Goal: Contribute content: Contribute content

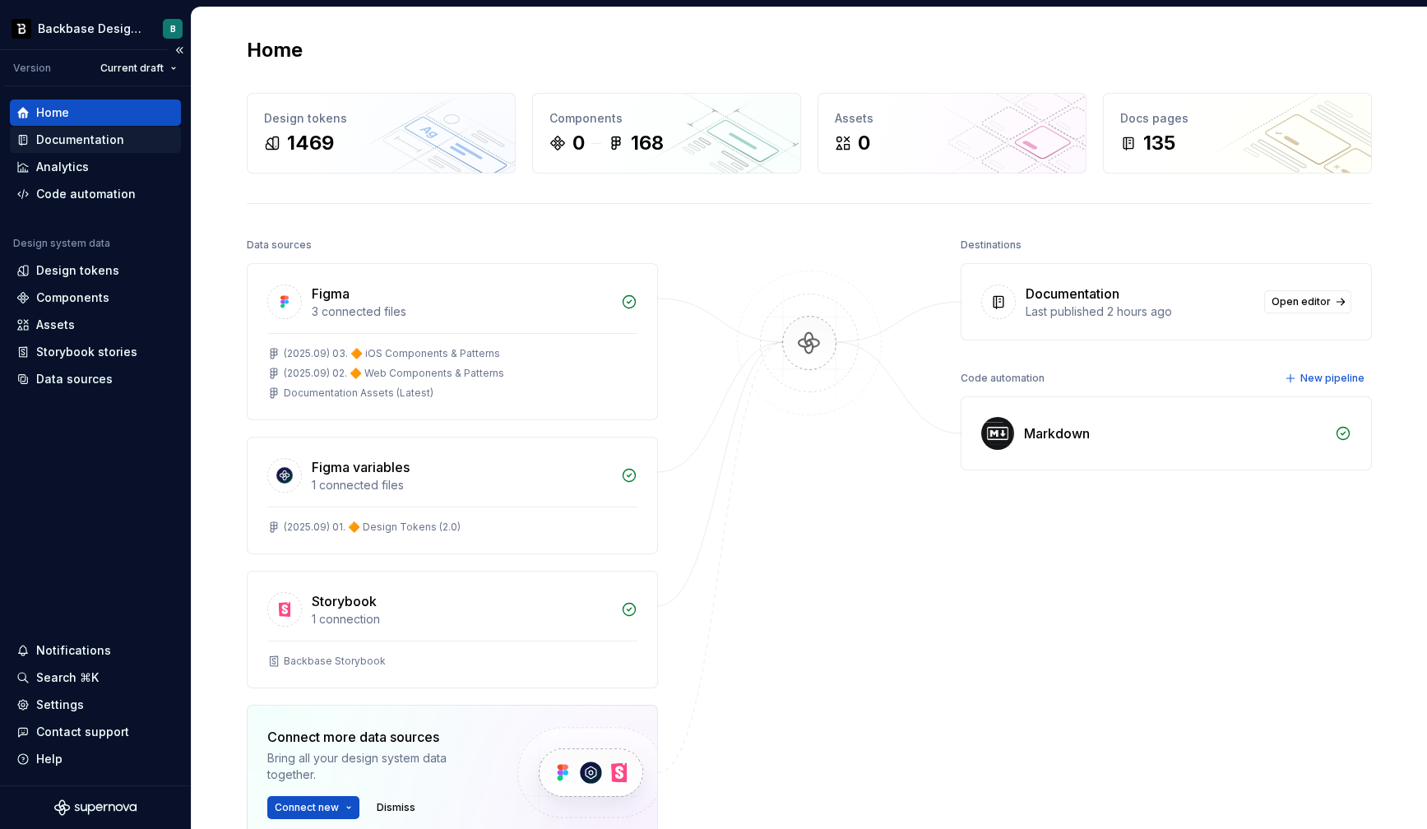
click at [86, 132] on div "Documentation" at bounding box center [80, 140] width 88 height 16
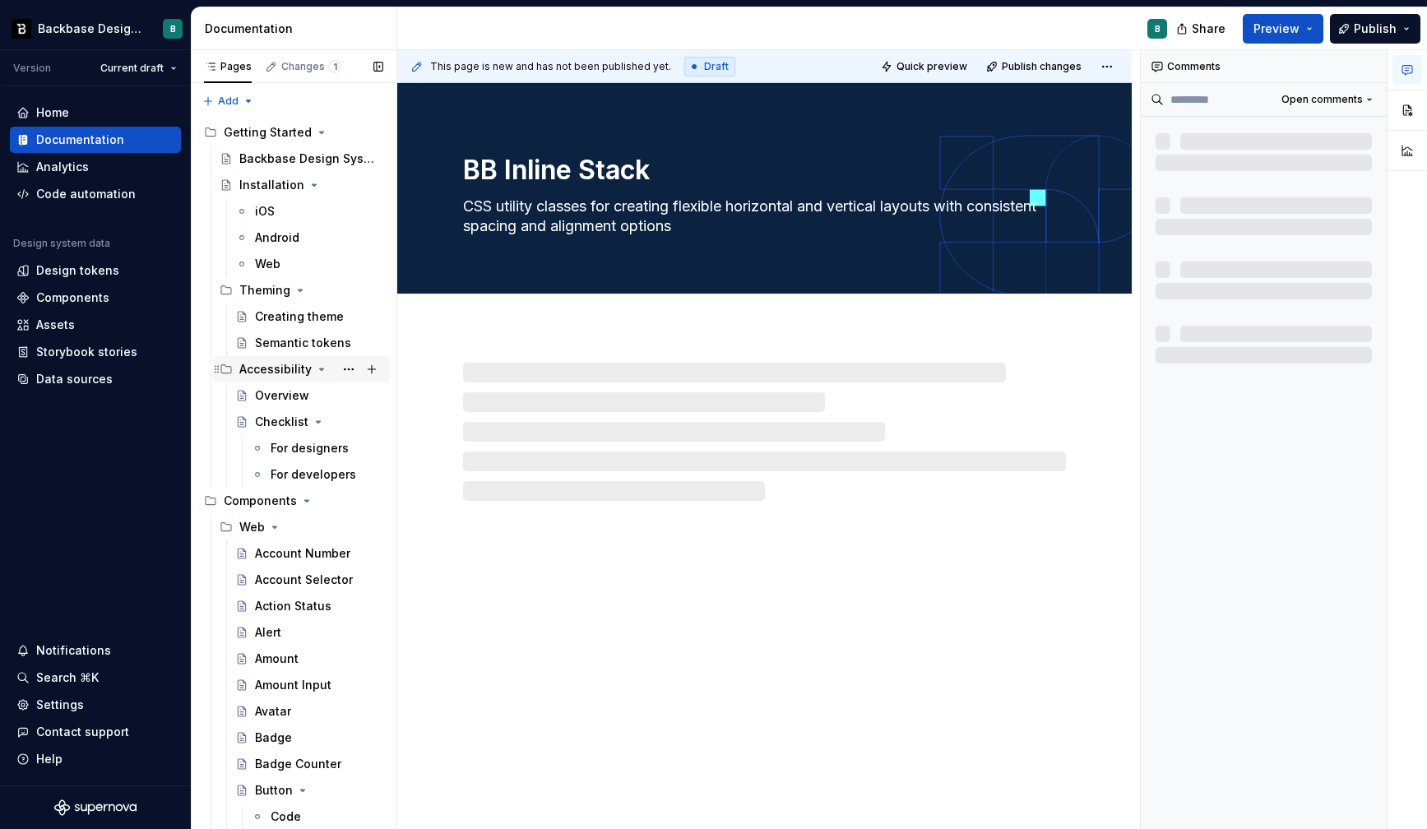
type textarea "*"
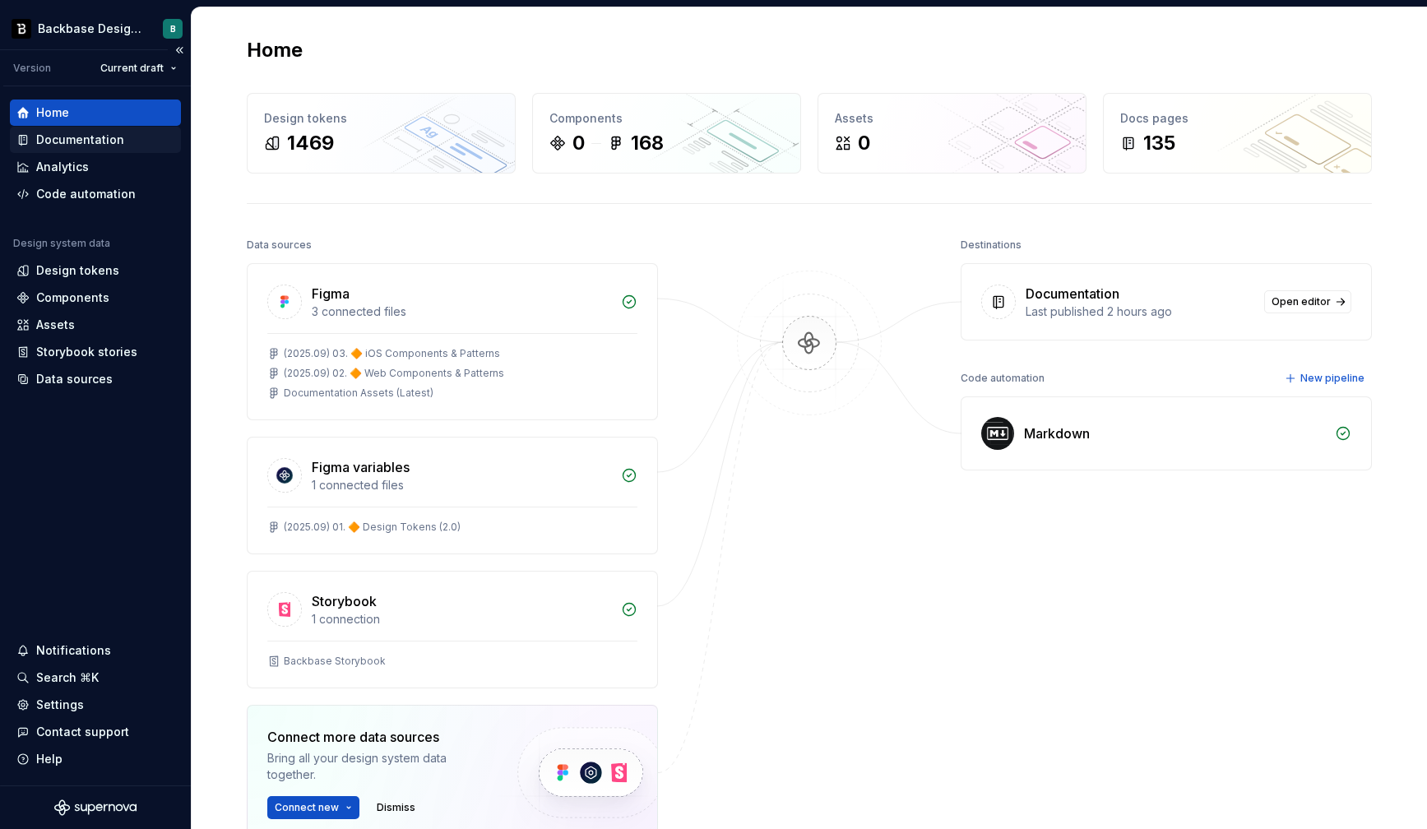
click at [108, 137] on div "Documentation" at bounding box center [80, 140] width 88 height 16
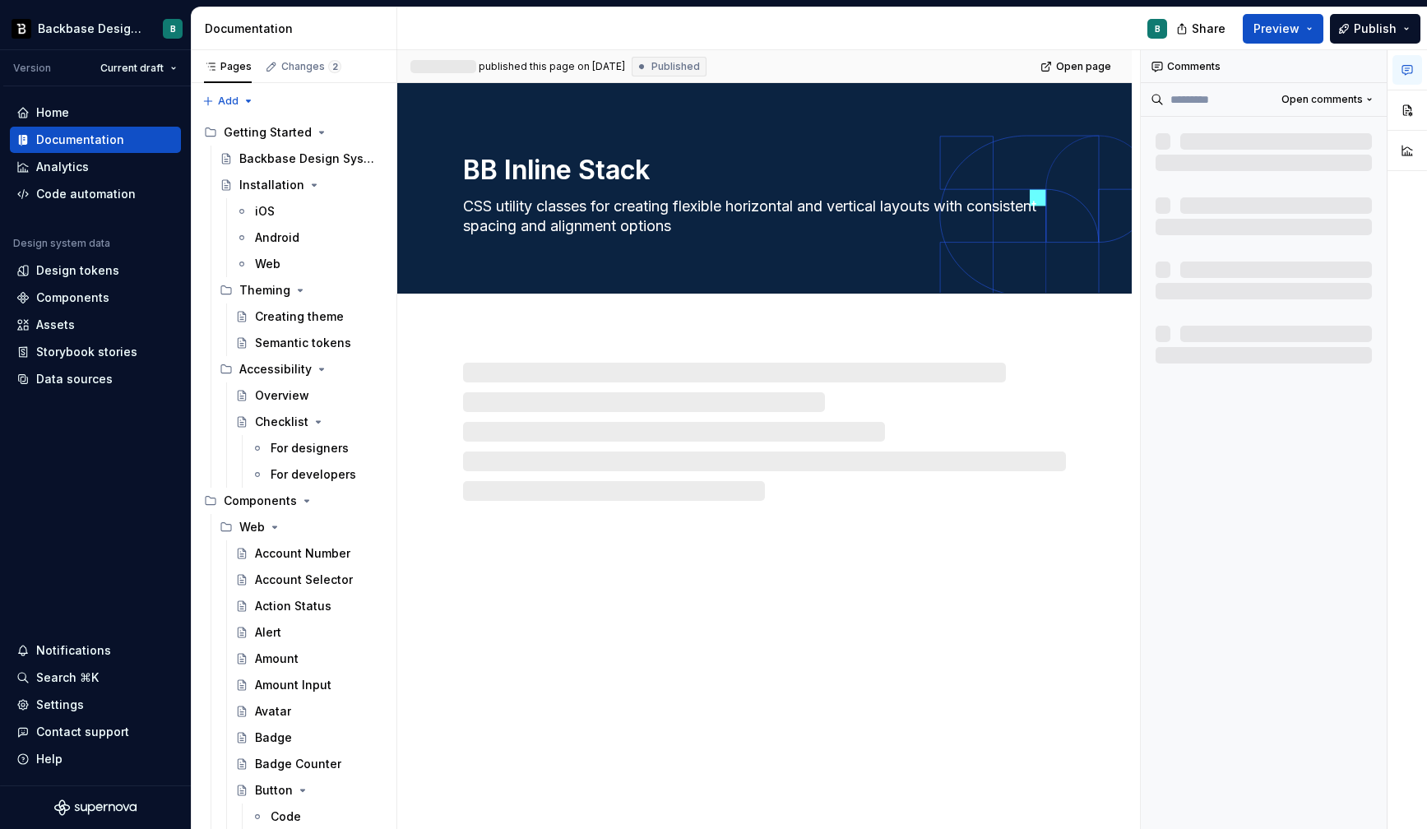
type textarea "*"
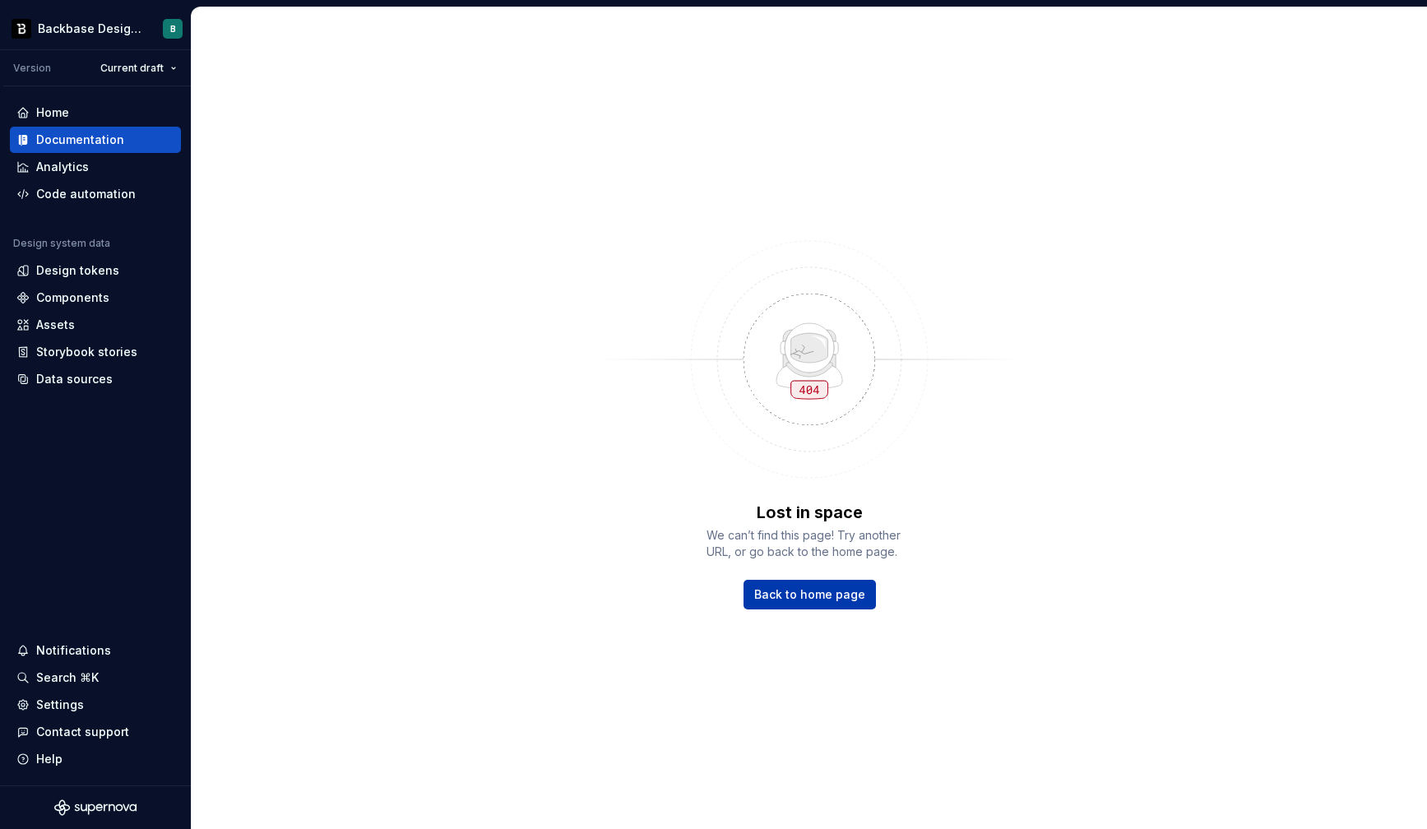
click at [781, 597] on span "Back to home page" at bounding box center [809, 595] width 111 height 16
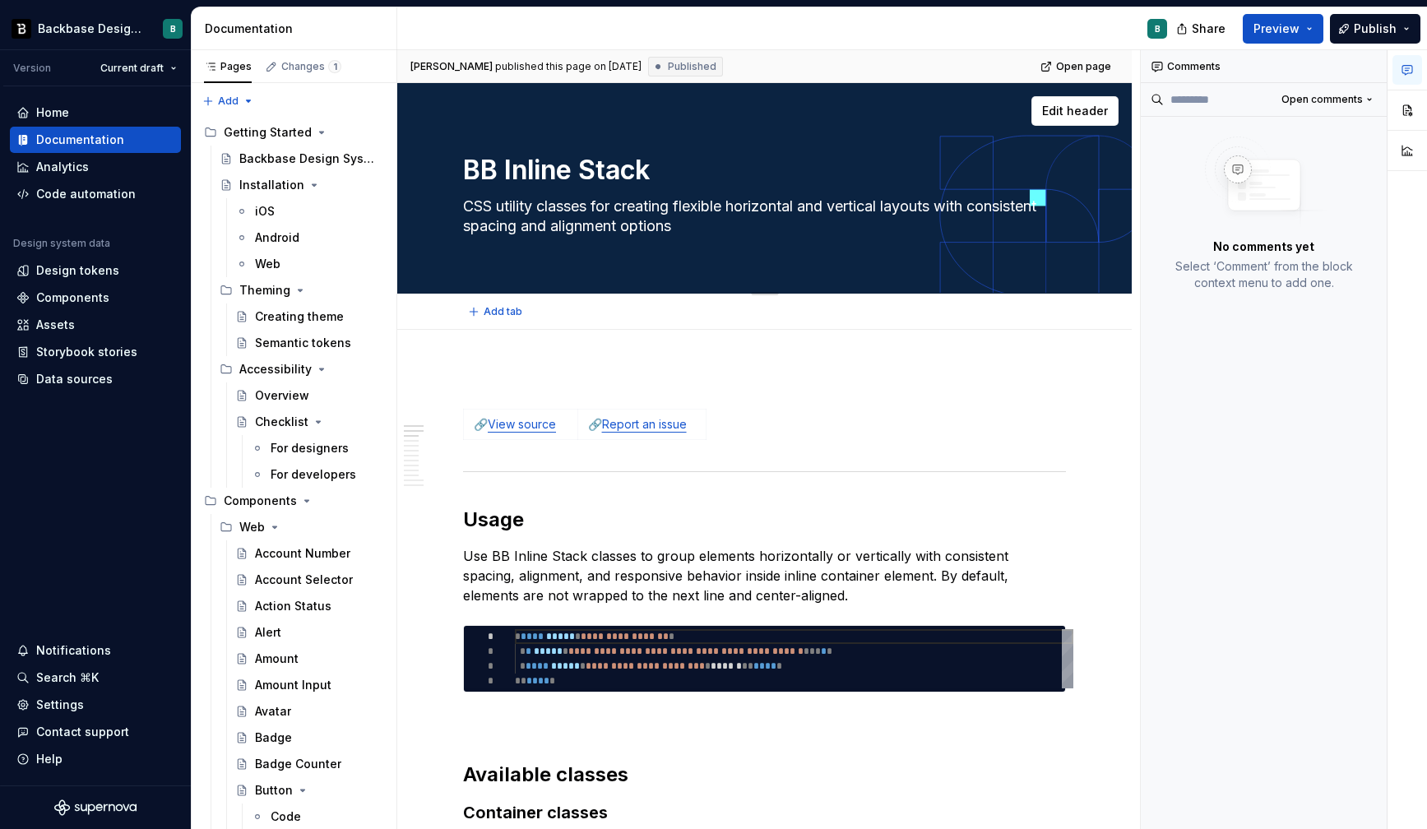
click at [749, 211] on textarea "CSS utility classes for creating flexible horizontal and vertical layouts with …" at bounding box center [761, 216] width 603 height 46
click at [756, 211] on textarea "CSS utility classes for creating flexible horizontal and vertical layouts with …" at bounding box center [761, 216] width 603 height 46
type textarea "*"
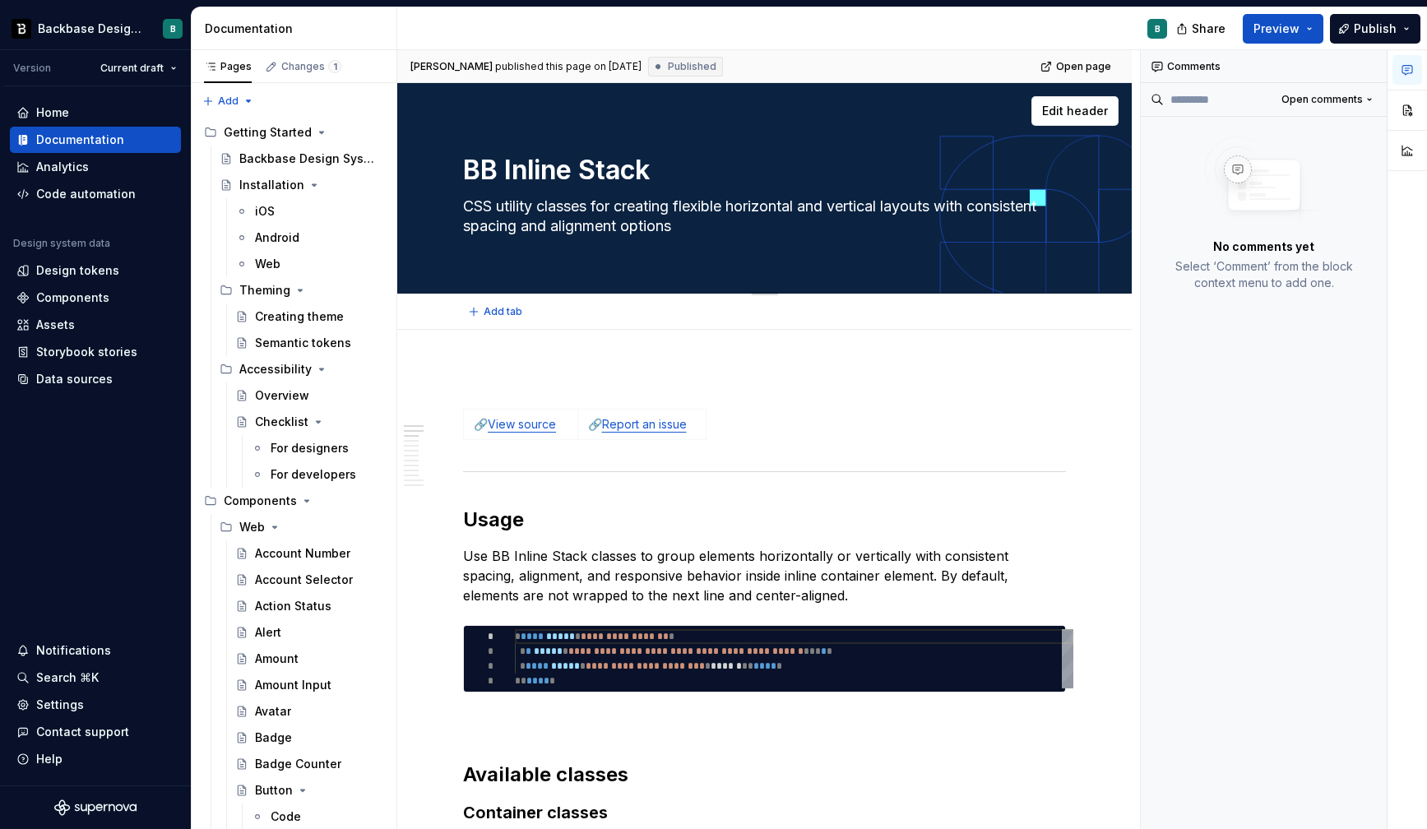
type textarea "CSS utility classes for creating flexible vertical layouts with consistent spac…"
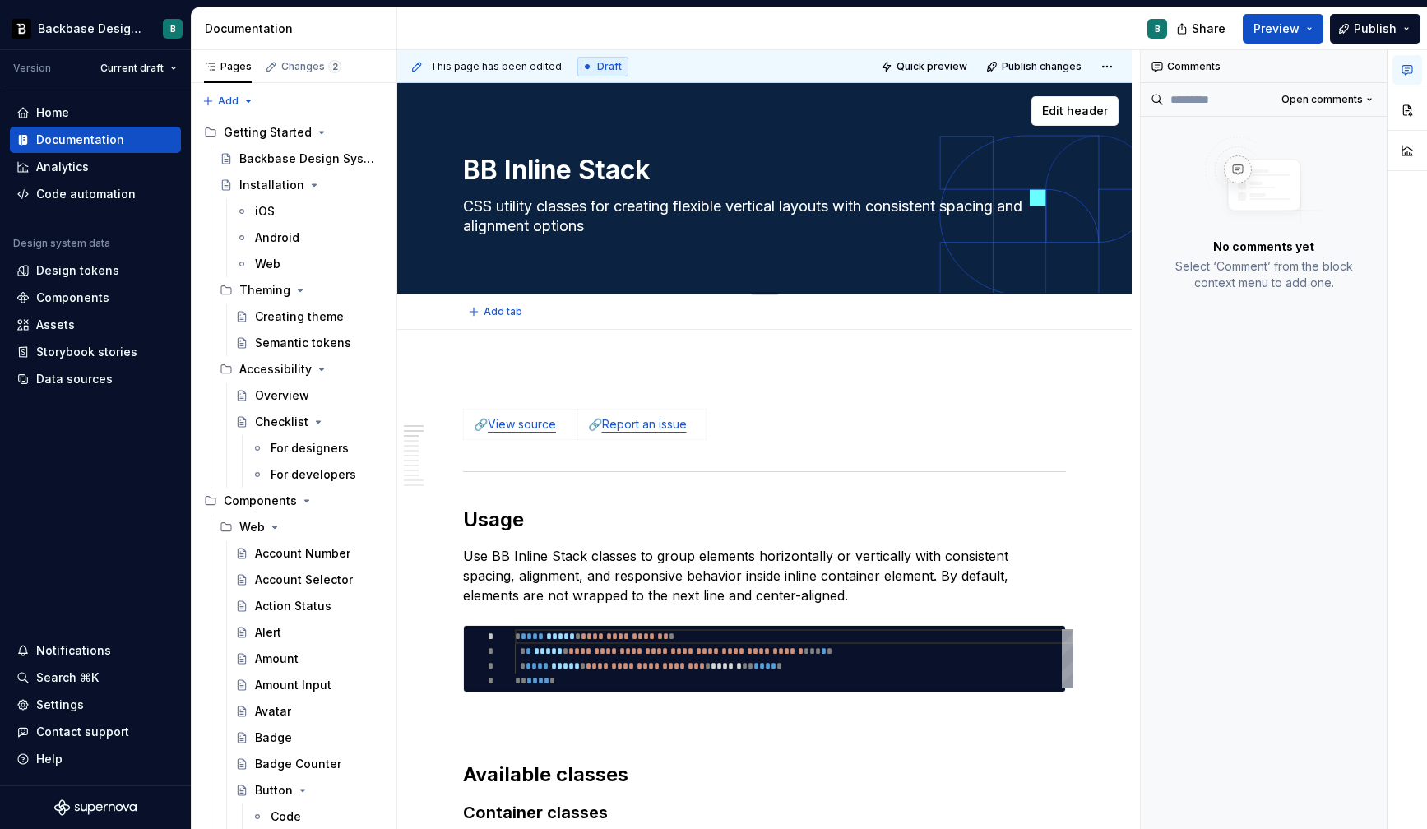
type textarea "*"
type textarea "CSS utility classes for creating flexible vertical layout with consistent spaci…"
type textarea "*"
type textarea "CSS utility classes for creating flexible vertical layout with consistent spaci…"
click at [675, 570] on p "Use BB Inline Stack classes to group elements horizontally or vertically with c…" at bounding box center [764, 575] width 603 height 59
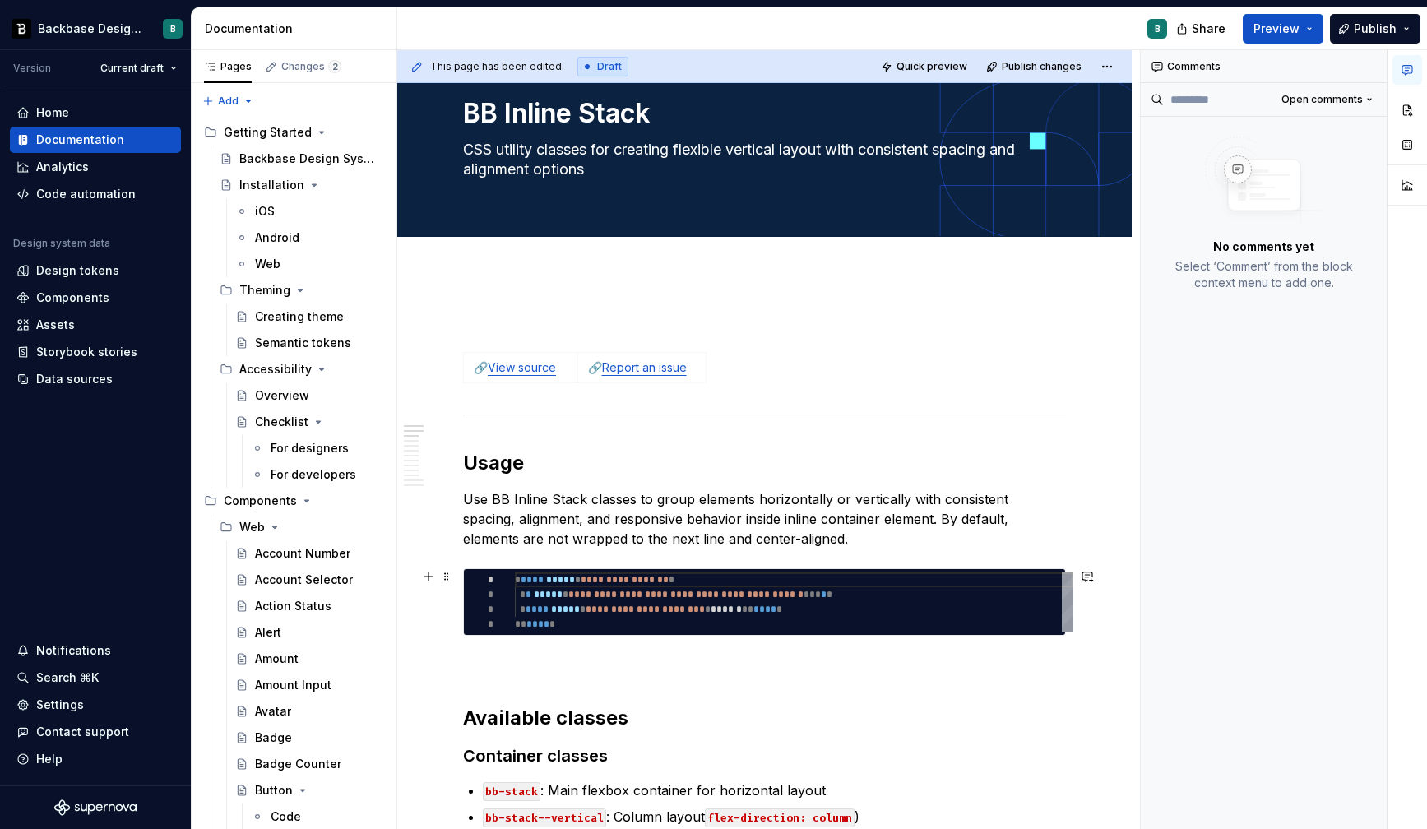
scroll to position [72, 0]
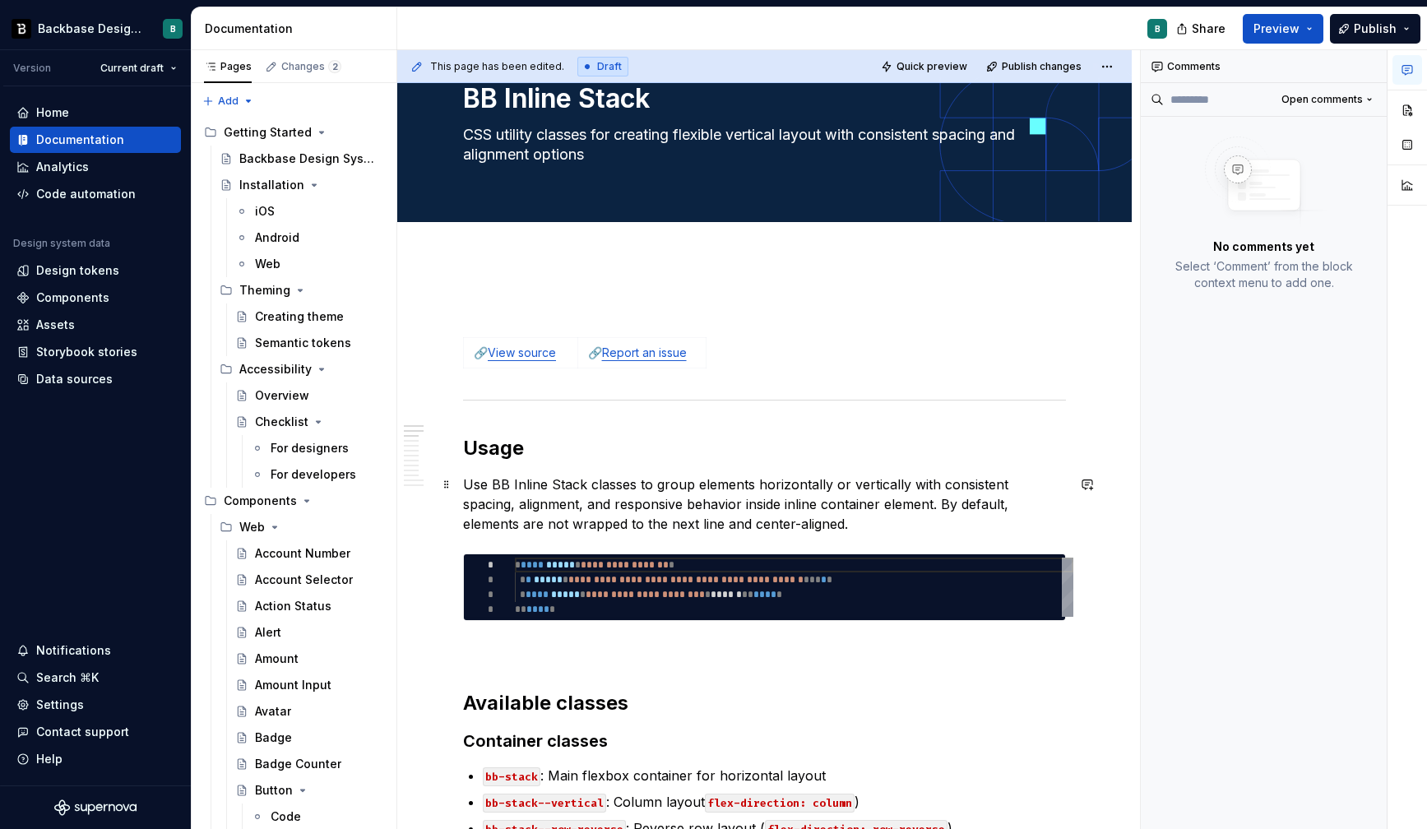
click at [776, 482] on p "Use BB Inline Stack classes to group elements horizontally or vertically with c…" at bounding box center [764, 504] width 603 height 59
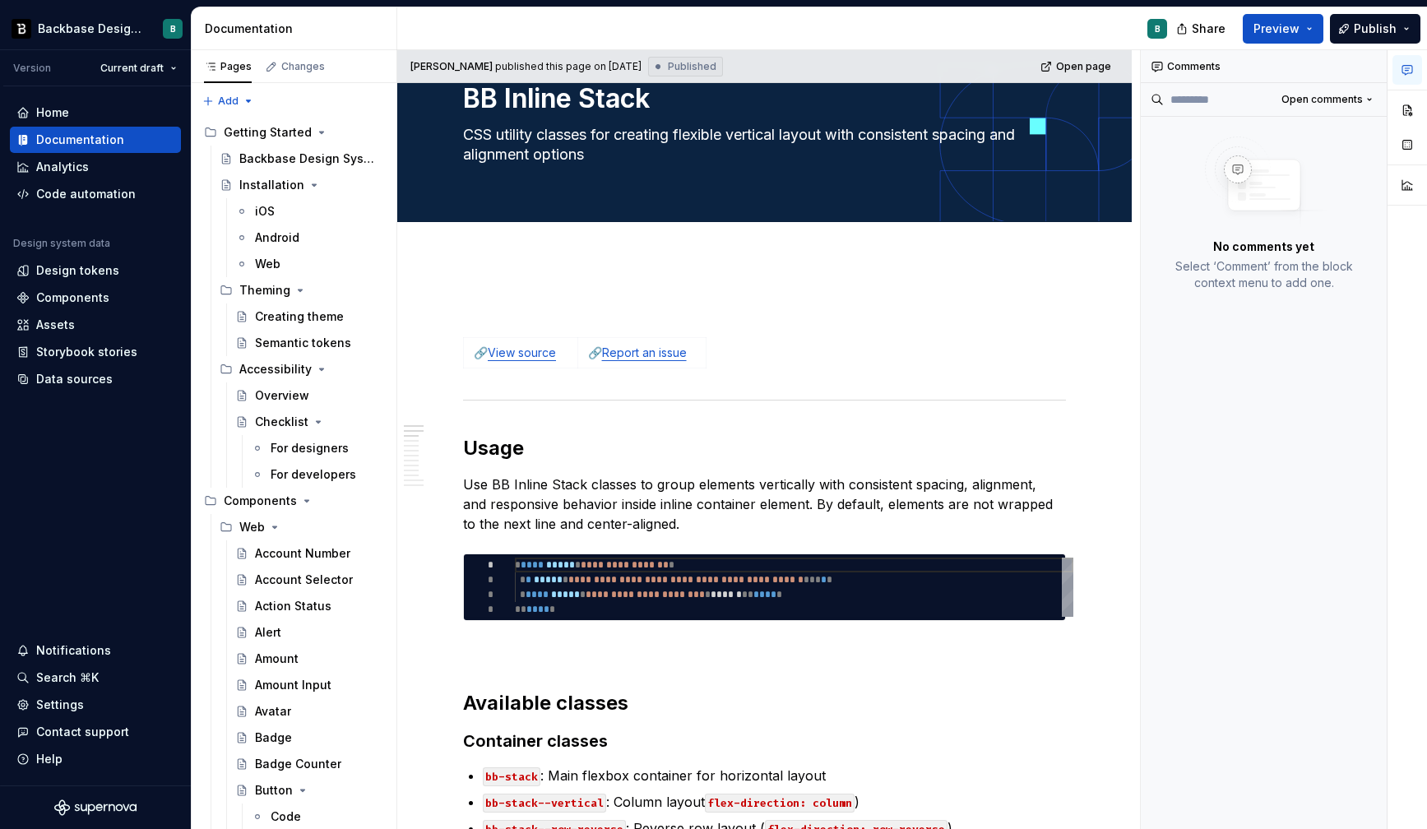
type textarea "*"
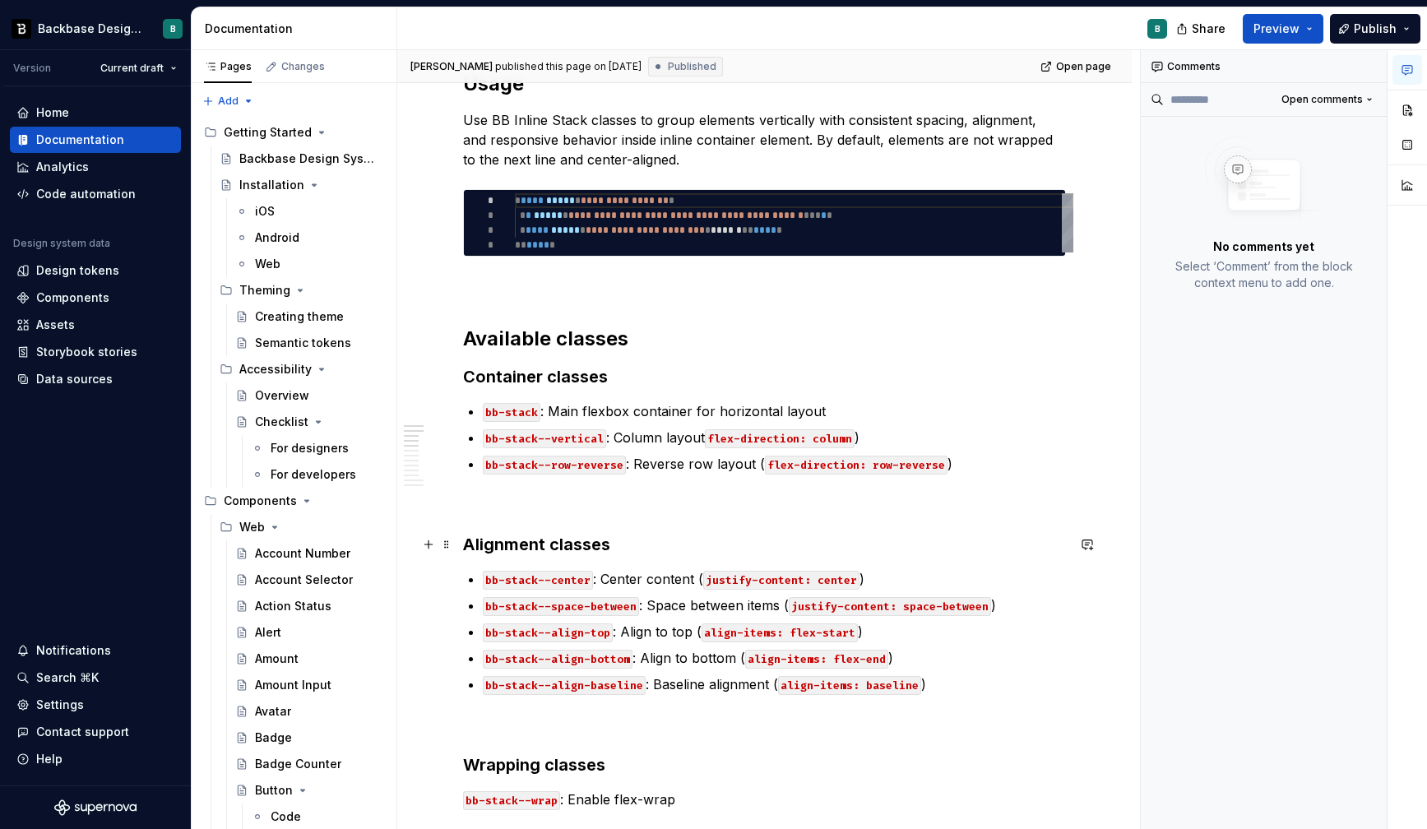
scroll to position [437, 0]
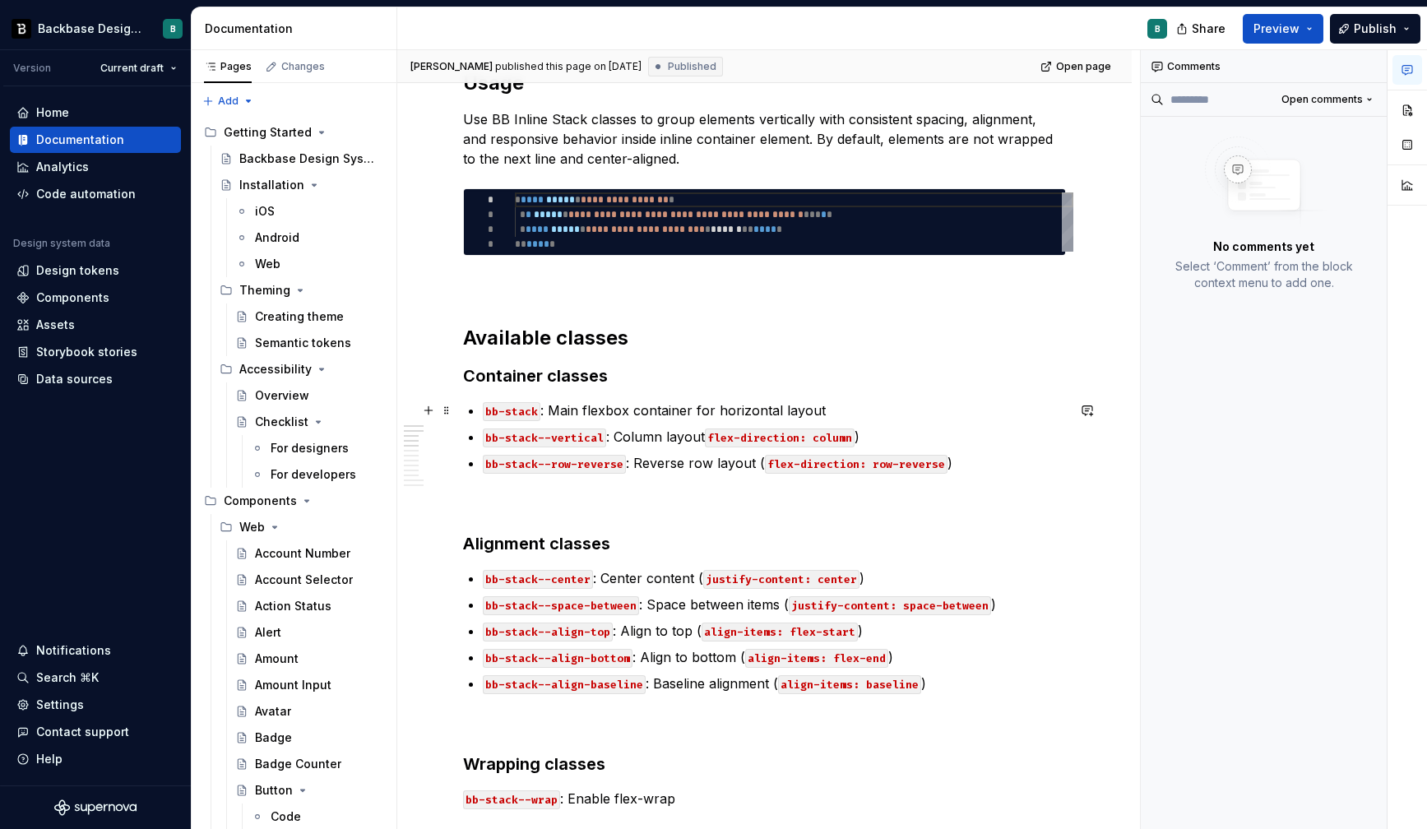
click at [506, 416] on code "bb-stack" at bounding box center [512, 411] width 58 height 19
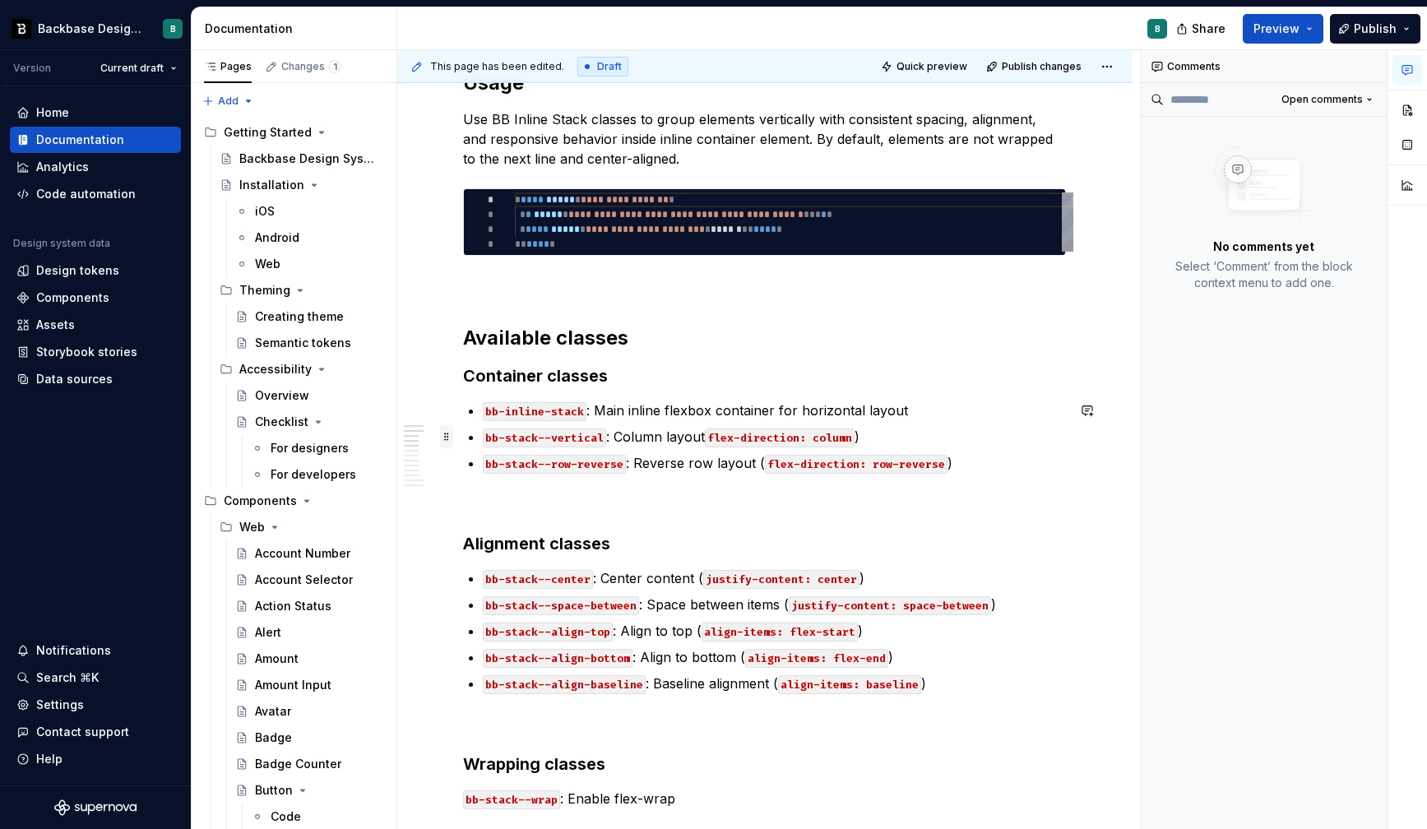
click at [450, 434] on span at bounding box center [446, 436] width 13 height 23
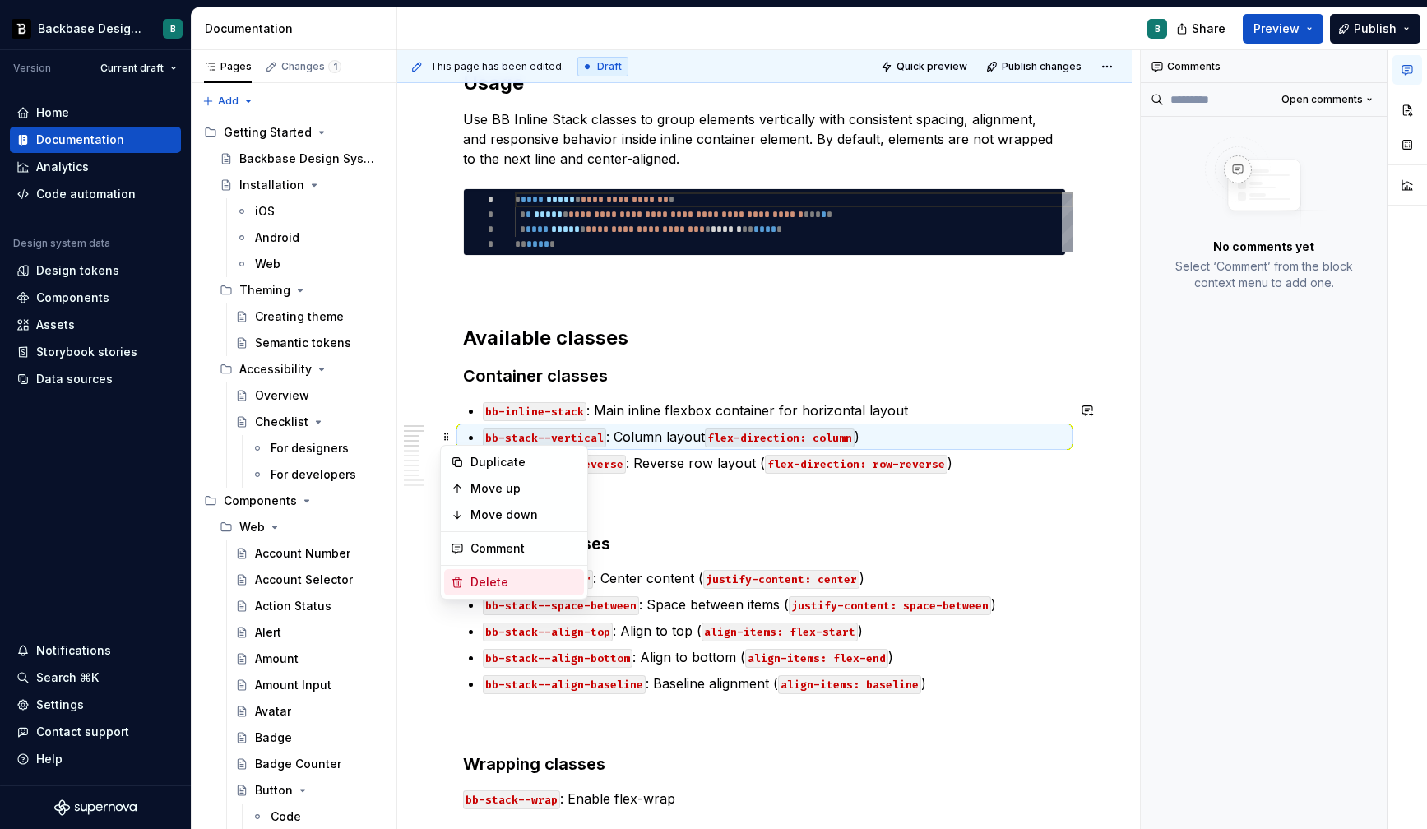
click at [511, 583] on div "Delete" at bounding box center [524, 582] width 107 height 16
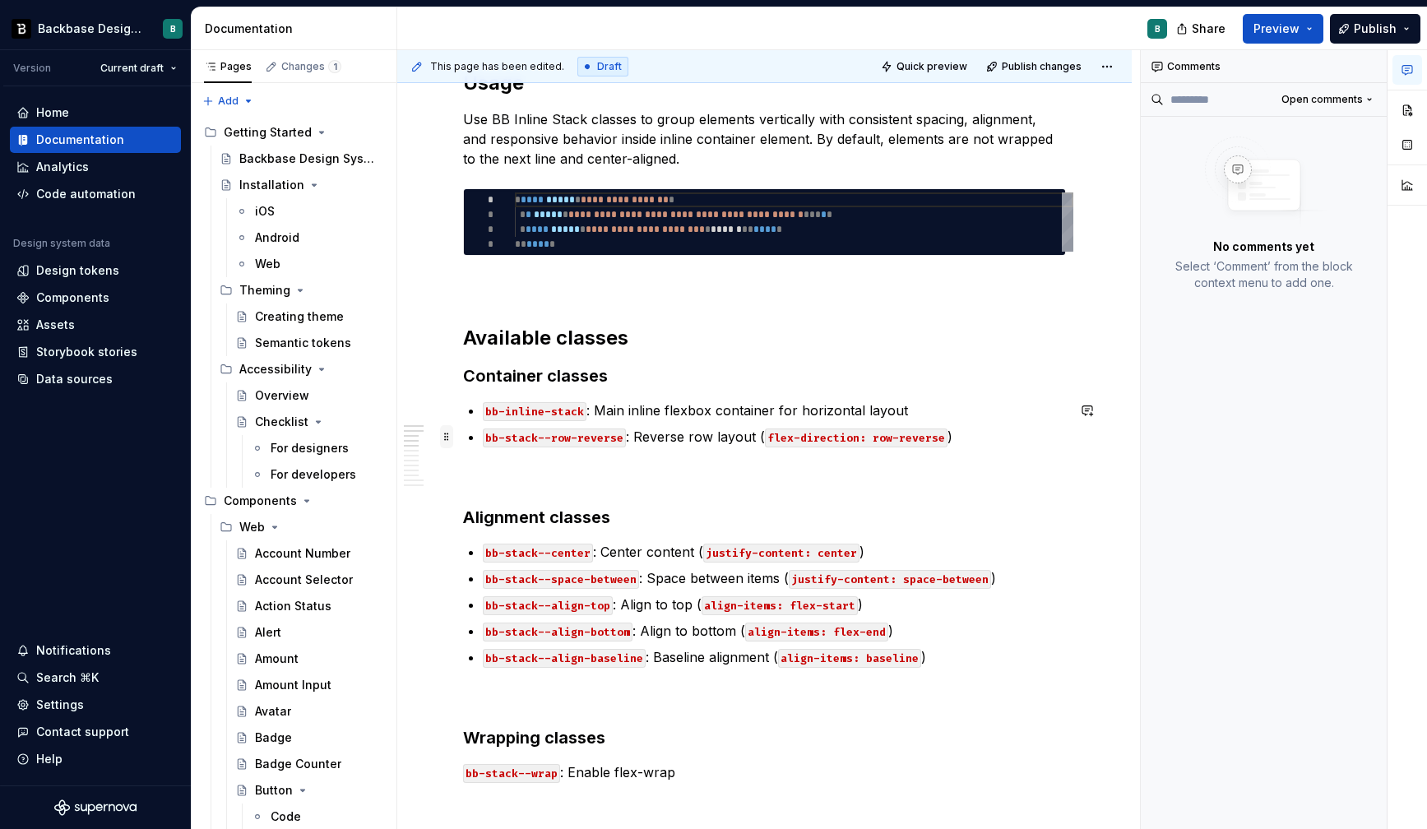
click at [447, 437] on span at bounding box center [446, 436] width 13 height 23
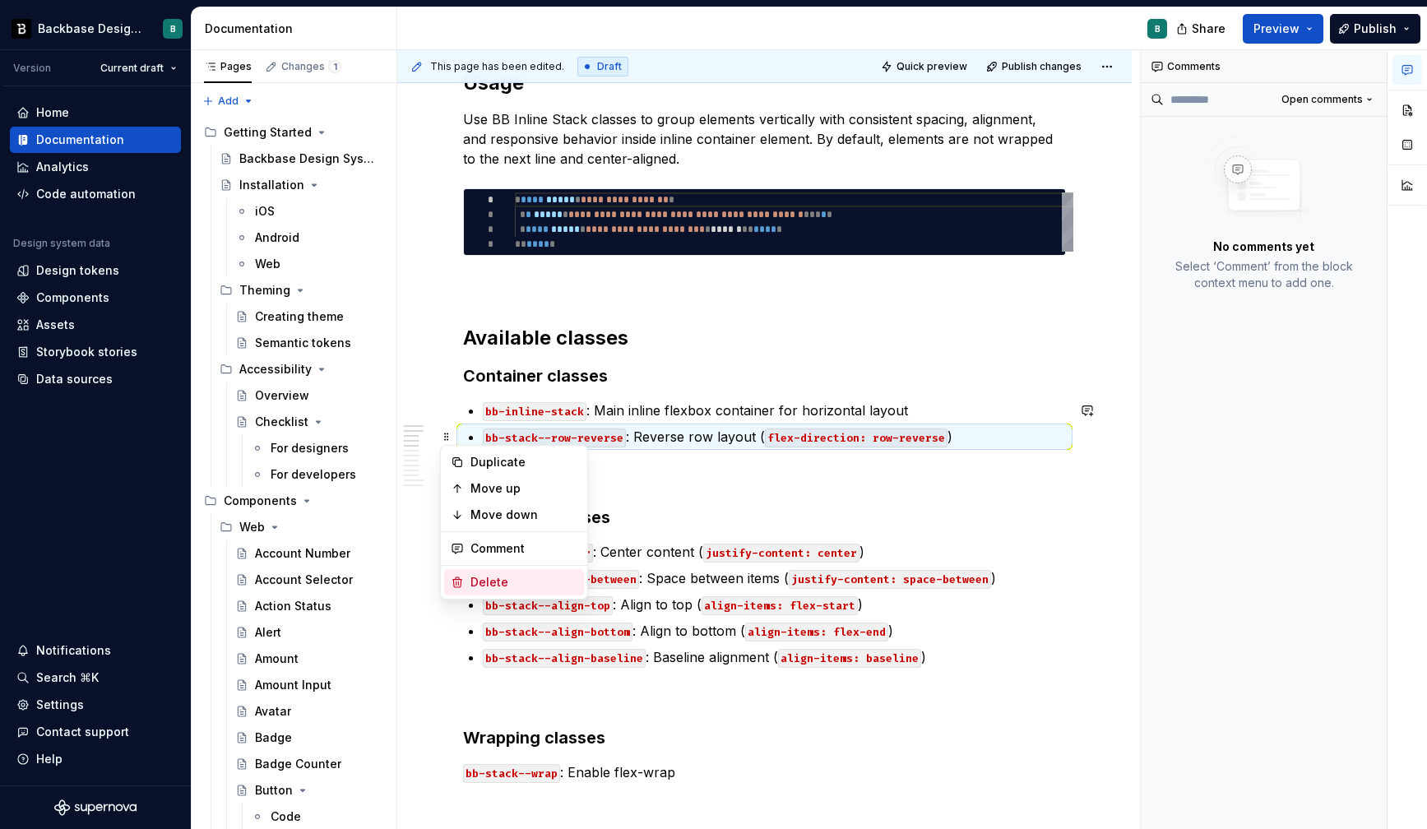
click at [514, 582] on div "Delete" at bounding box center [524, 582] width 107 height 16
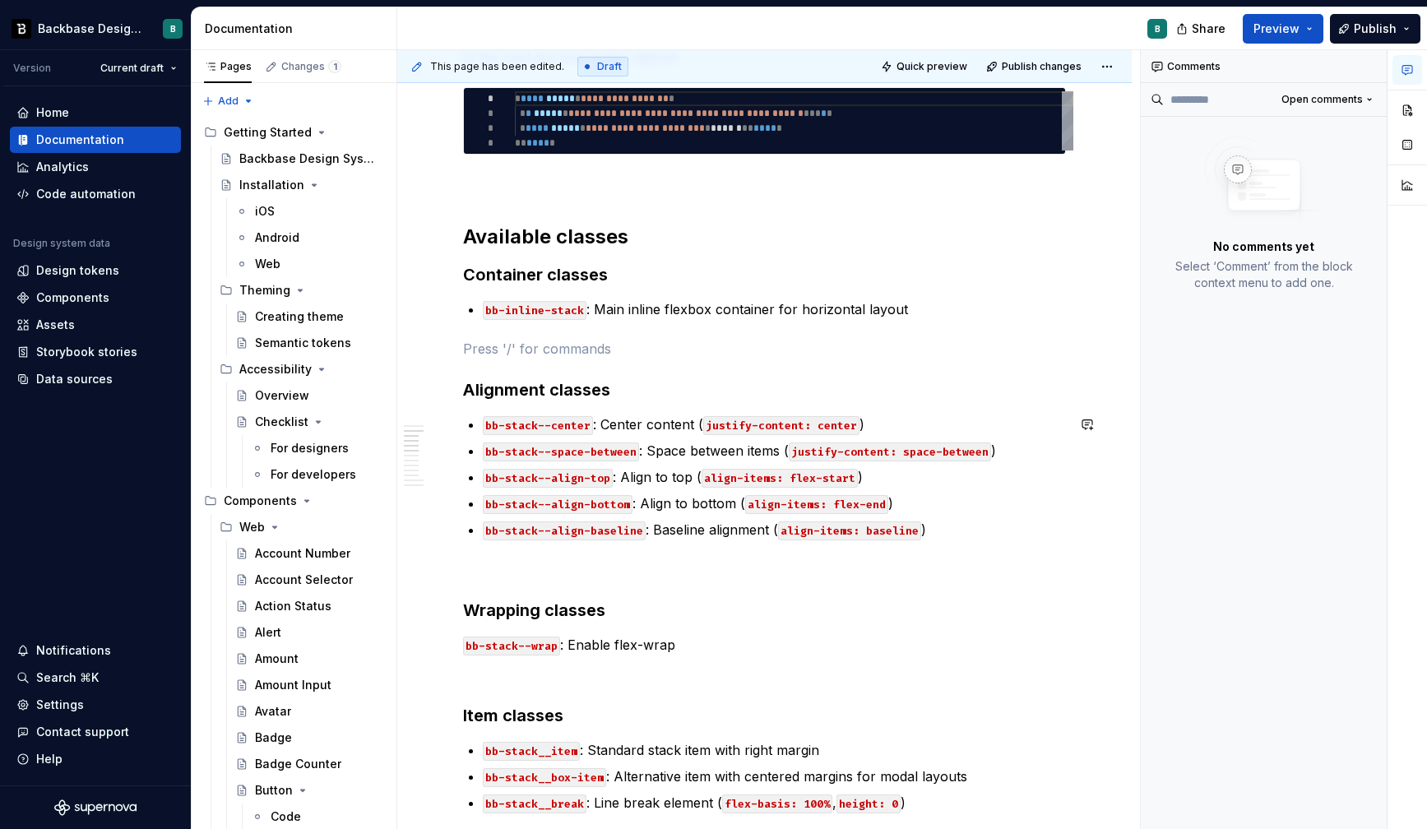
scroll to position [539, 0]
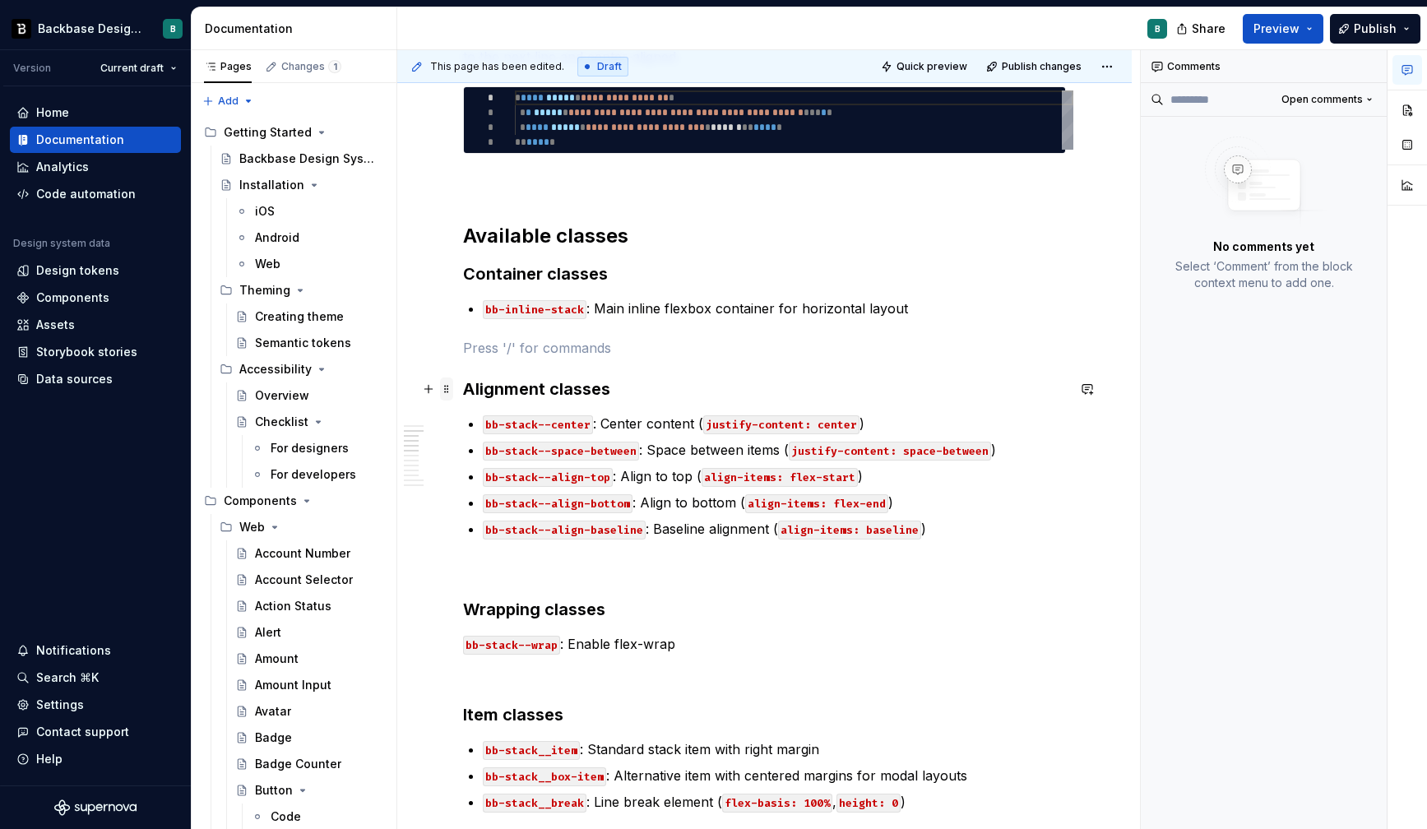
click at [443, 388] on span at bounding box center [446, 389] width 13 height 23
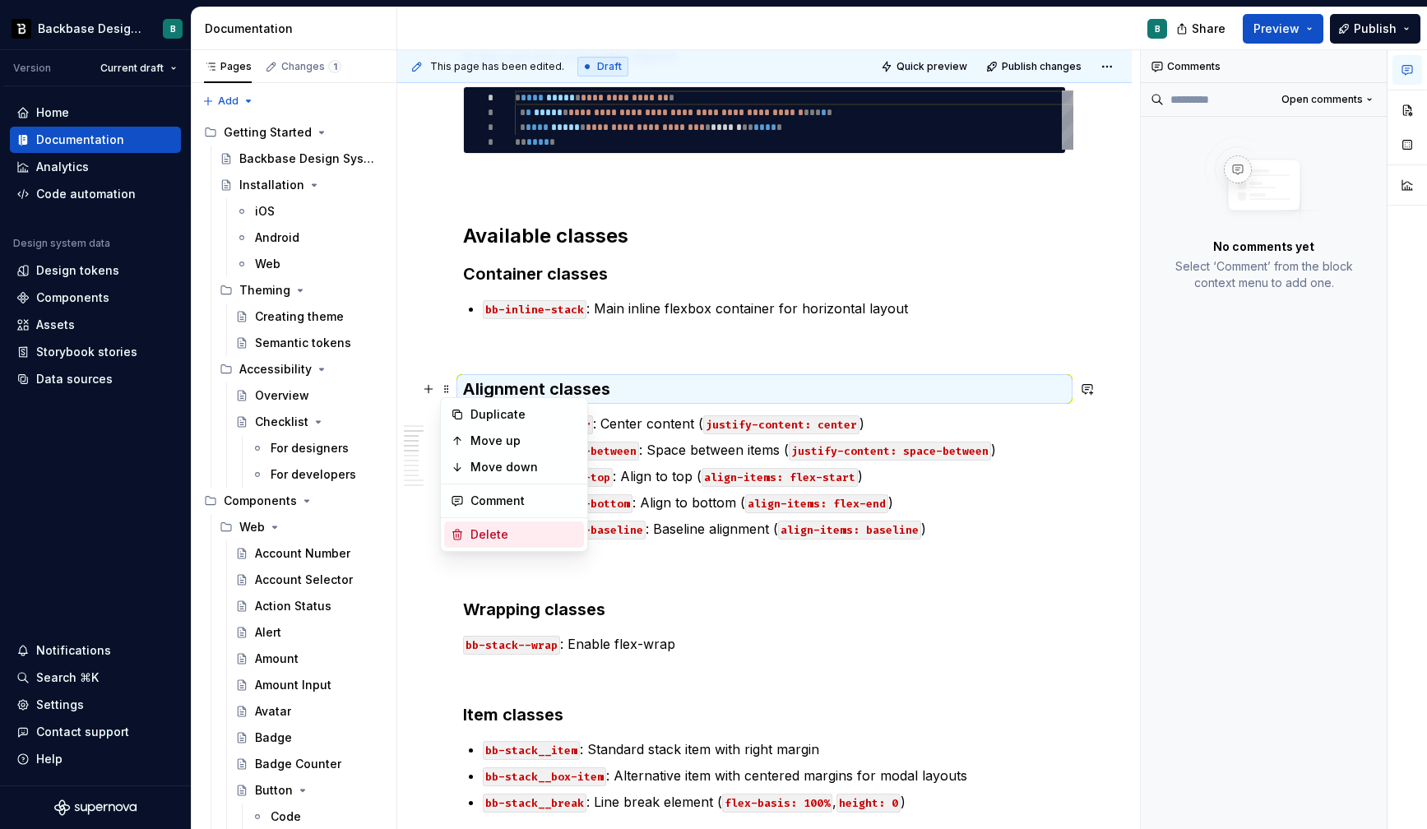
click at [480, 537] on div "Delete" at bounding box center [524, 535] width 107 height 16
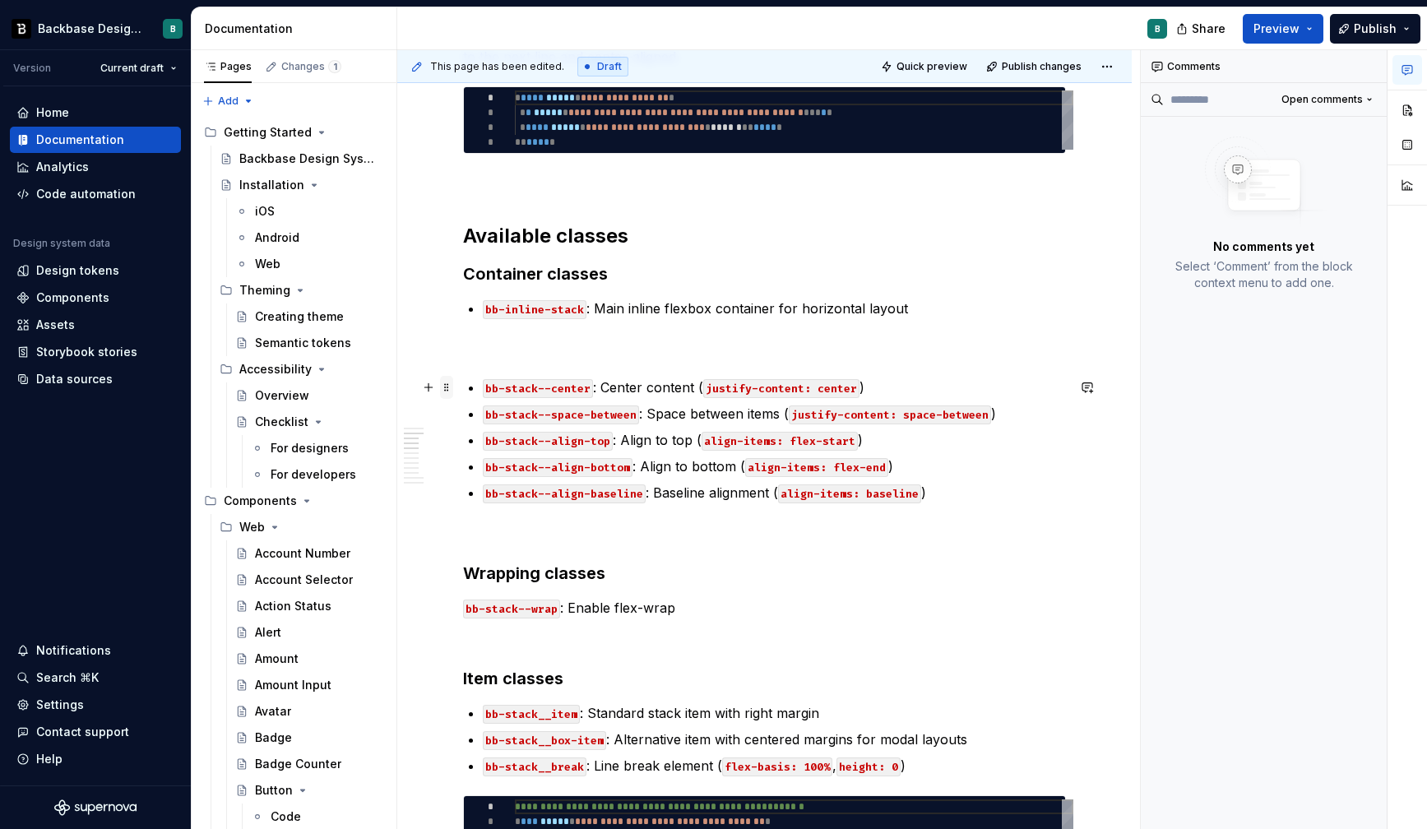
click at [446, 385] on span at bounding box center [446, 387] width 13 height 23
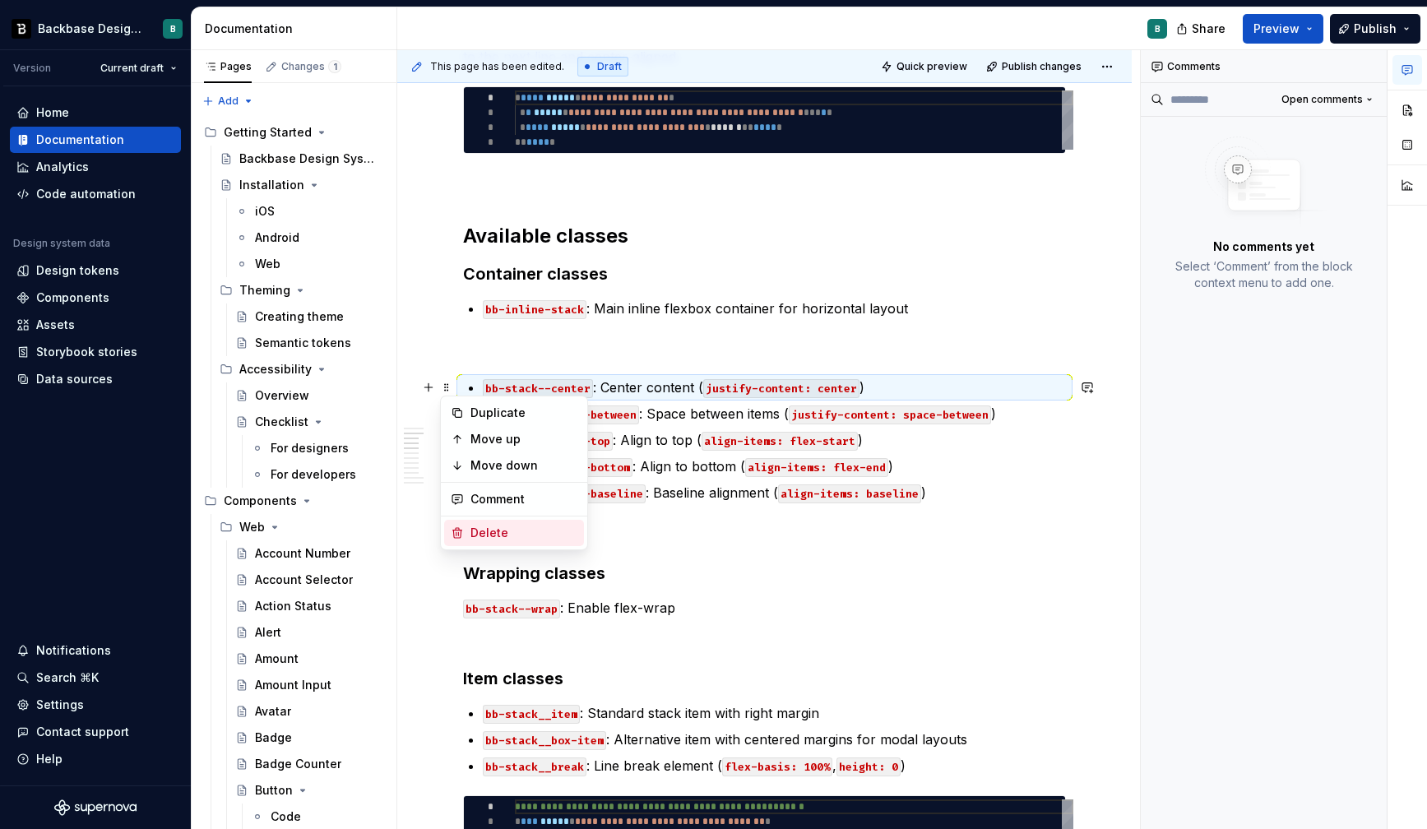
click at [477, 537] on div "Delete" at bounding box center [524, 533] width 107 height 16
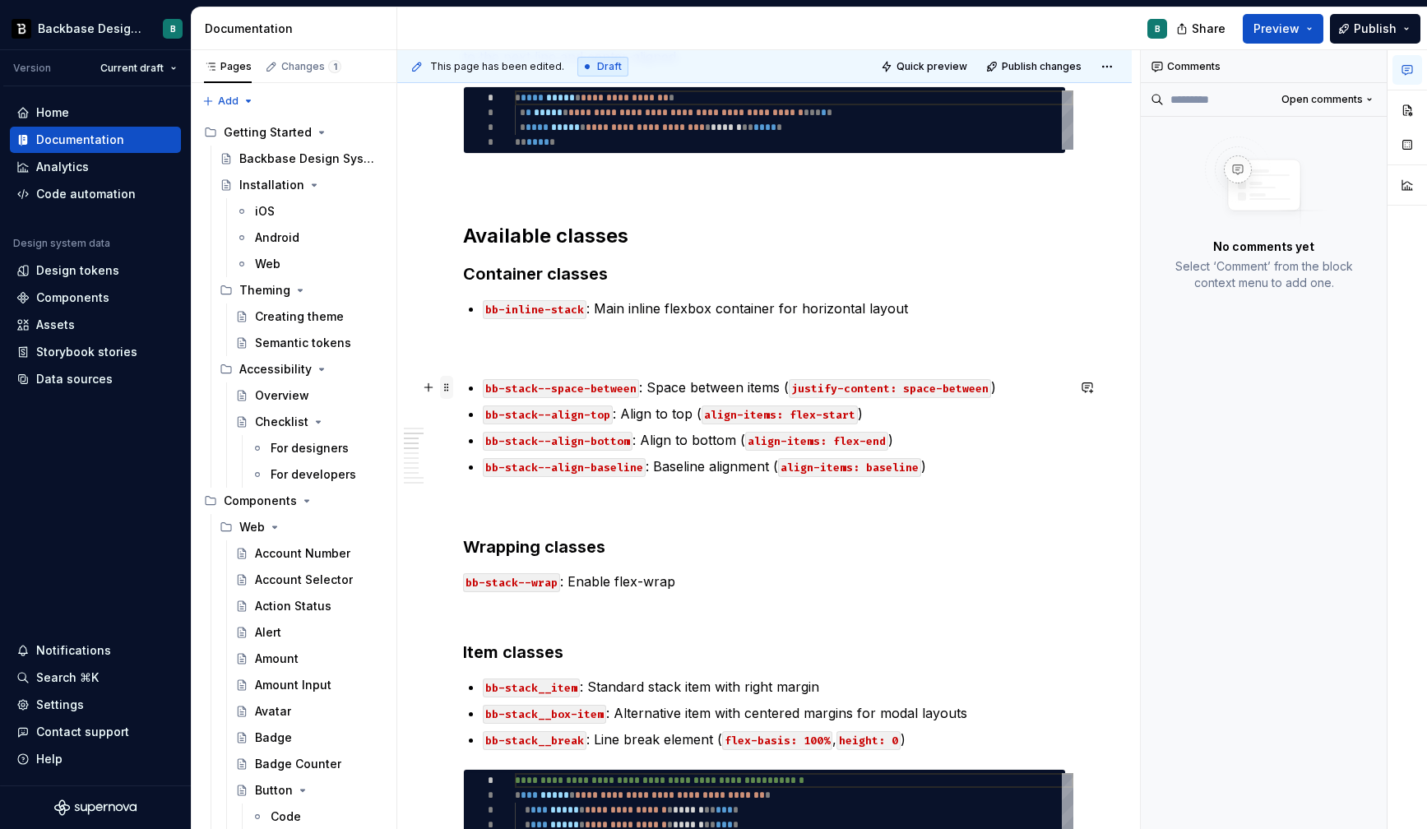
click at [449, 382] on span at bounding box center [446, 387] width 13 height 23
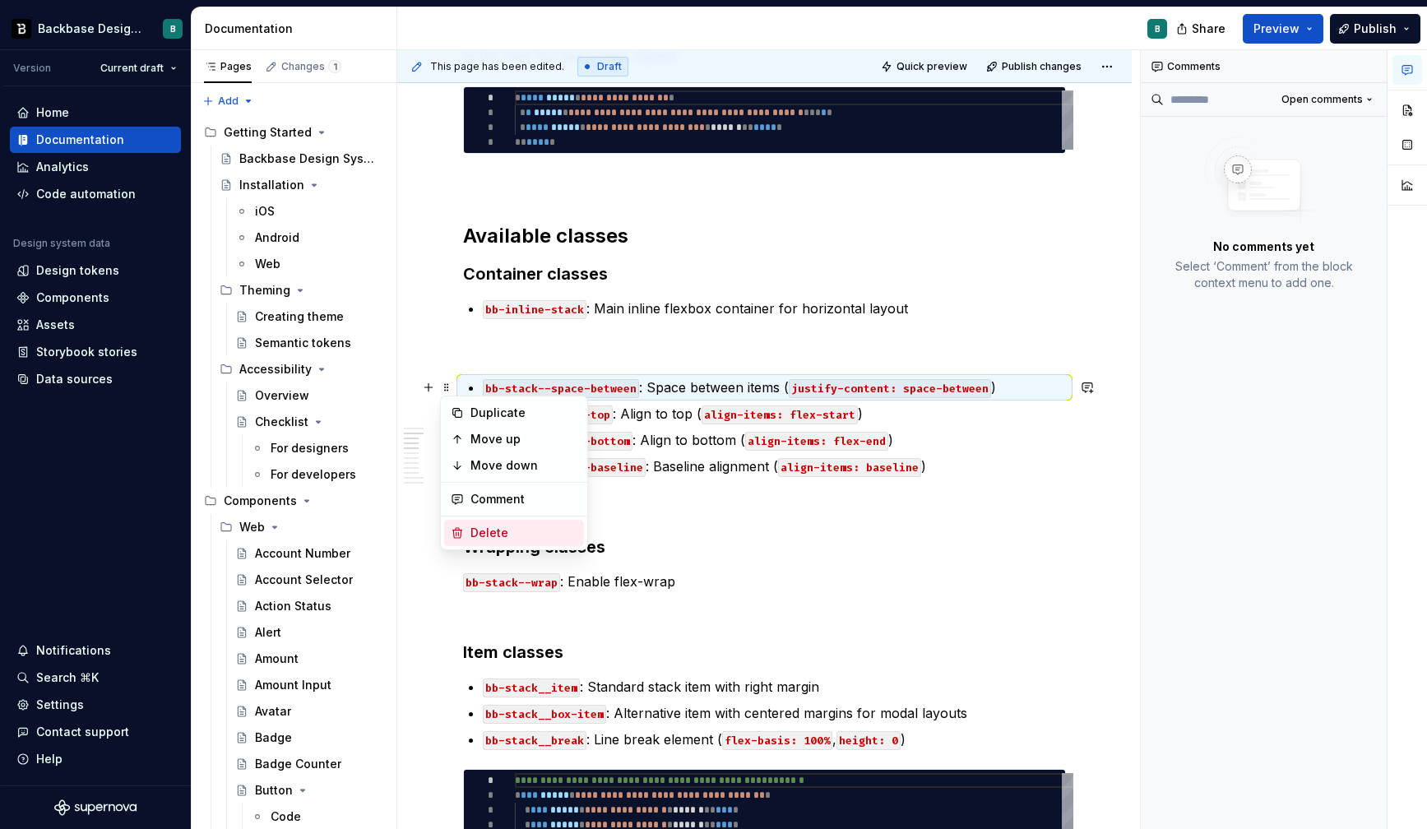
click at [502, 536] on div "Delete" at bounding box center [524, 533] width 107 height 16
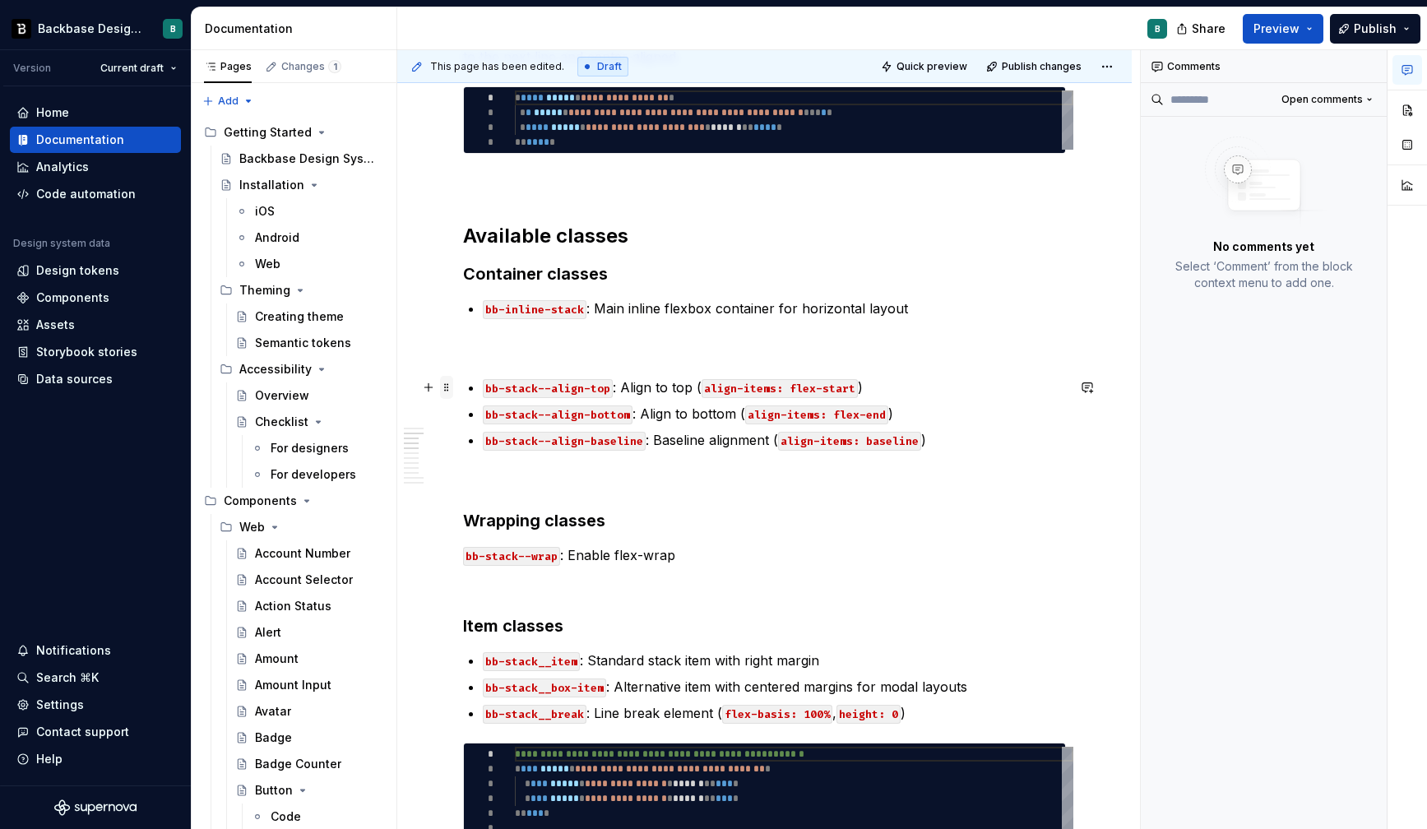
click at [444, 383] on span at bounding box center [446, 387] width 13 height 23
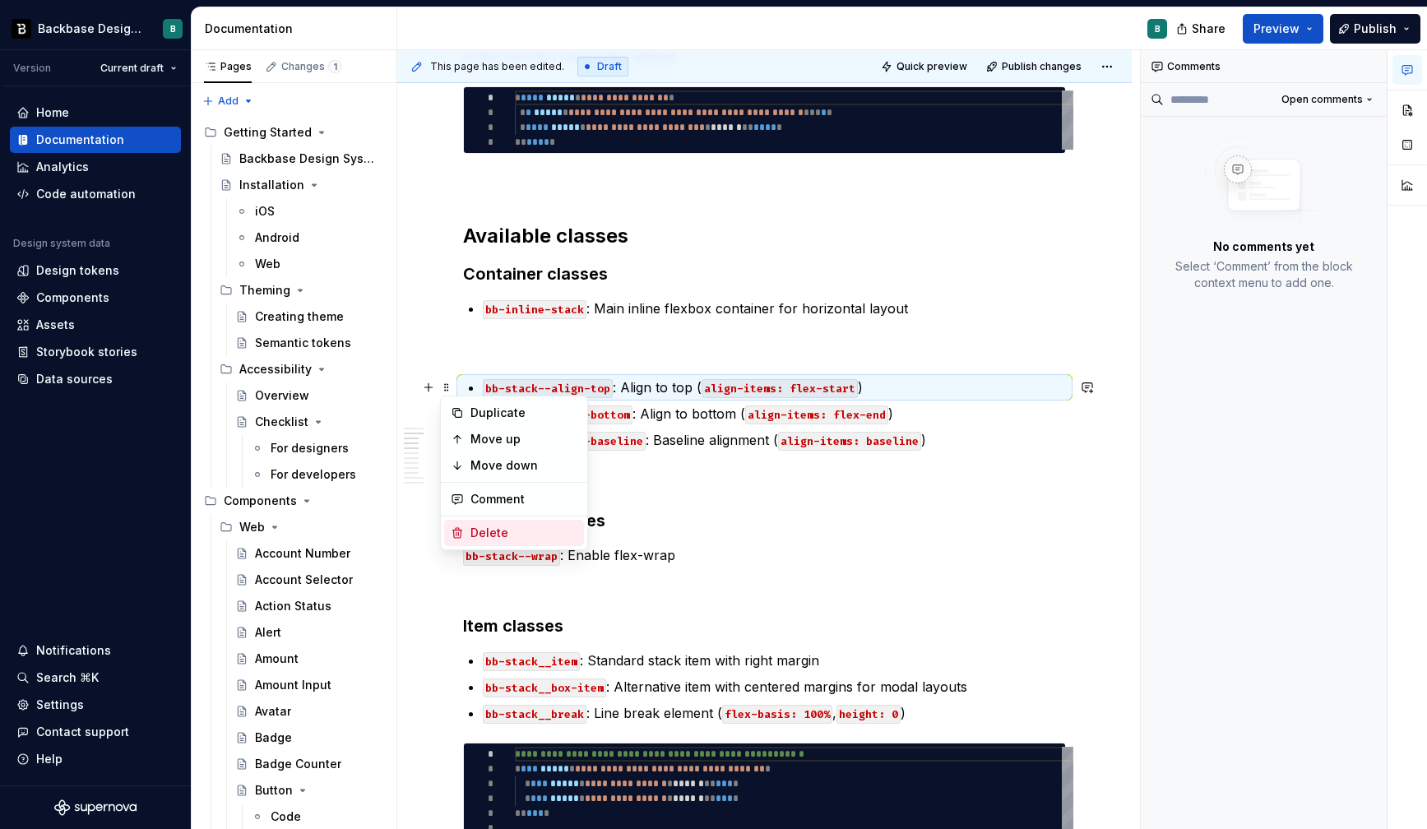
click at [484, 531] on div "Delete" at bounding box center [524, 533] width 107 height 16
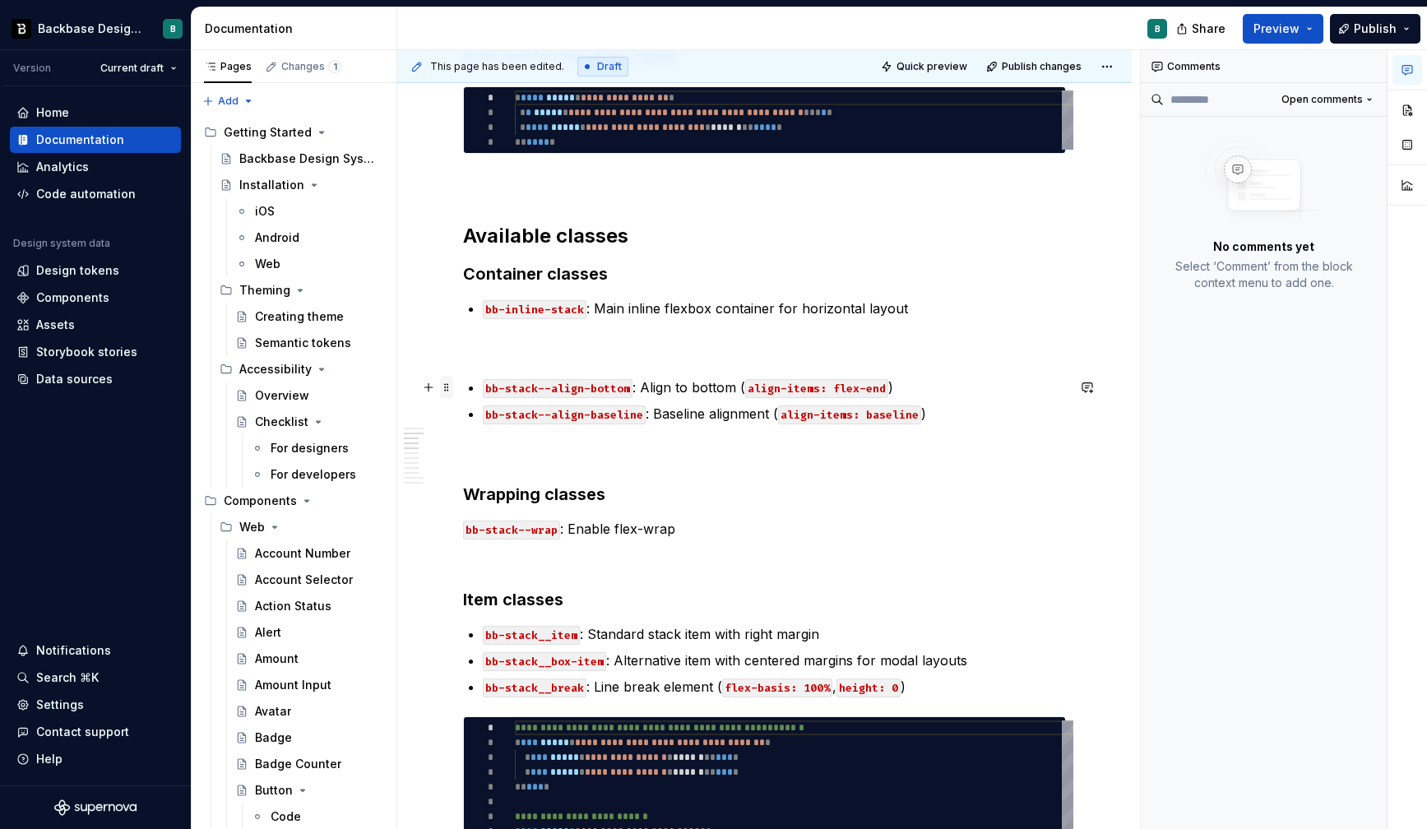
click at [447, 387] on span at bounding box center [446, 387] width 13 height 23
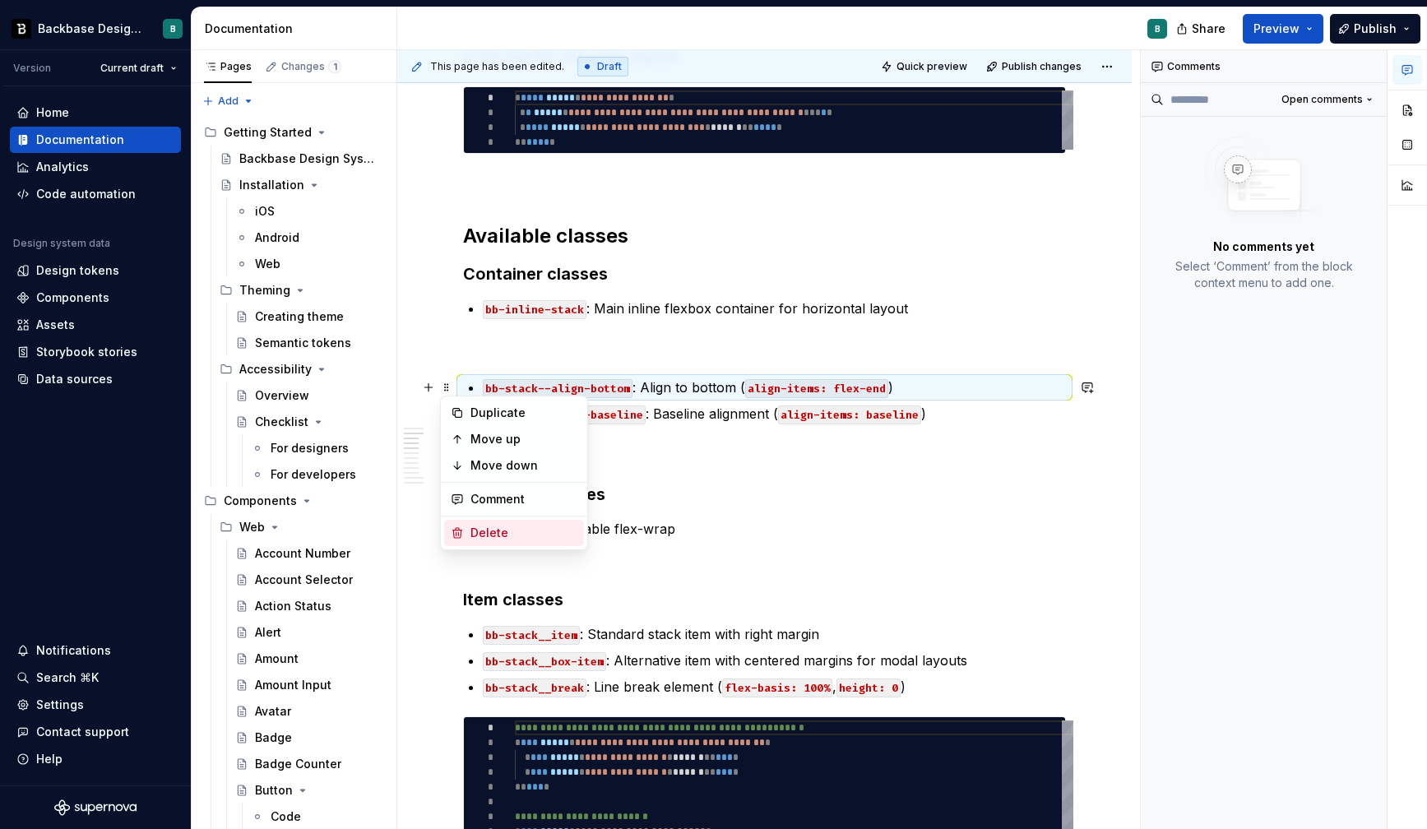
click at [492, 532] on div "Delete" at bounding box center [524, 533] width 107 height 16
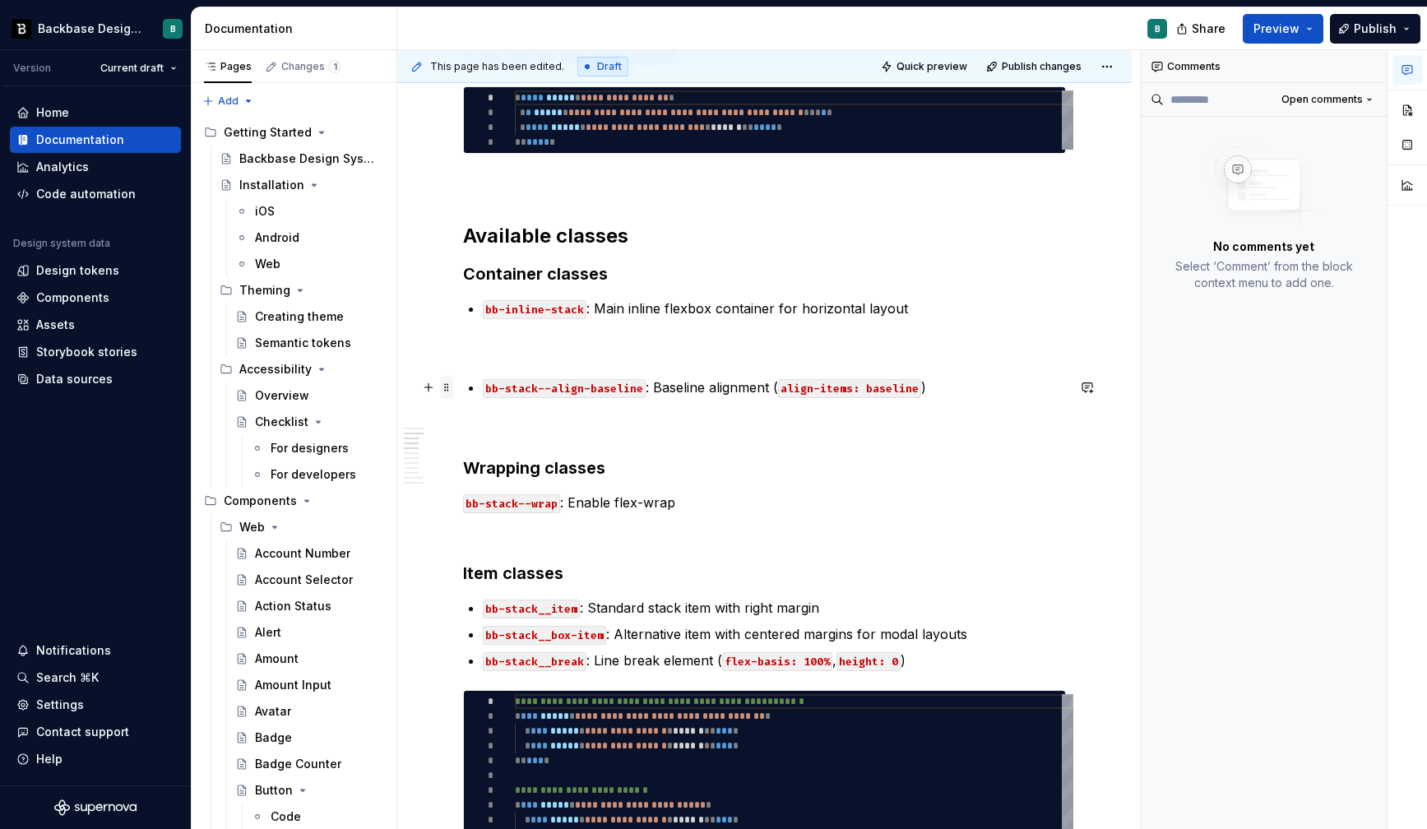
click at [443, 386] on span at bounding box center [446, 387] width 13 height 23
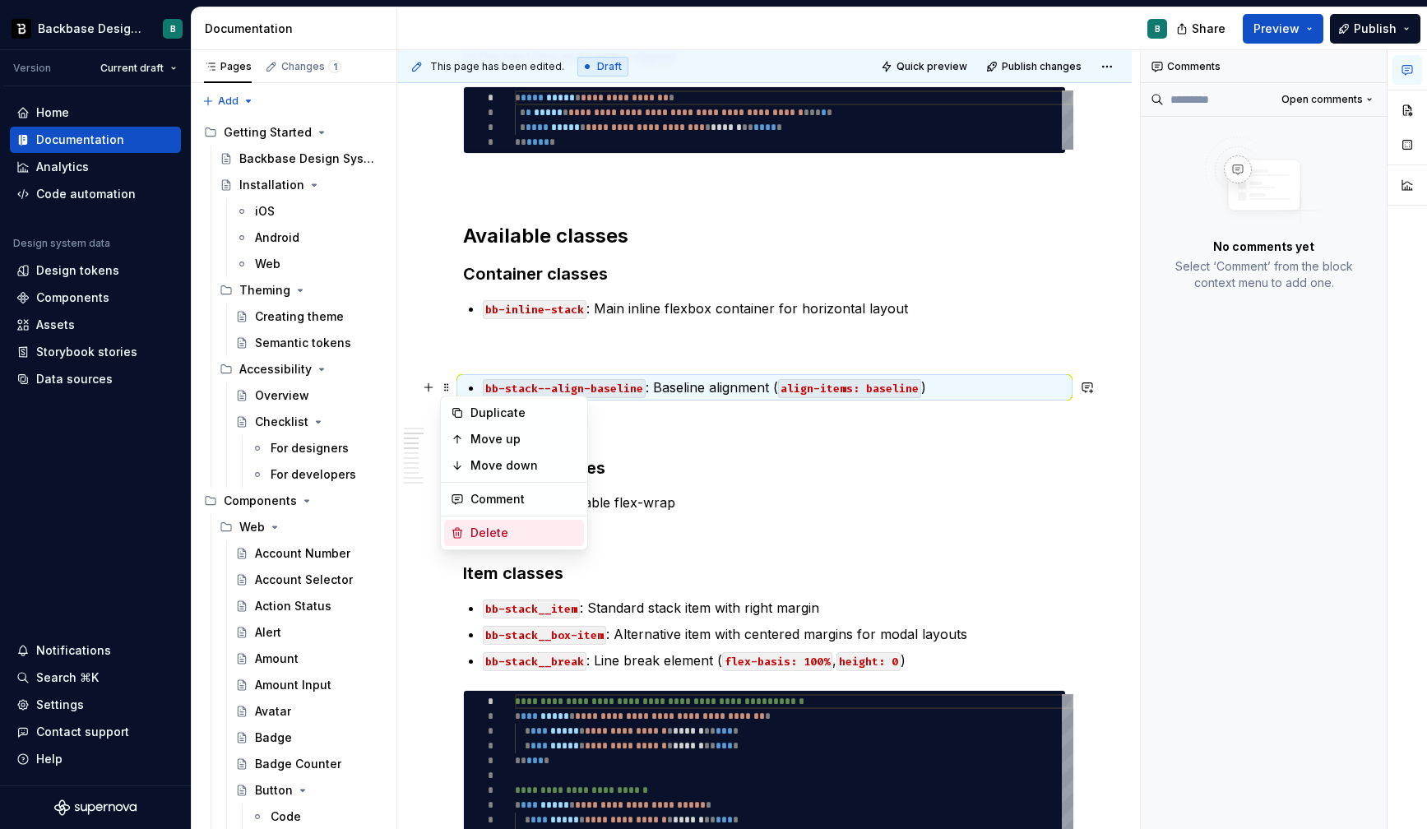
click at [496, 535] on div "Delete" at bounding box center [524, 533] width 107 height 16
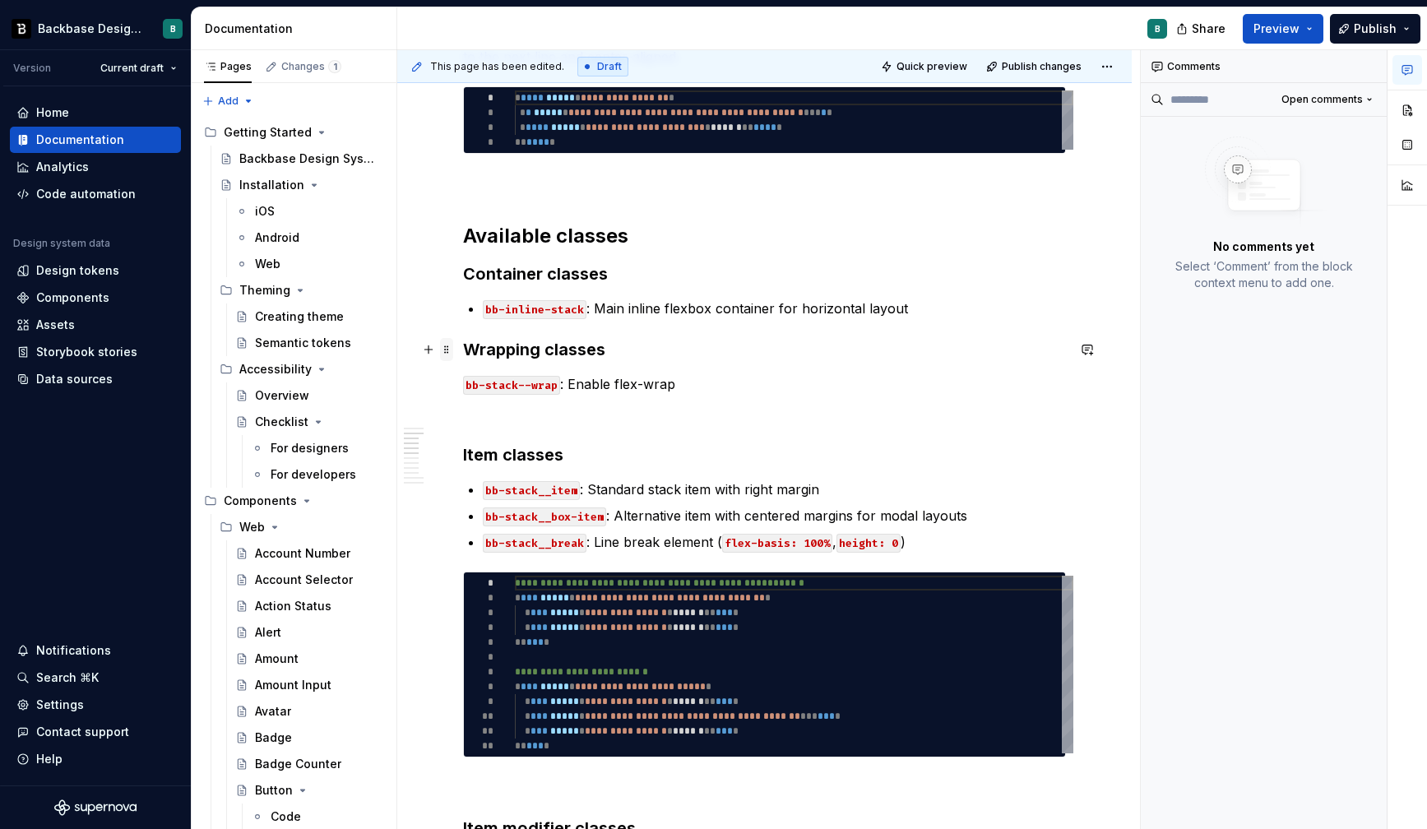
click at [448, 350] on span at bounding box center [446, 349] width 13 height 23
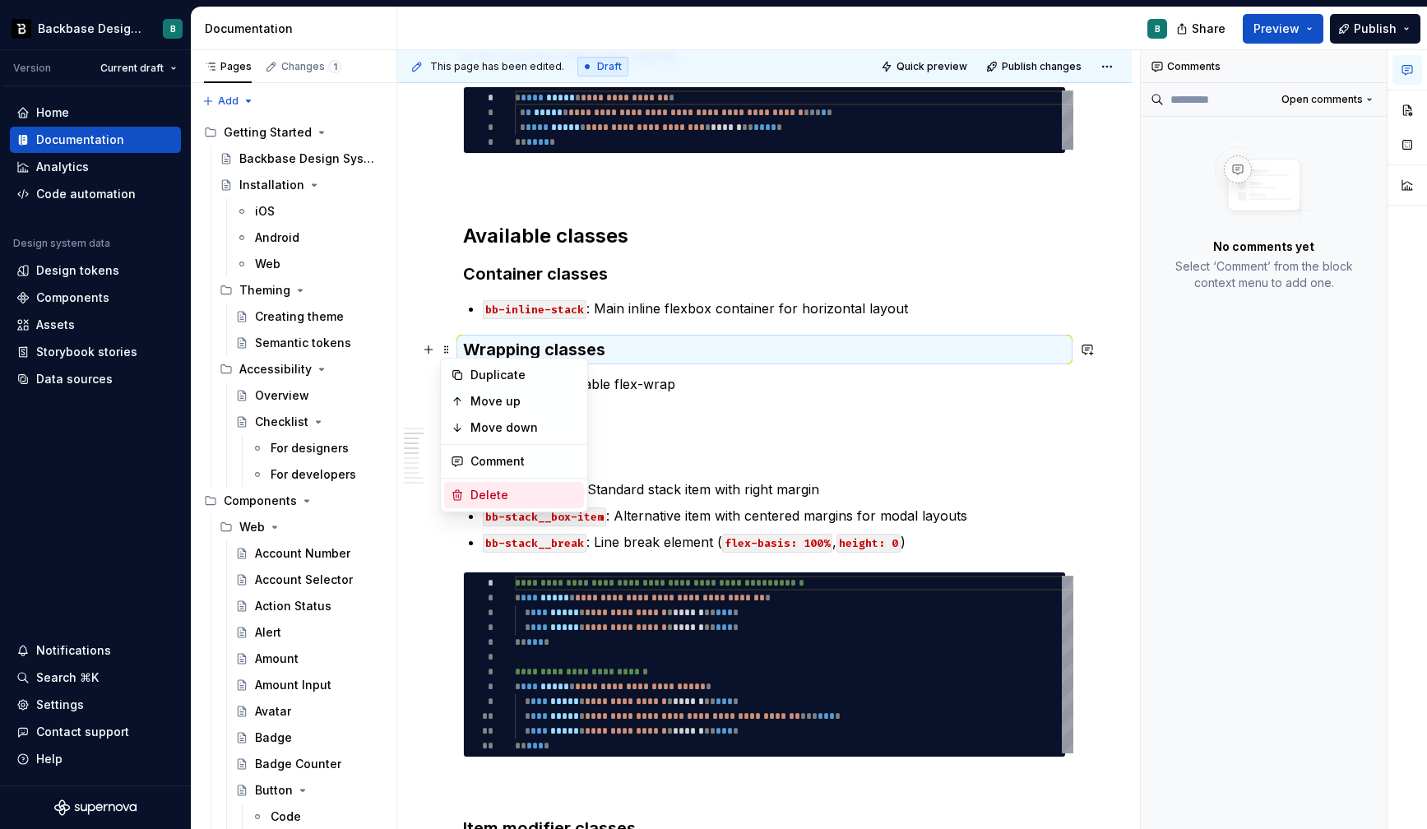
click at [468, 501] on div "Delete" at bounding box center [514, 495] width 140 height 26
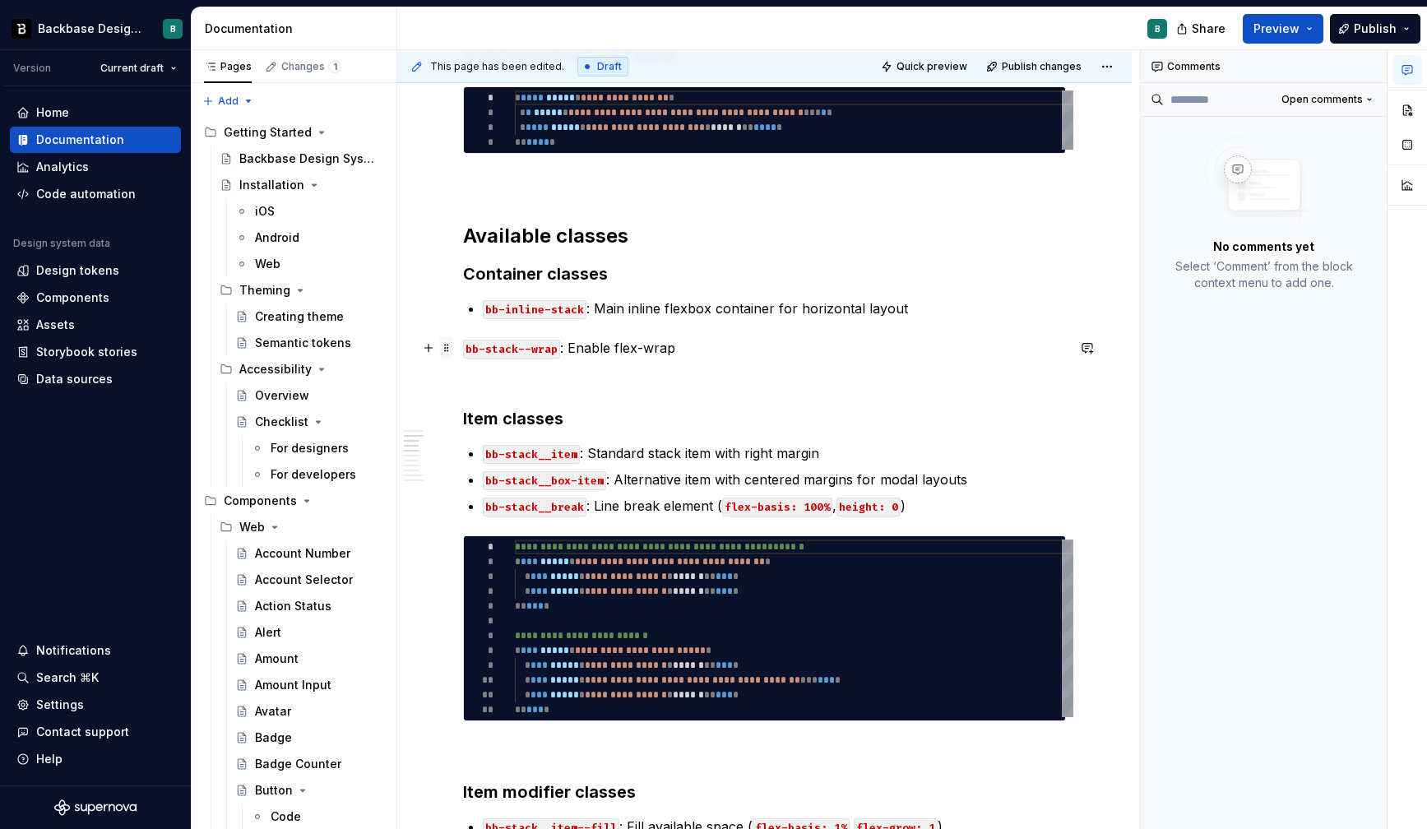
click at [447, 347] on span at bounding box center [446, 347] width 13 height 23
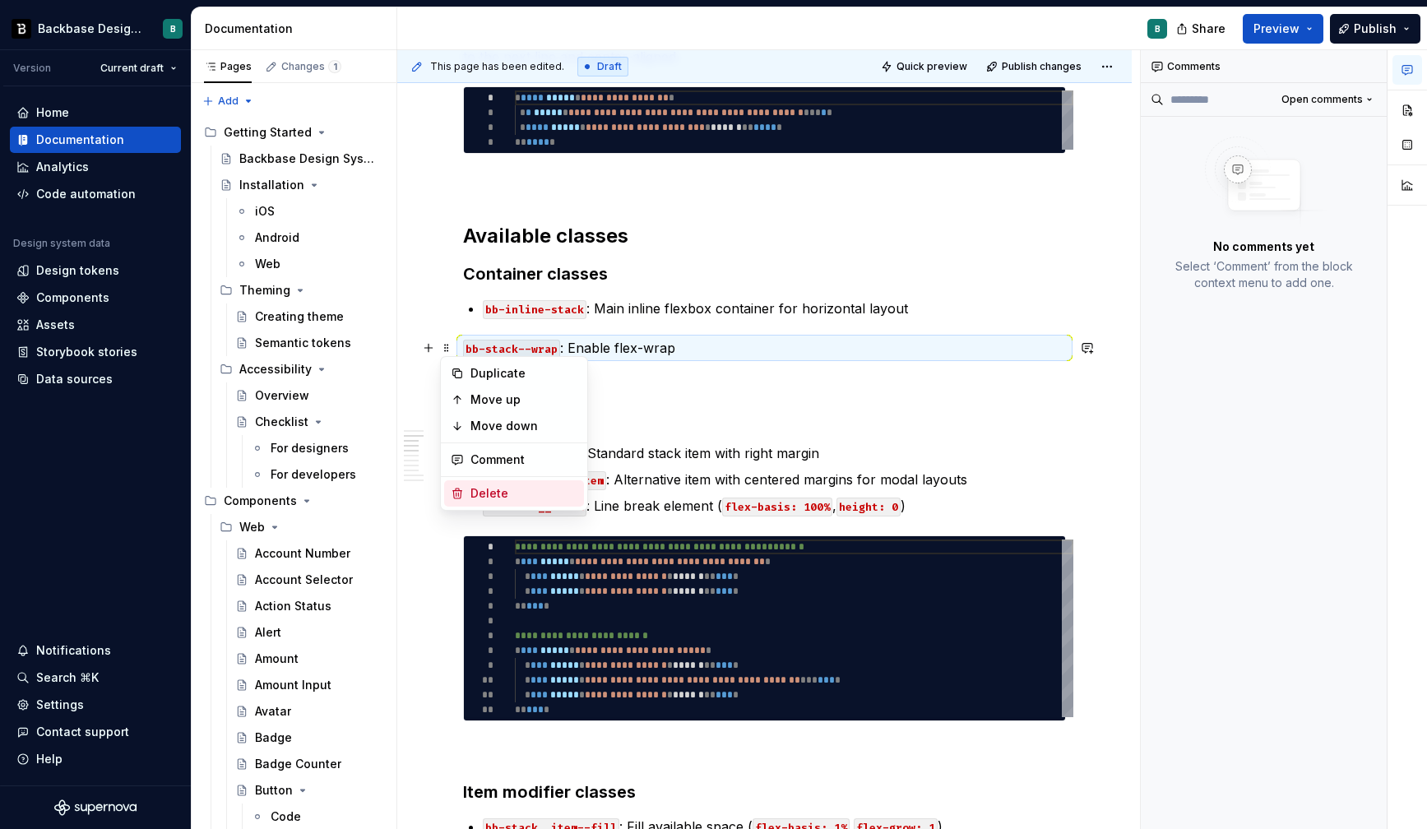
click at [491, 487] on div "Delete" at bounding box center [524, 493] width 107 height 16
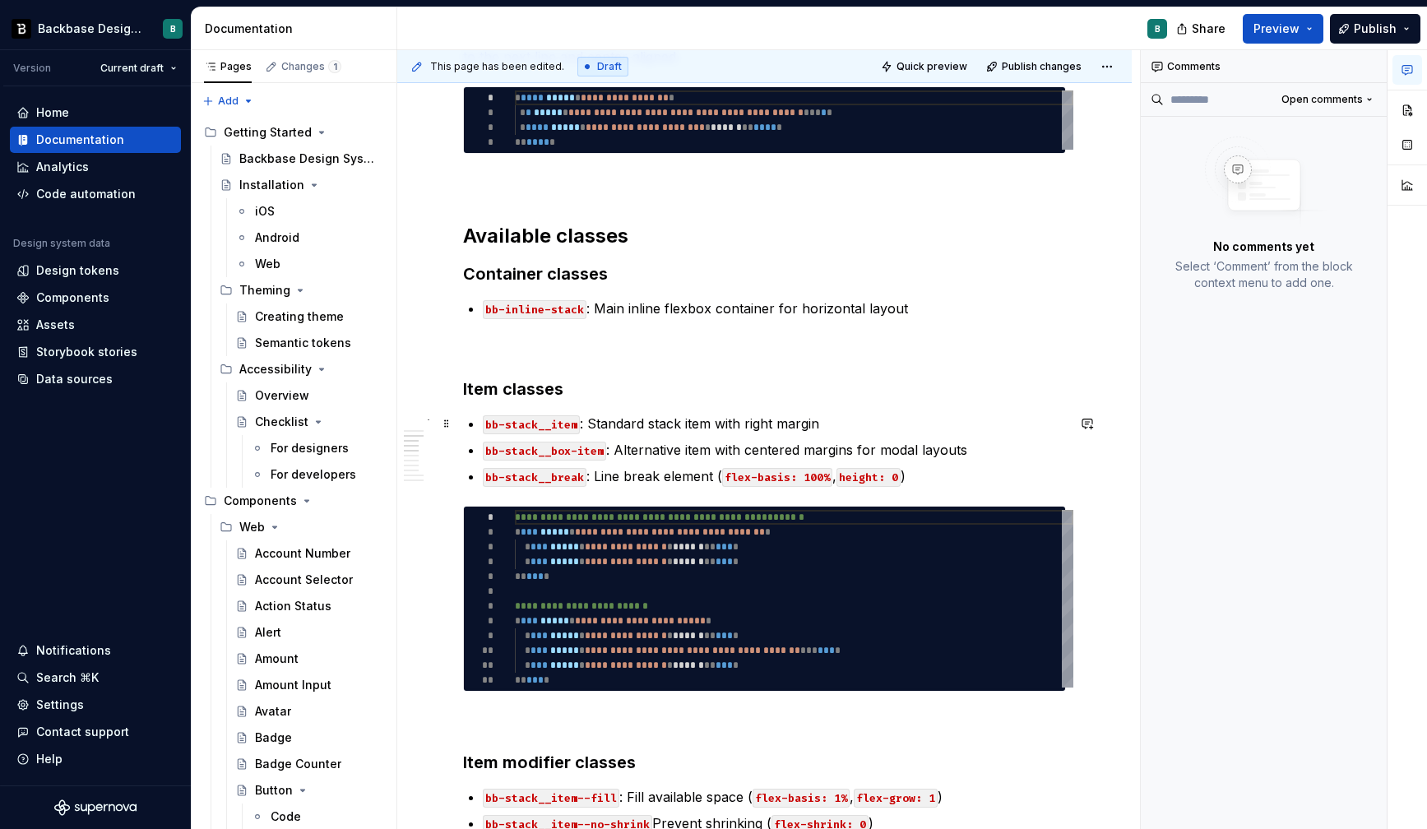
click at [508, 425] on code "bb-stack__item" at bounding box center [531, 424] width 97 height 19
click at [449, 448] on span at bounding box center [446, 450] width 13 height 23
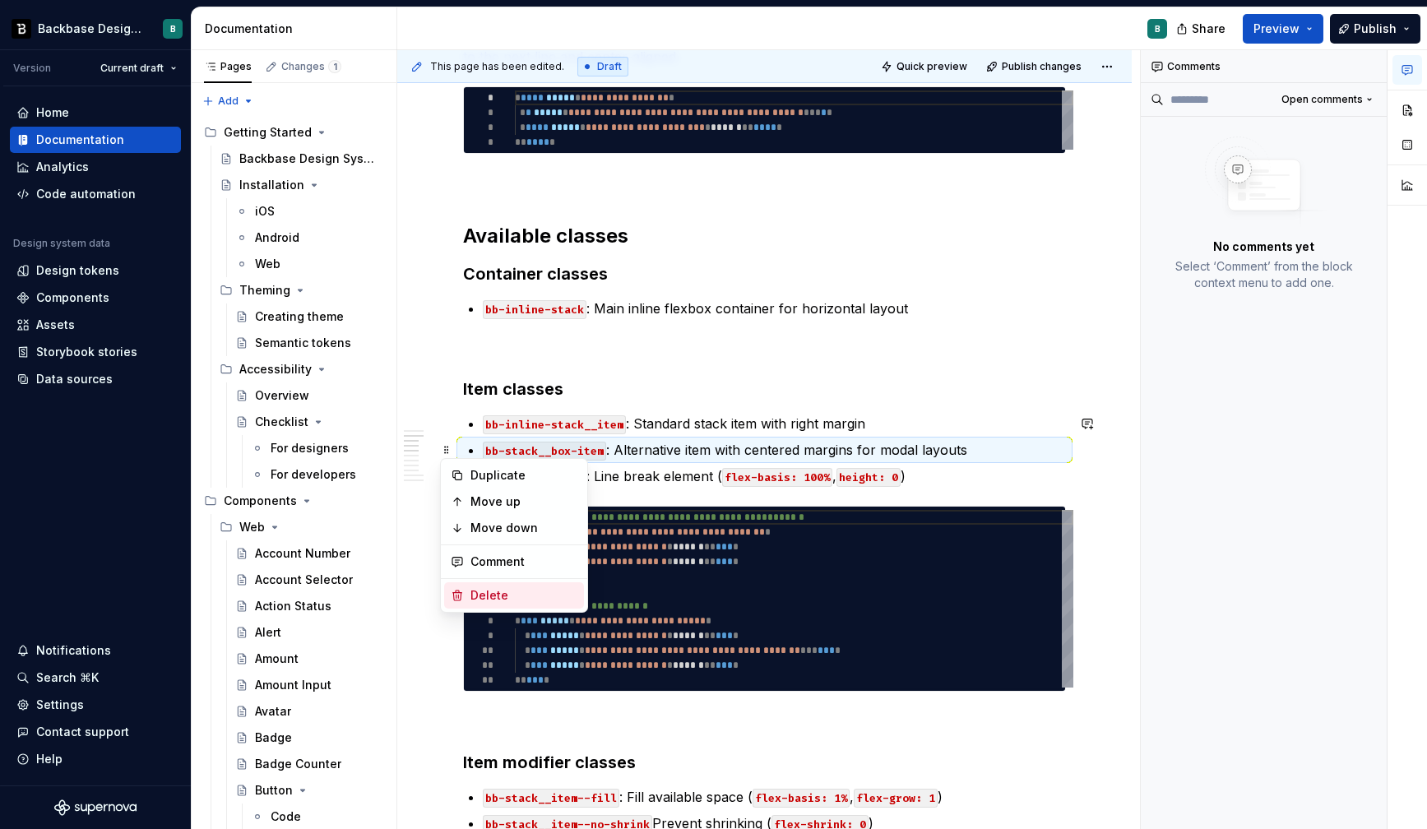
click at [485, 599] on div "Delete" at bounding box center [524, 595] width 107 height 16
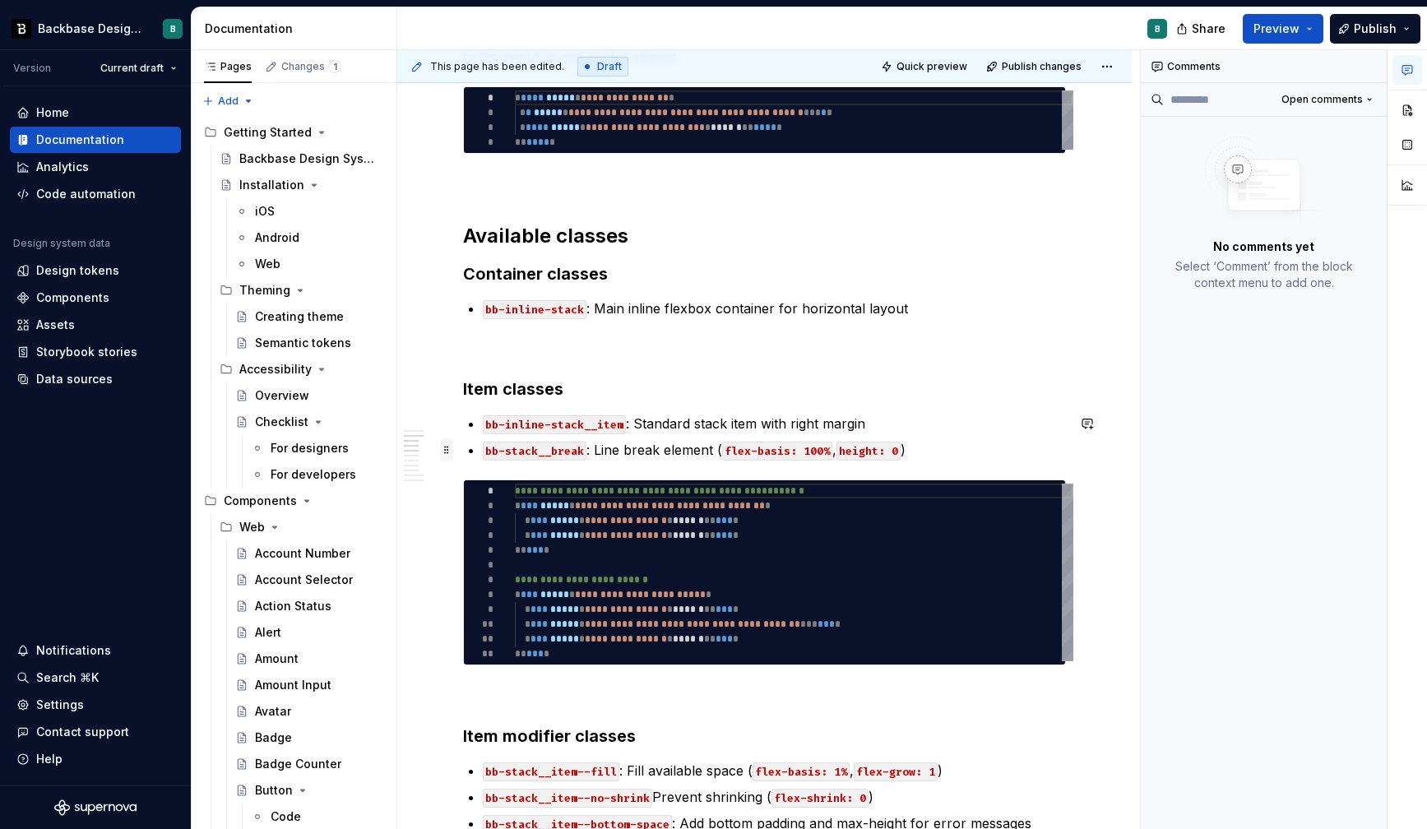
click at [448, 448] on span at bounding box center [446, 450] width 13 height 23
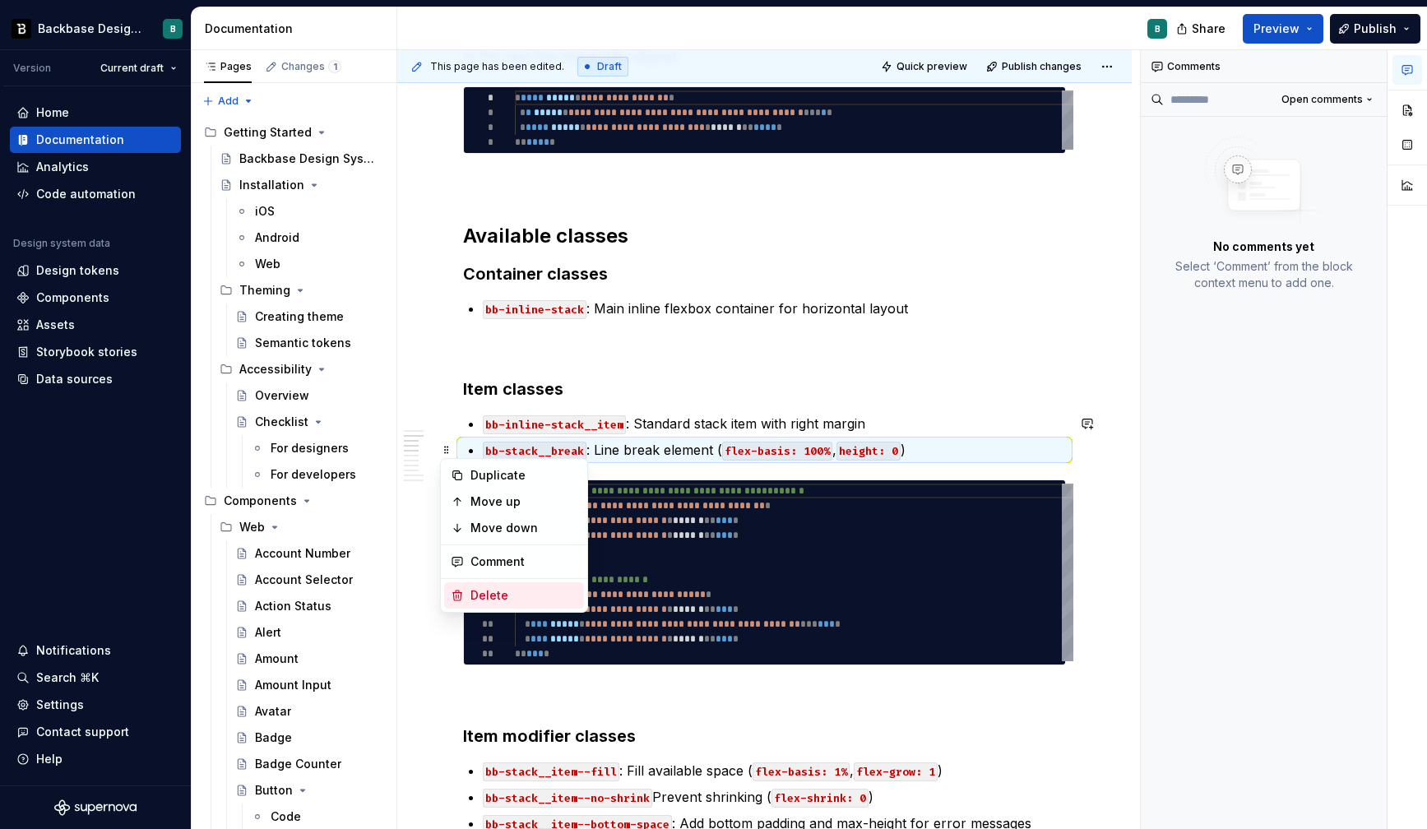
click at [485, 588] on div "Delete" at bounding box center [524, 595] width 107 height 16
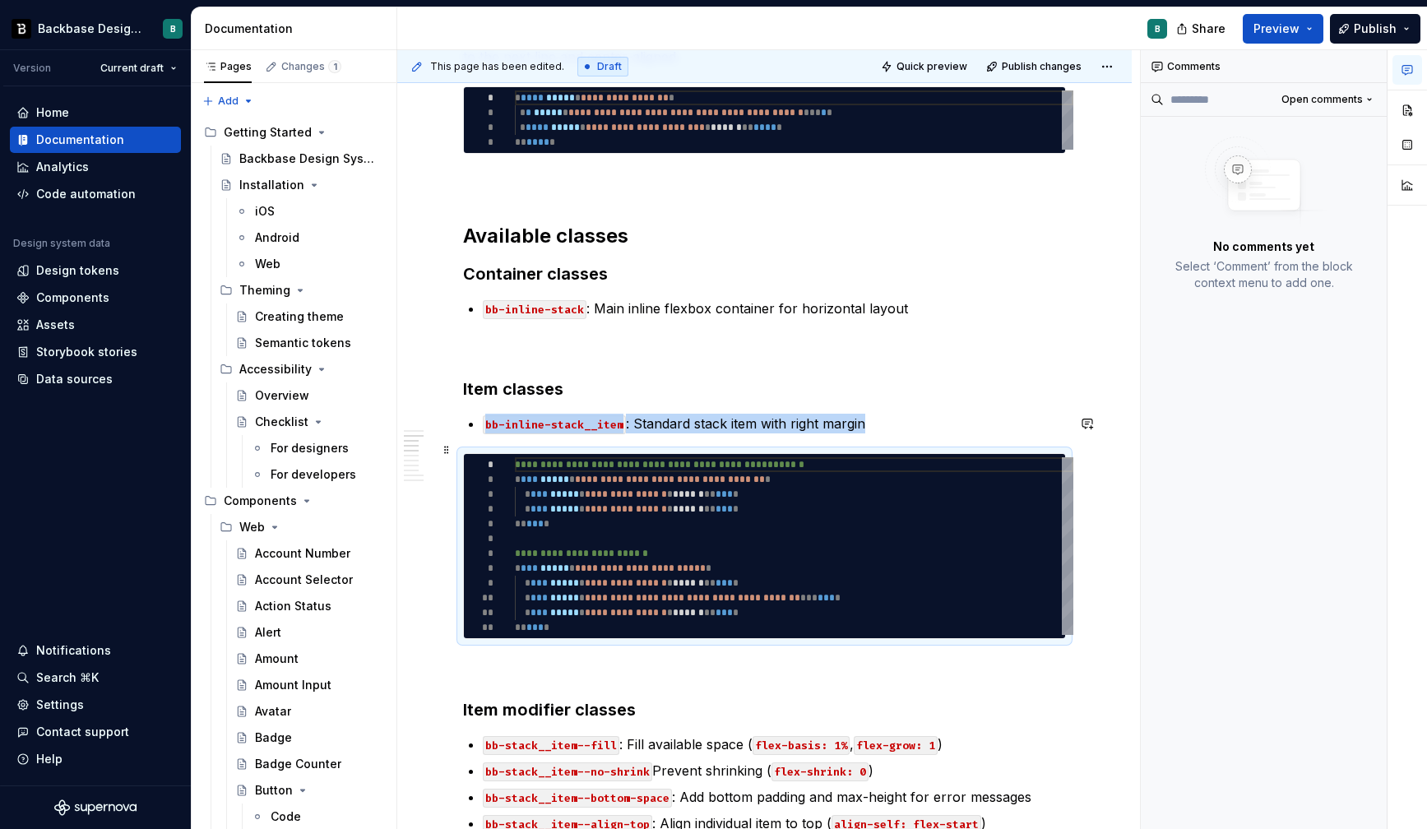
type textarea "*"
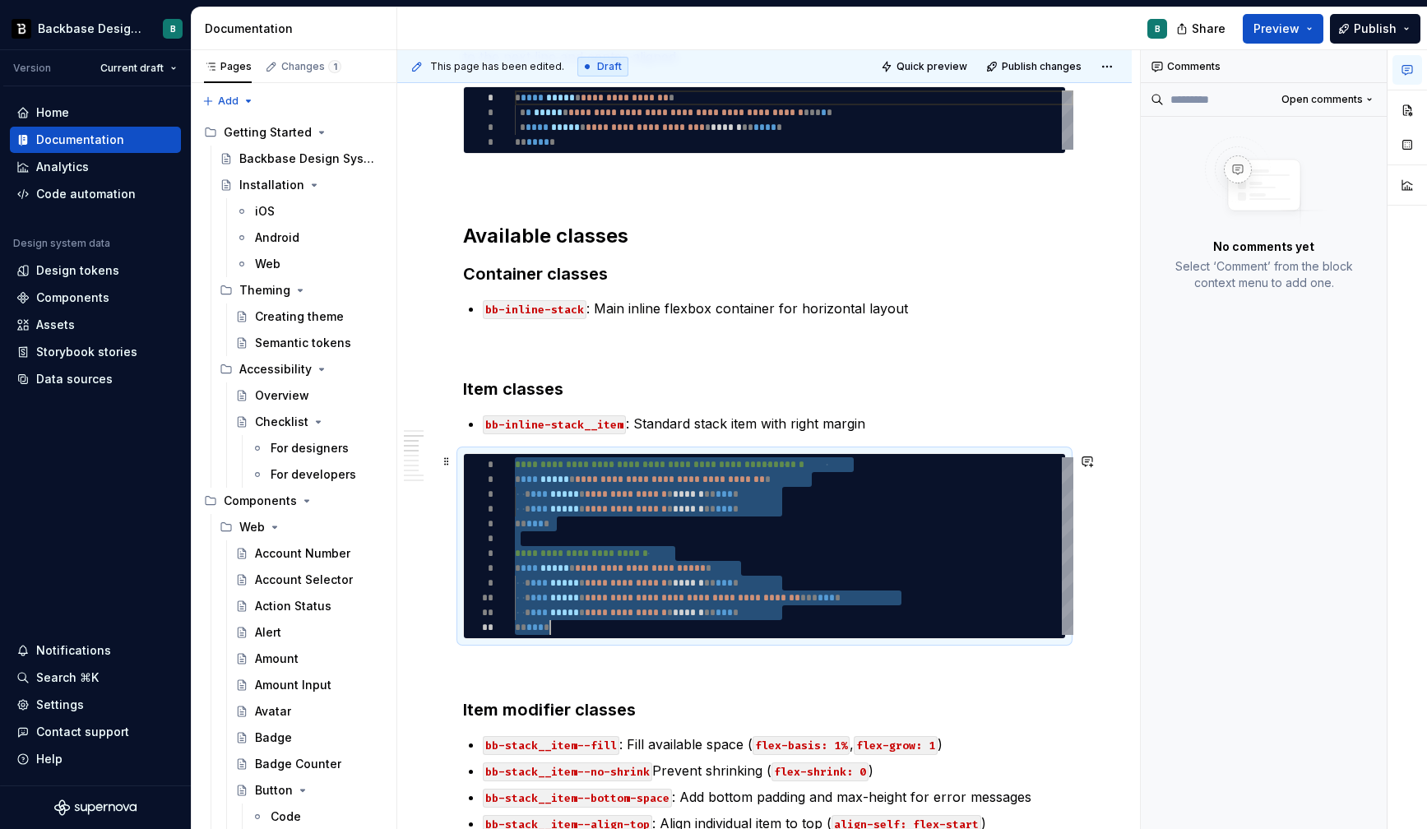
scroll to position [0, 35]
drag, startPoint x: 516, startPoint y: 467, endPoint x: 585, endPoint y: 633, distance: 179.2
click at [585, 633] on div "**********" at bounding box center [794, 546] width 559 height 178
type textarea "**********"
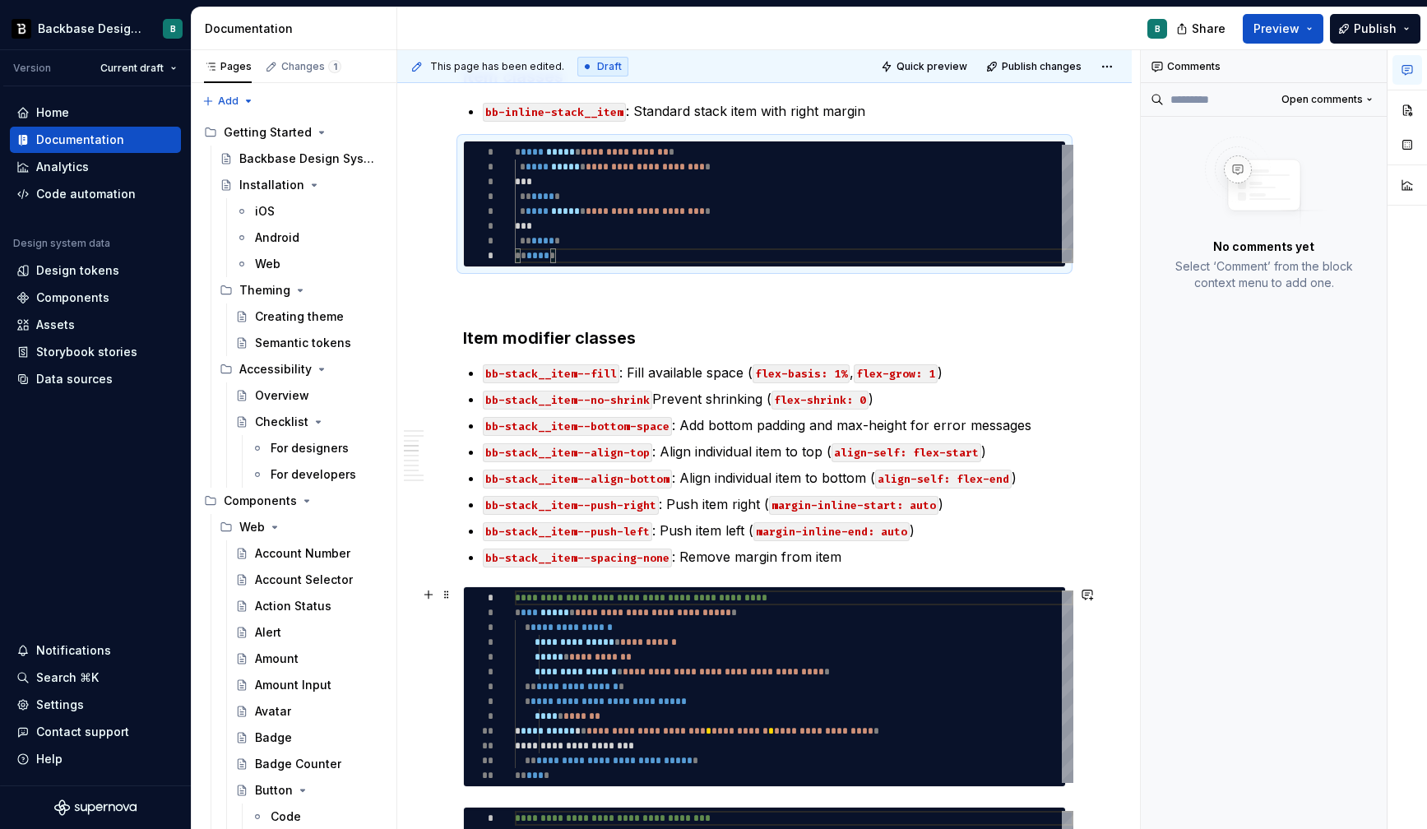
scroll to position [850, 0]
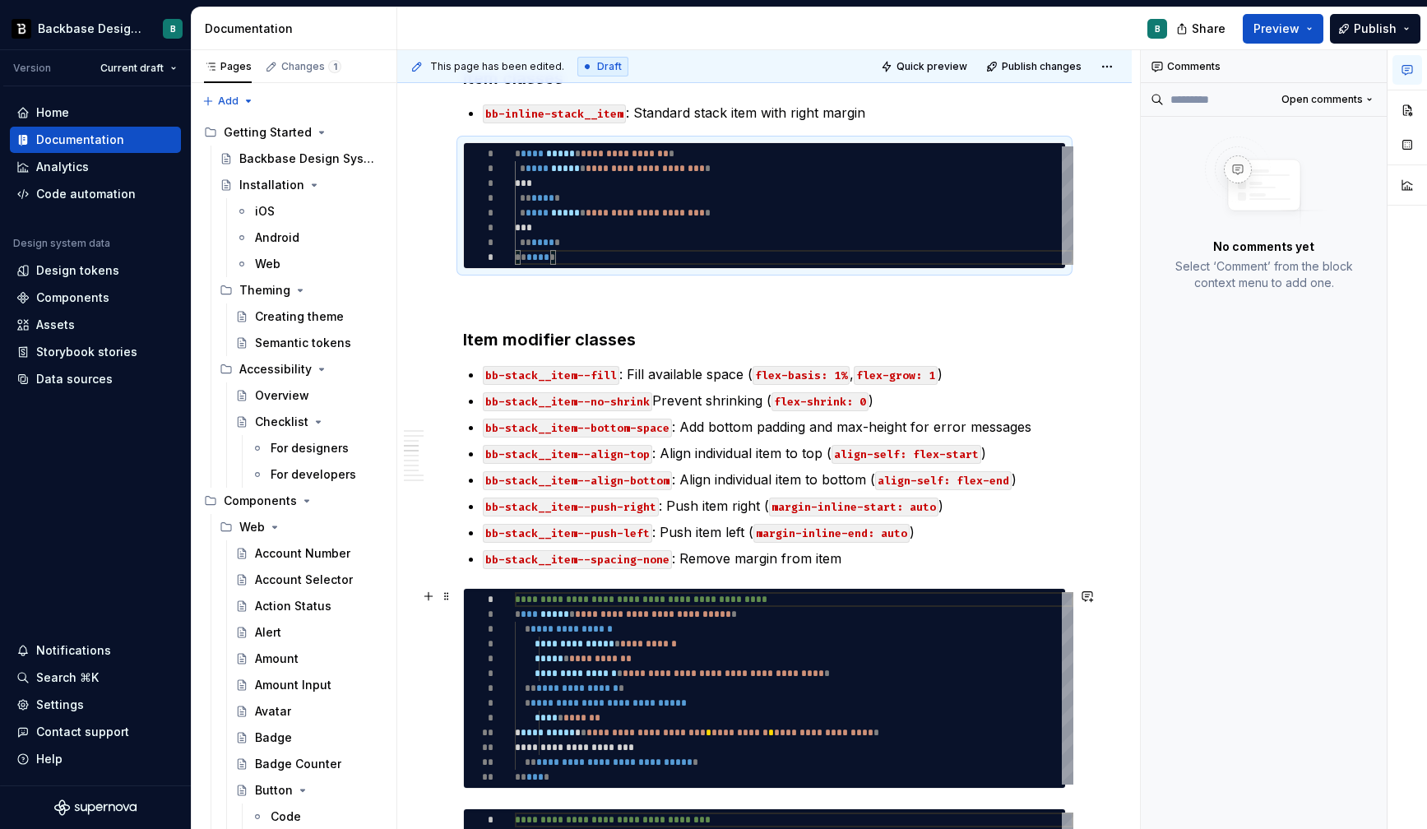
type textarea "*"
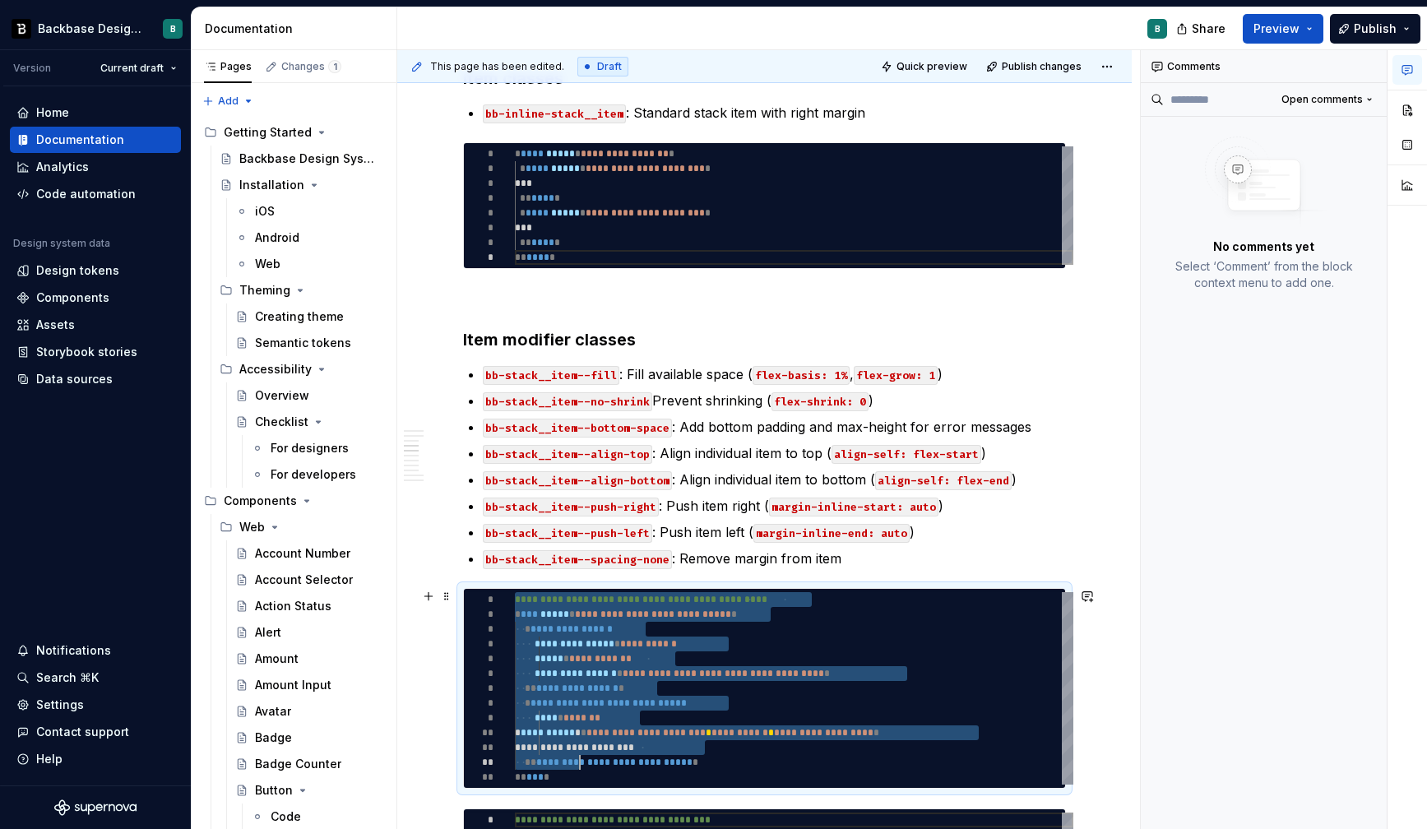
scroll to position [0, 35]
drag, startPoint x: 517, startPoint y: 598, endPoint x: 570, endPoint y: 773, distance: 182.4
click at [570, 773] on div "**********" at bounding box center [794, 688] width 559 height 193
type textarea "**********"
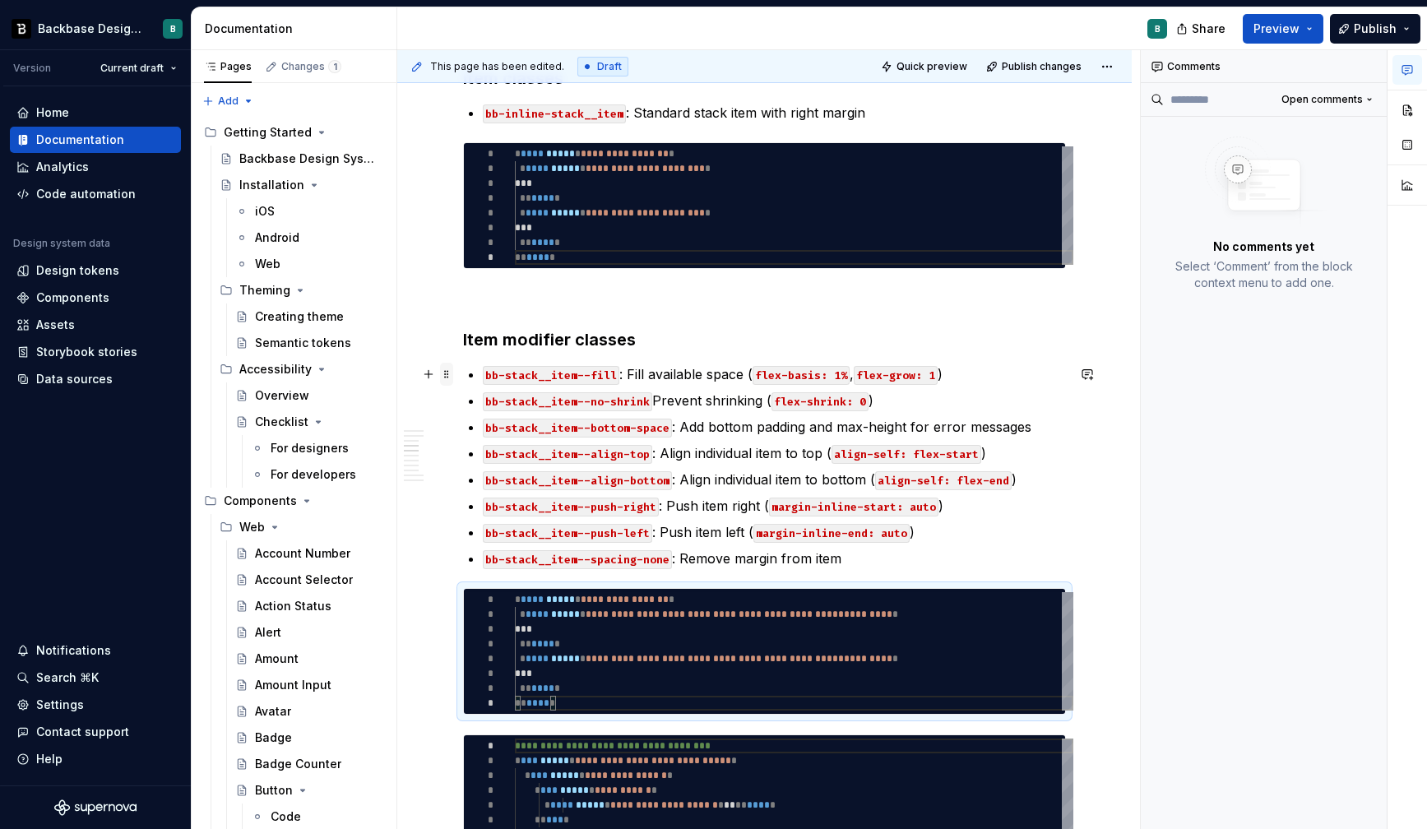
click at [450, 375] on span at bounding box center [446, 374] width 13 height 23
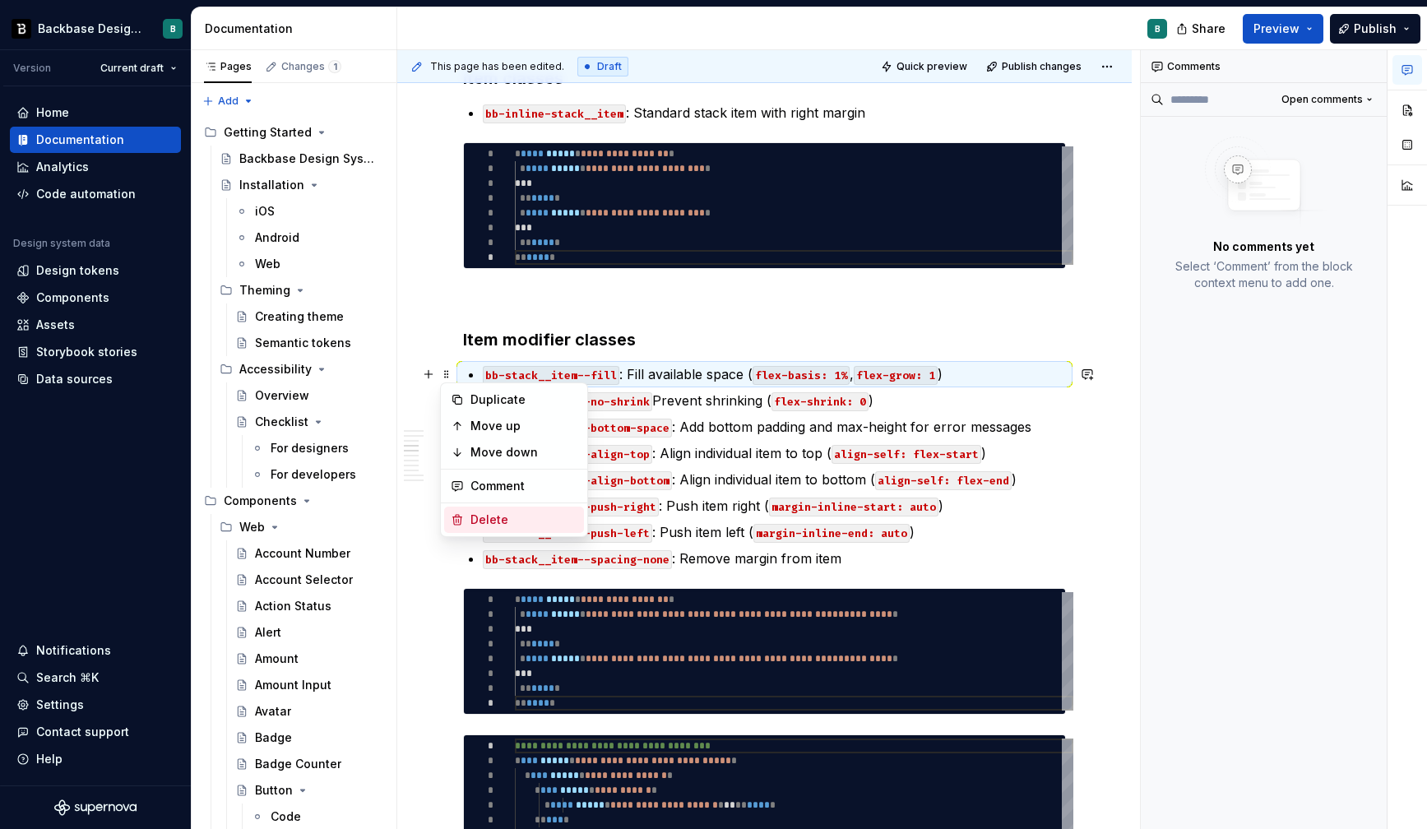
click at [471, 523] on div "Delete" at bounding box center [524, 520] width 107 height 16
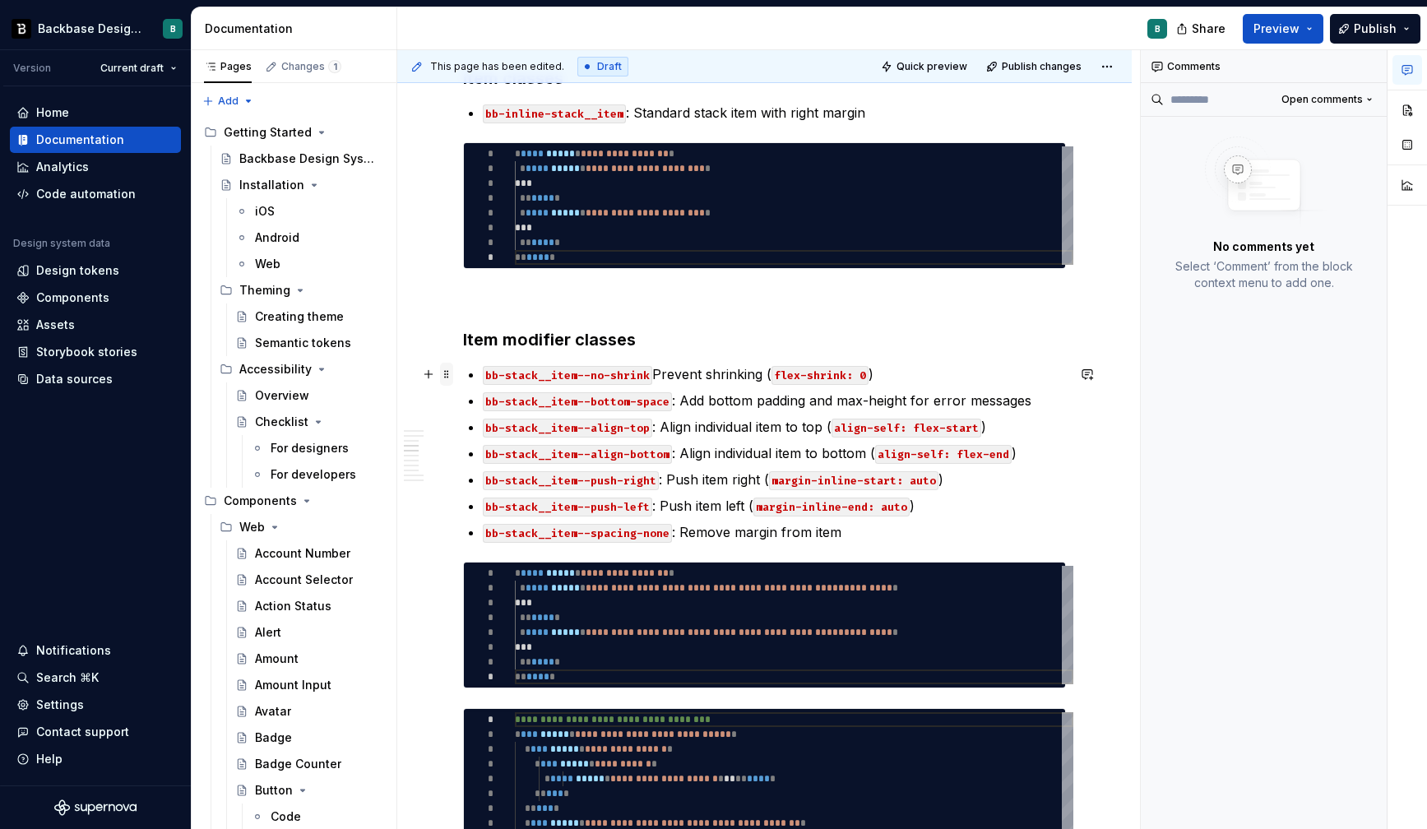
click at [449, 373] on span at bounding box center [446, 374] width 13 height 23
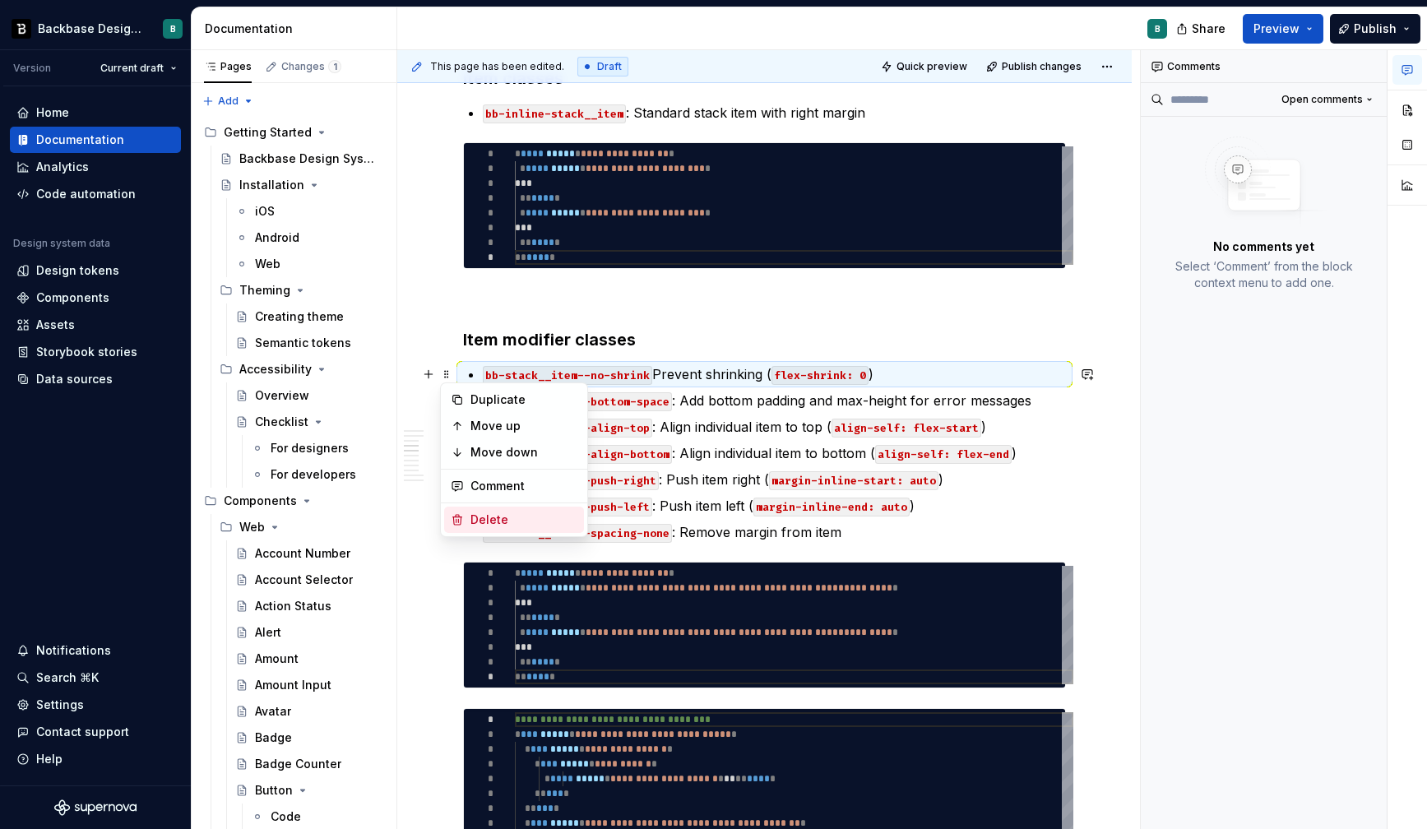
click at [482, 520] on div "Delete" at bounding box center [524, 520] width 107 height 16
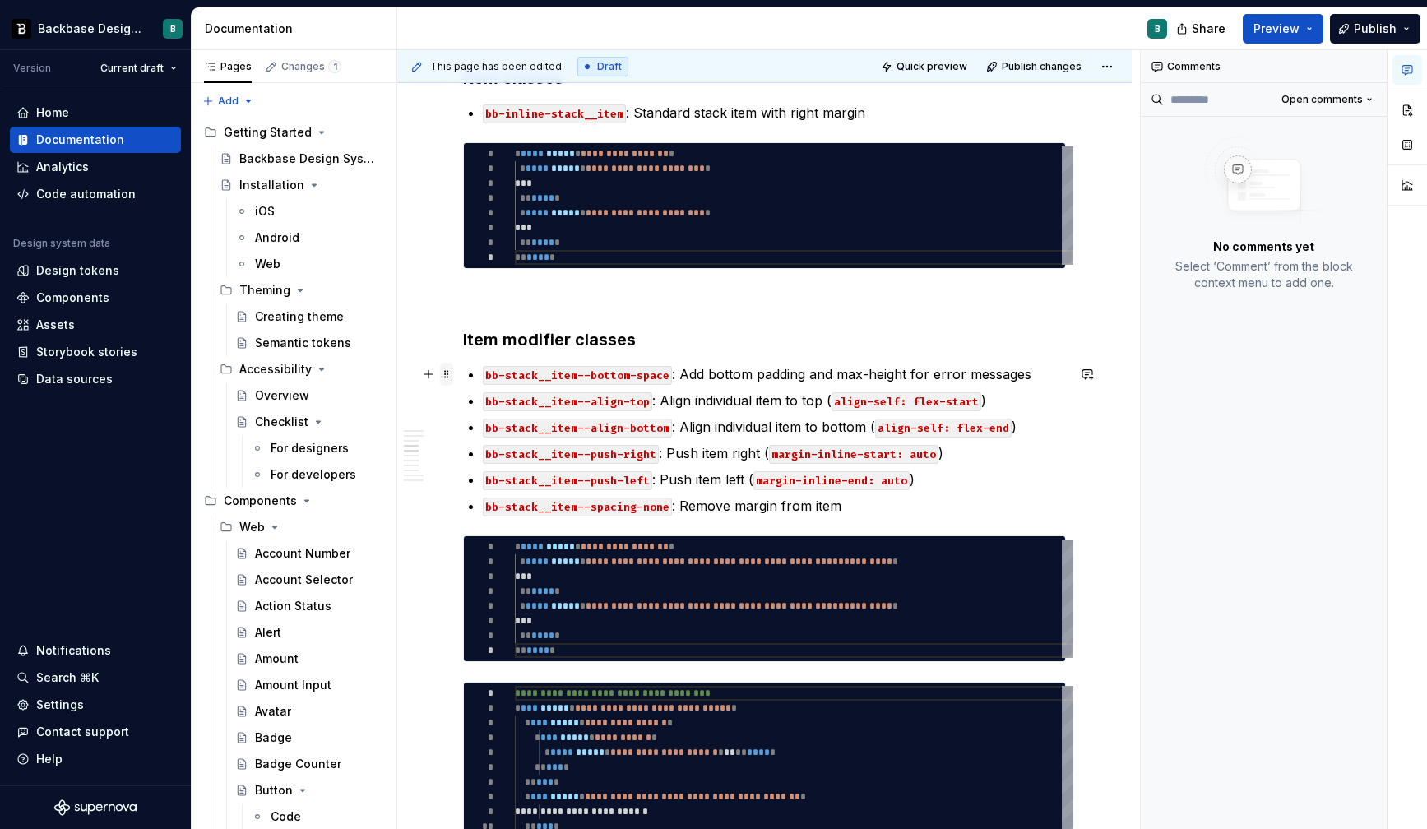
click at [452, 378] on span at bounding box center [446, 374] width 13 height 23
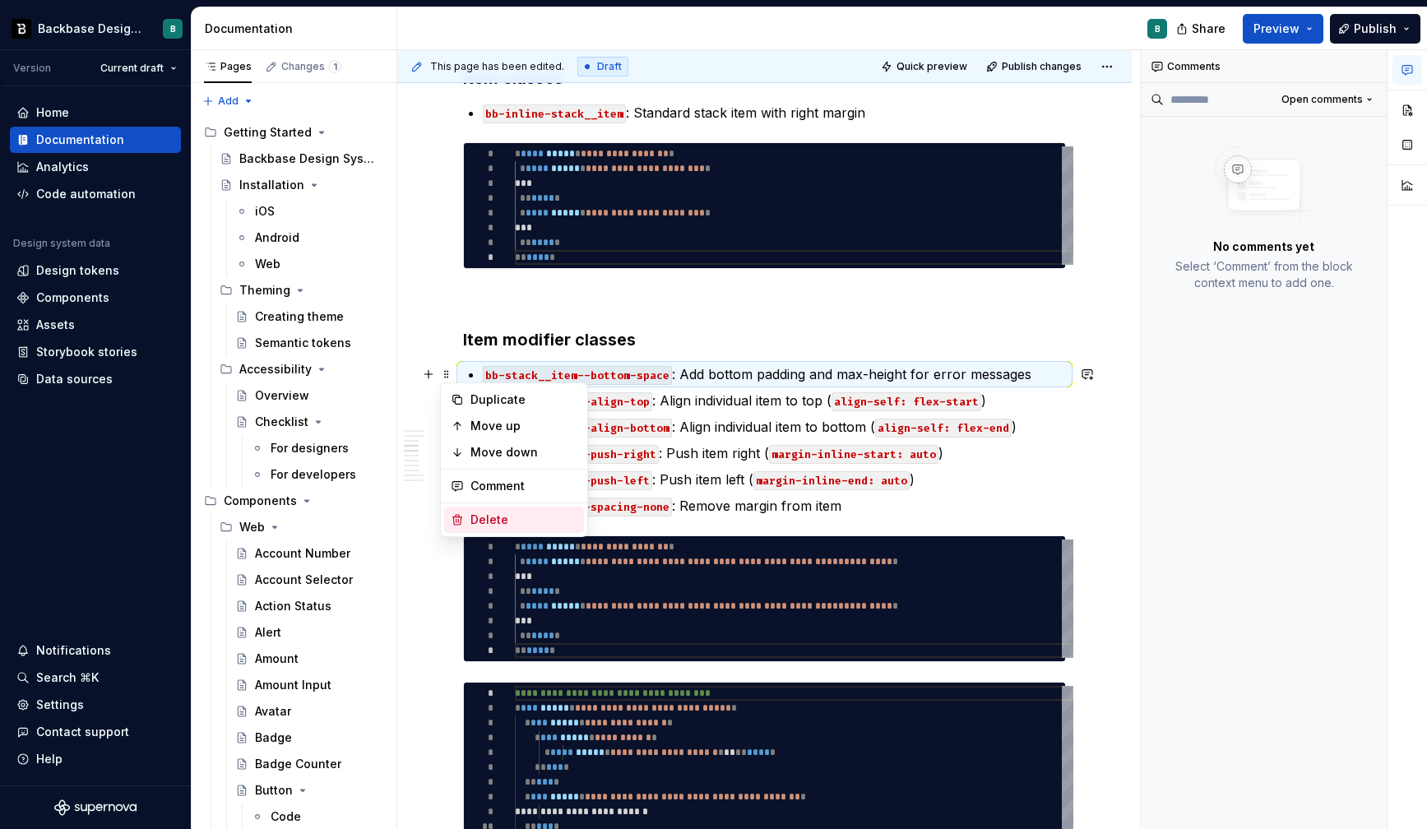
click at [481, 520] on div "Delete" at bounding box center [524, 520] width 107 height 16
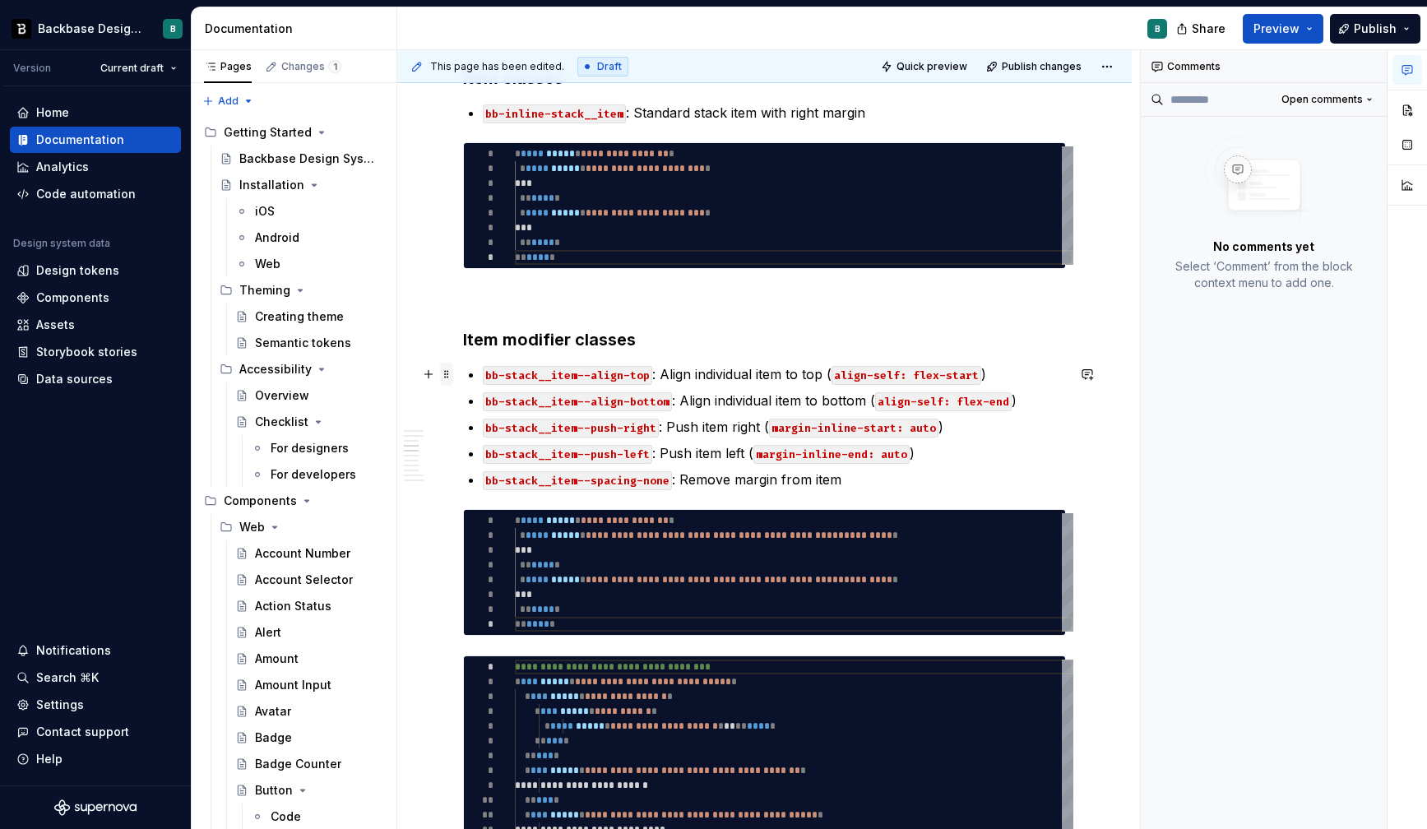
click at [448, 372] on span at bounding box center [446, 374] width 13 height 23
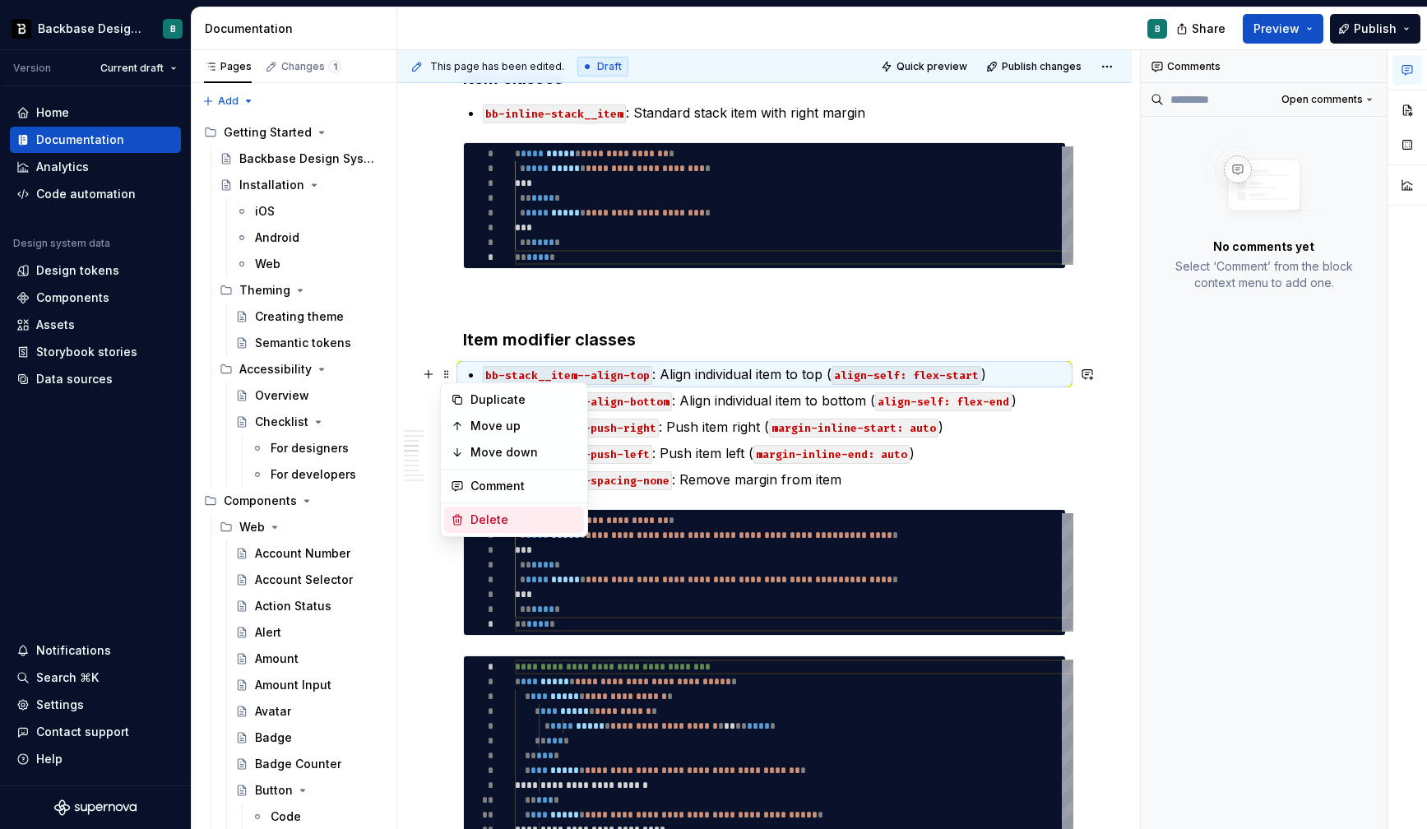
click at [477, 522] on div "Delete" at bounding box center [524, 520] width 107 height 16
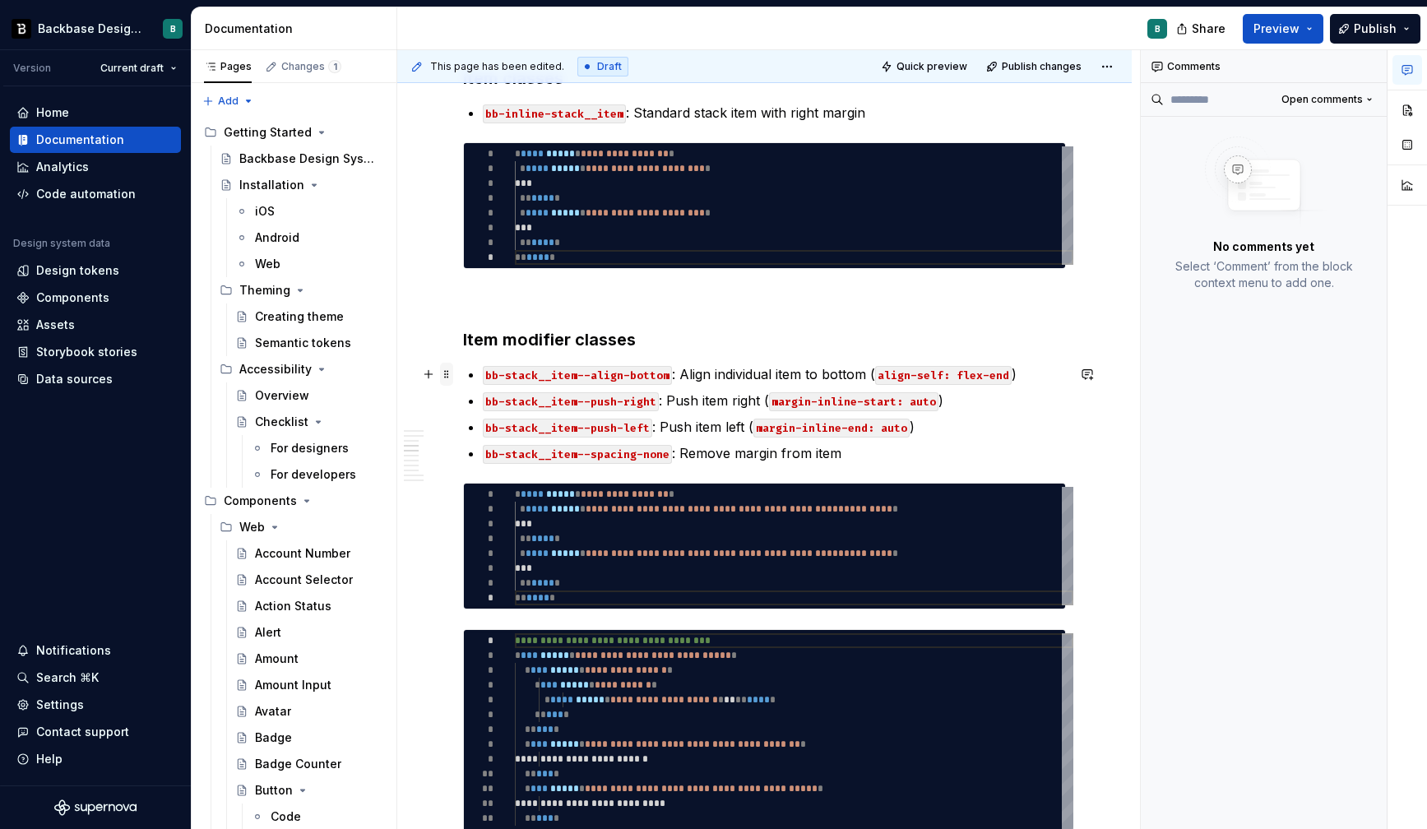
click at [450, 372] on span at bounding box center [446, 374] width 13 height 23
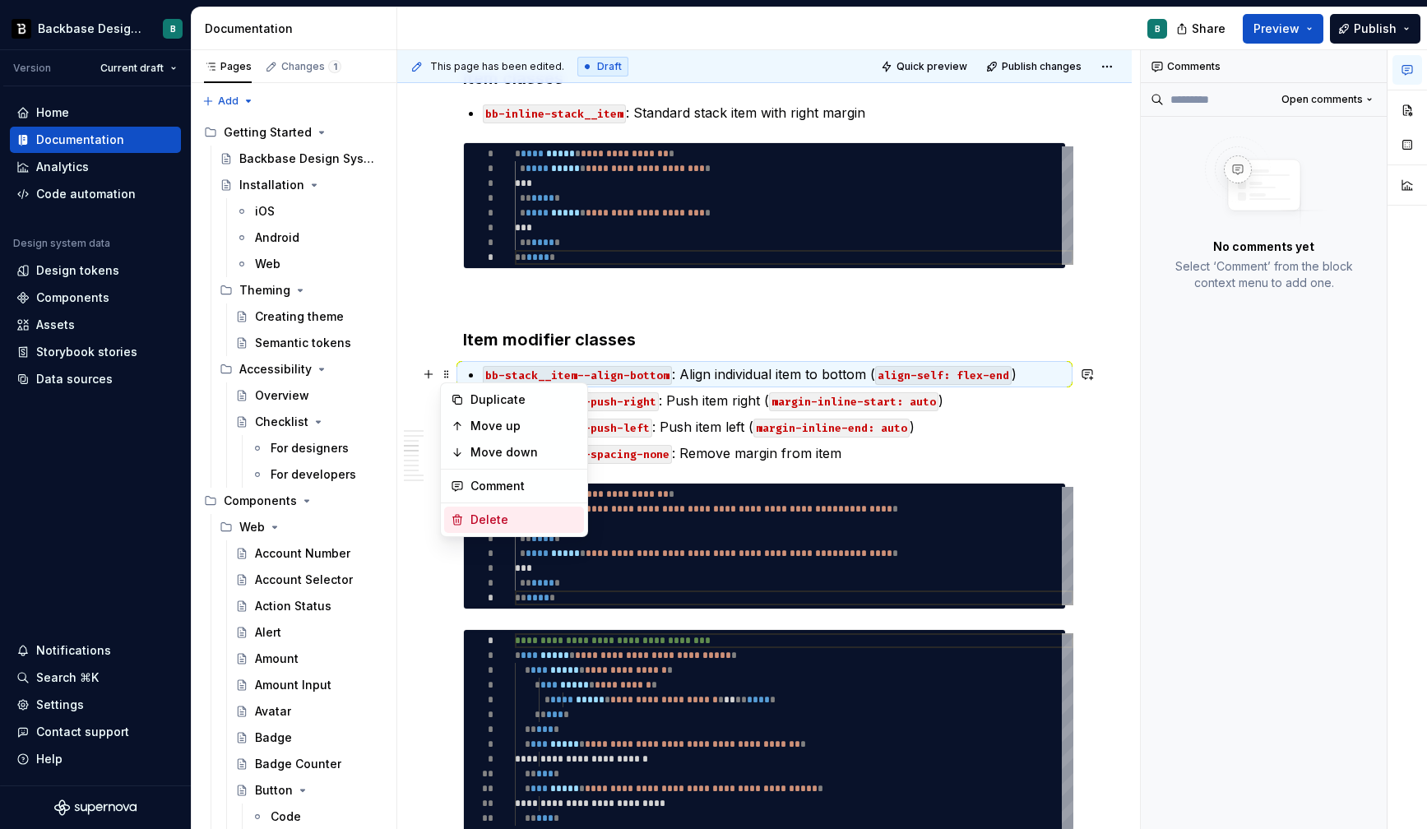
click at [487, 512] on div "Delete" at bounding box center [524, 520] width 107 height 16
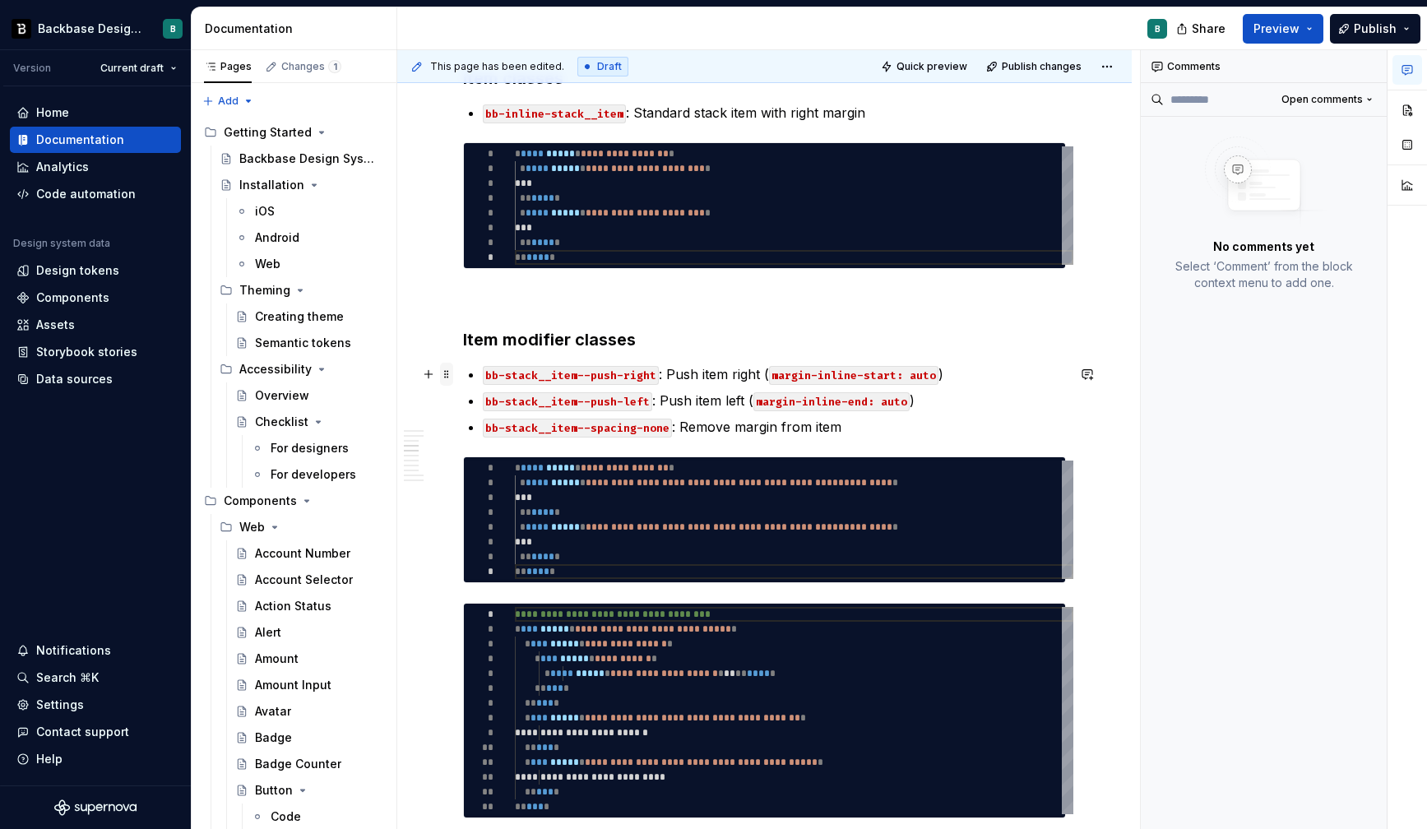
click at [448, 374] on span at bounding box center [446, 374] width 13 height 23
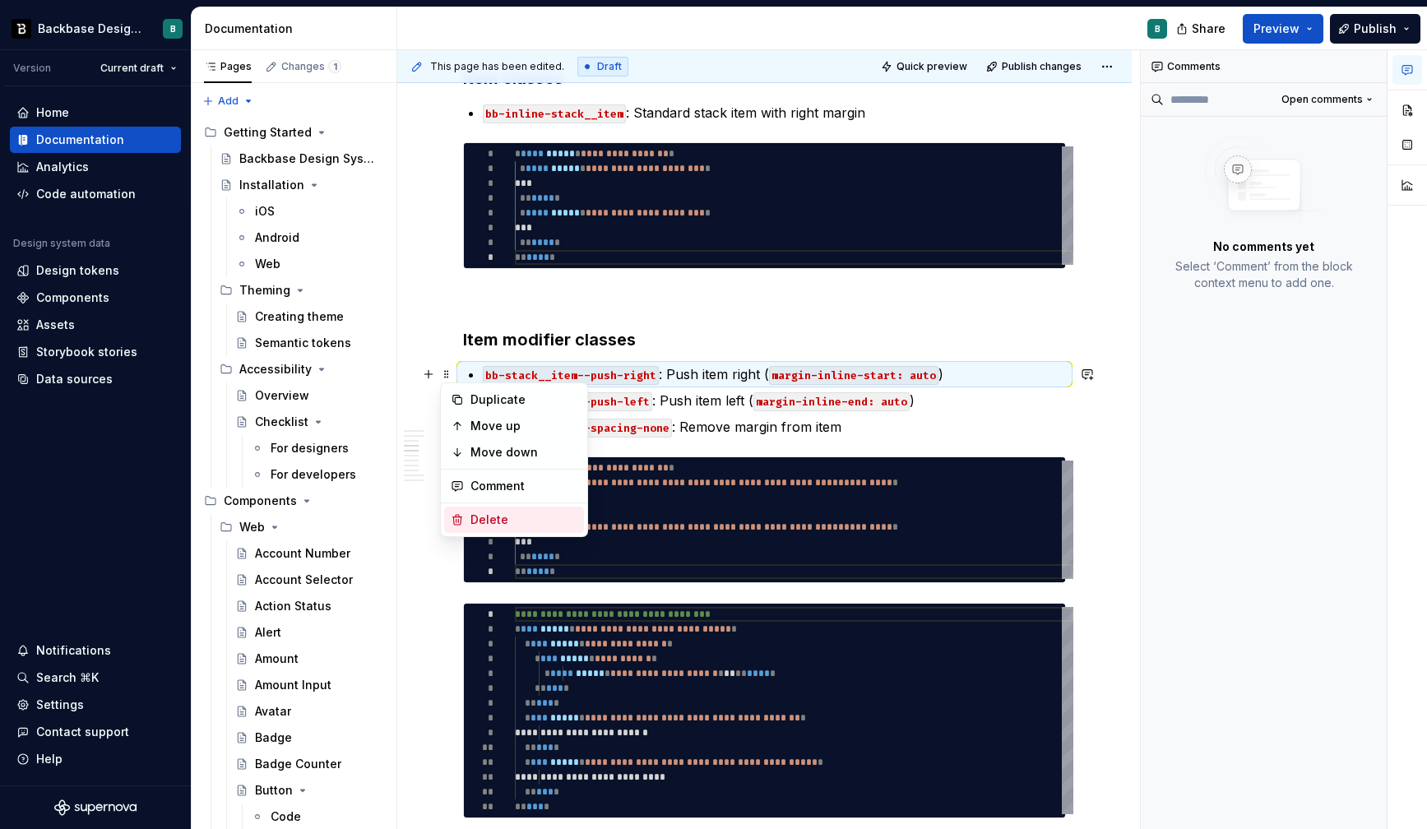
click at [485, 526] on div "Delete" at bounding box center [524, 520] width 107 height 16
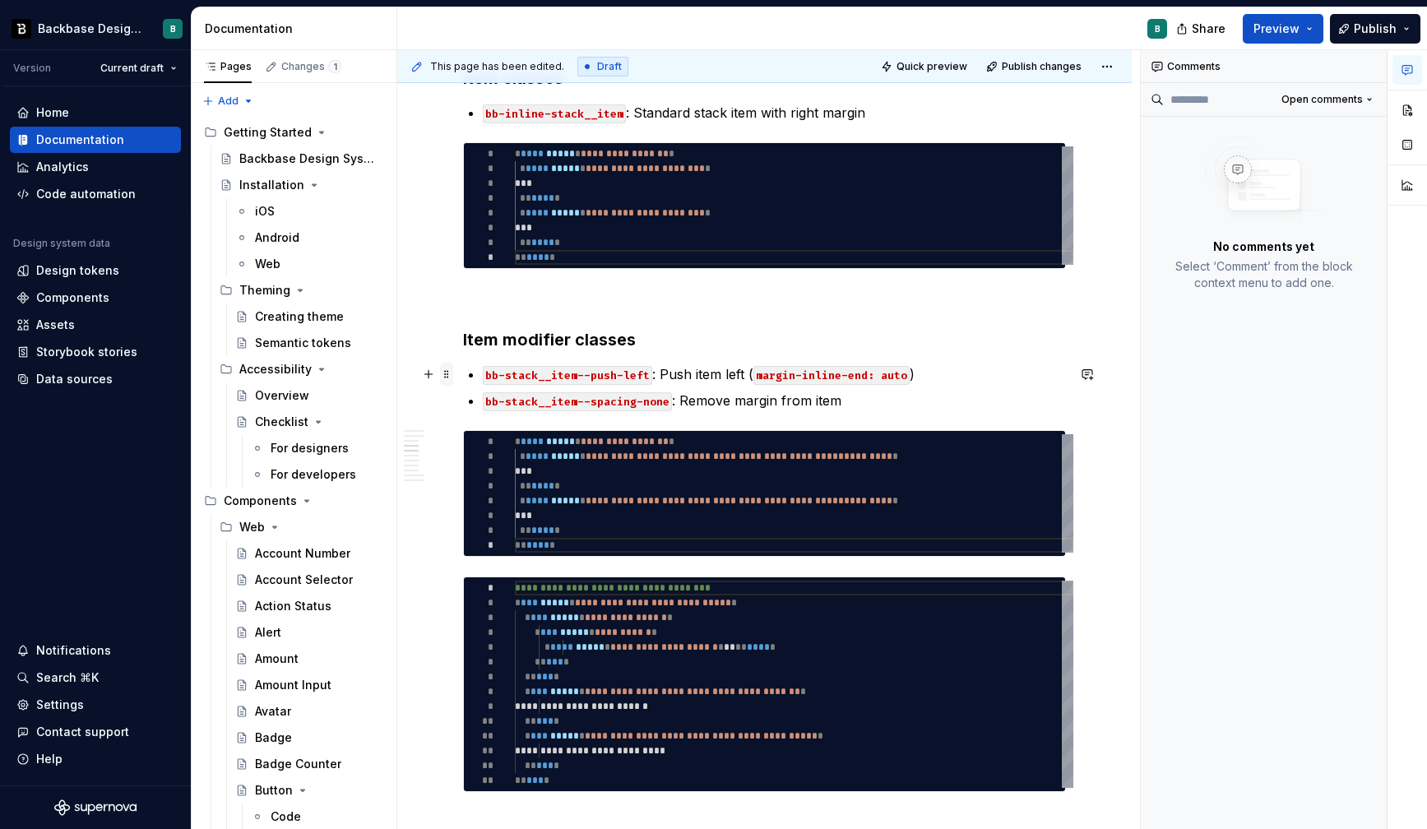
click at [446, 373] on span at bounding box center [446, 374] width 13 height 23
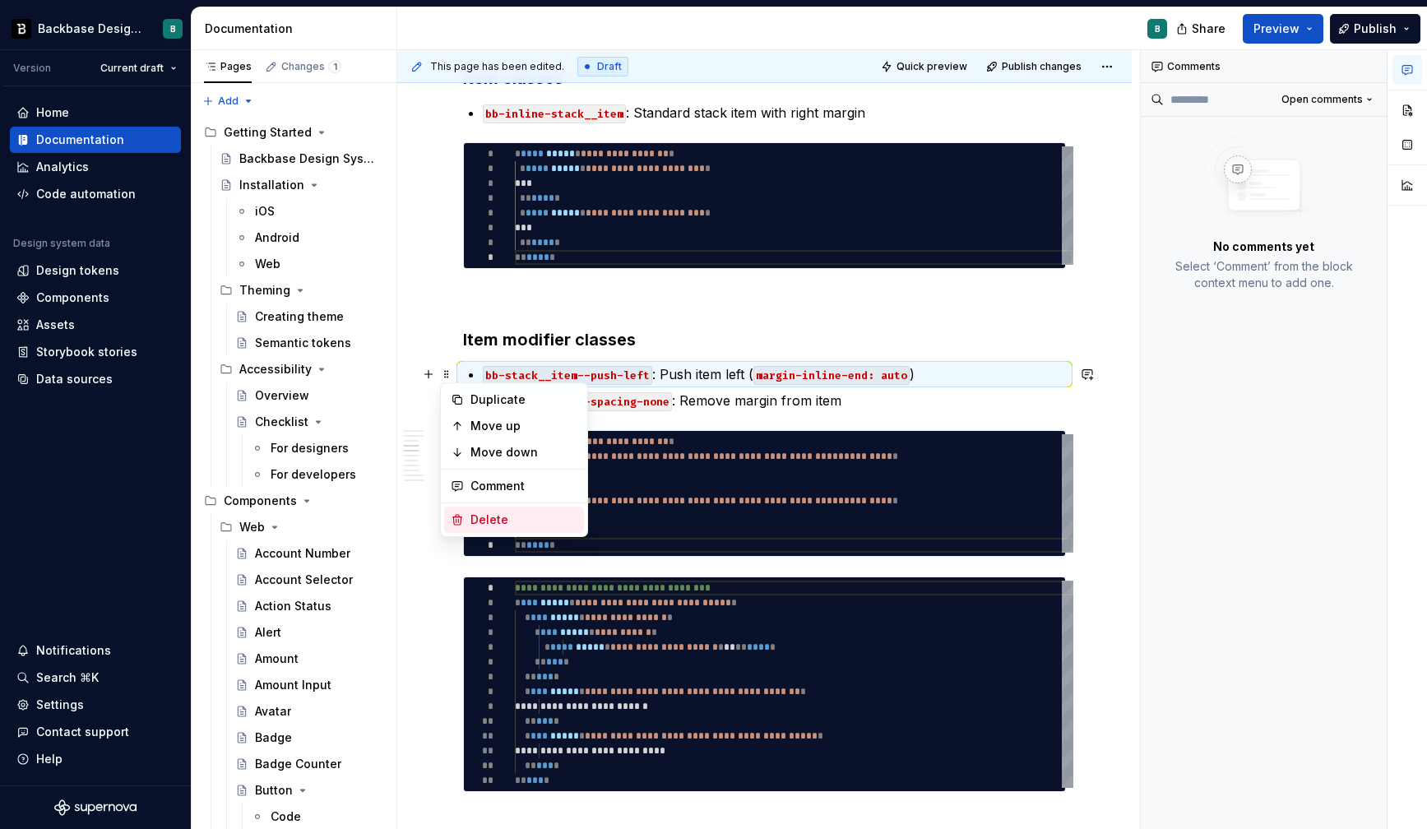
click at [501, 513] on div "Delete" at bounding box center [524, 520] width 107 height 16
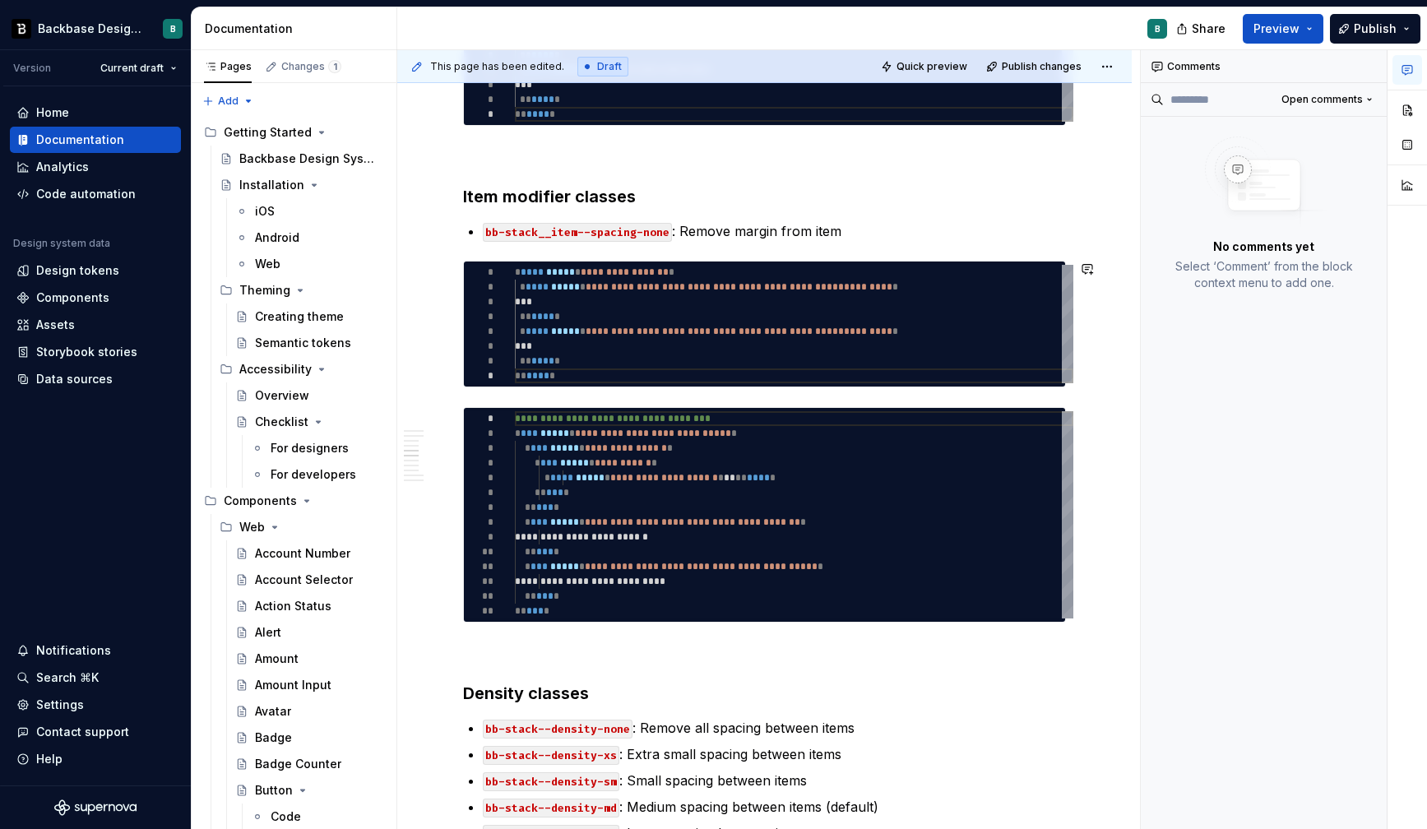
scroll to position [994, 0]
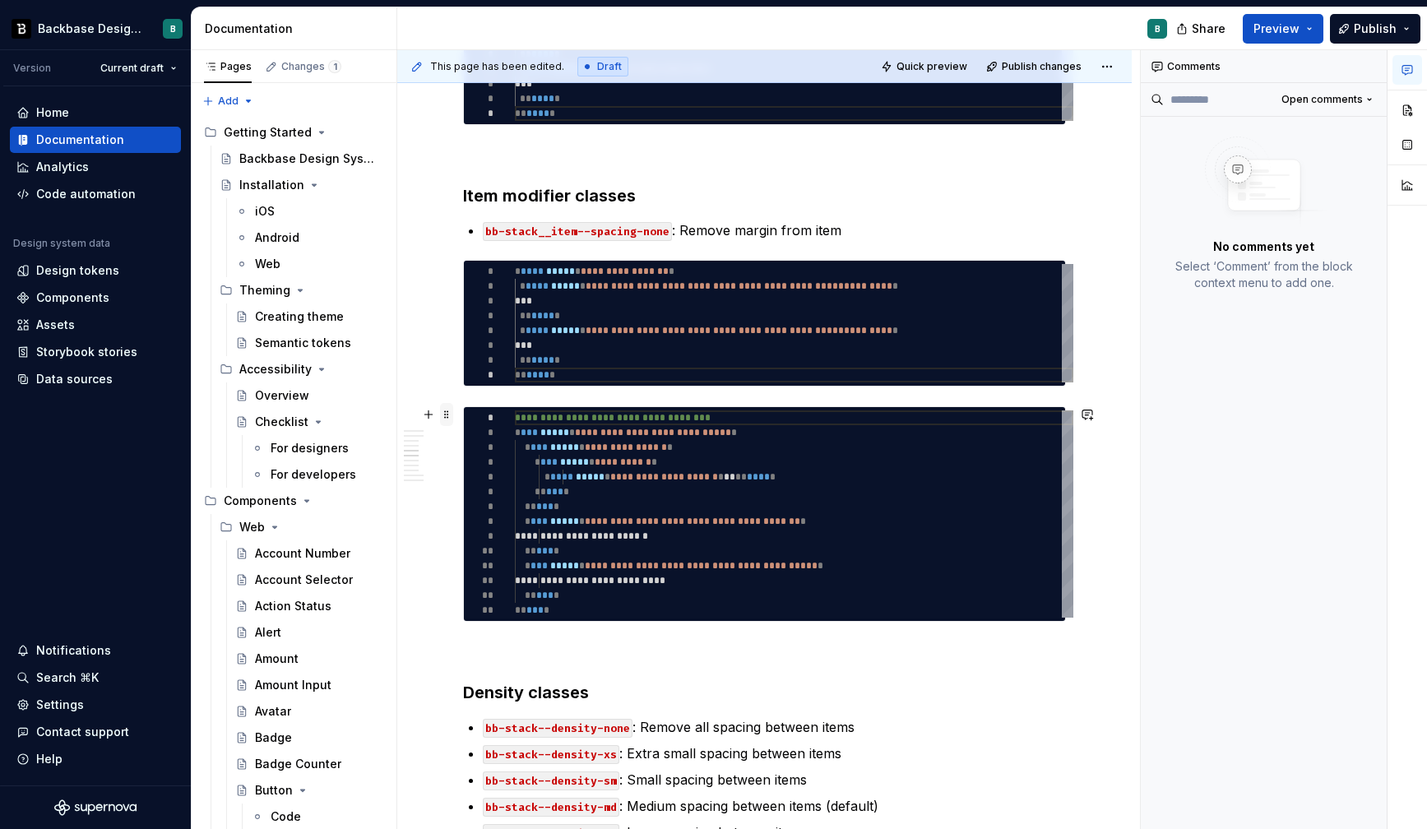
click at [448, 420] on span at bounding box center [446, 414] width 13 height 23
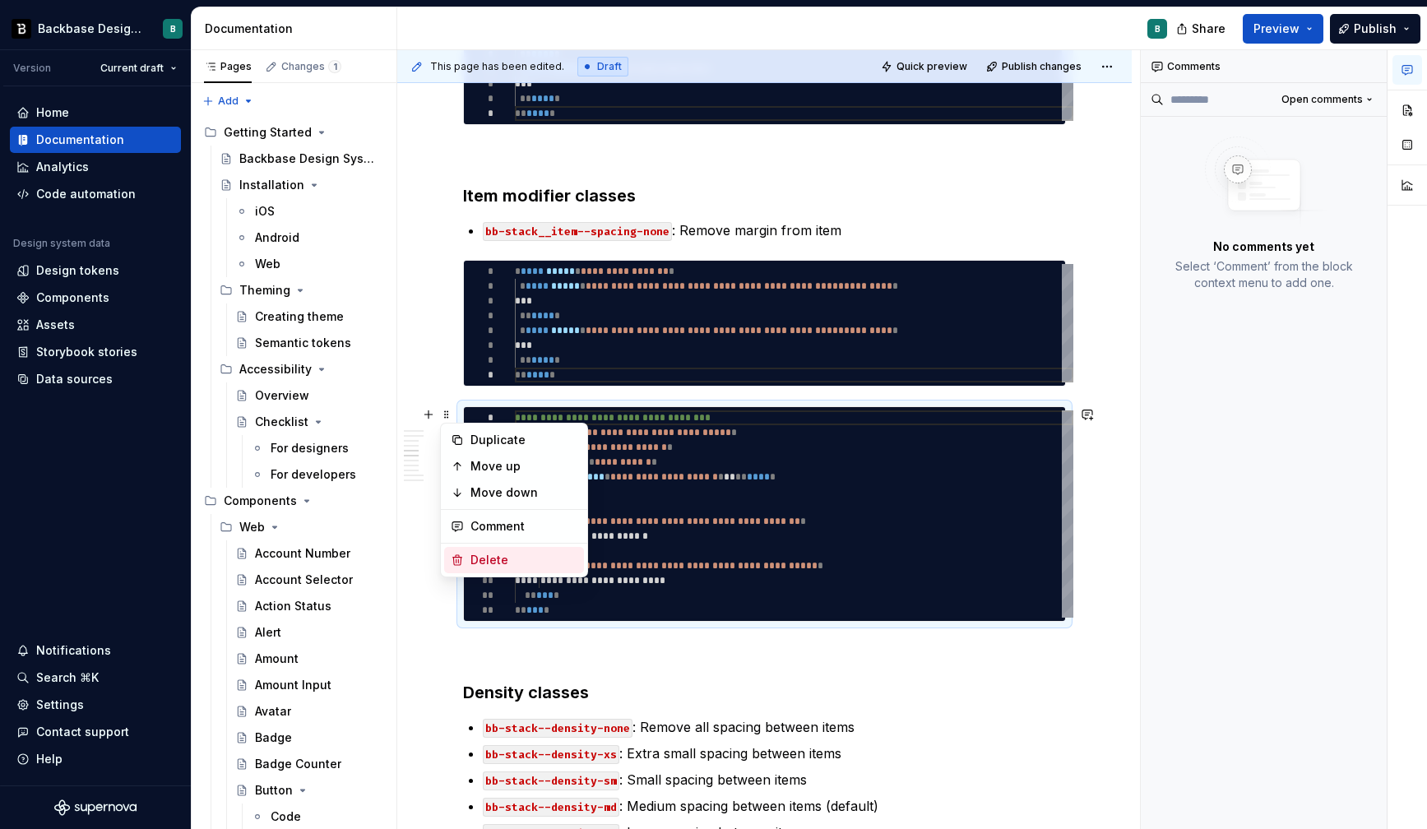
click at [490, 559] on div "Delete" at bounding box center [524, 560] width 107 height 16
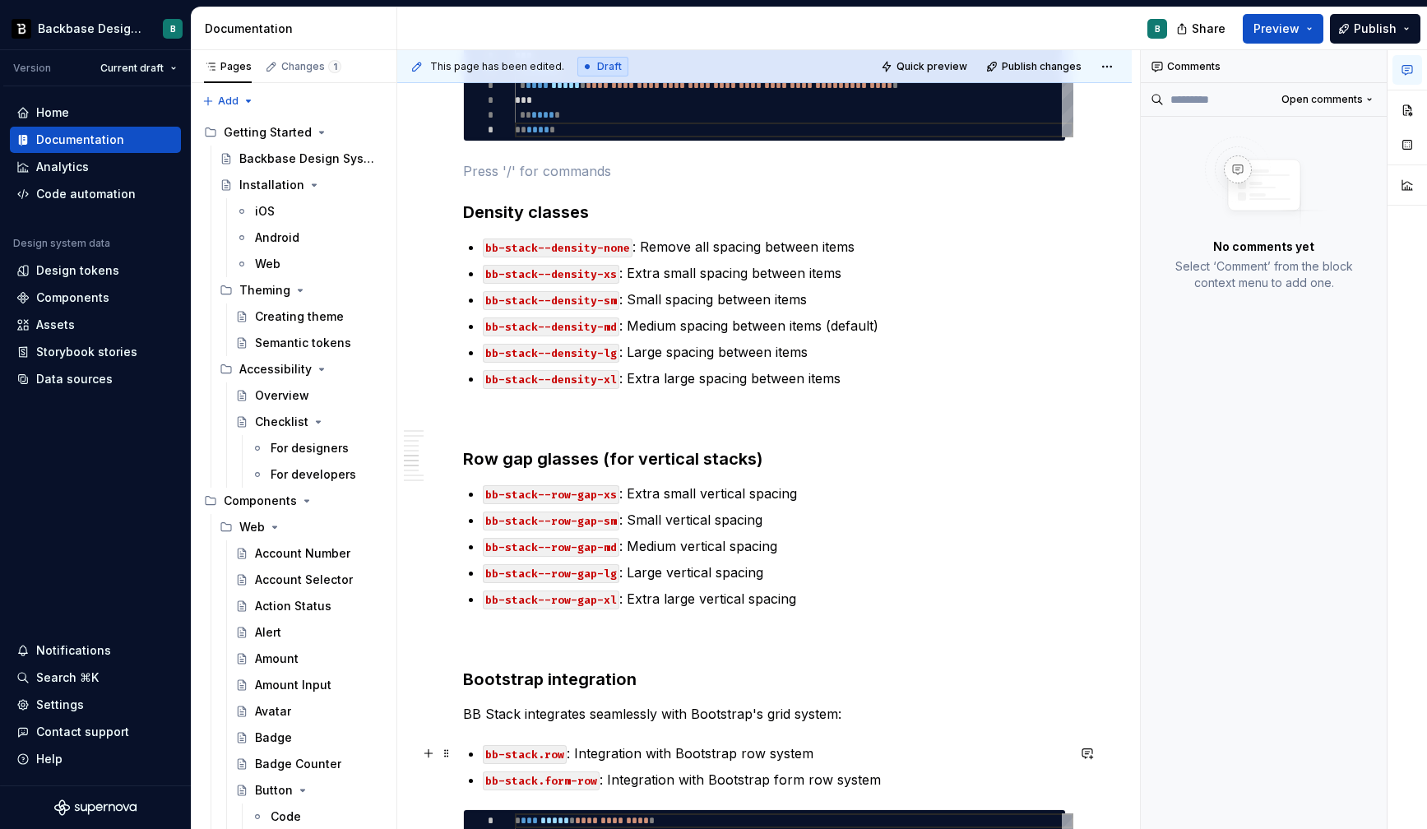
scroll to position [1312, 0]
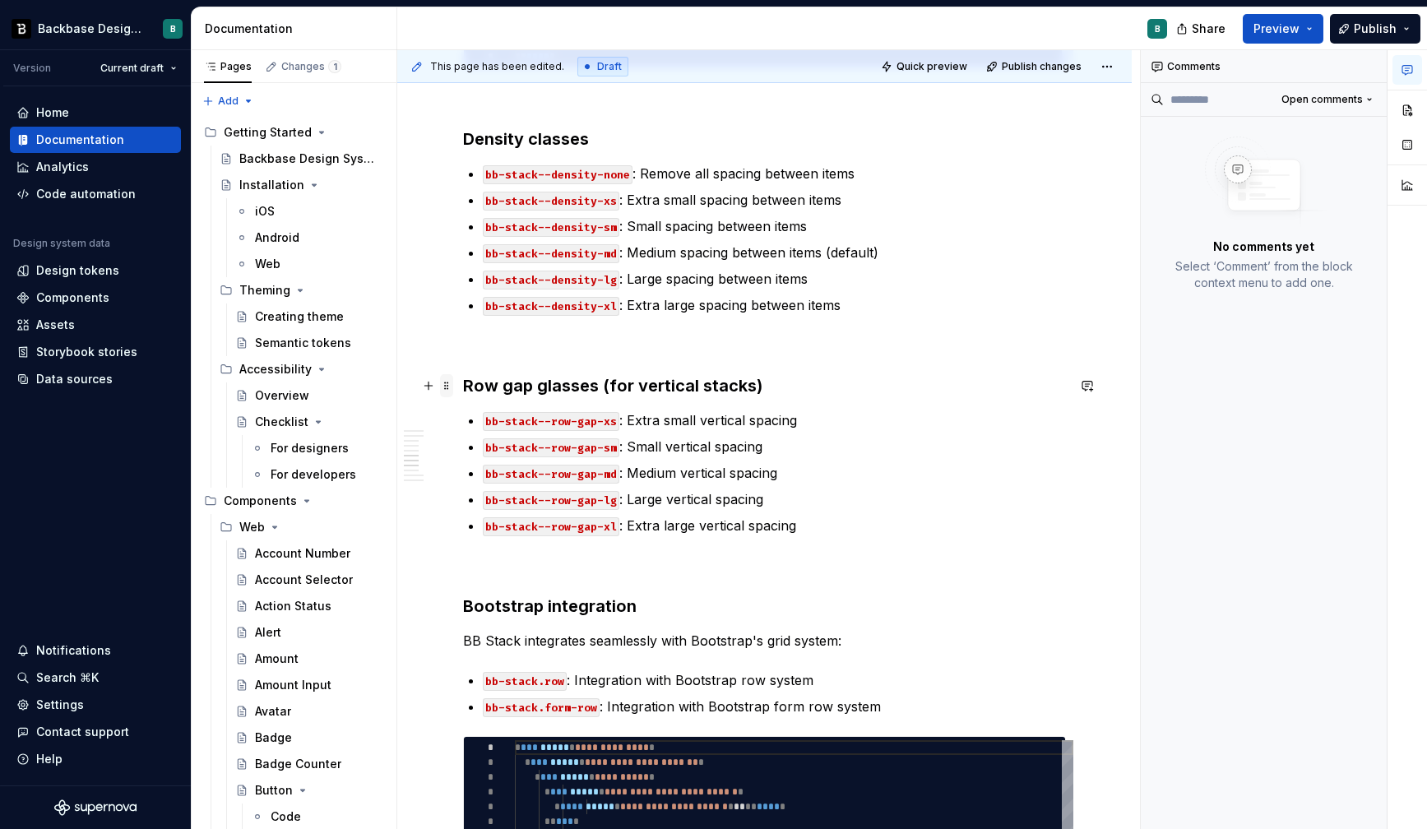
click at [445, 384] on span at bounding box center [446, 385] width 13 height 23
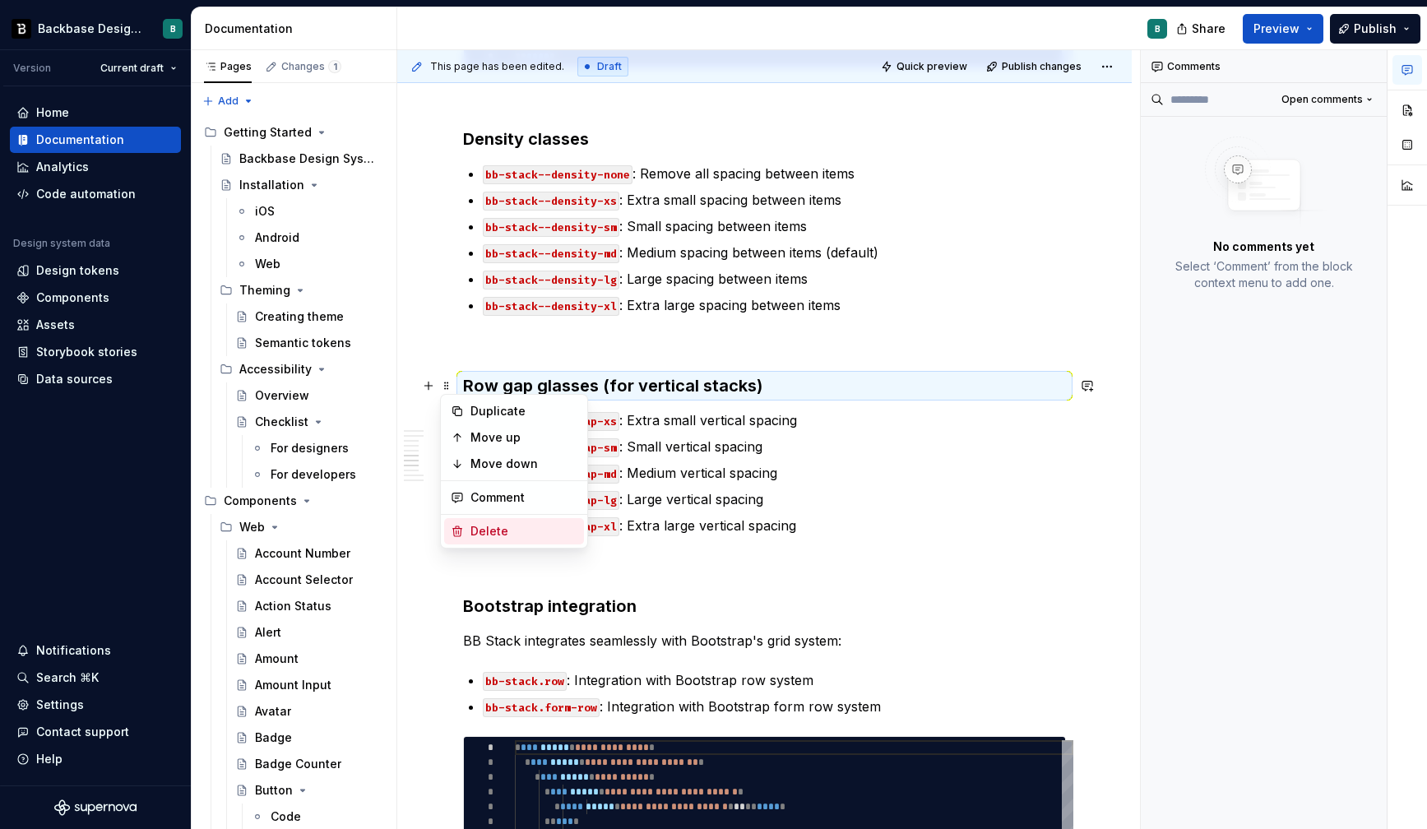
click at [473, 538] on div "Delete" at bounding box center [524, 531] width 107 height 16
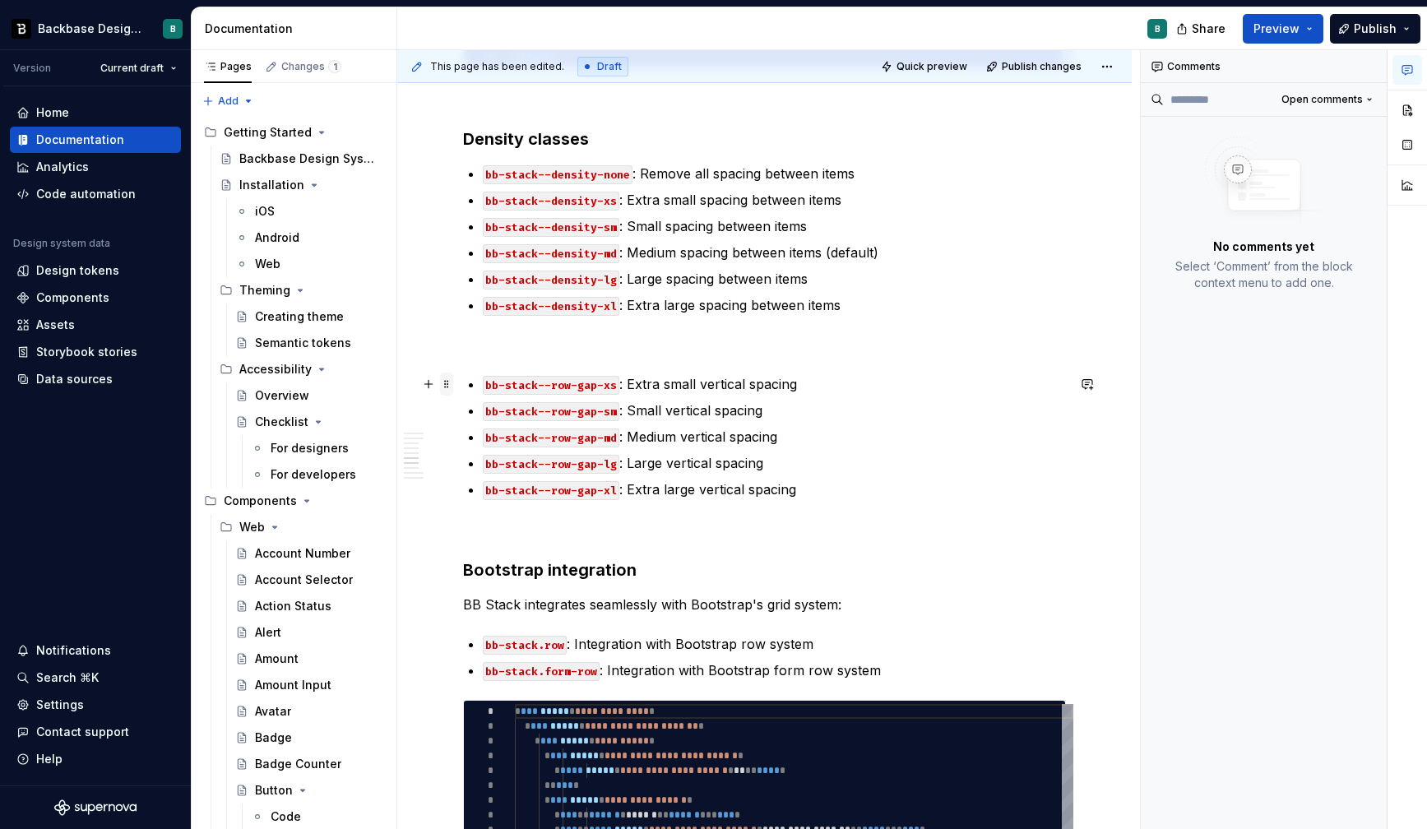
click at [452, 384] on span at bounding box center [446, 384] width 13 height 23
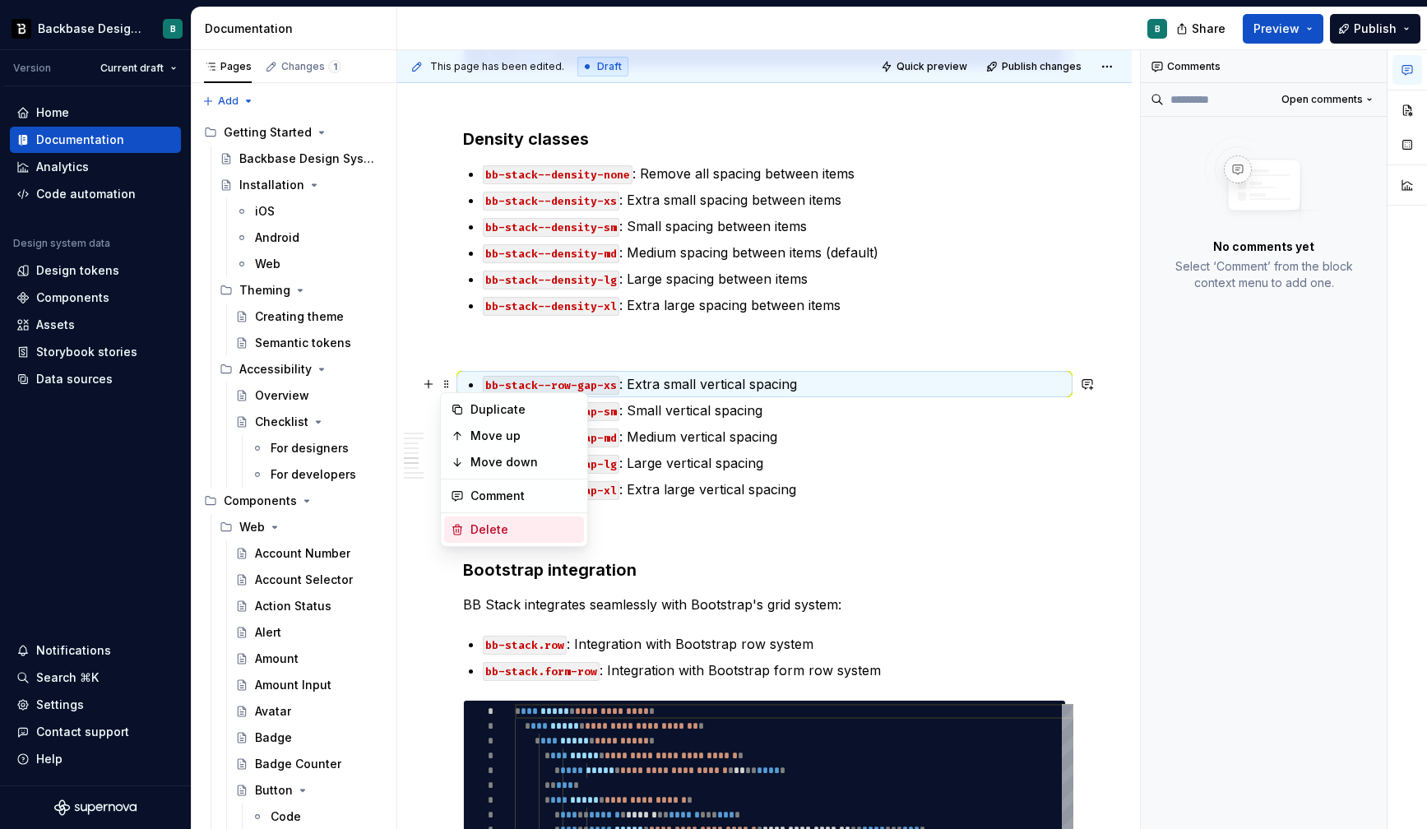
click at [480, 528] on div "Delete" at bounding box center [524, 530] width 107 height 16
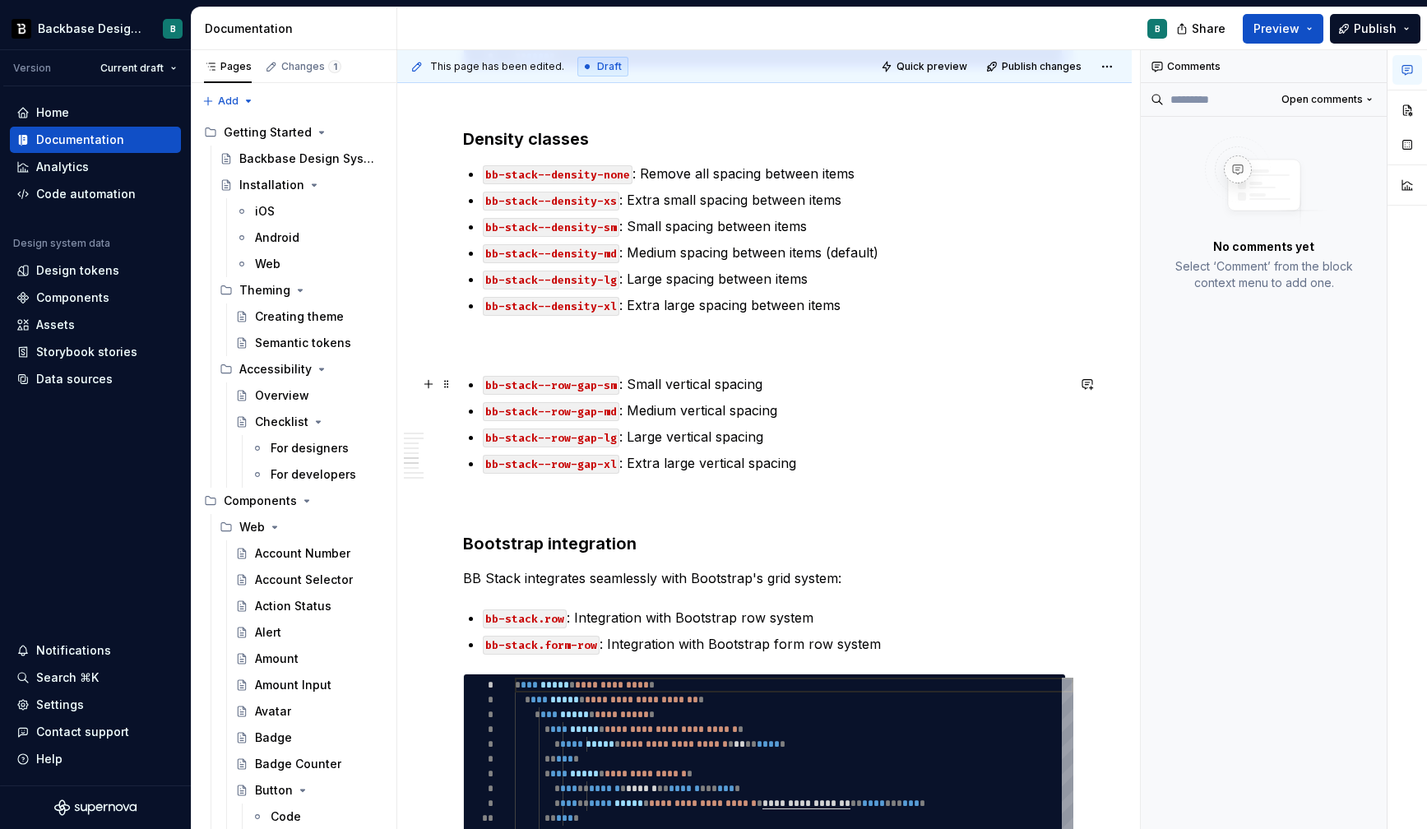
click at [448, 382] on span at bounding box center [446, 384] width 13 height 23
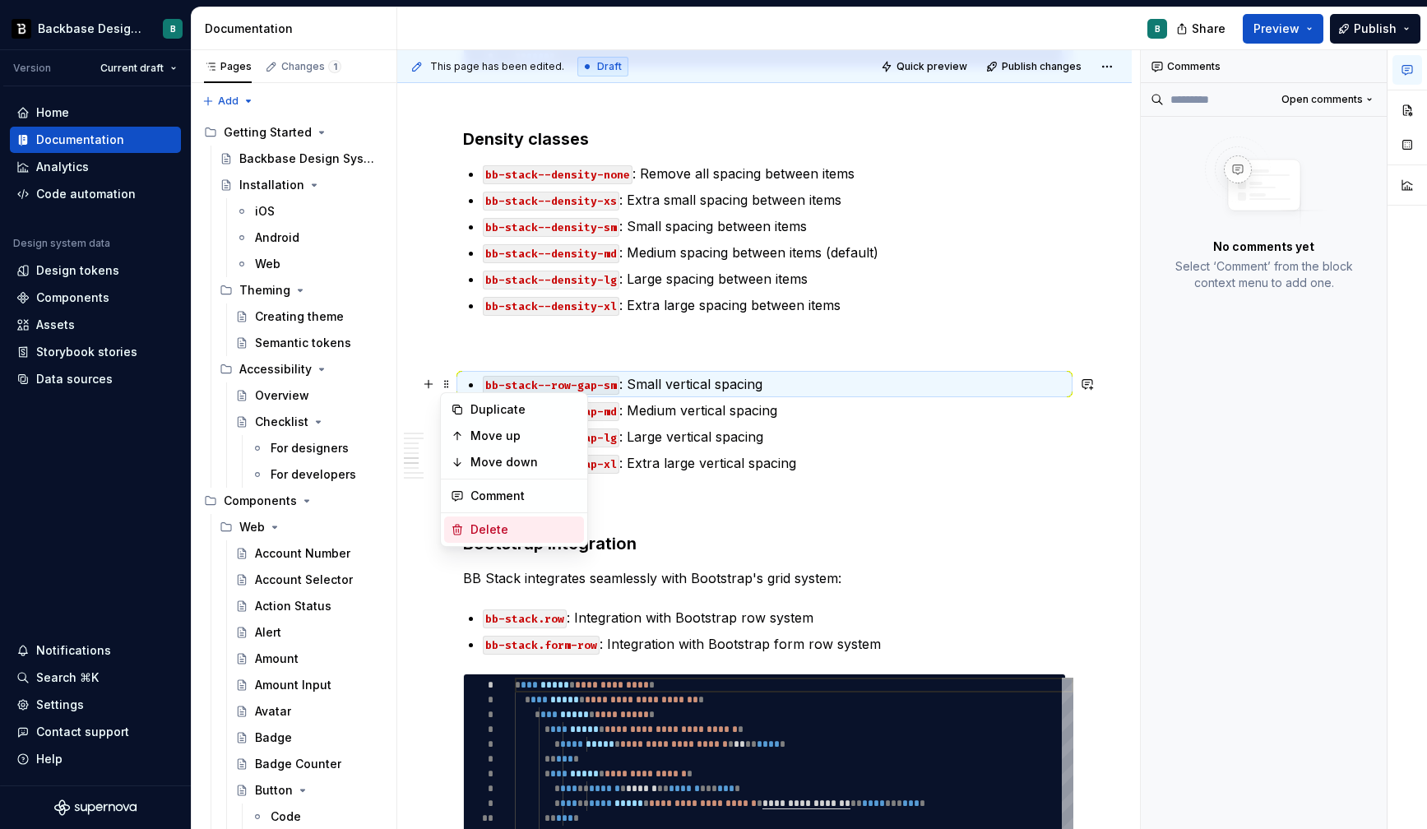
click at [466, 526] on div "Delete" at bounding box center [514, 530] width 140 height 26
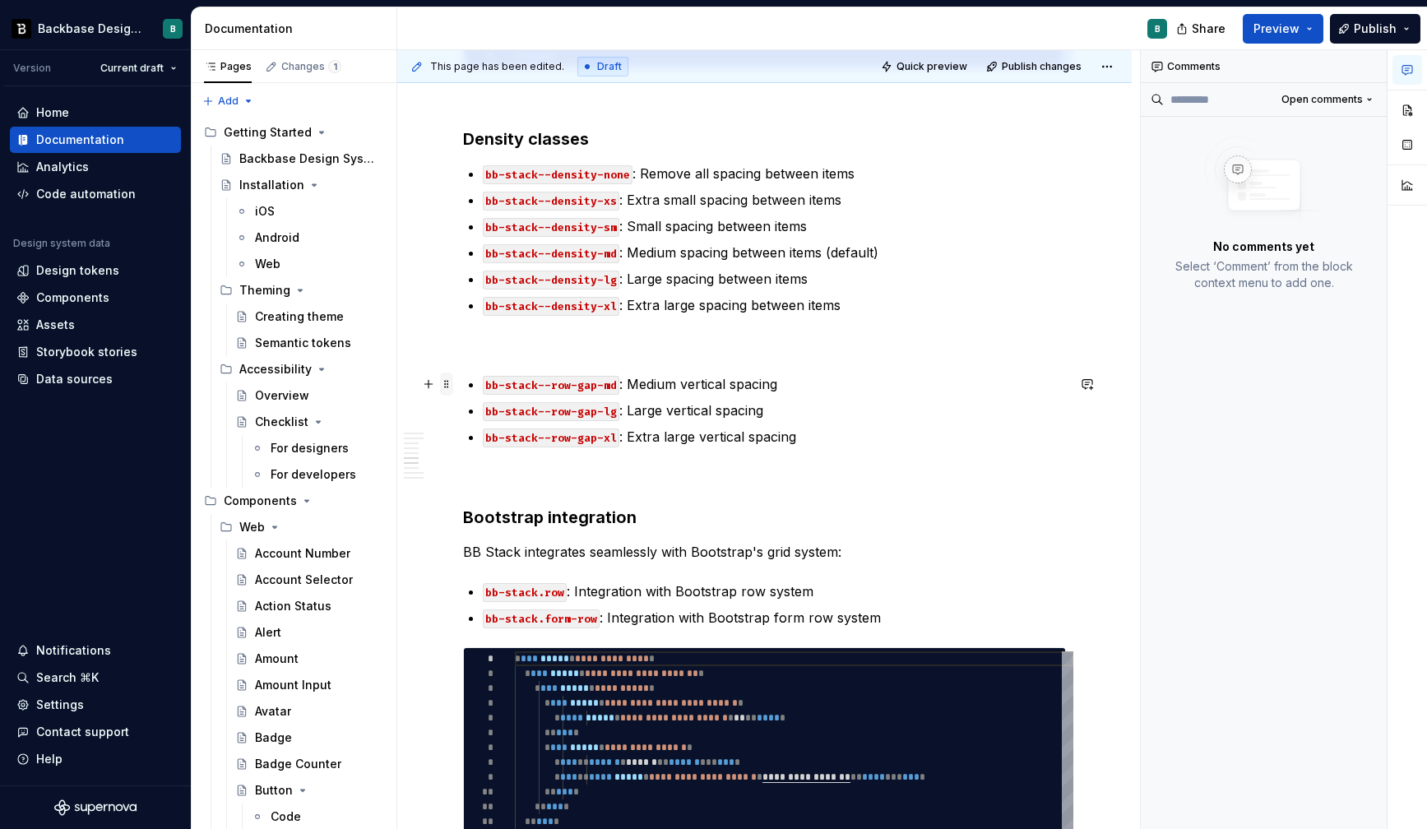
click at [448, 378] on span at bounding box center [446, 384] width 13 height 23
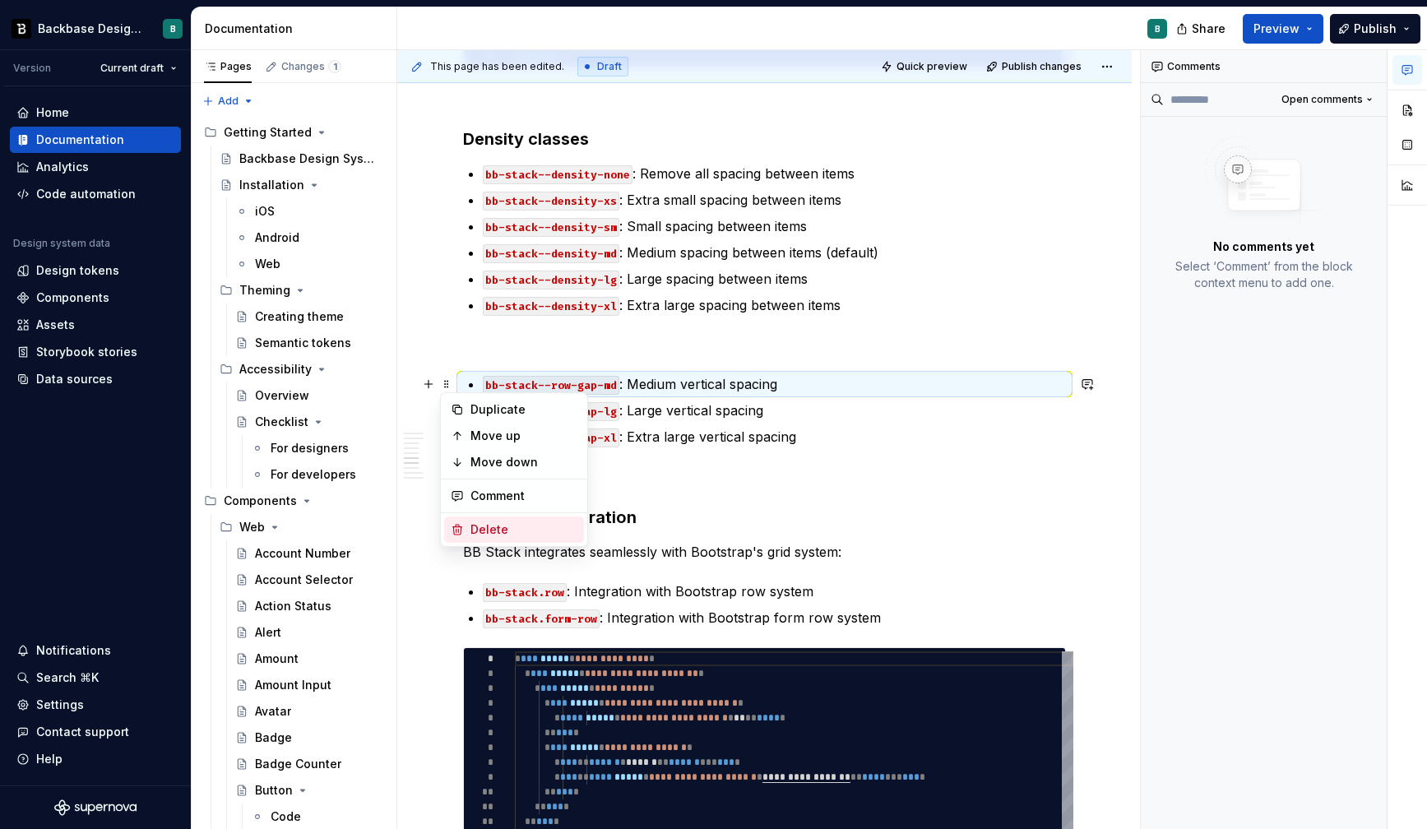
click at [471, 527] on div "Delete" at bounding box center [524, 530] width 107 height 16
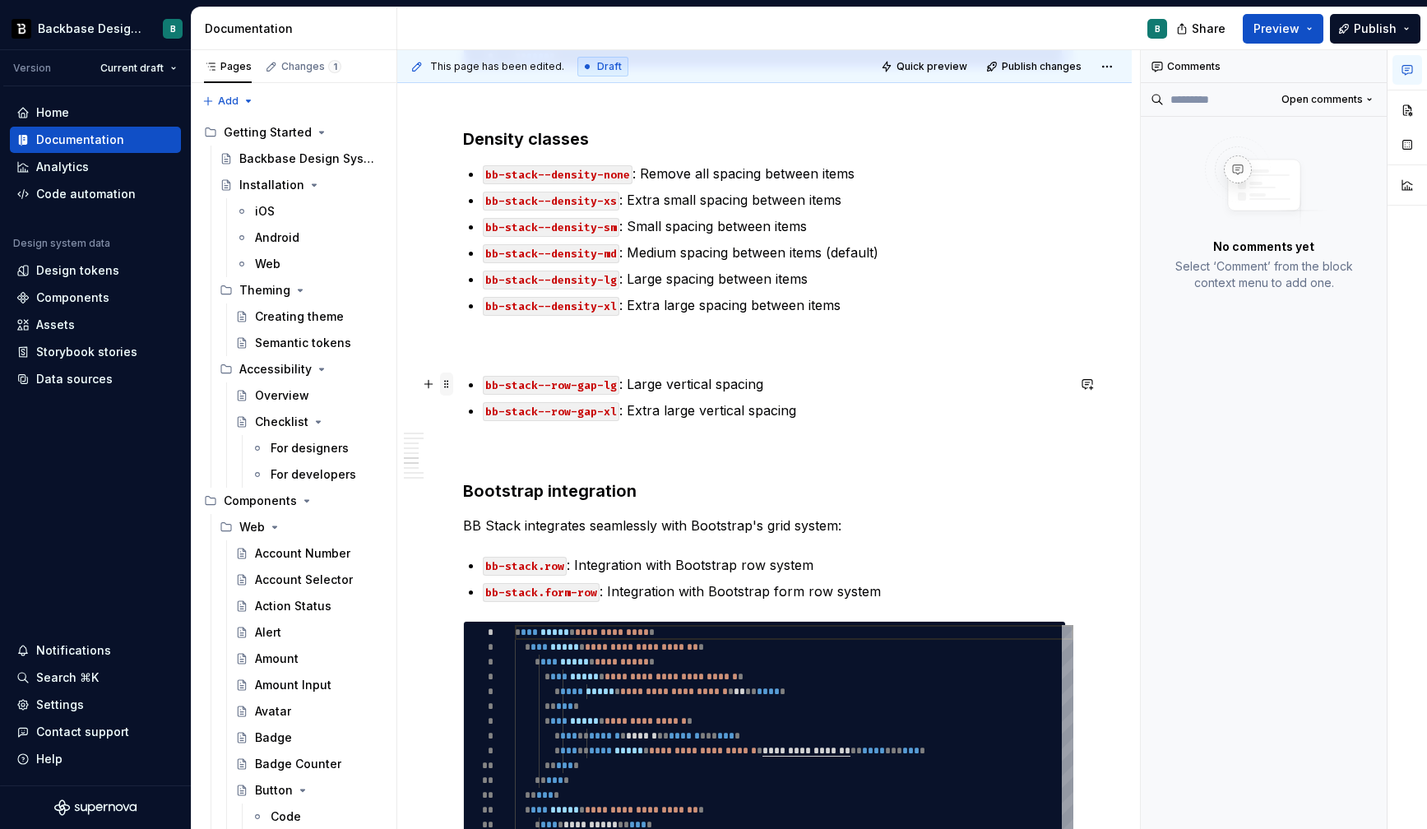
click at [446, 378] on span at bounding box center [446, 384] width 13 height 23
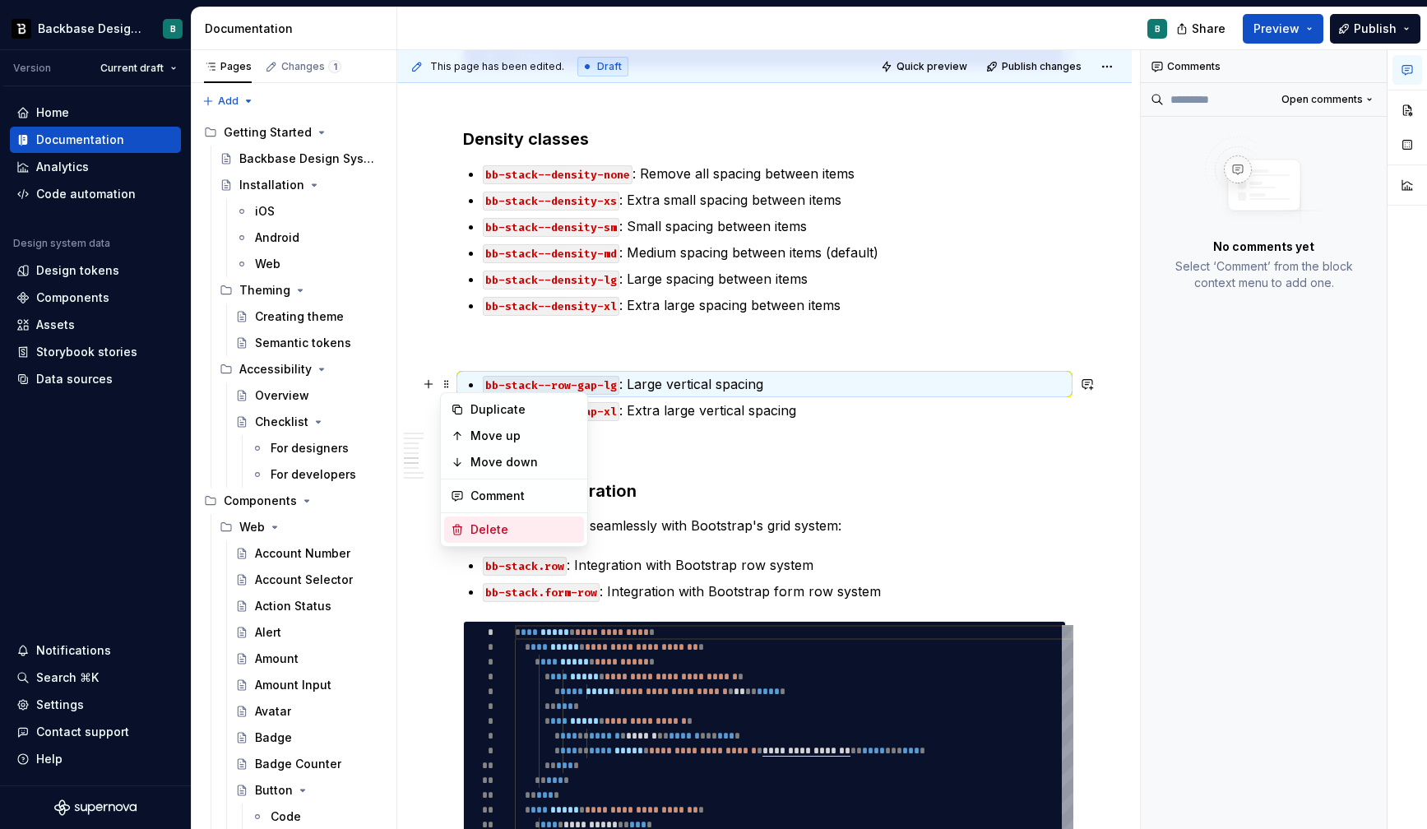
click at [475, 528] on div "Delete" at bounding box center [524, 530] width 107 height 16
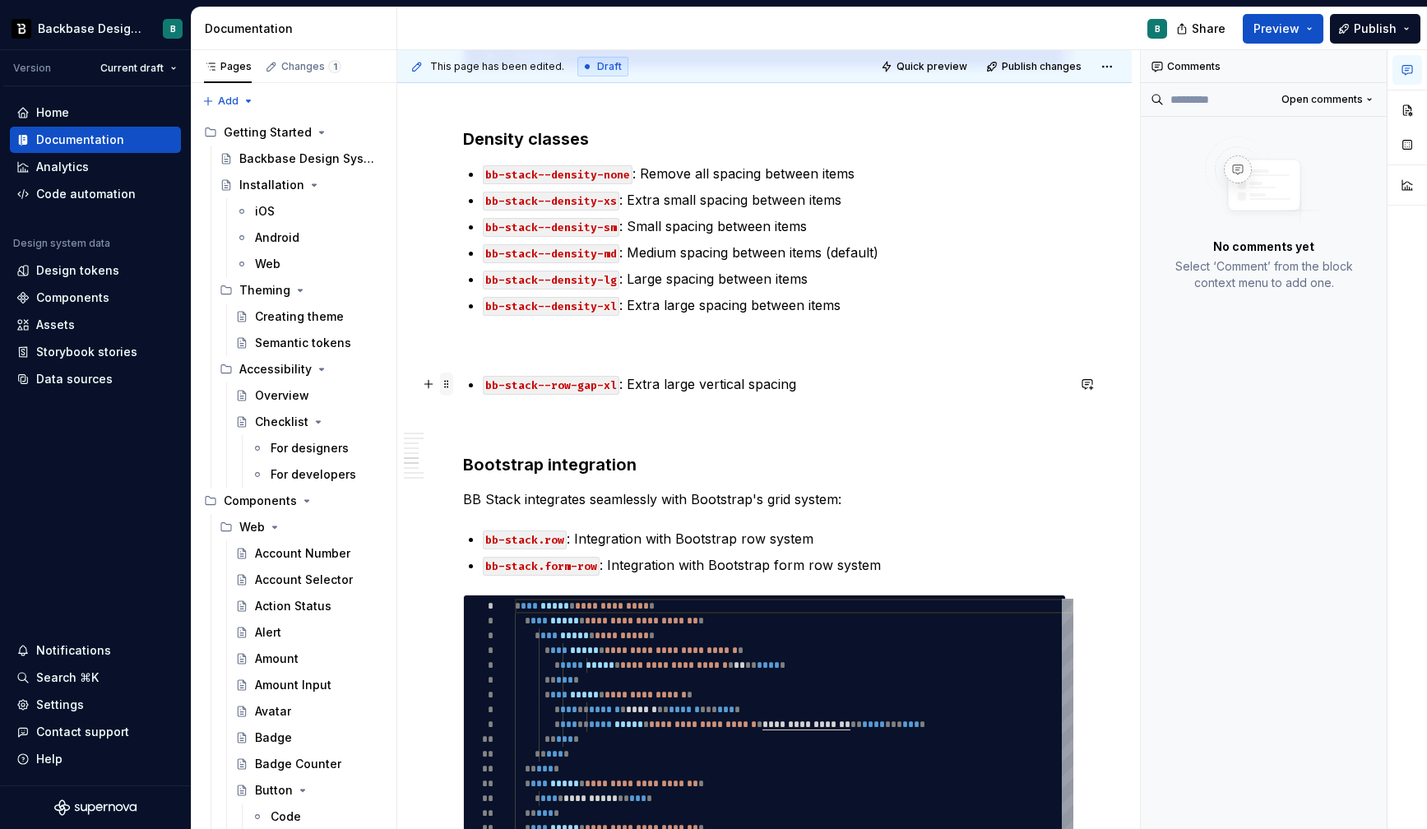
click at [451, 383] on span at bounding box center [446, 384] width 13 height 23
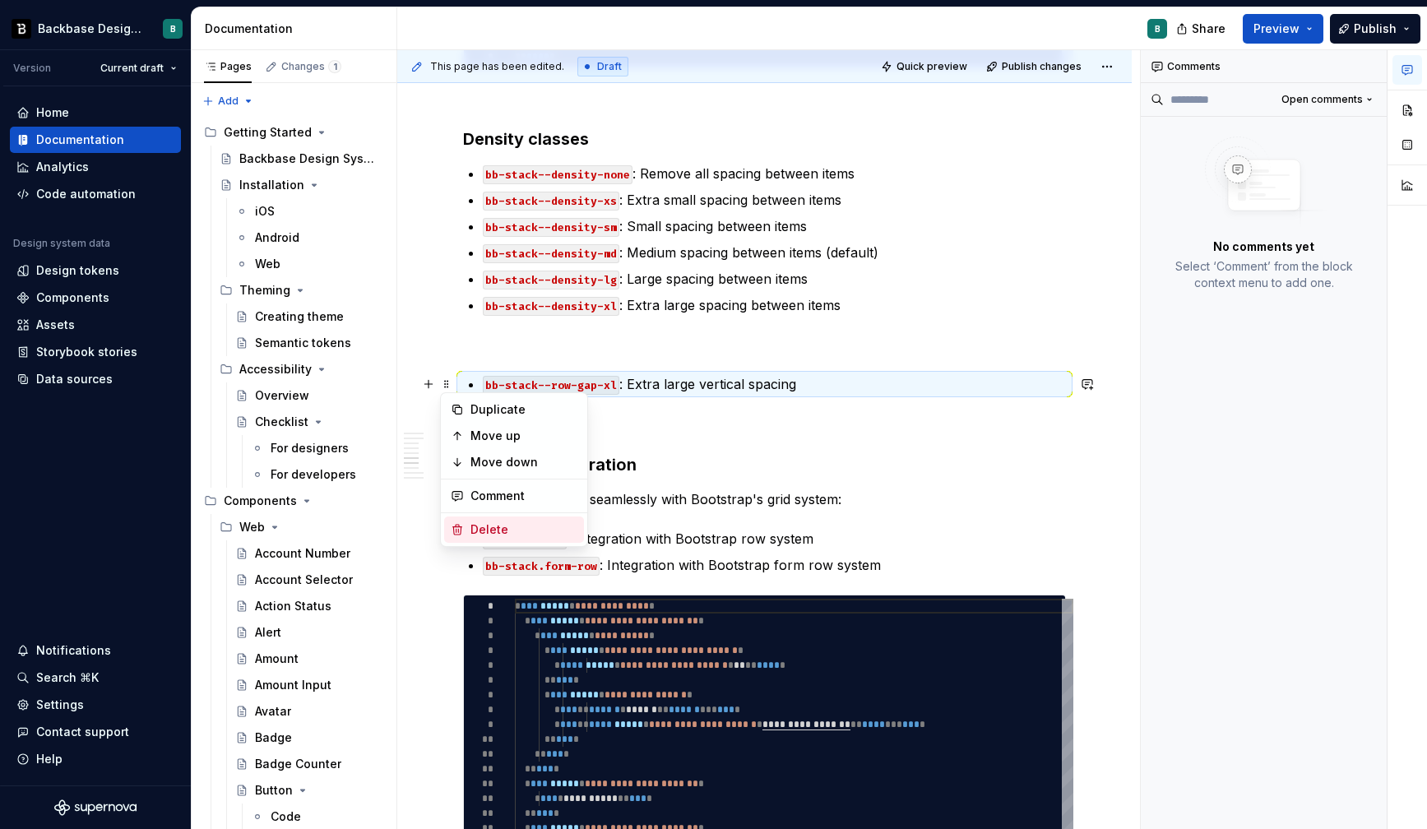
click at [490, 522] on div "Delete" at bounding box center [524, 530] width 107 height 16
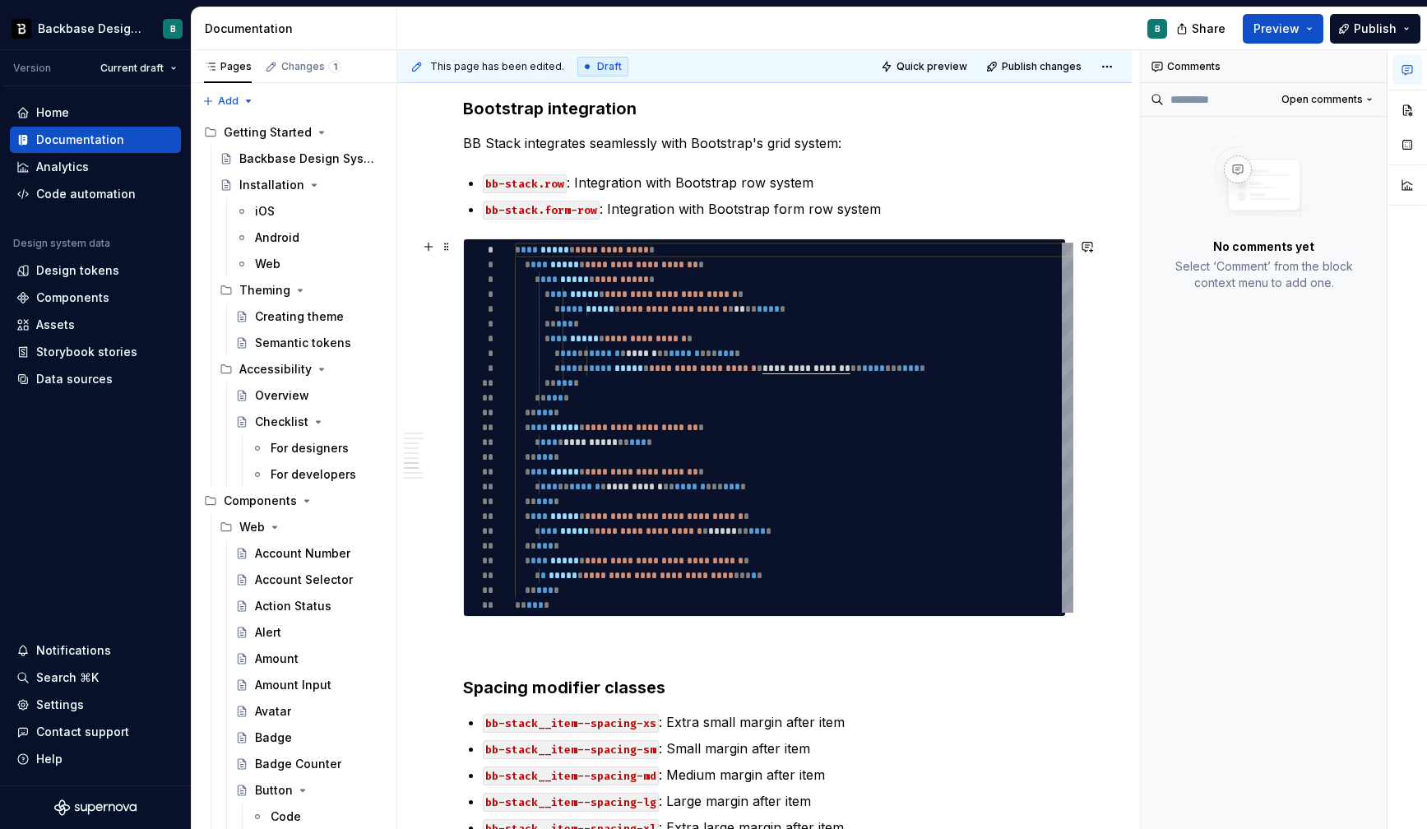
scroll to position [1572, 0]
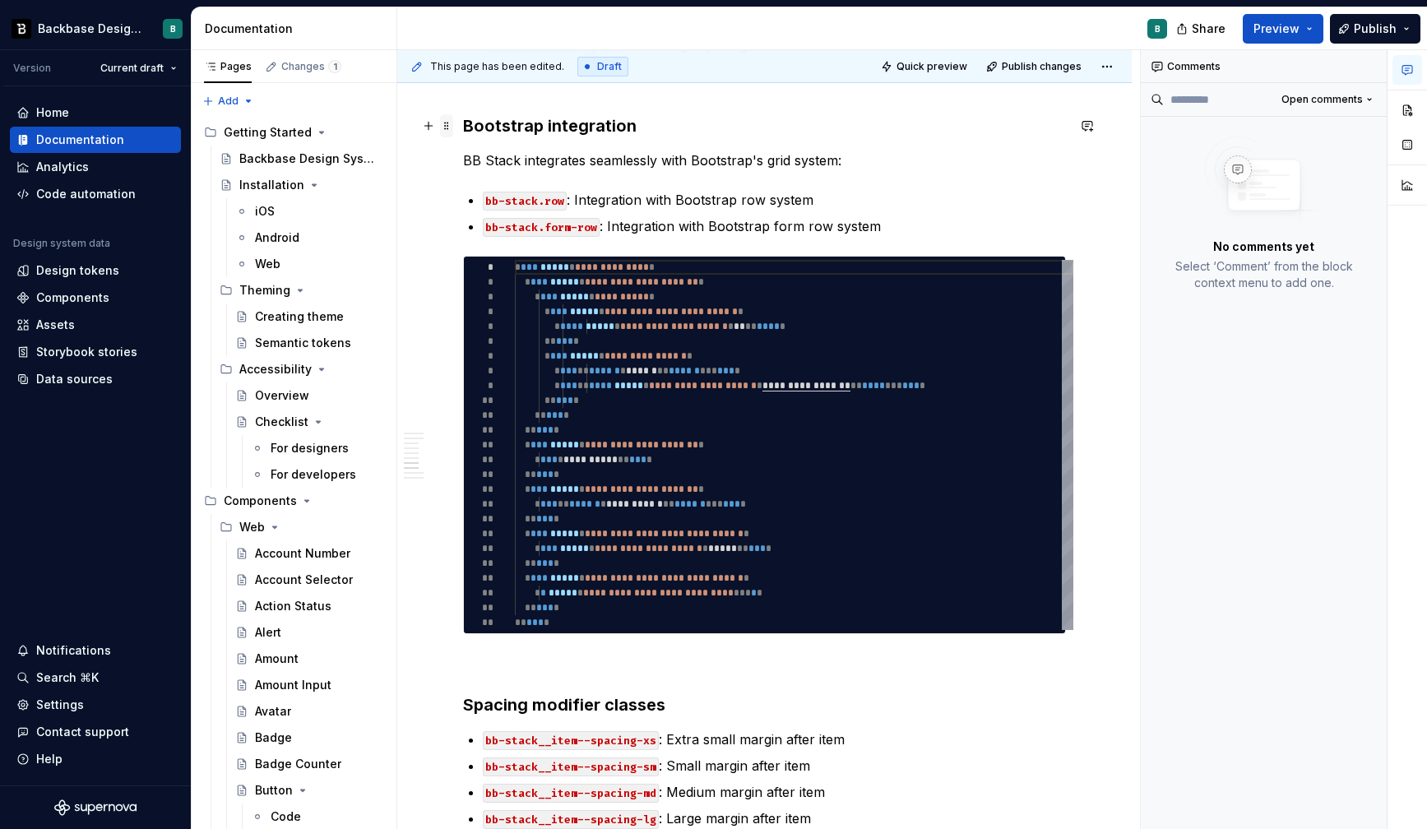
click at [446, 125] on span at bounding box center [446, 125] width 13 height 23
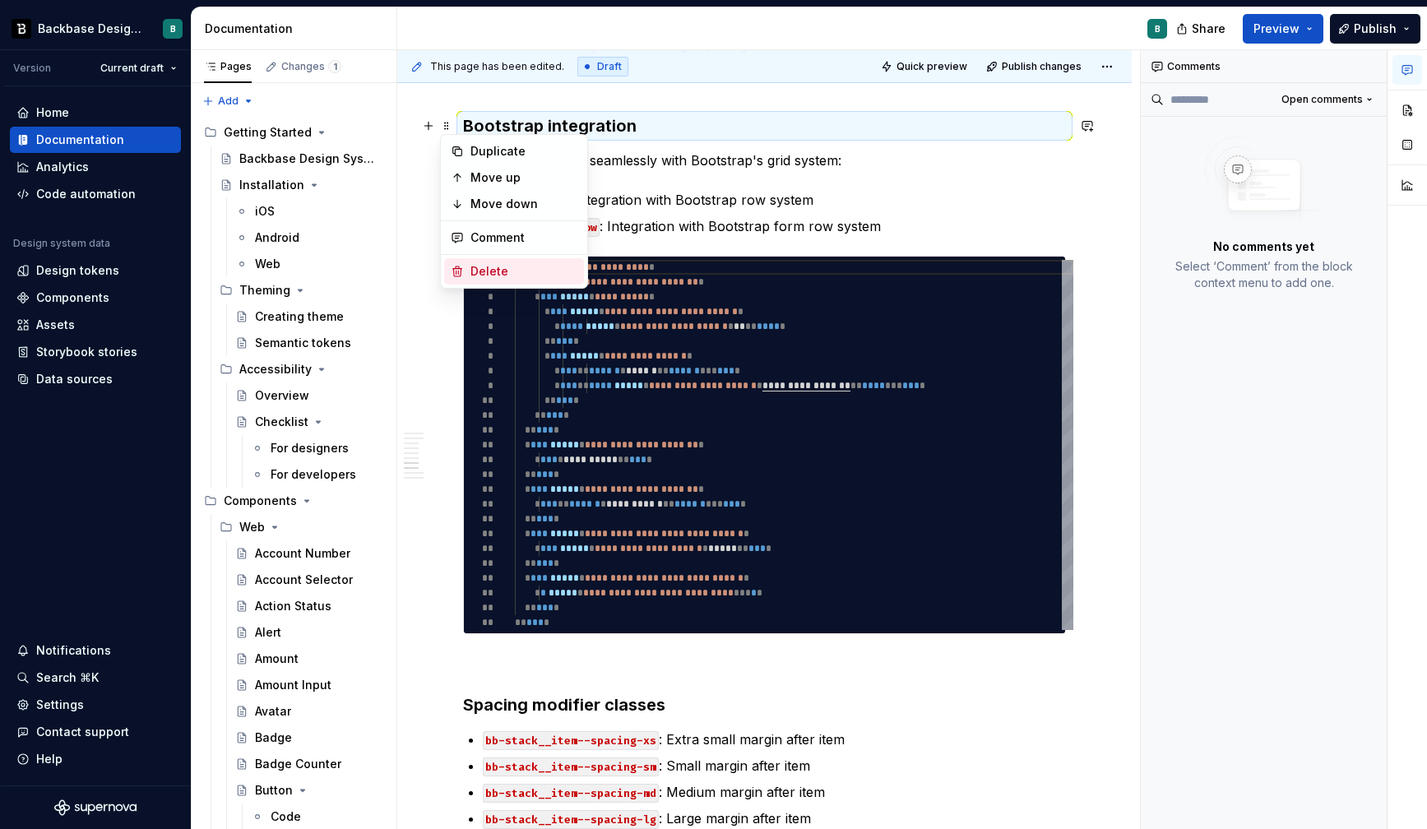
click at [480, 261] on div "Delete" at bounding box center [514, 271] width 140 height 26
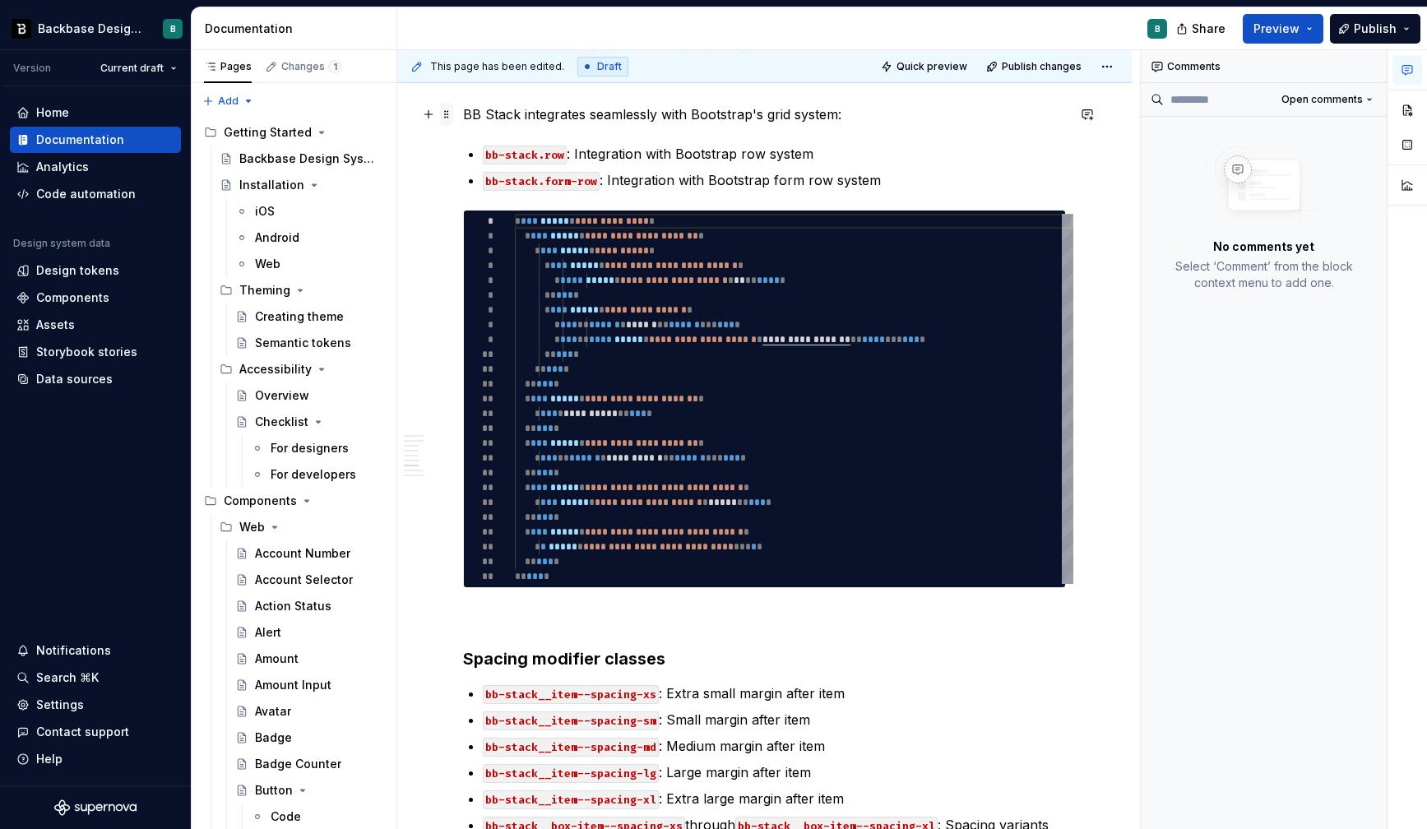
click at [443, 123] on span at bounding box center [446, 114] width 13 height 23
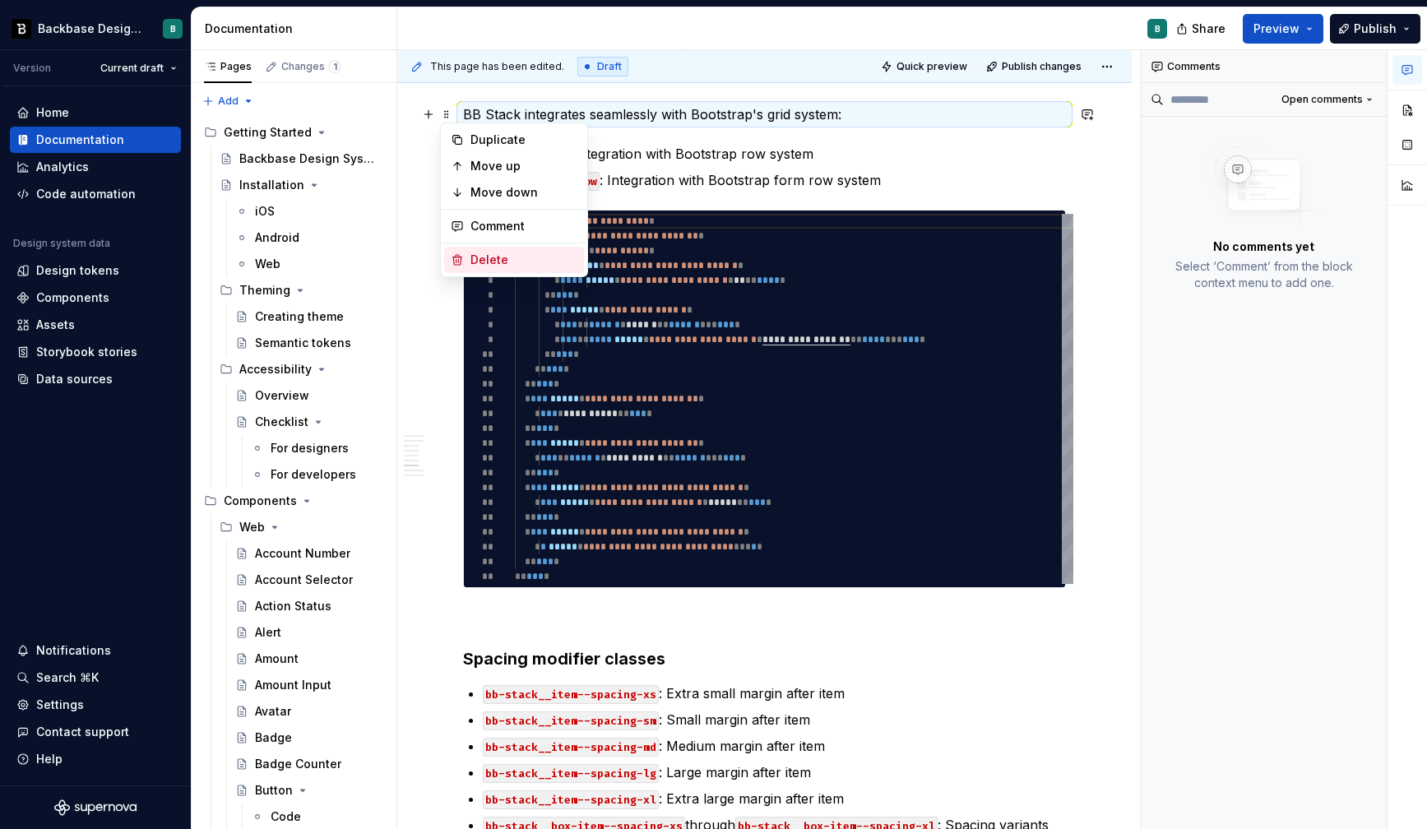
click at [466, 253] on div "Delete" at bounding box center [514, 260] width 140 height 26
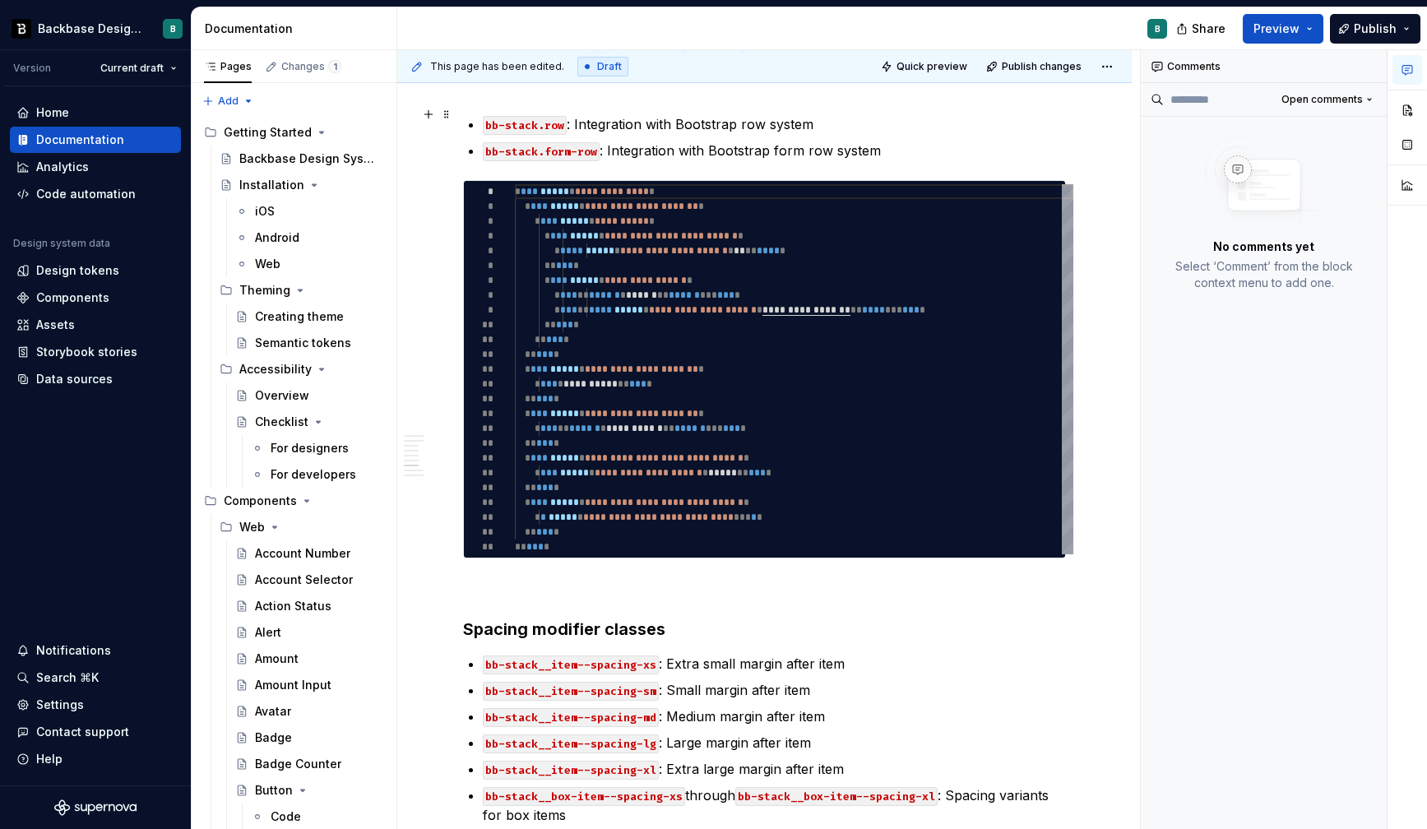
scroll to position [1543, 0]
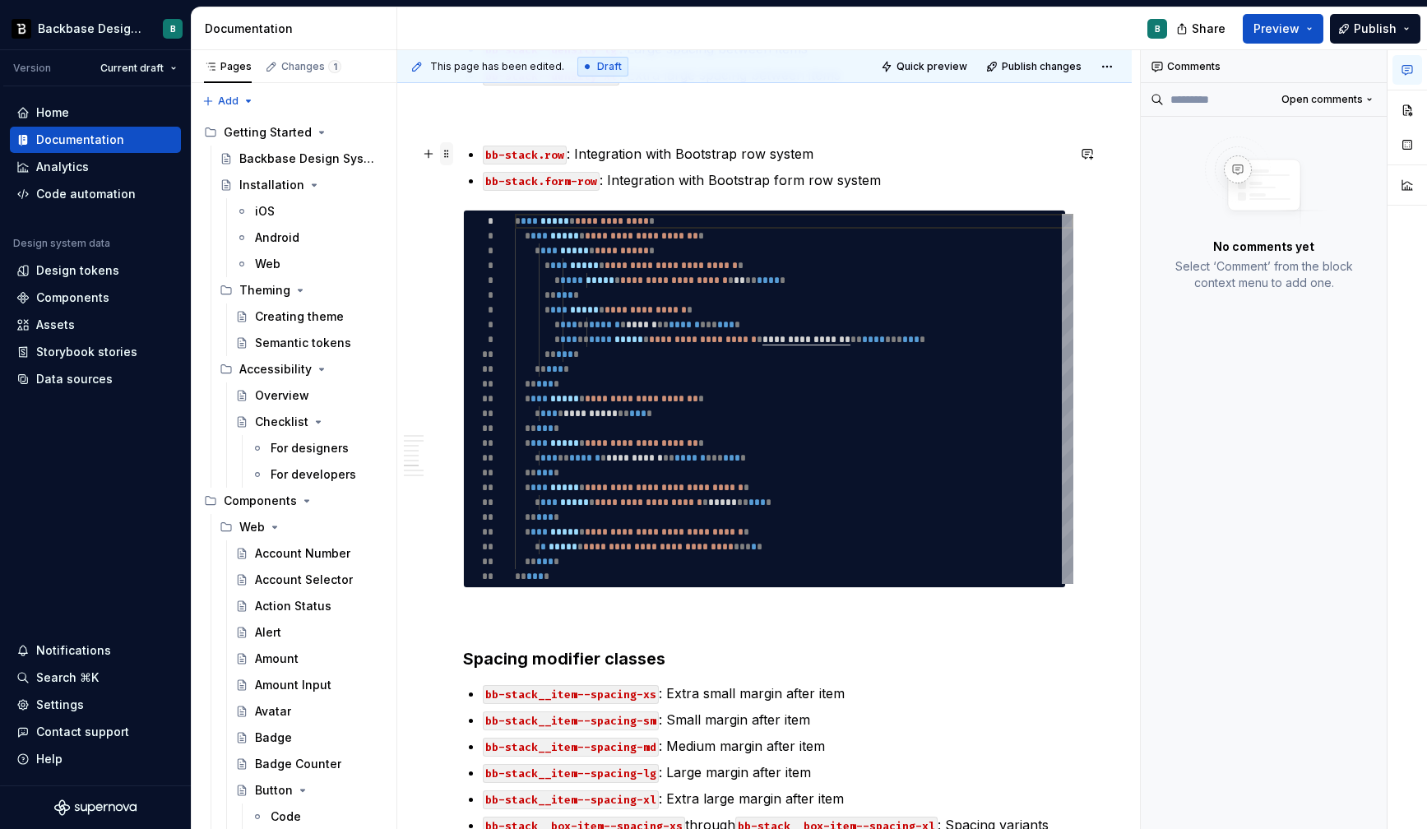
click at [451, 150] on span at bounding box center [446, 153] width 13 height 23
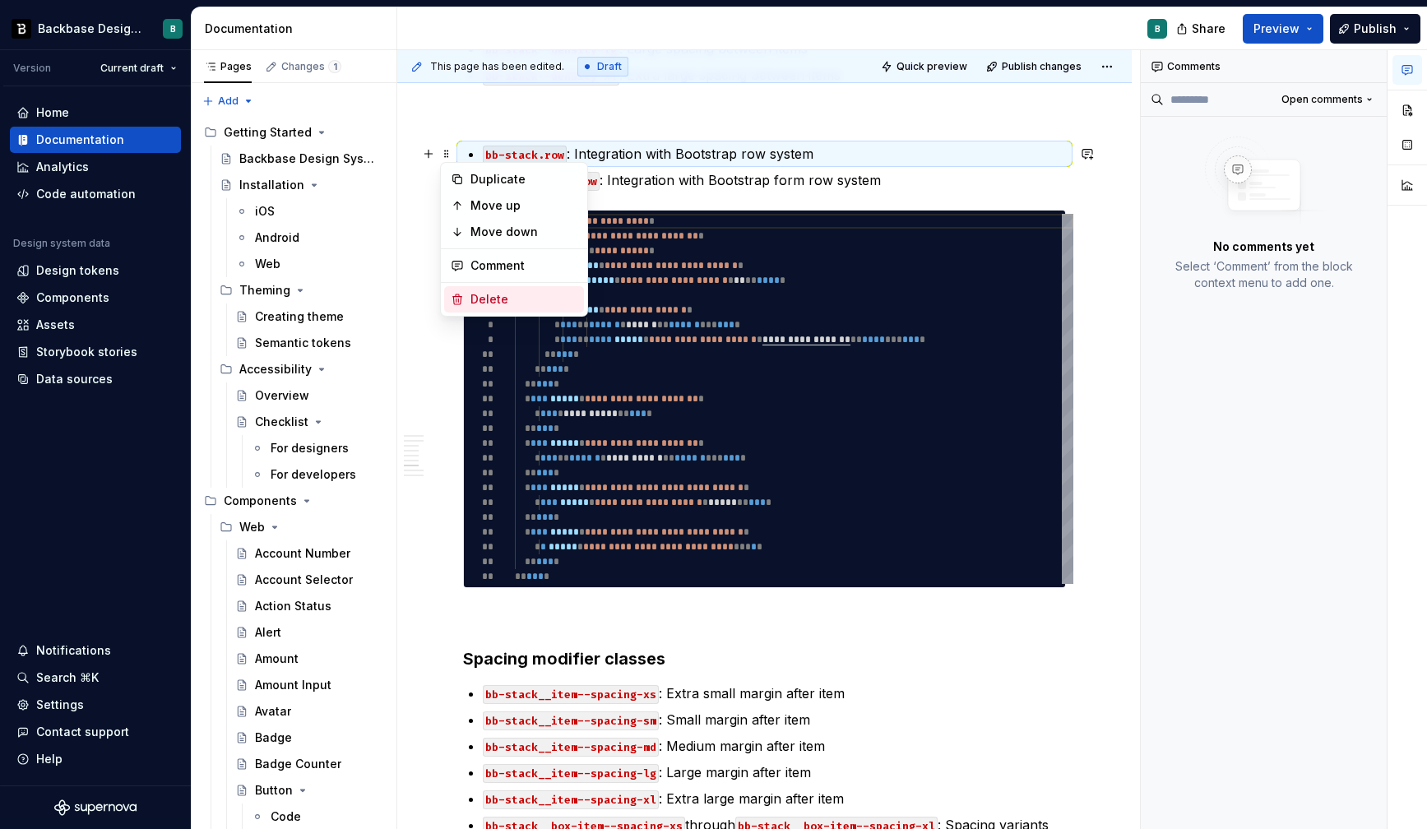
click at [478, 307] on div "Delete" at bounding box center [524, 299] width 107 height 16
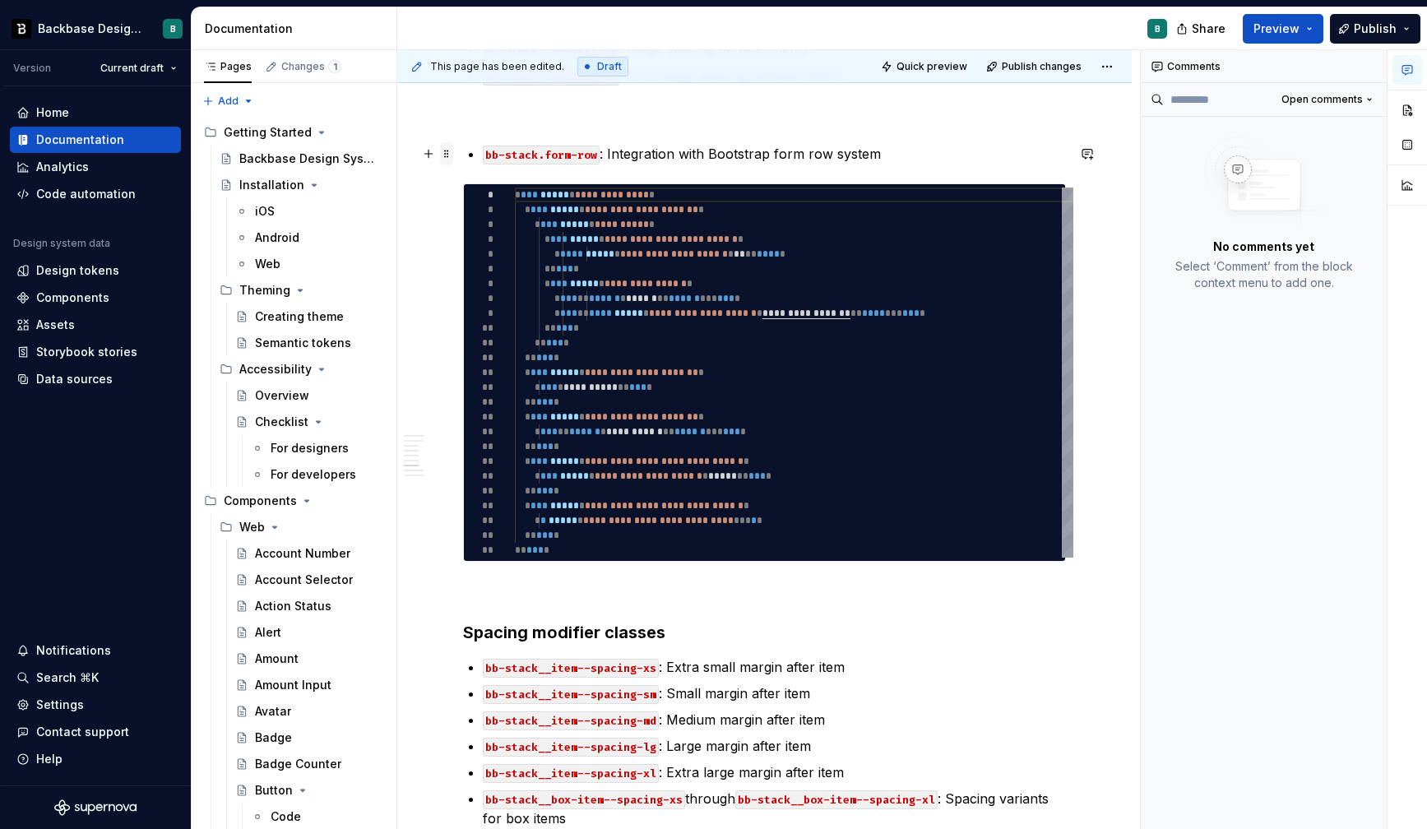
click at [441, 150] on span at bounding box center [446, 153] width 13 height 23
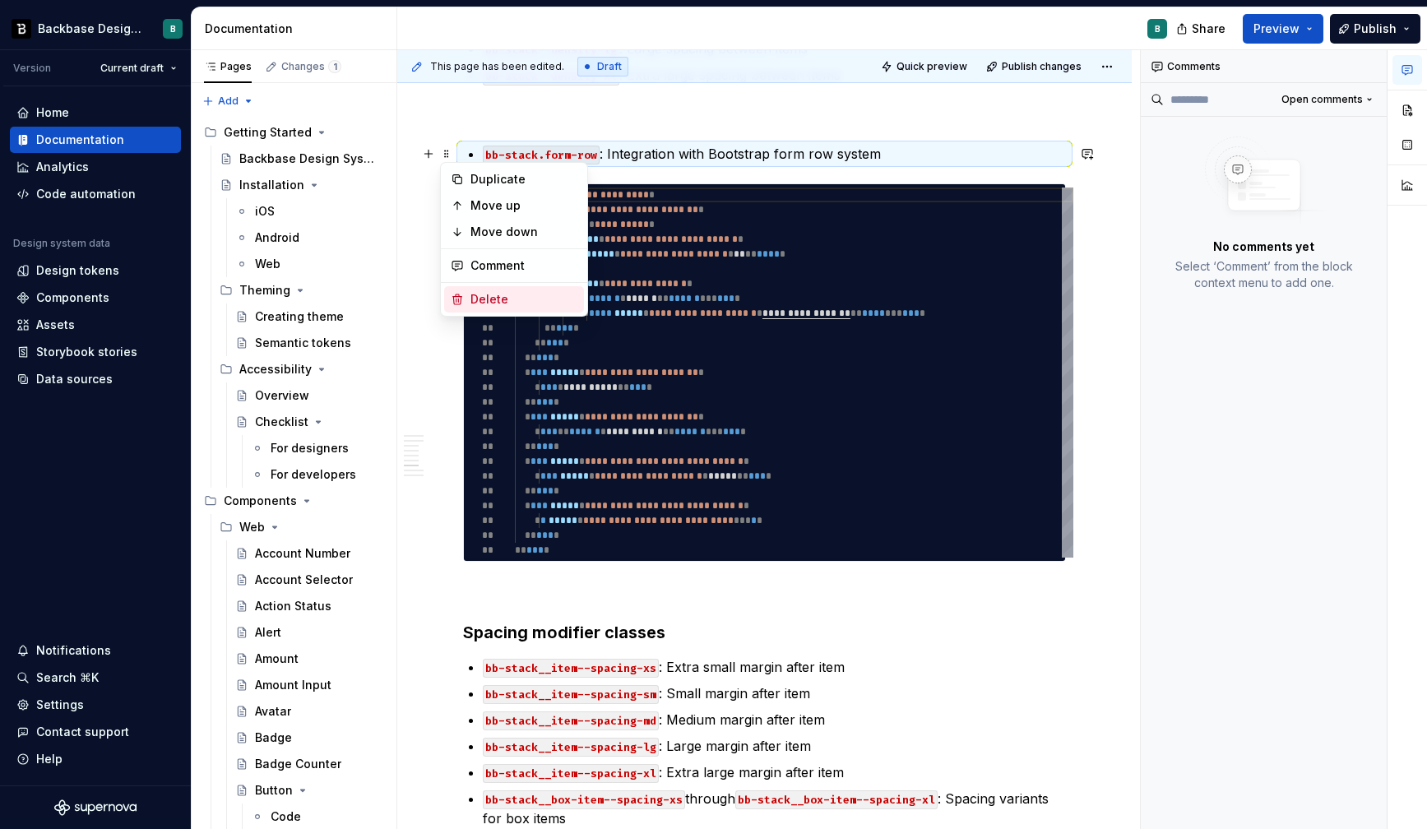
click at [490, 300] on div "Delete" at bounding box center [524, 299] width 107 height 16
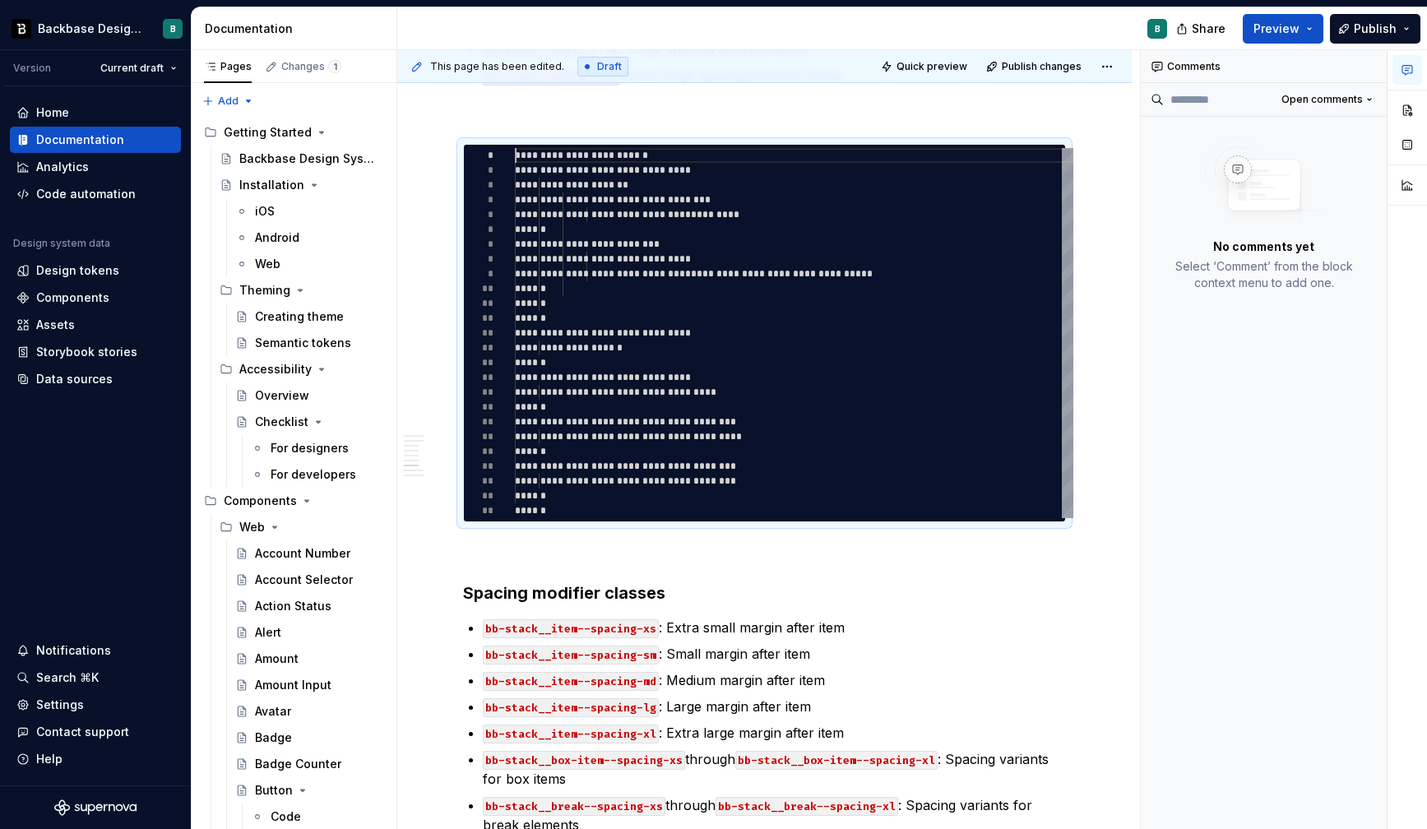
scroll to position [1148, 0]
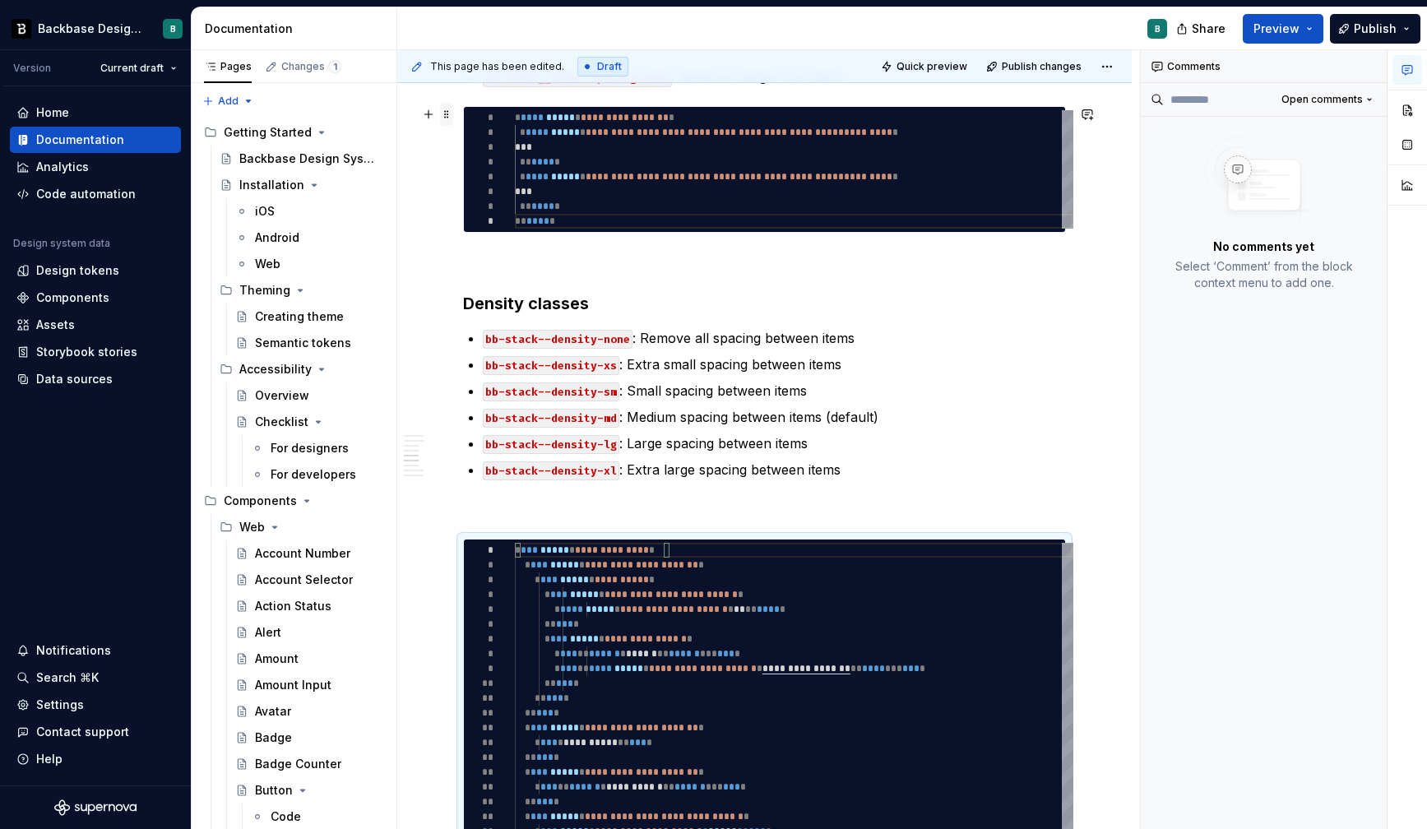
click at [445, 119] on span at bounding box center [446, 114] width 13 height 23
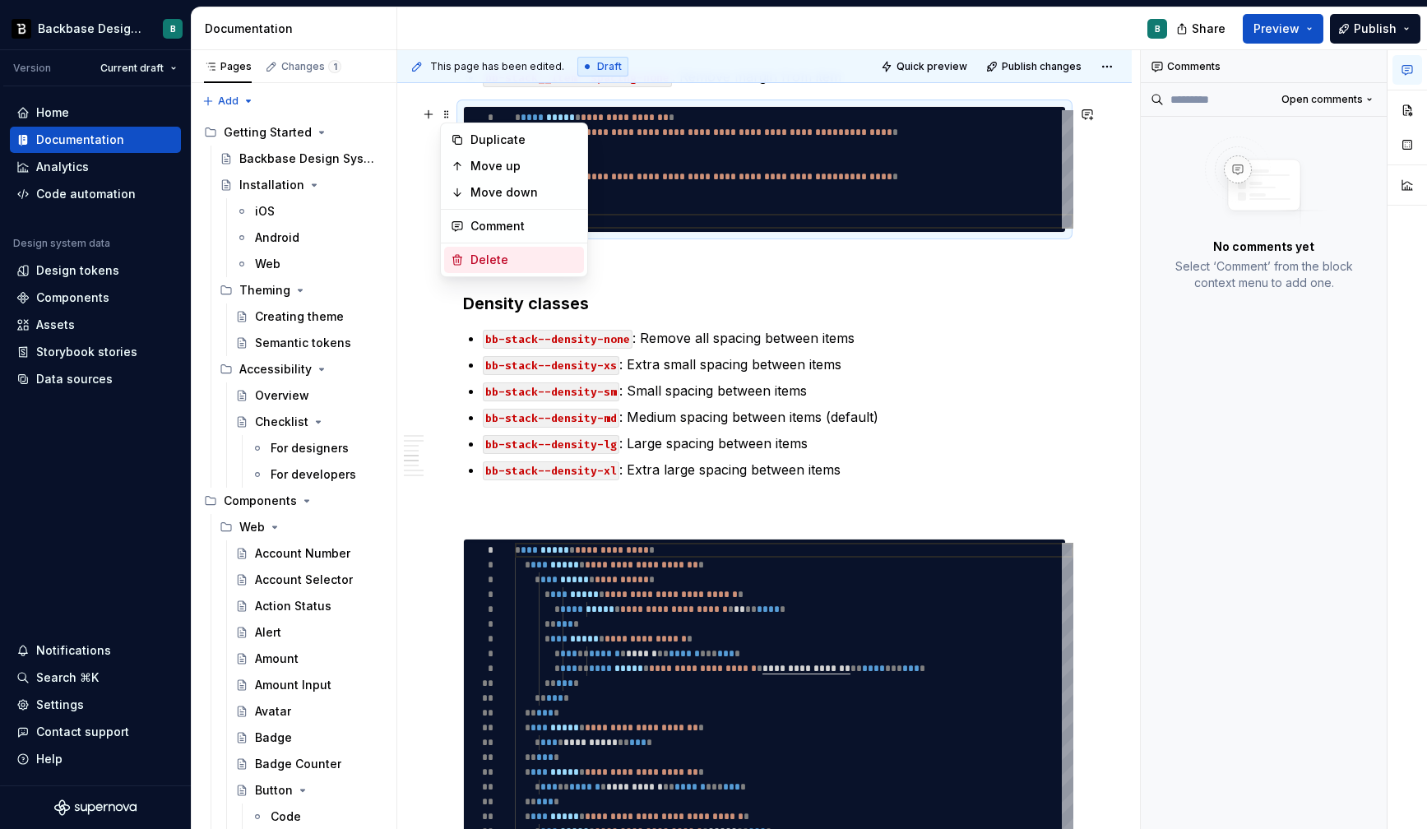
click at [473, 262] on div "Delete" at bounding box center [524, 260] width 107 height 16
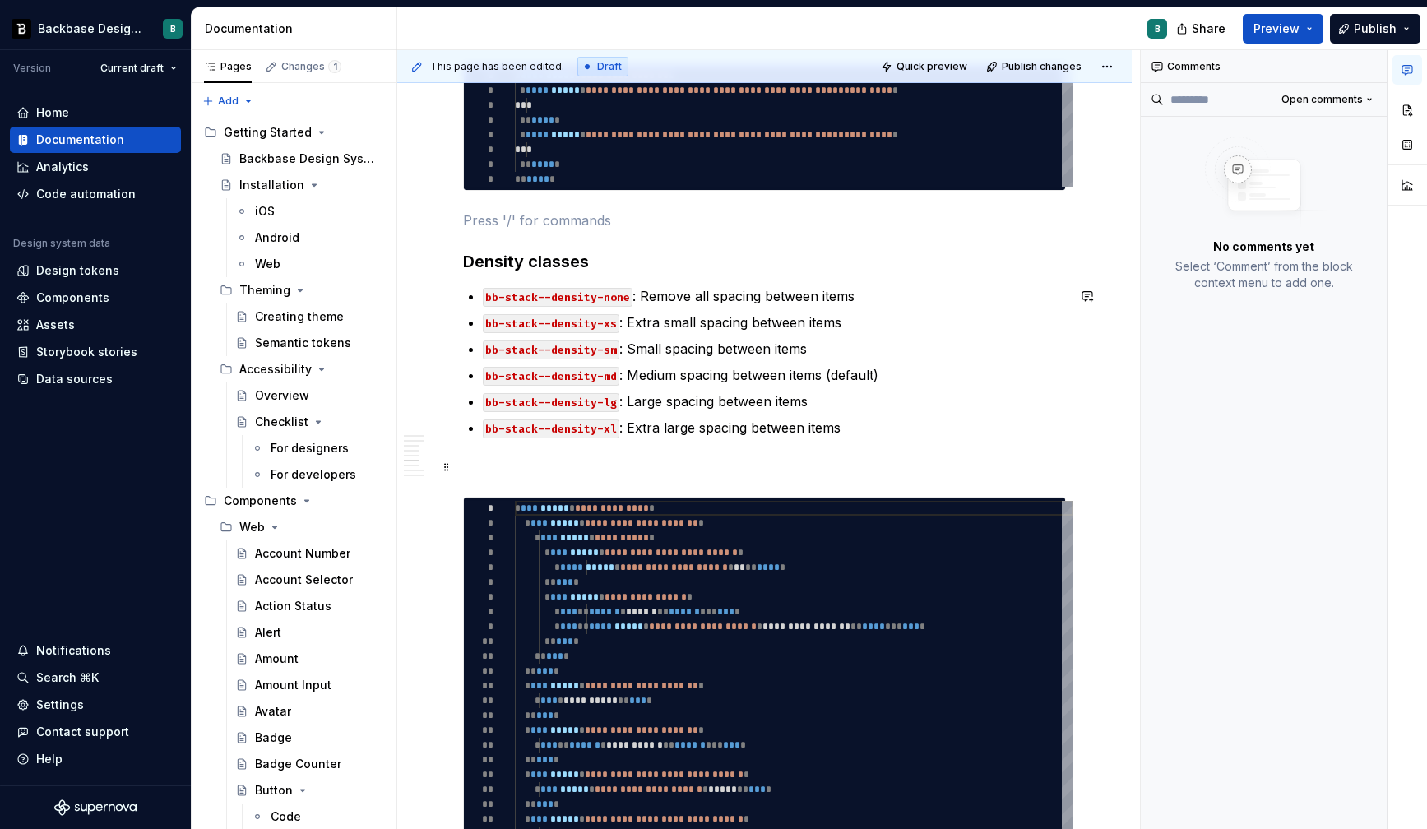
scroll to position [1199, 0]
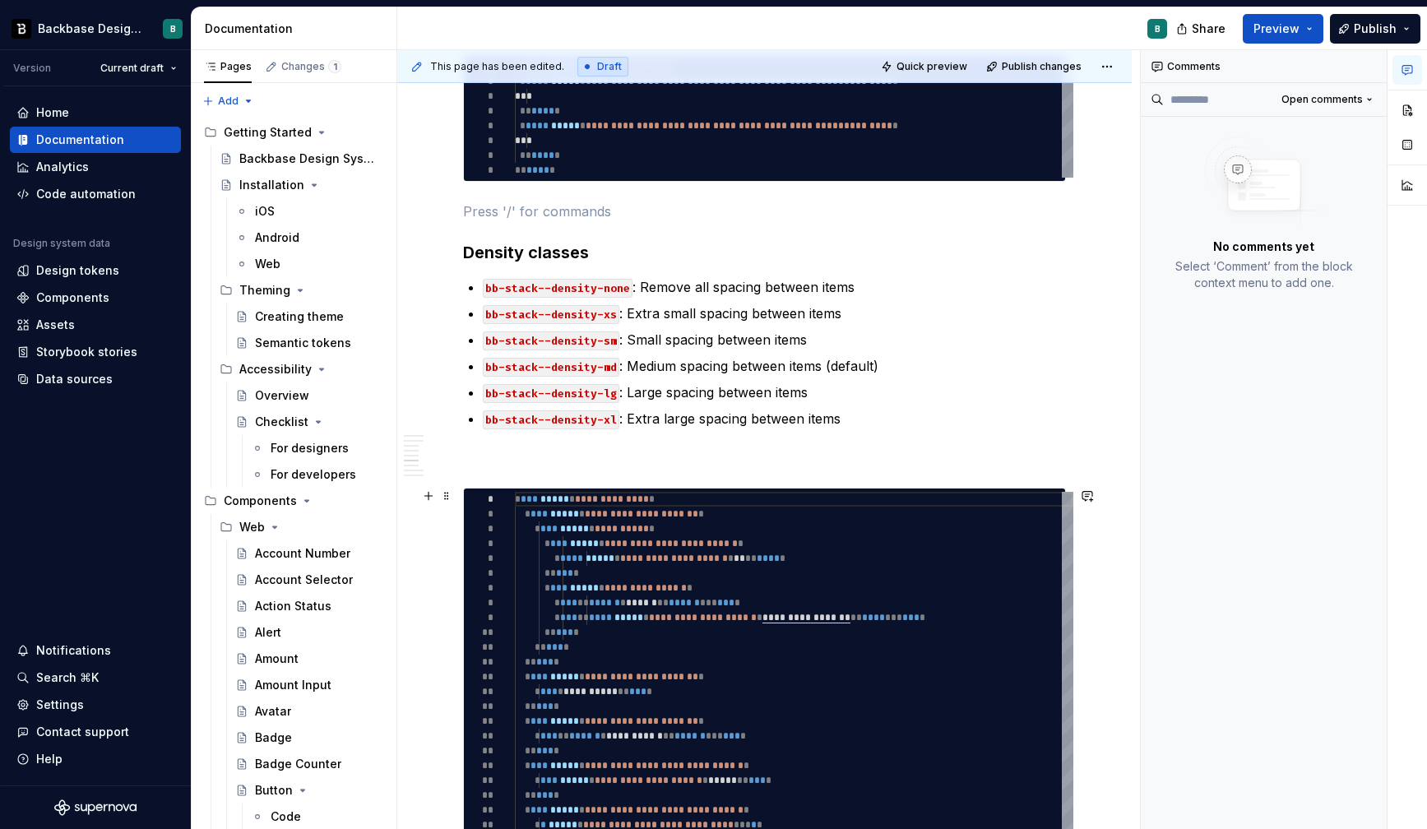
type textarea "*"
click at [543, 656] on div "**********" at bounding box center [794, 677] width 559 height 370
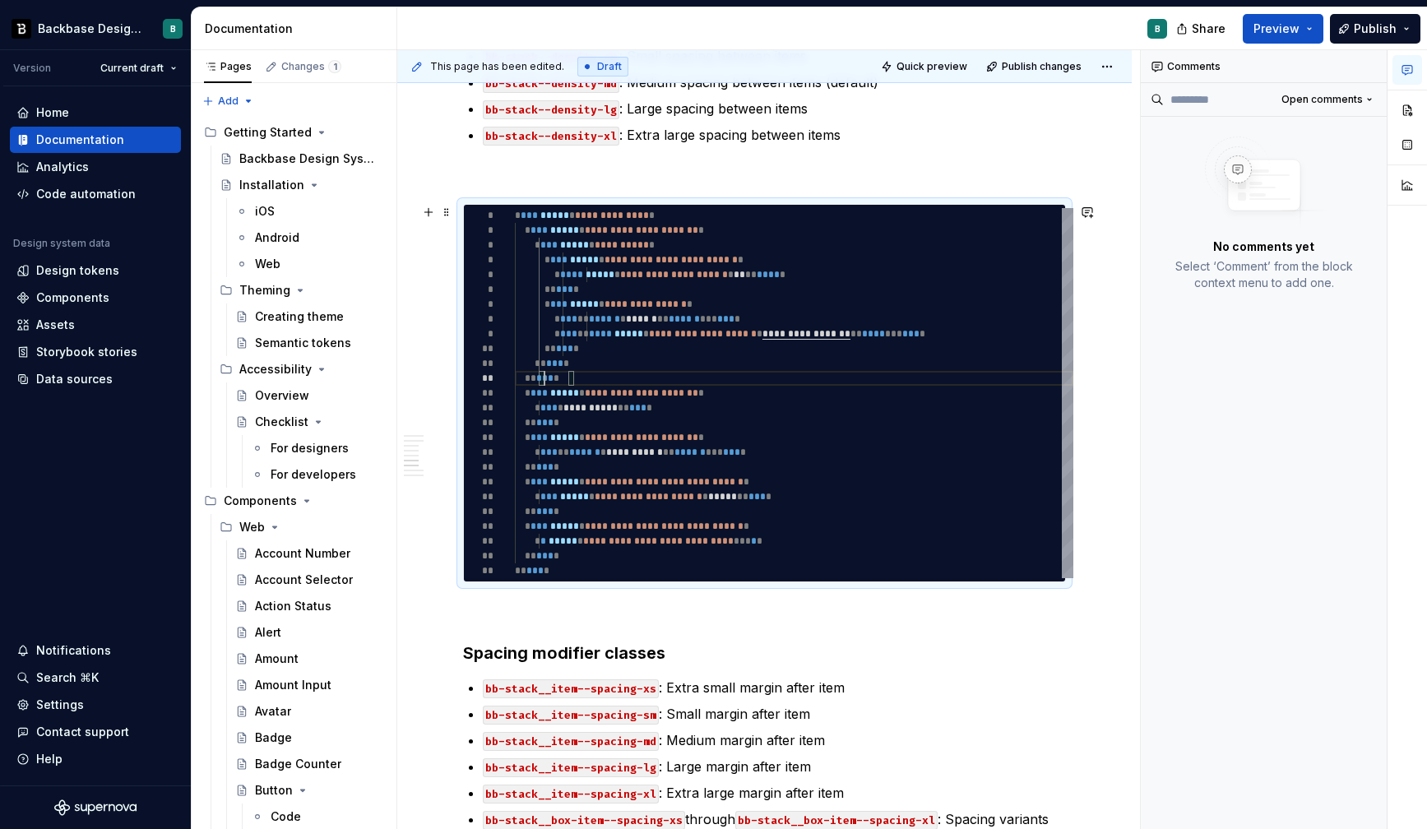
scroll to position [1487, 0]
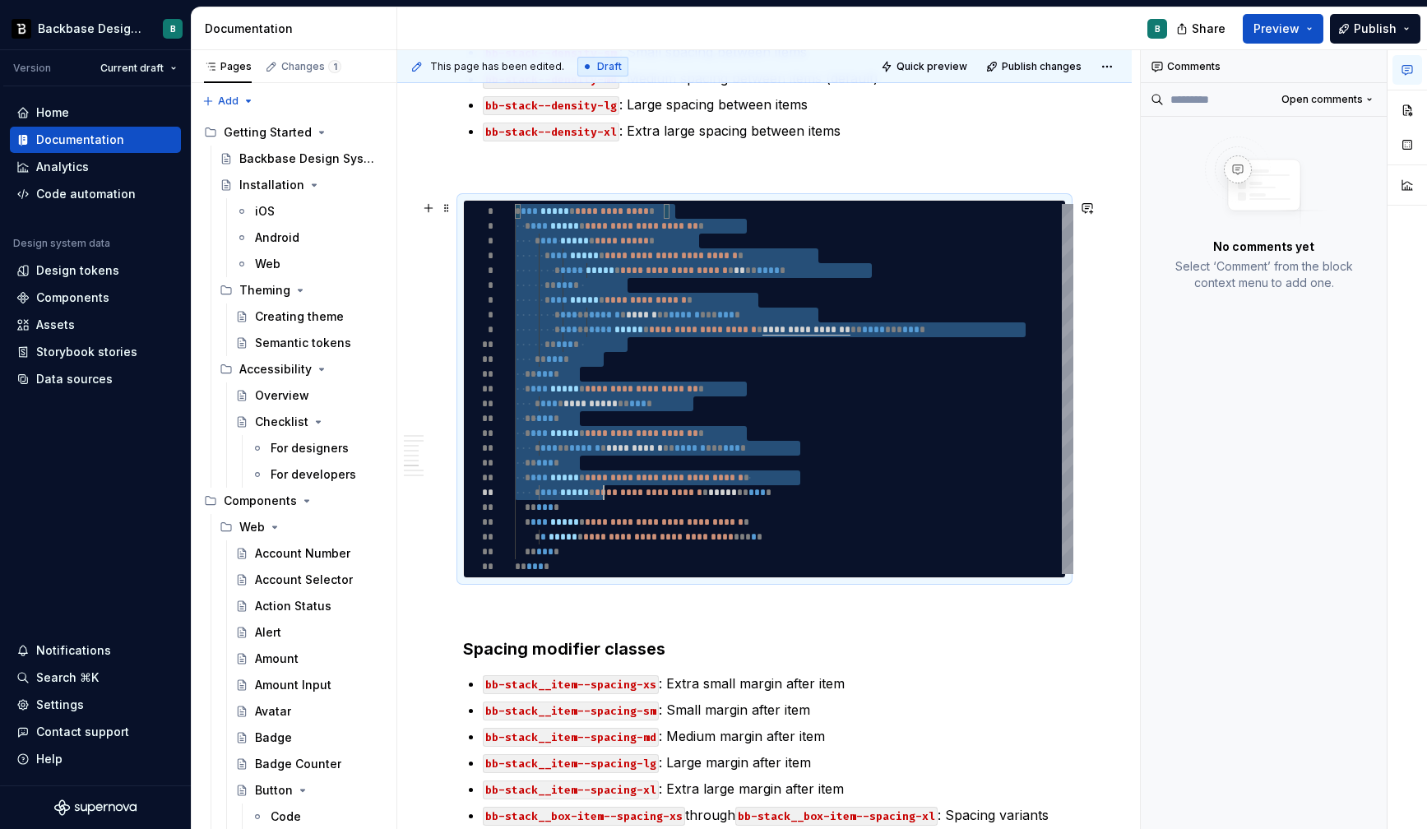
type textarea "**********"
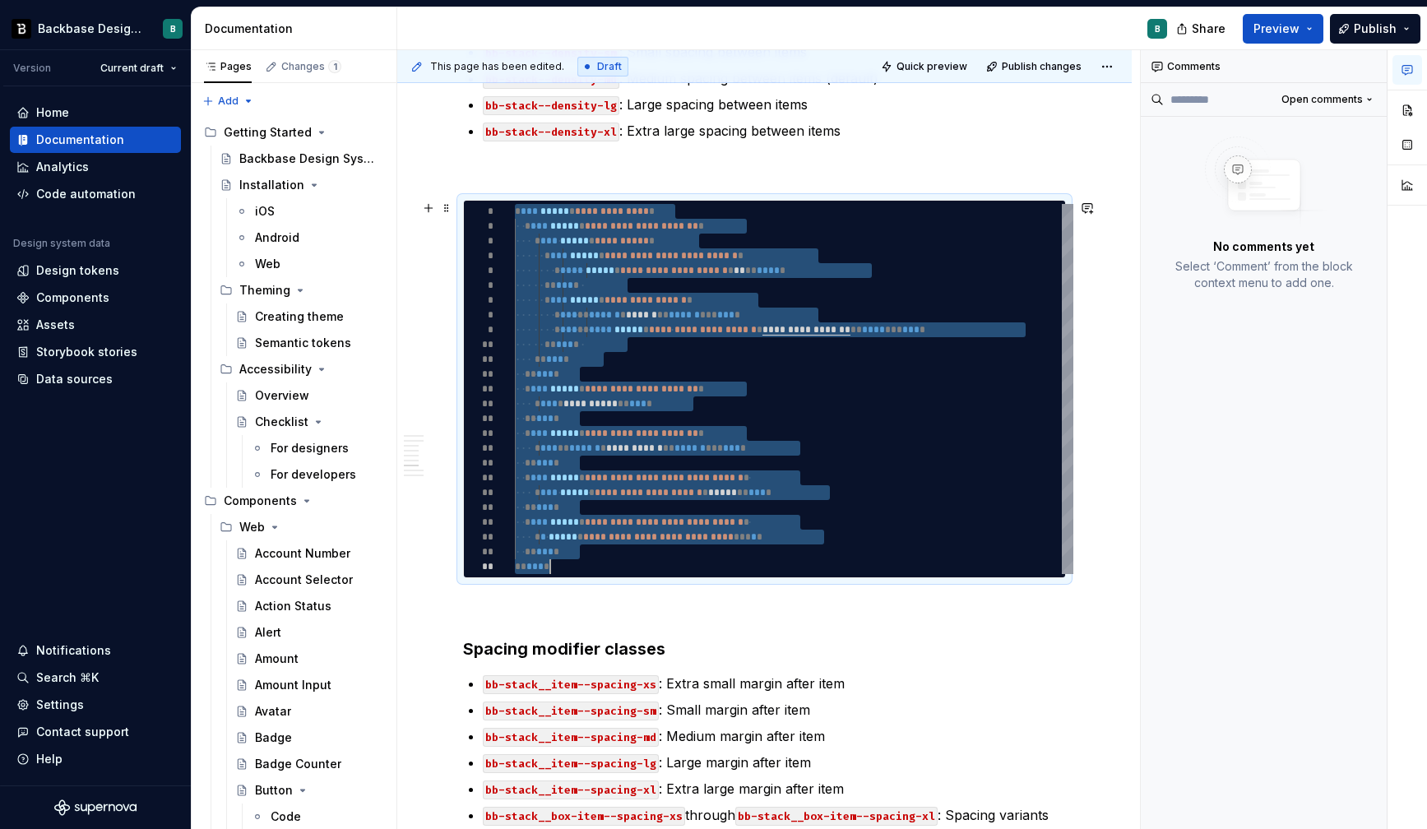
scroll to position [0, 35]
drag, startPoint x: 517, startPoint y: 213, endPoint x: 597, endPoint y: 564, distance: 360.3
click at [597, 564] on div "**********" at bounding box center [794, 389] width 559 height 370
type textarea "*"
type textarea "**********"
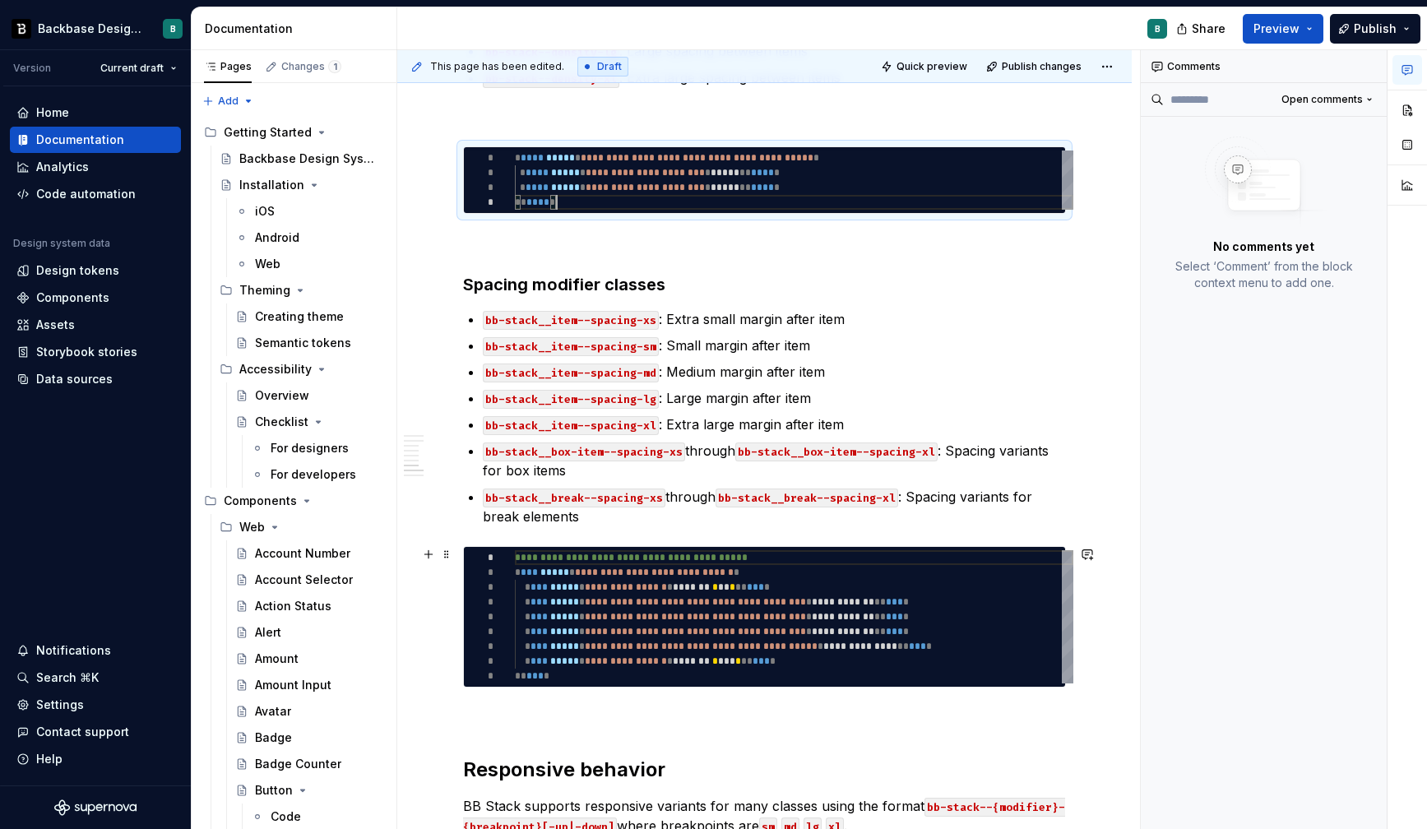
scroll to position [1545, 0]
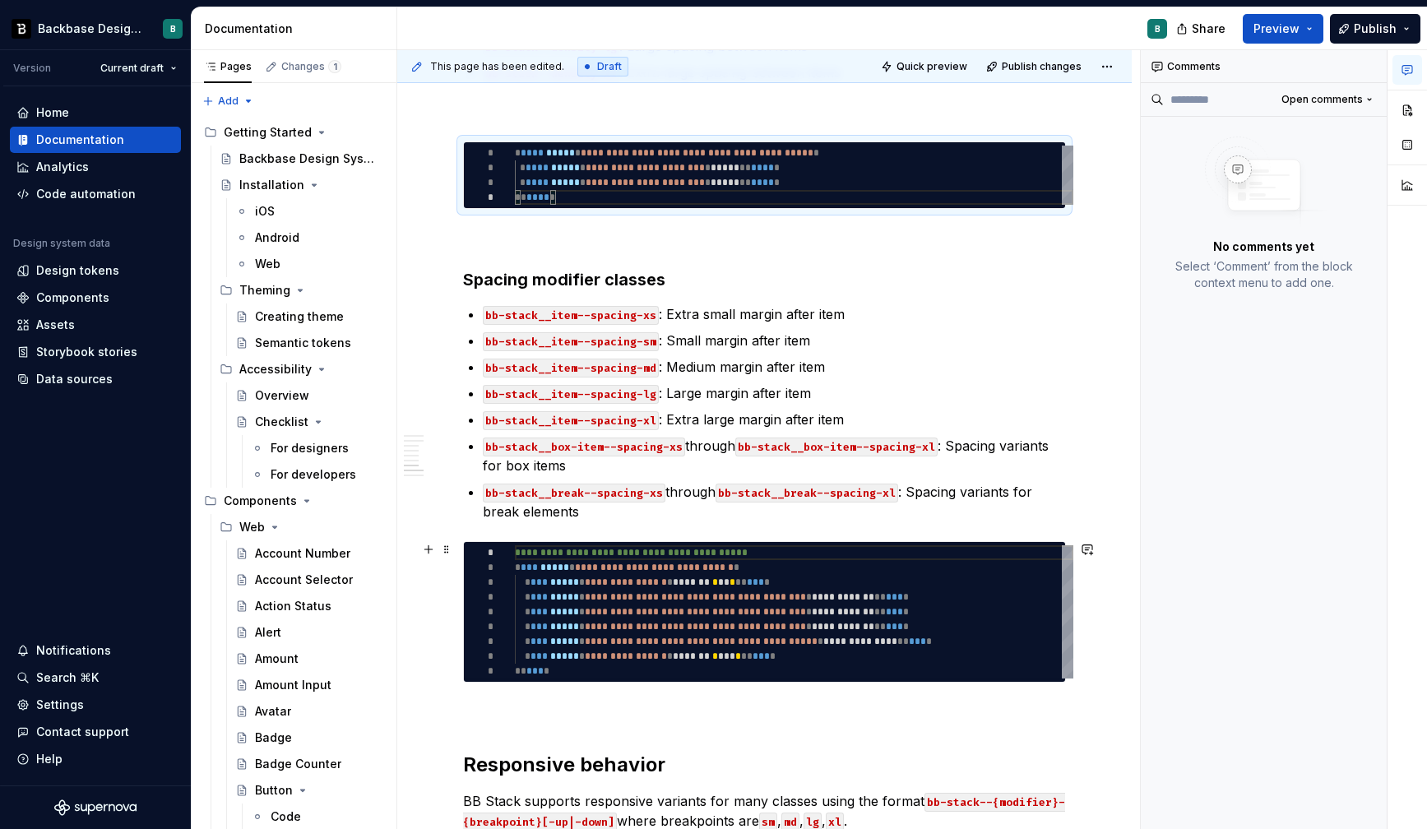
type textarea "*"
type textarea "**********"
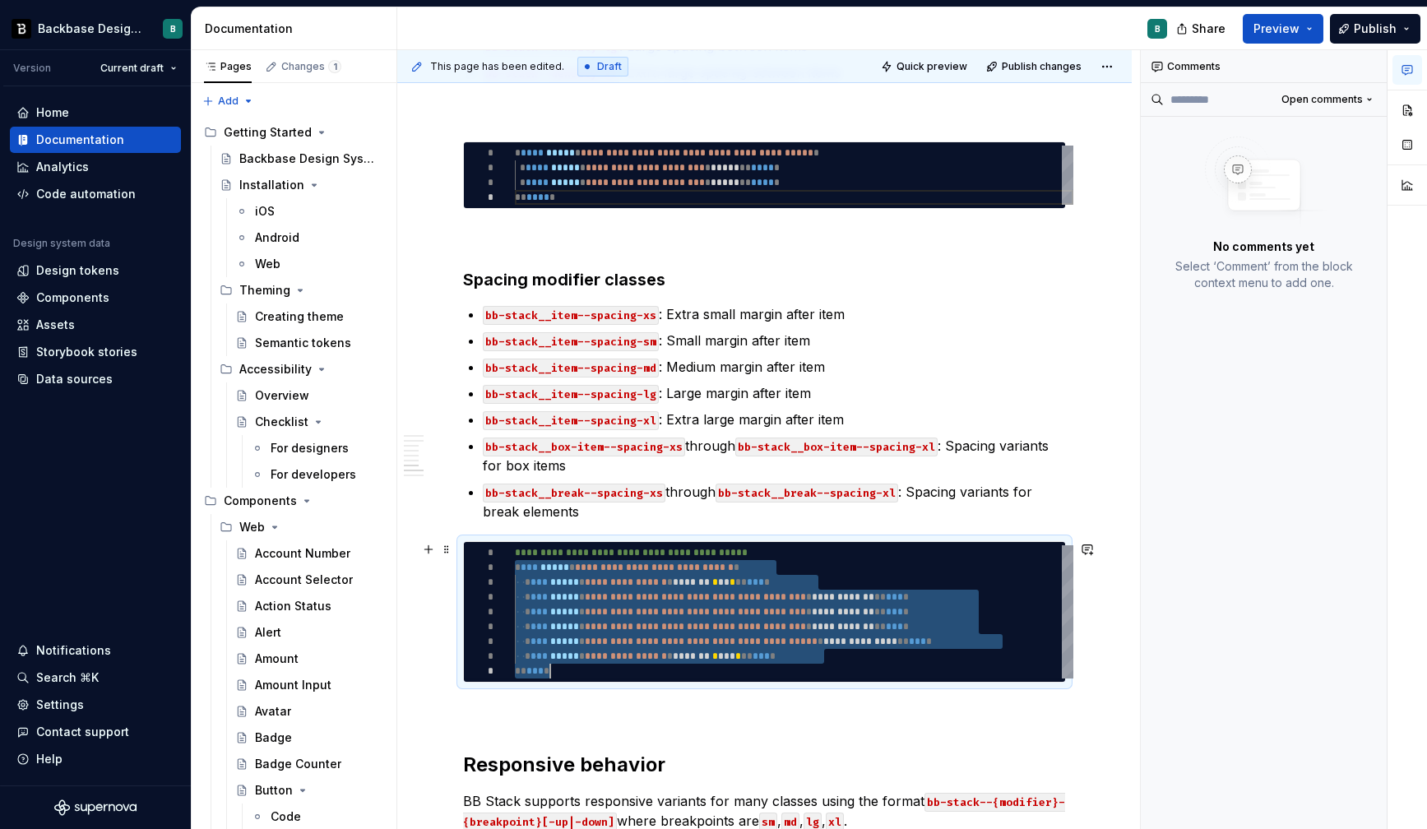
drag, startPoint x: 516, startPoint y: 569, endPoint x: 570, endPoint y: 685, distance: 128.1
click at [570, 683] on div "**********" at bounding box center [764, 612] width 603 height 142
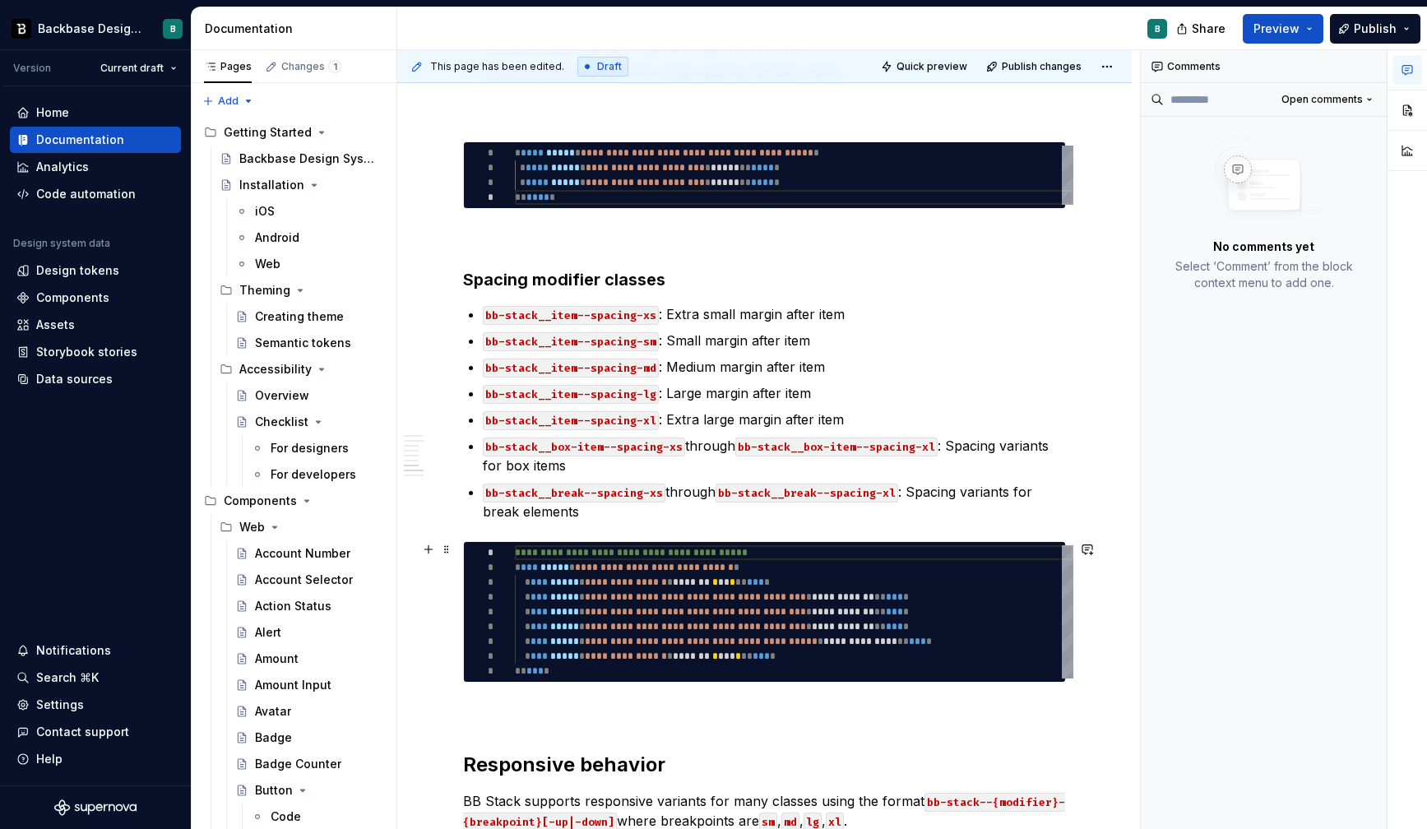
type textarea "*"
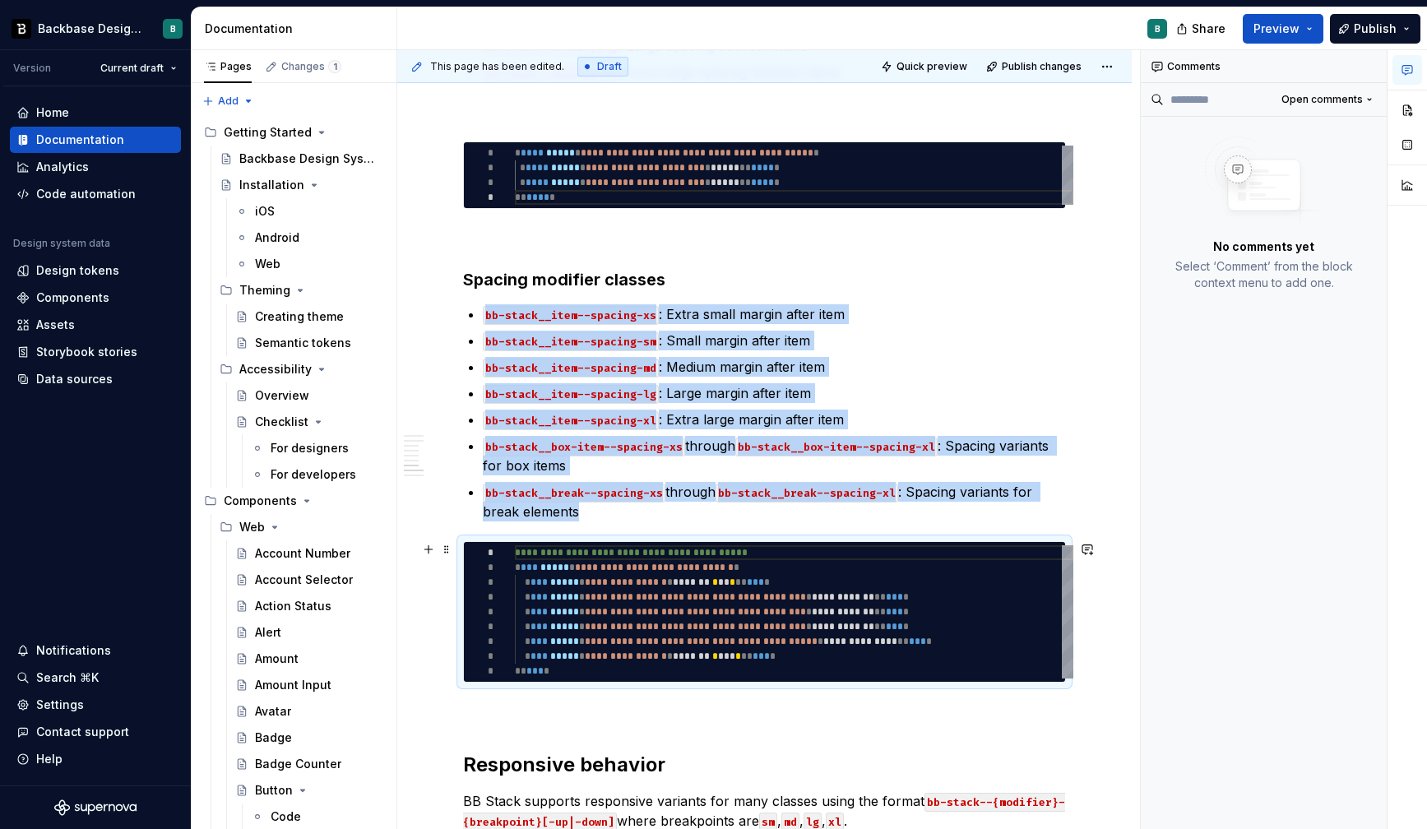
drag, startPoint x: 518, startPoint y: 571, endPoint x: 546, endPoint y: 676, distance: 109.0
click at [546, 676] on div "**********" at bounding box center [794, 611] width 559 height 133
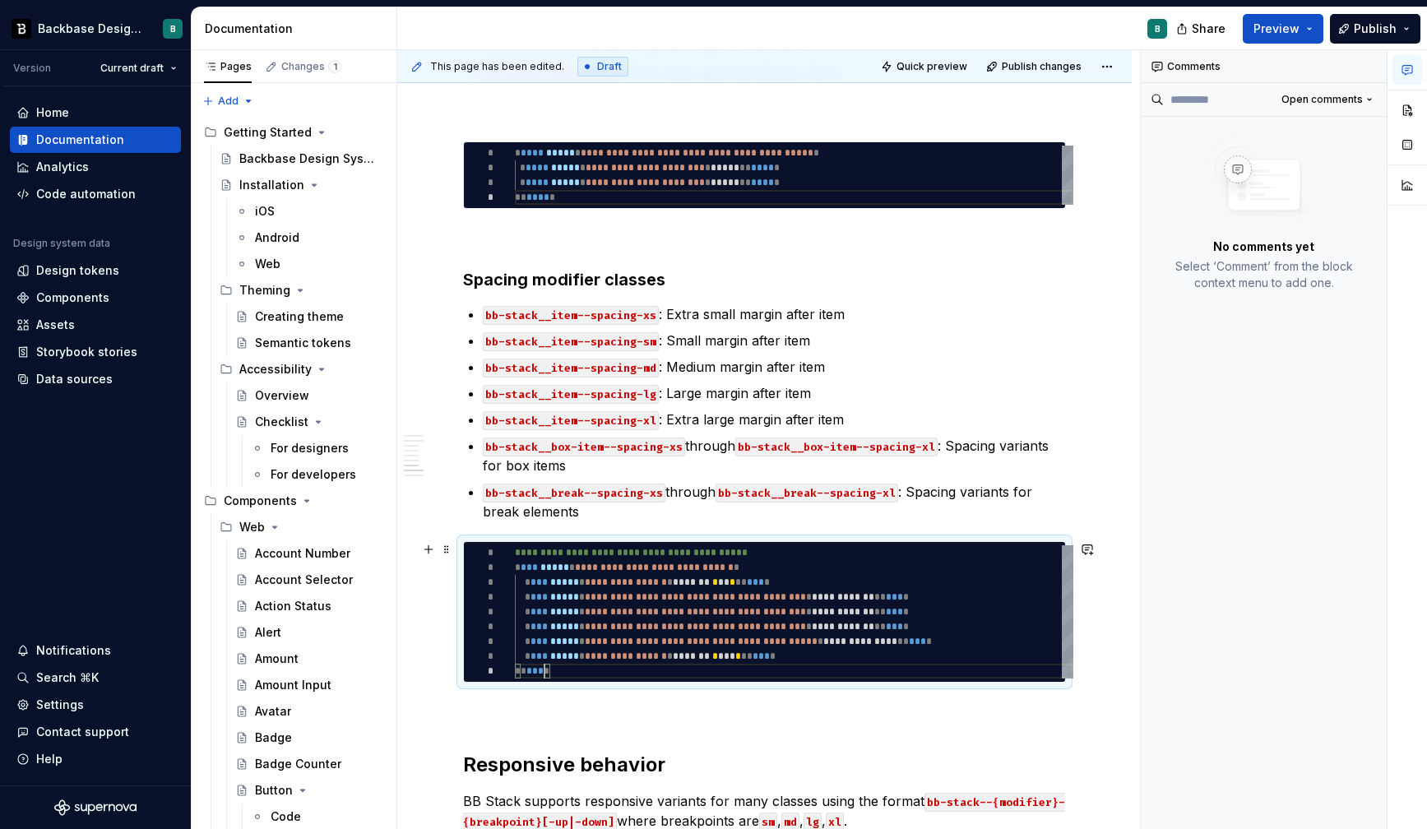
type textarea "**********"
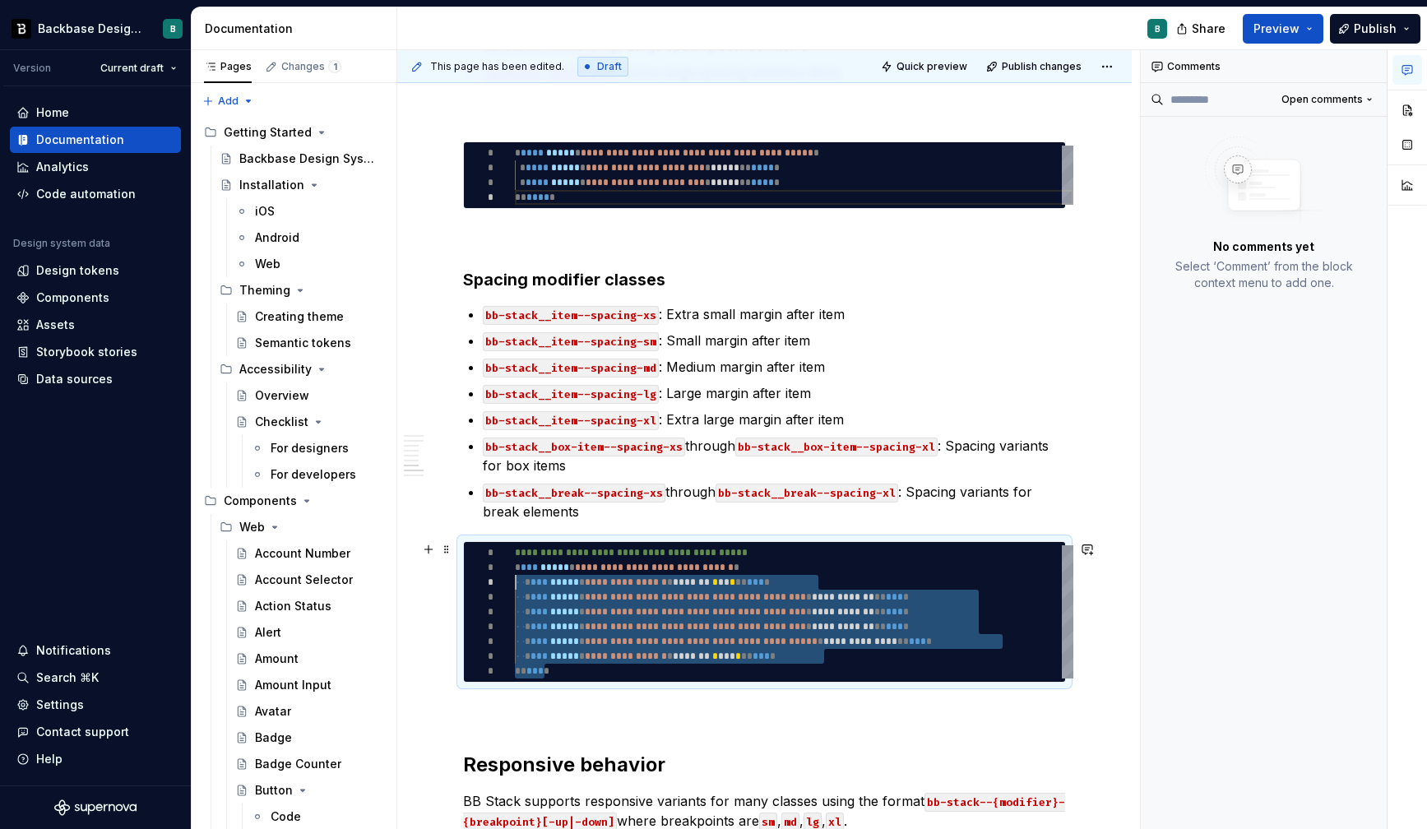
scroll to position [15, 0]
drag, startPoint x: 546, startPoint y: 676, endPoint x: 507, endPoint y: 569, distance: 114.8
click at [515, 569] on div "**********" at bounding box center [794, 611] width 559 height 133
type textarea "*"
type textarea "**********"
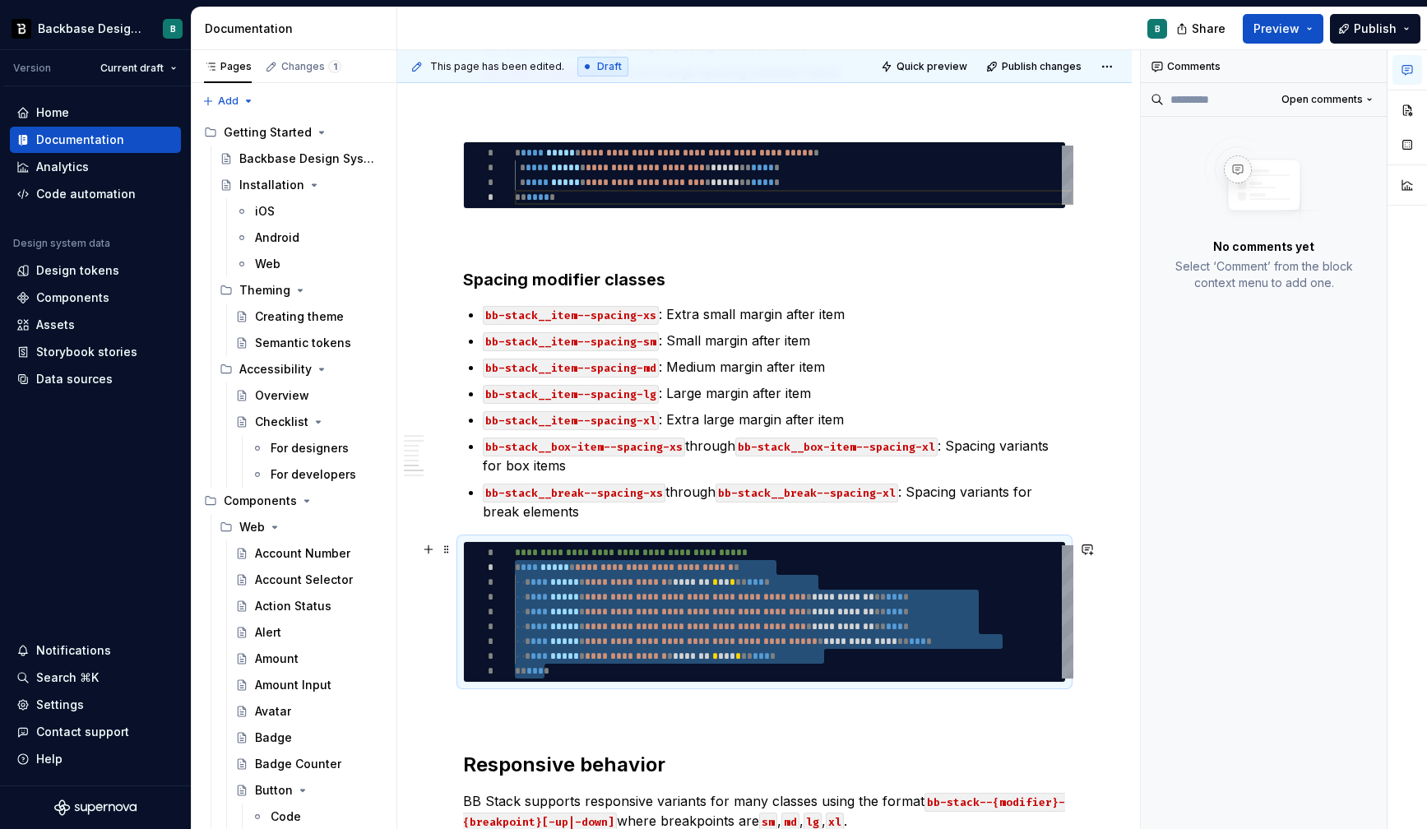
scroll to position [118, 42]
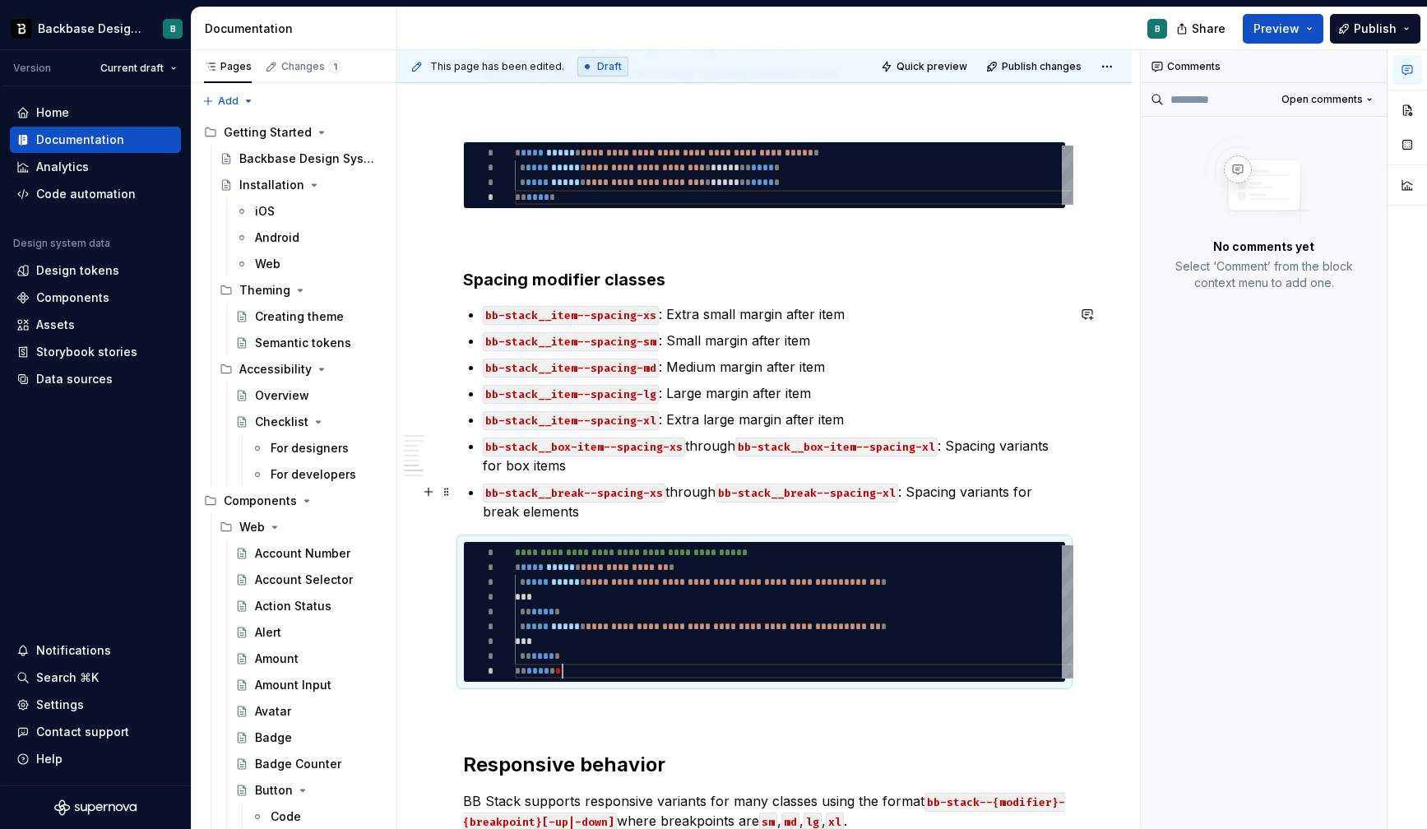
type textarea "*"
type textarea "**********"
click at [446, 443] on span at bounding box center [446, 445] width 13 height 23
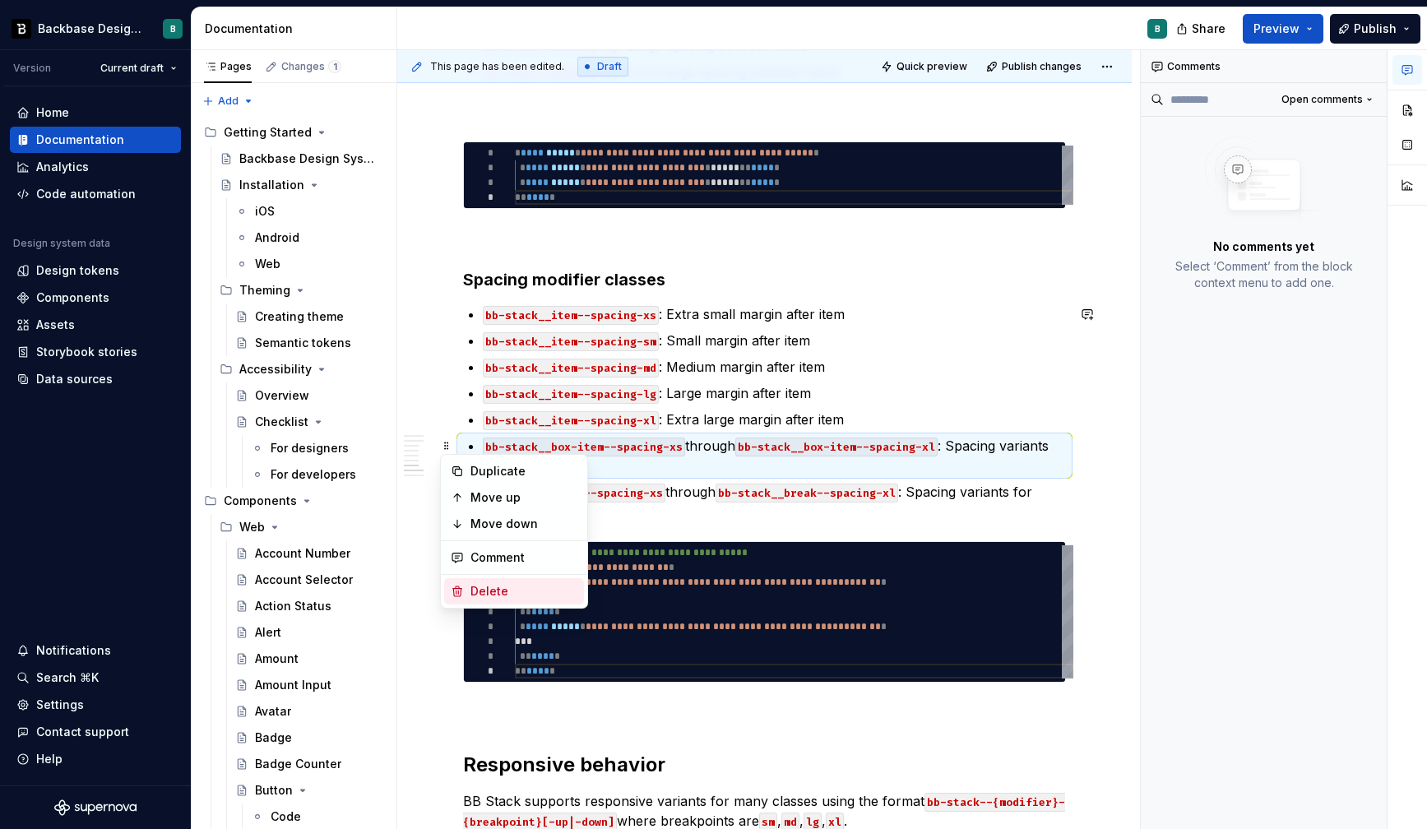
click at [485, 593] on div "Delete" at bounding box center [524, 591] width 107 height 16
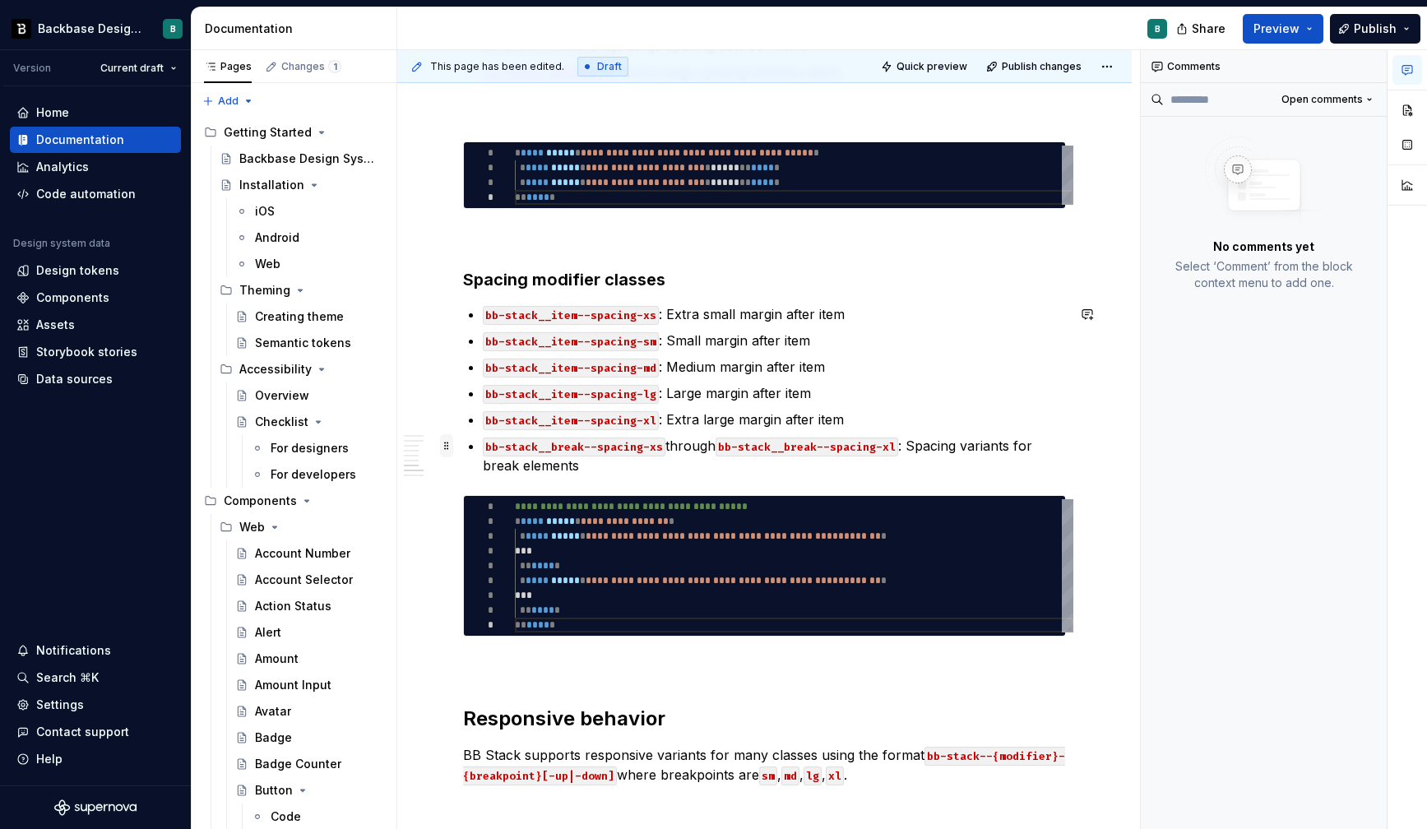
click at [447, 448] on span at bounding box center [446, 445] width 13 height 23
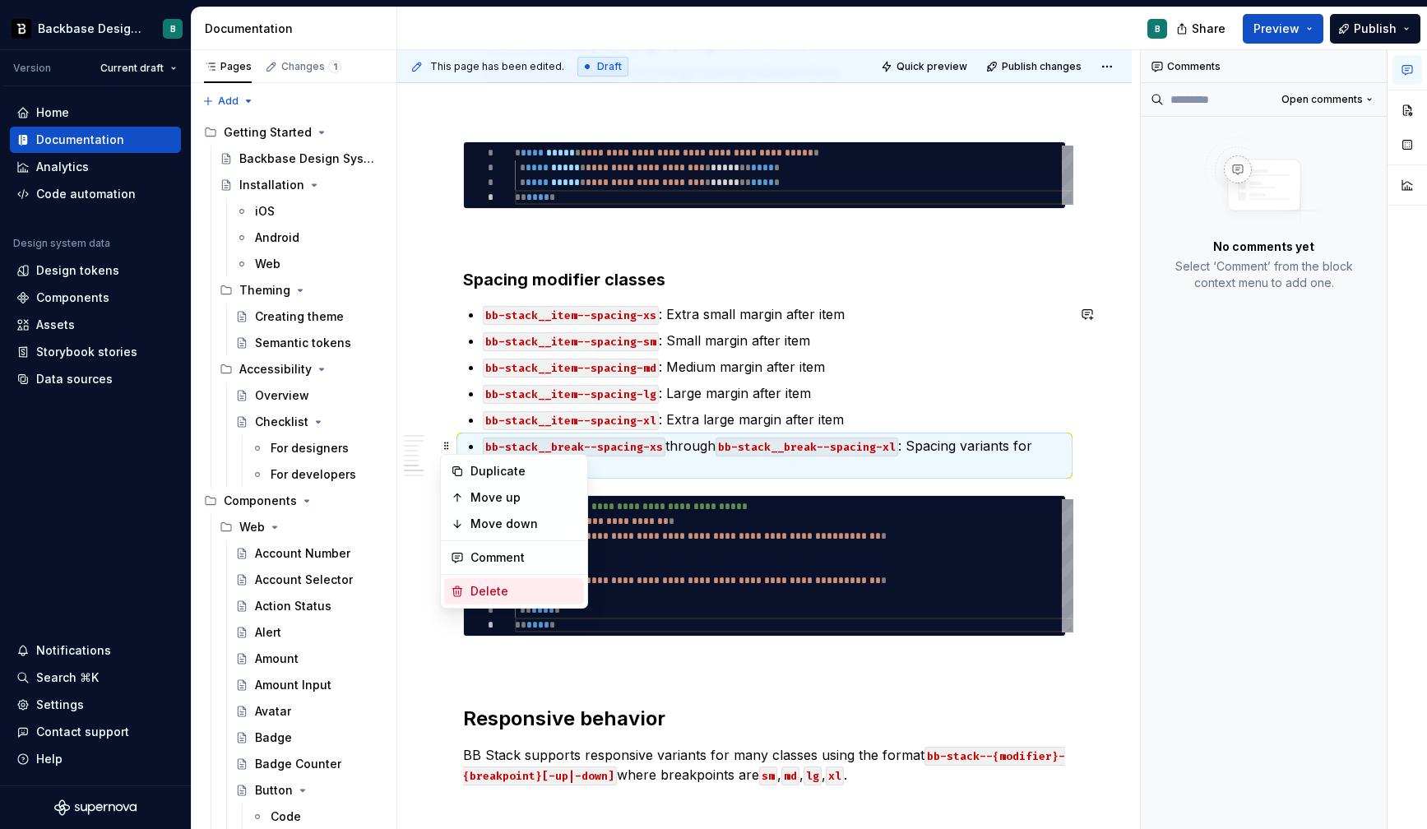
click at [480, 593] on div "Delete" at bounding box center [524, 591] width 107 height 16
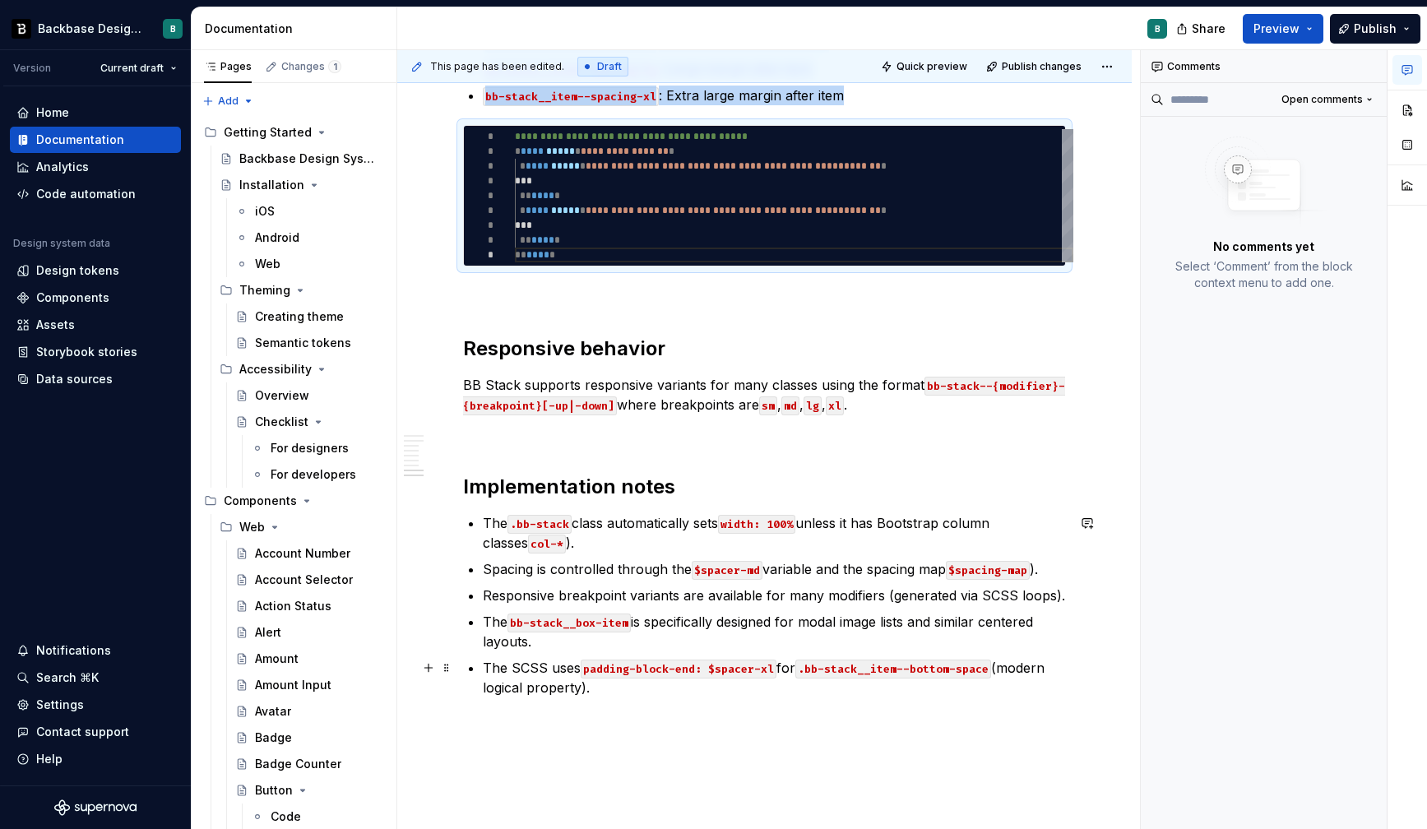
scroll to position [1896, 0]
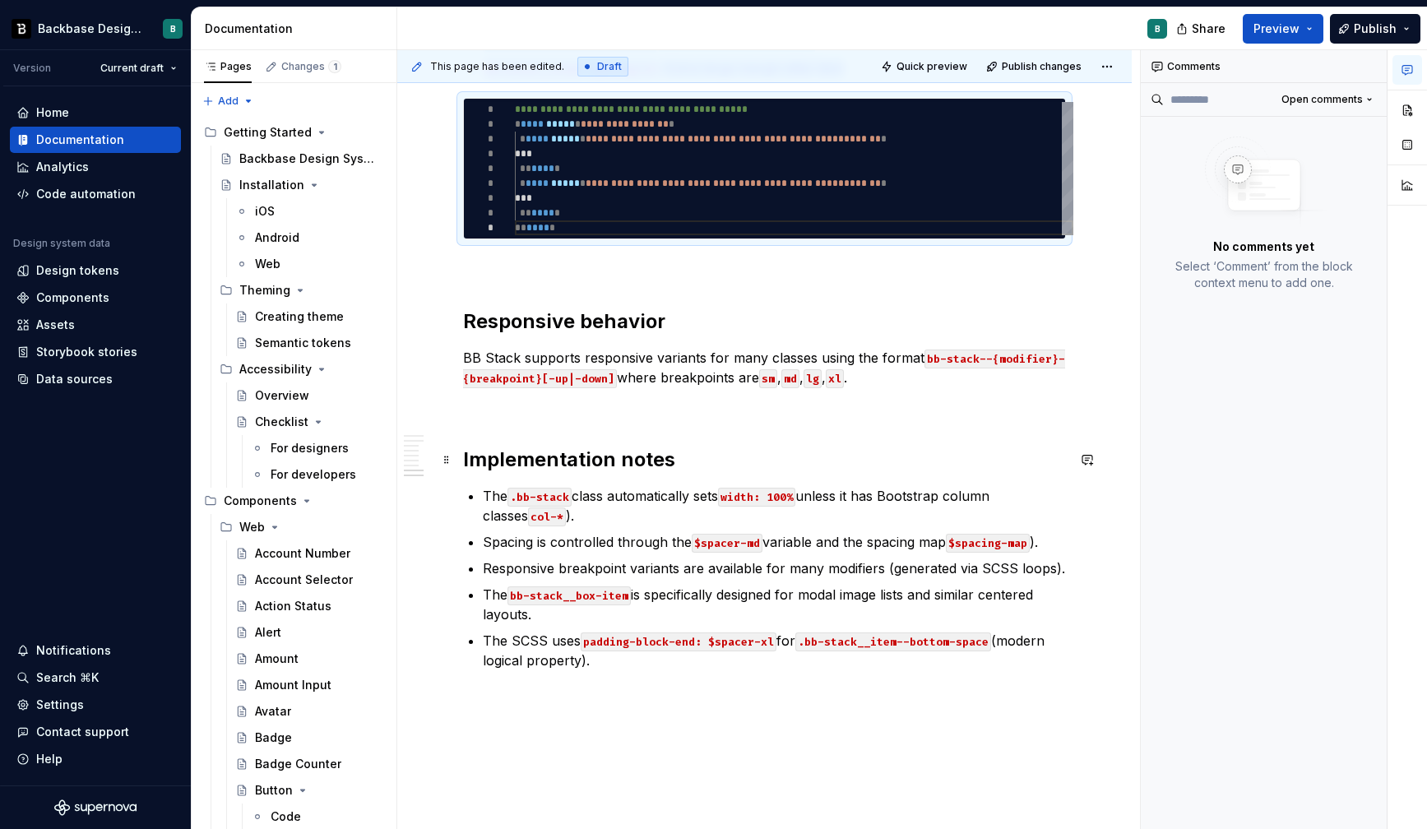
click at [443, 448] on span at bounding box center [446, 459] width 13 height 23
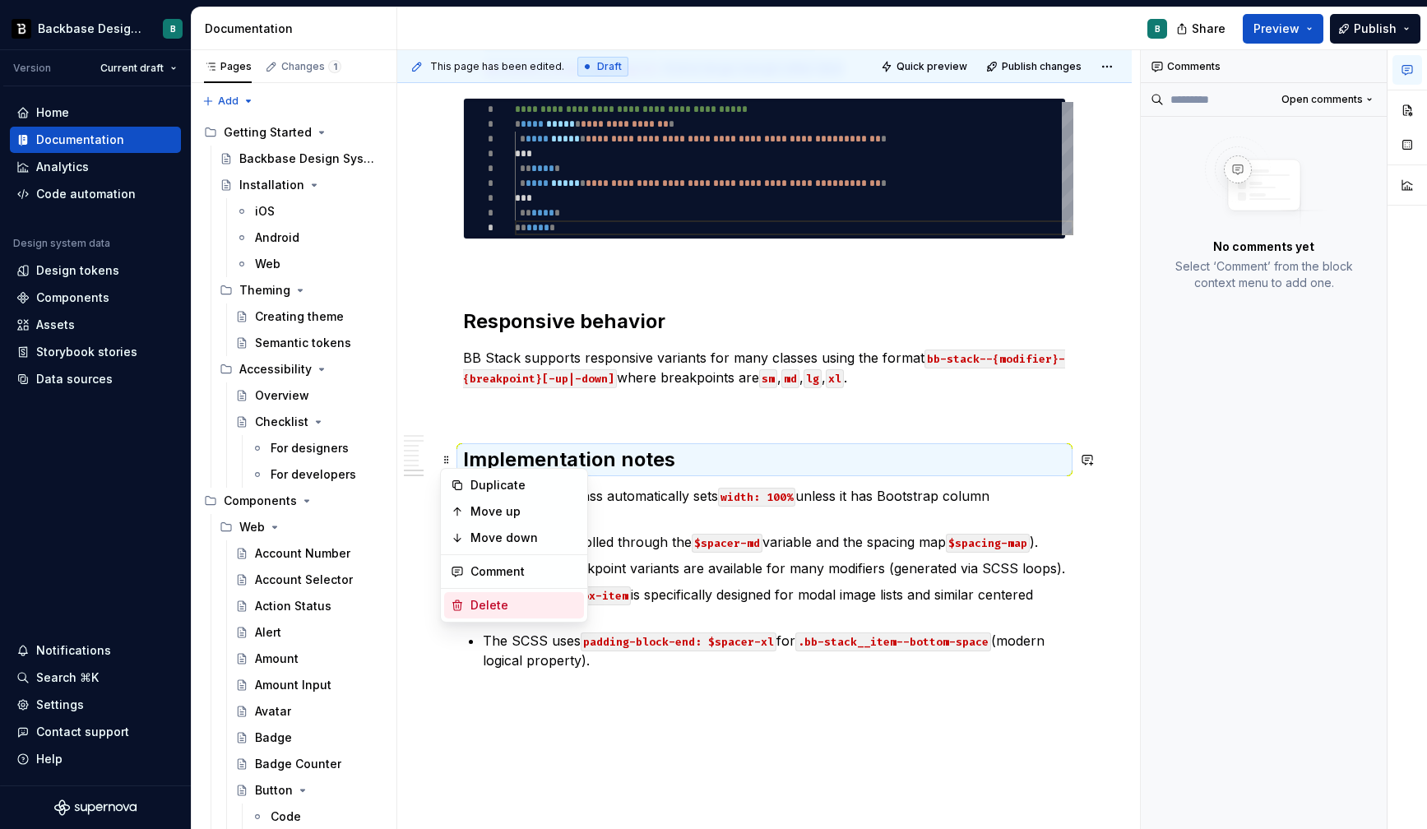
click at [476, 597] on div "Delete" at bounding box center [524, 605] width 107 height 16
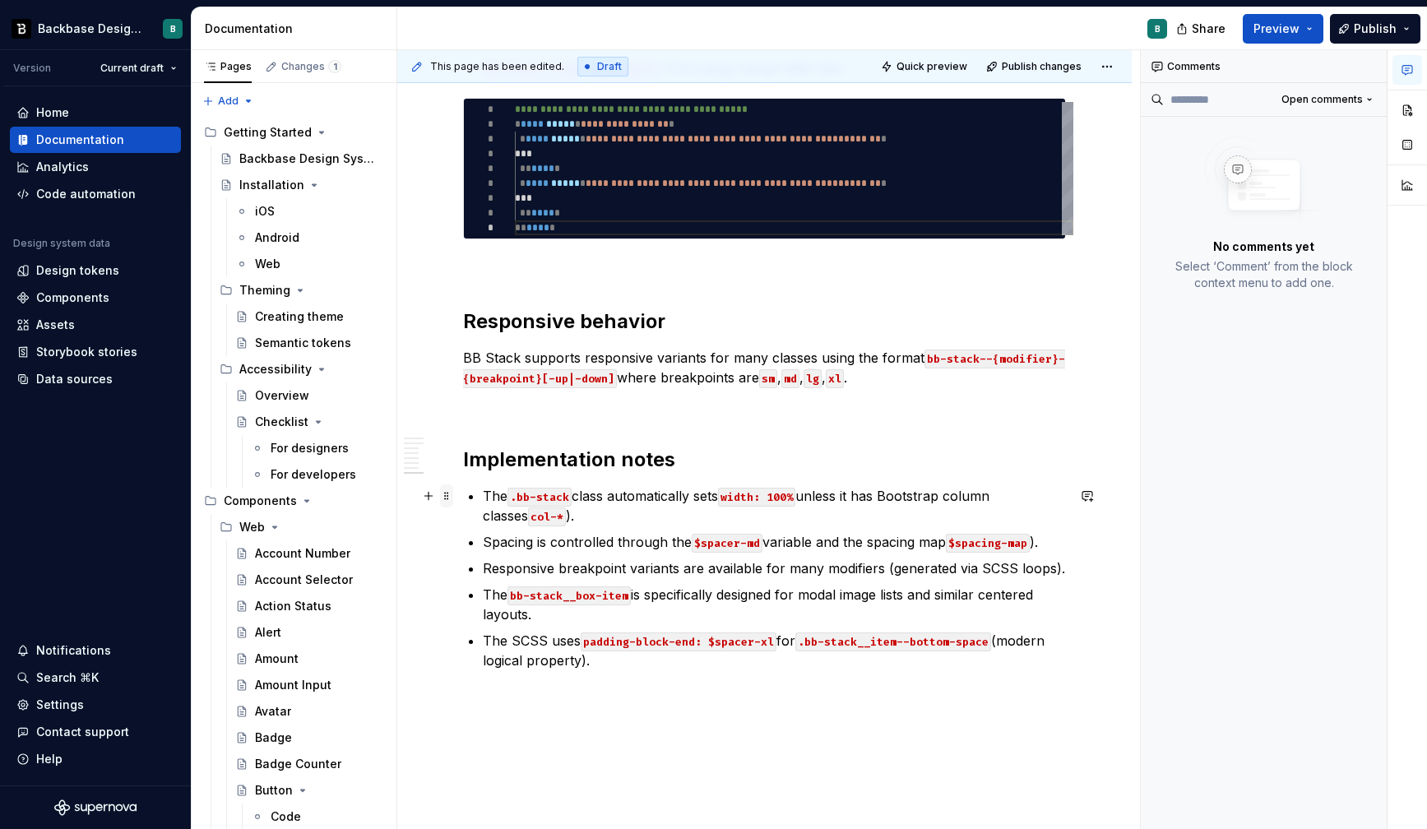
click at [450, 495] on span at bounding box center [446, 496] width 13 height 23
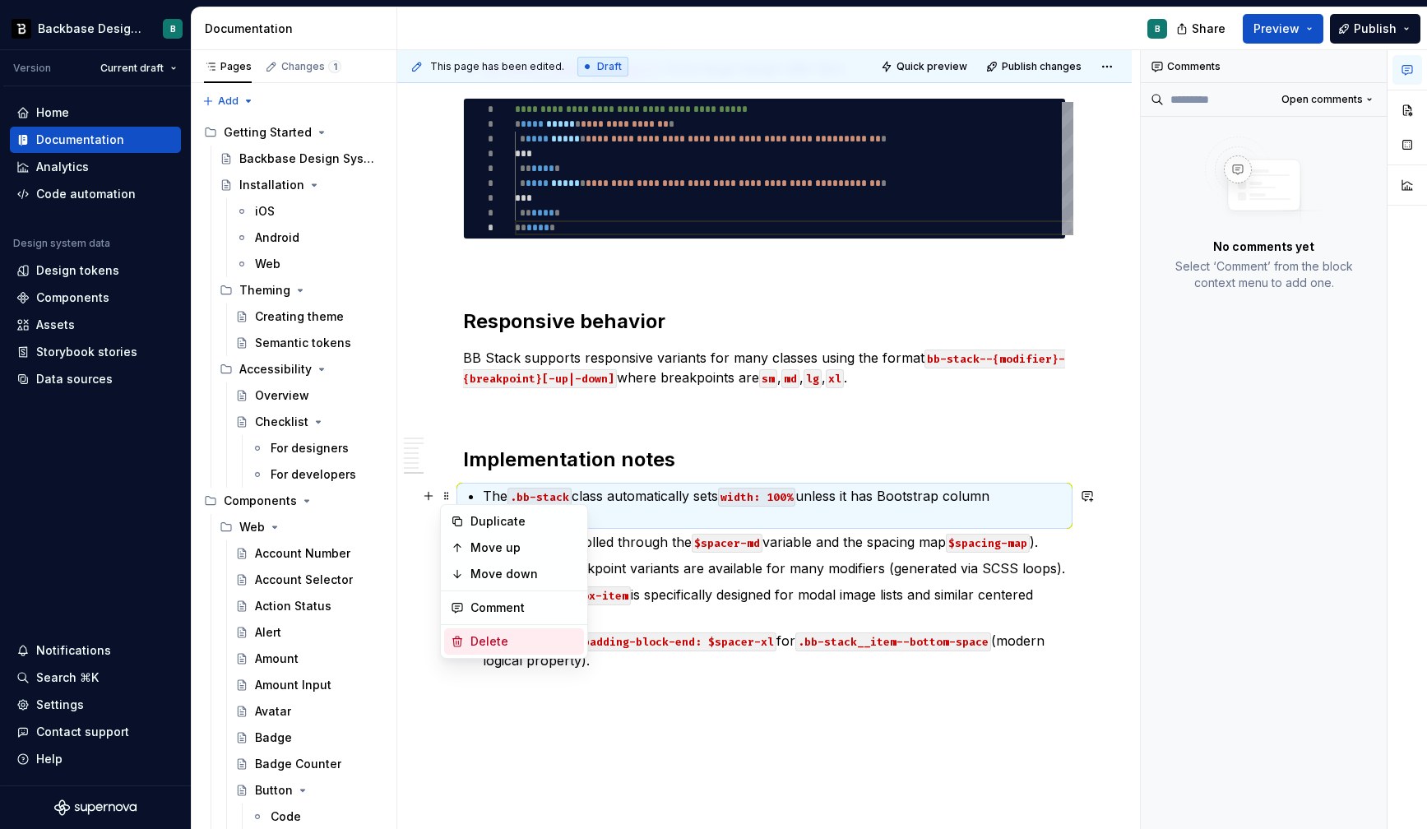
click at [478, 641] on div "Delete" at bounding box center [524, 641] width 107 height 16
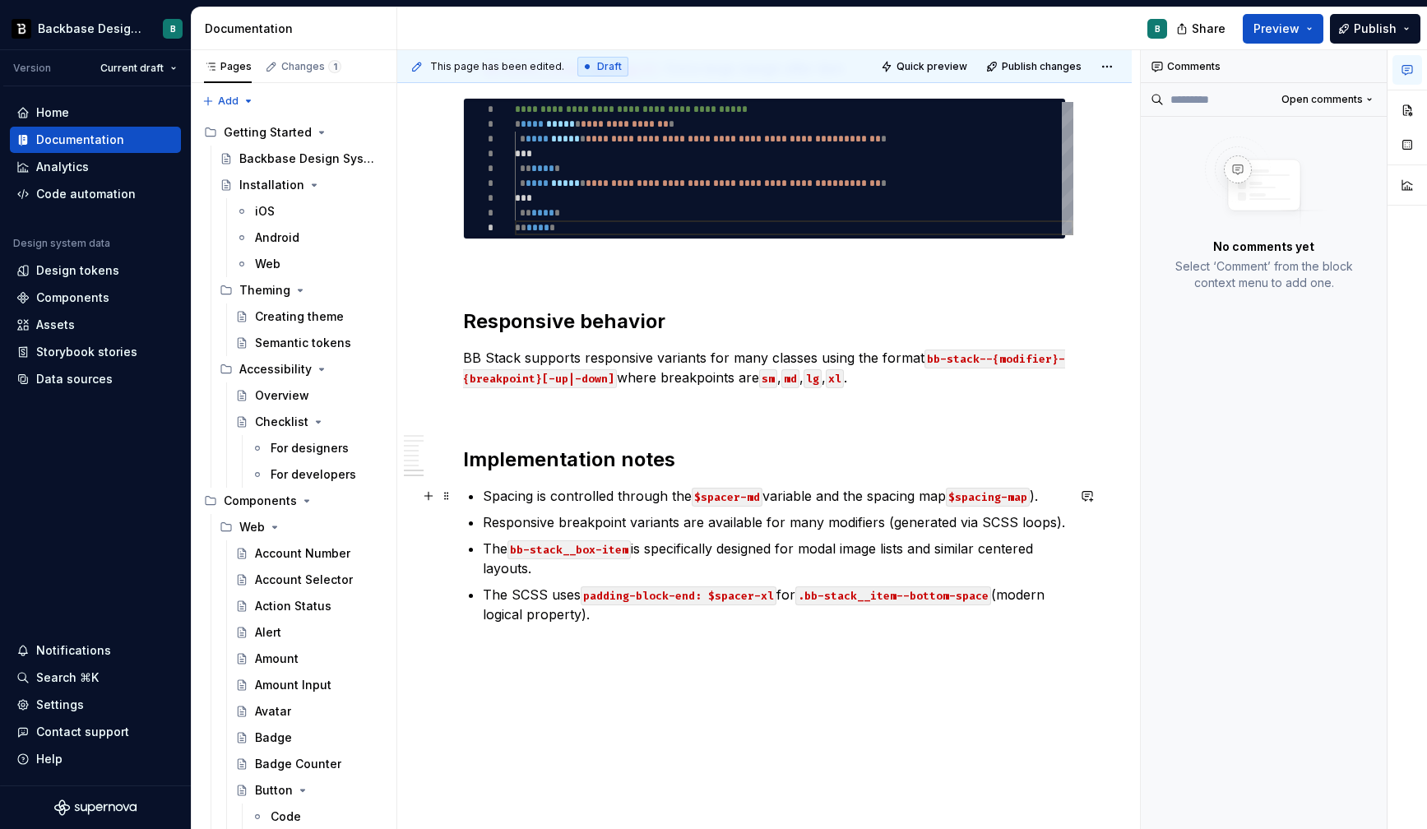
click at [754, 497] on code "$spacer-md" at bounding box center [727, 497] width 71 height 19
click at [446, 549] on span at bounding box center [446, 548] width 13 height 23
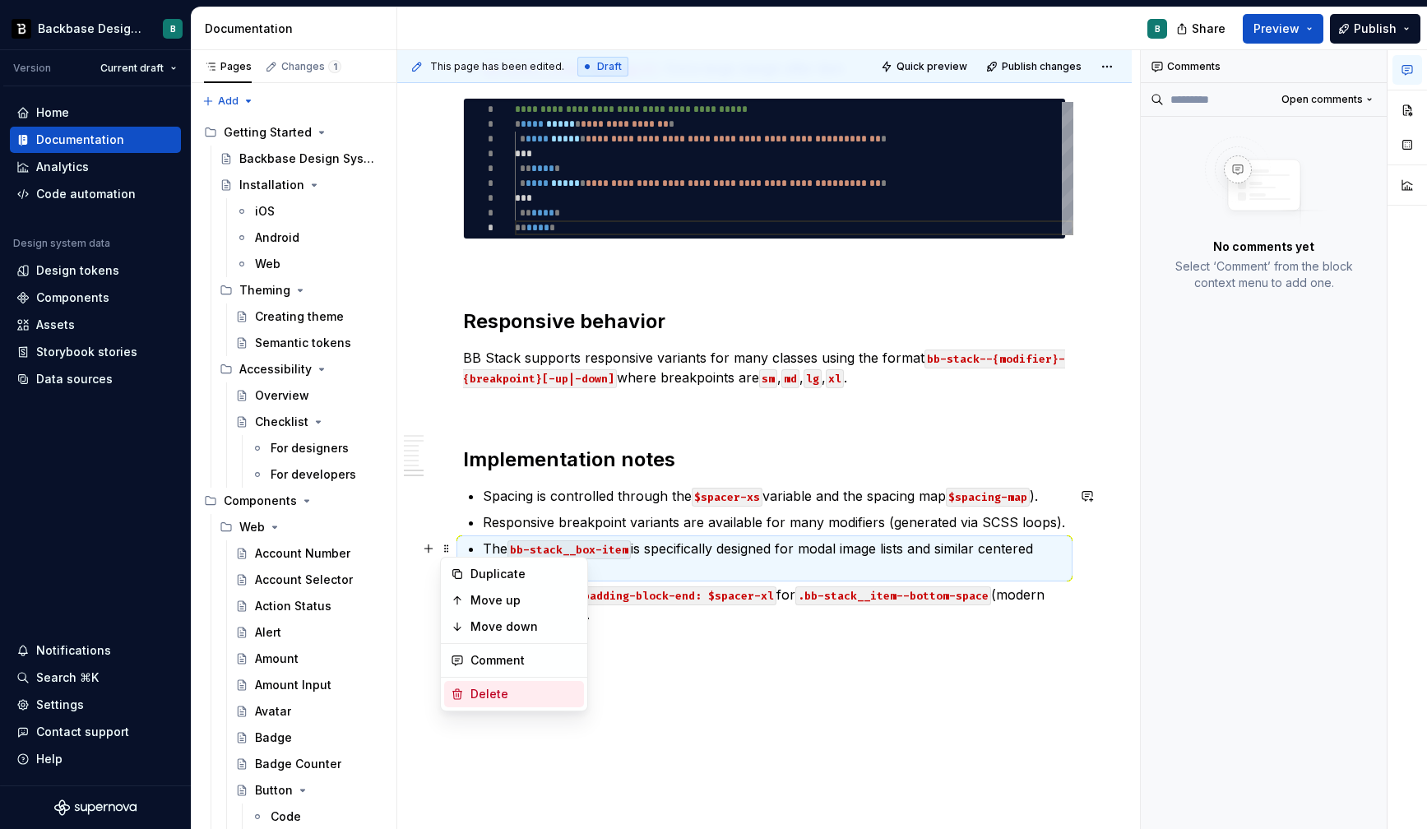
click at [472, 701] on div "Delete" at bounding box center [524, 694] width 107 height 16
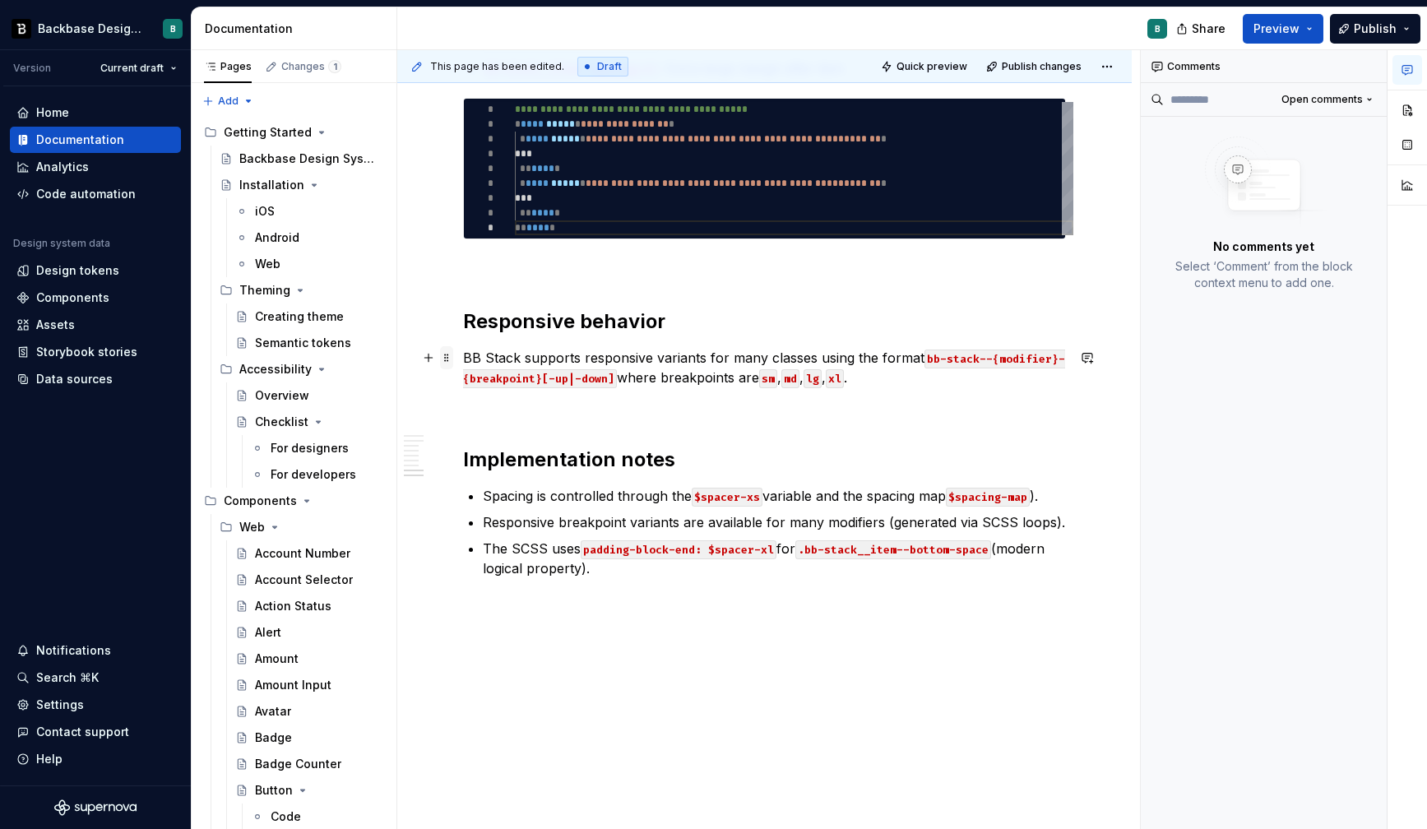
click at [448, 362] on span at bounding box center [446, 357] width 13 height 23
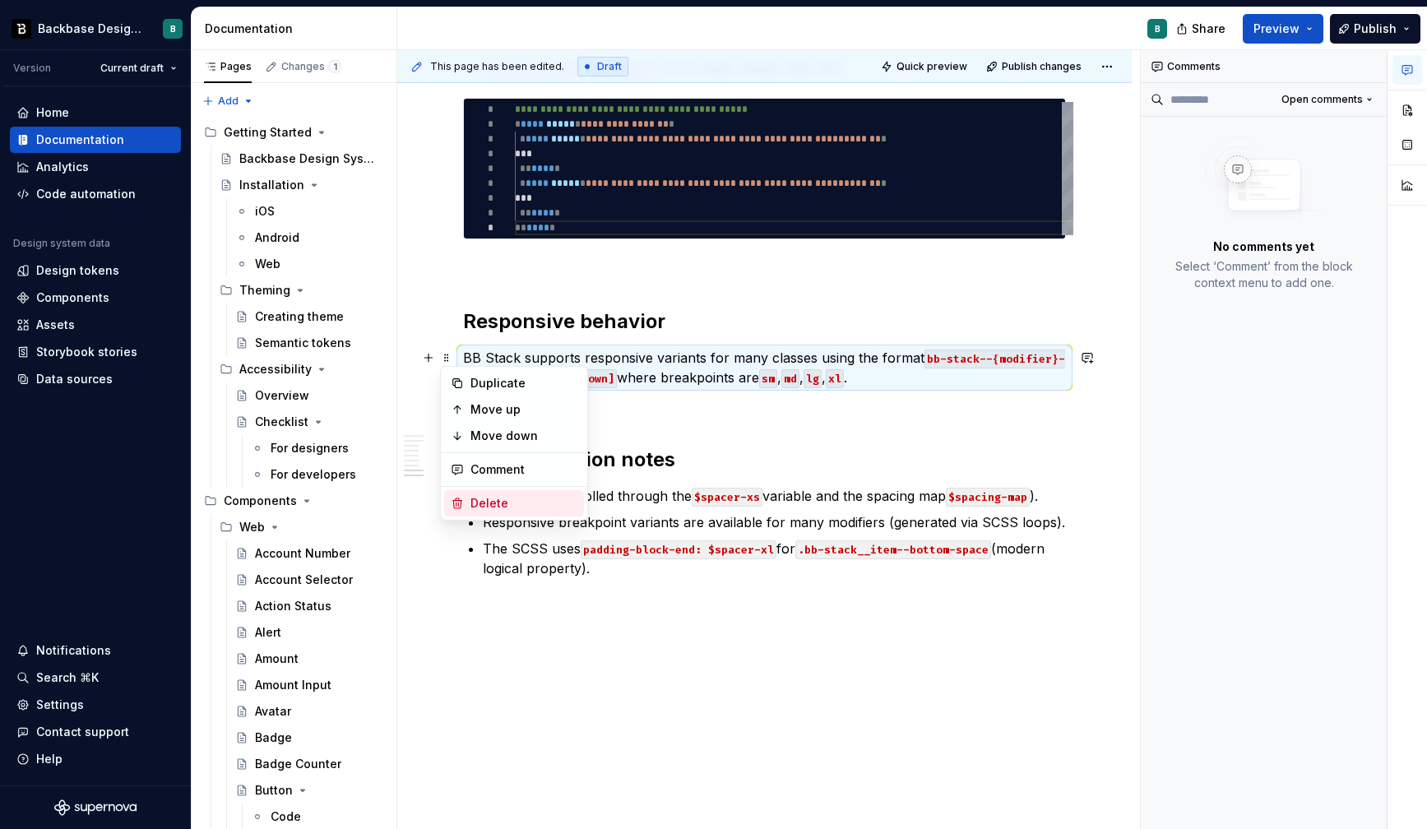
click at [494, 498] on div "Delete" at bounding box center [524, 503] width 107 height 16
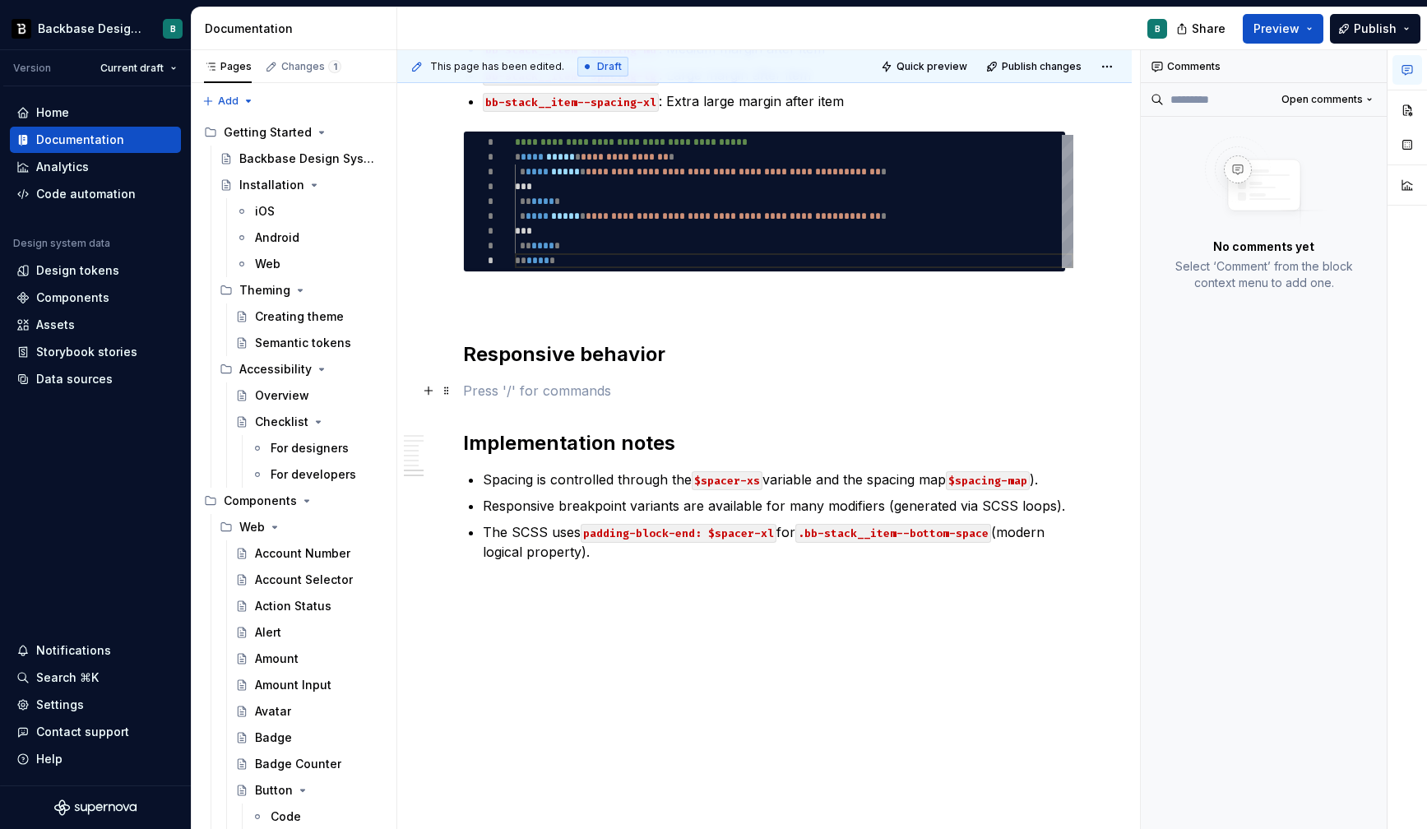
scroll to position [1863, 0]
click at [447, 347] on span at bounding box center [446, 354] width 13 height 23
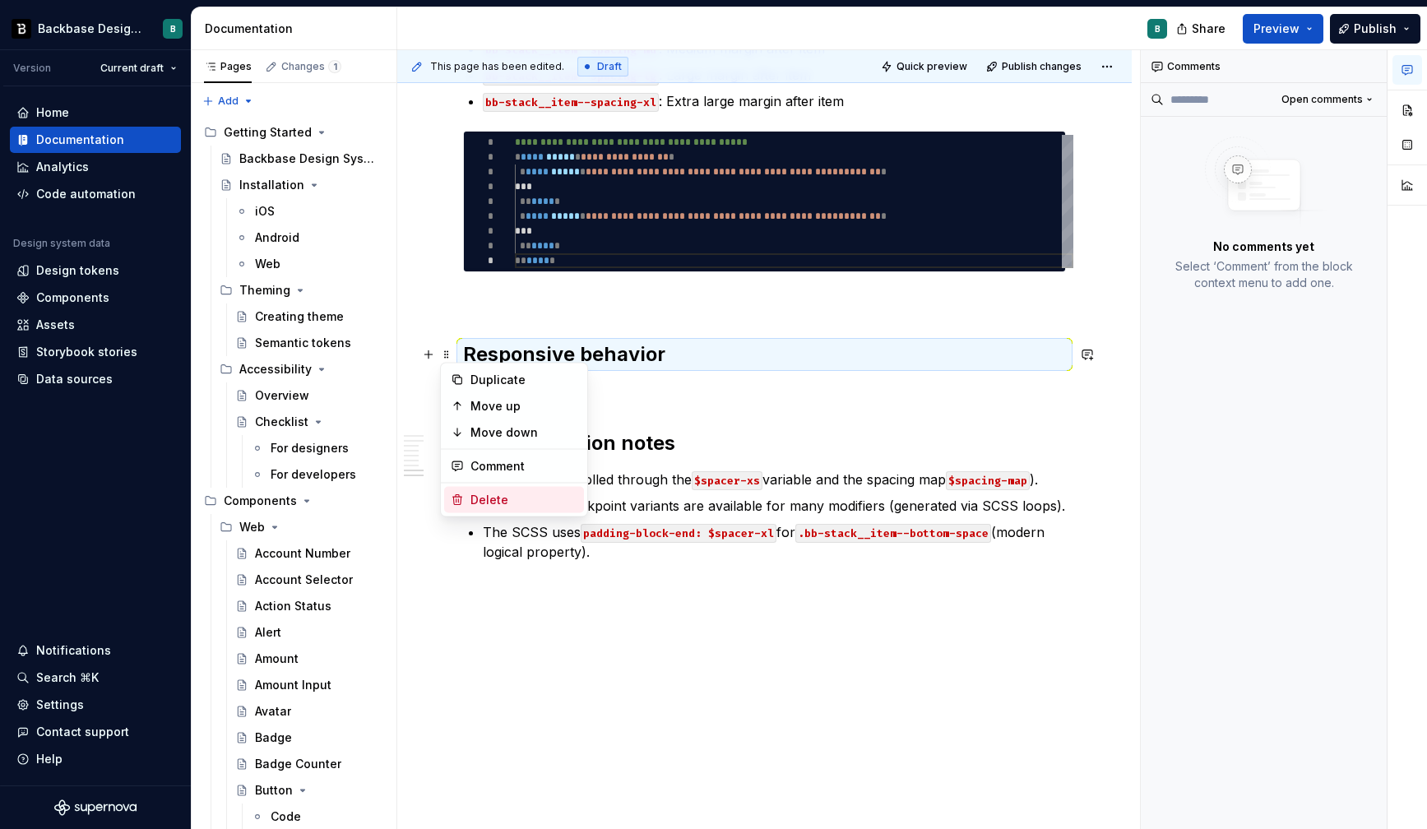
click at [494, 499] on div "Delete" at bounding box center [524, 500] width 107 height 16
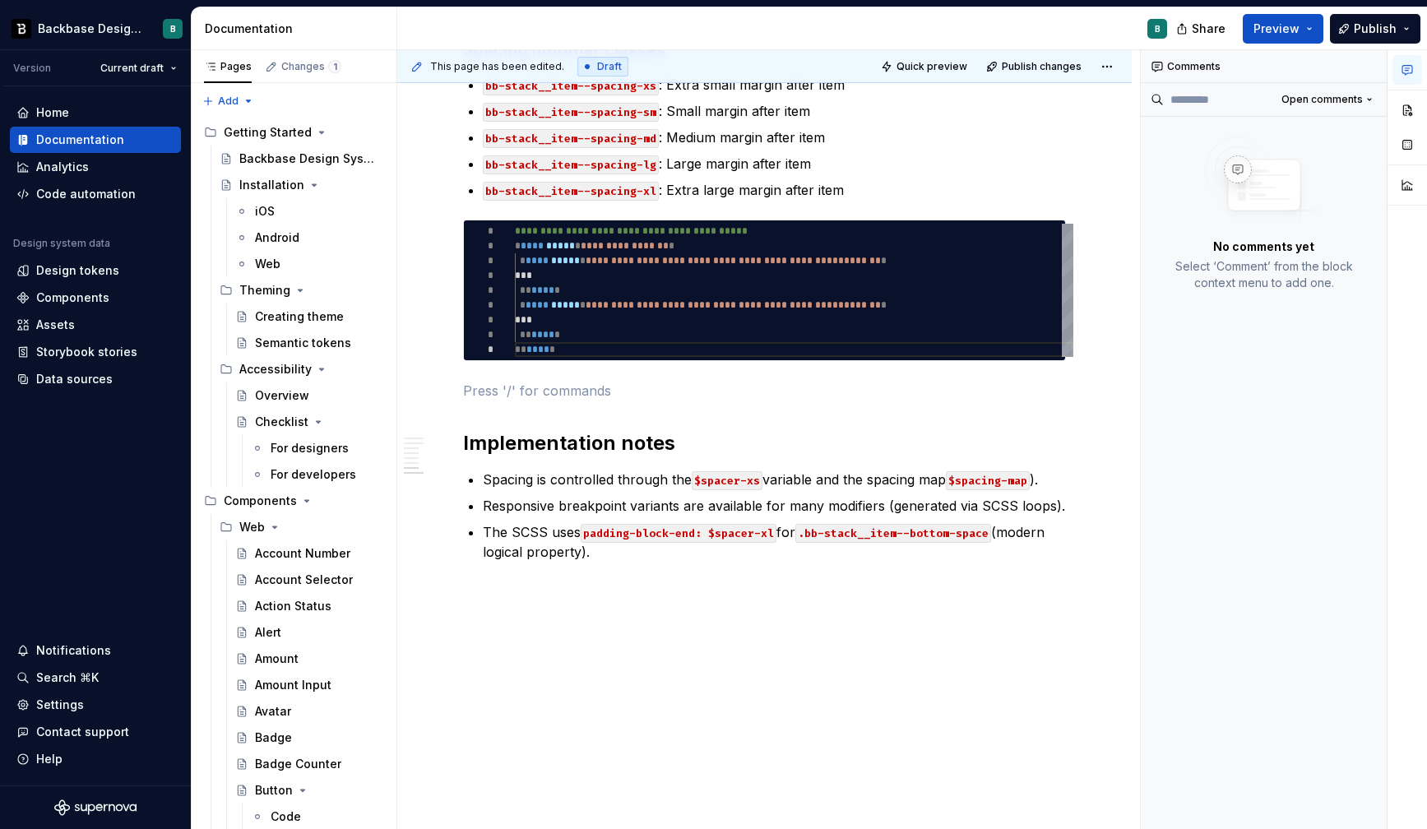
scroll to position [1775, 0]
click at [448, 528] on span at bounding box center [446, 532] width 13 height 23
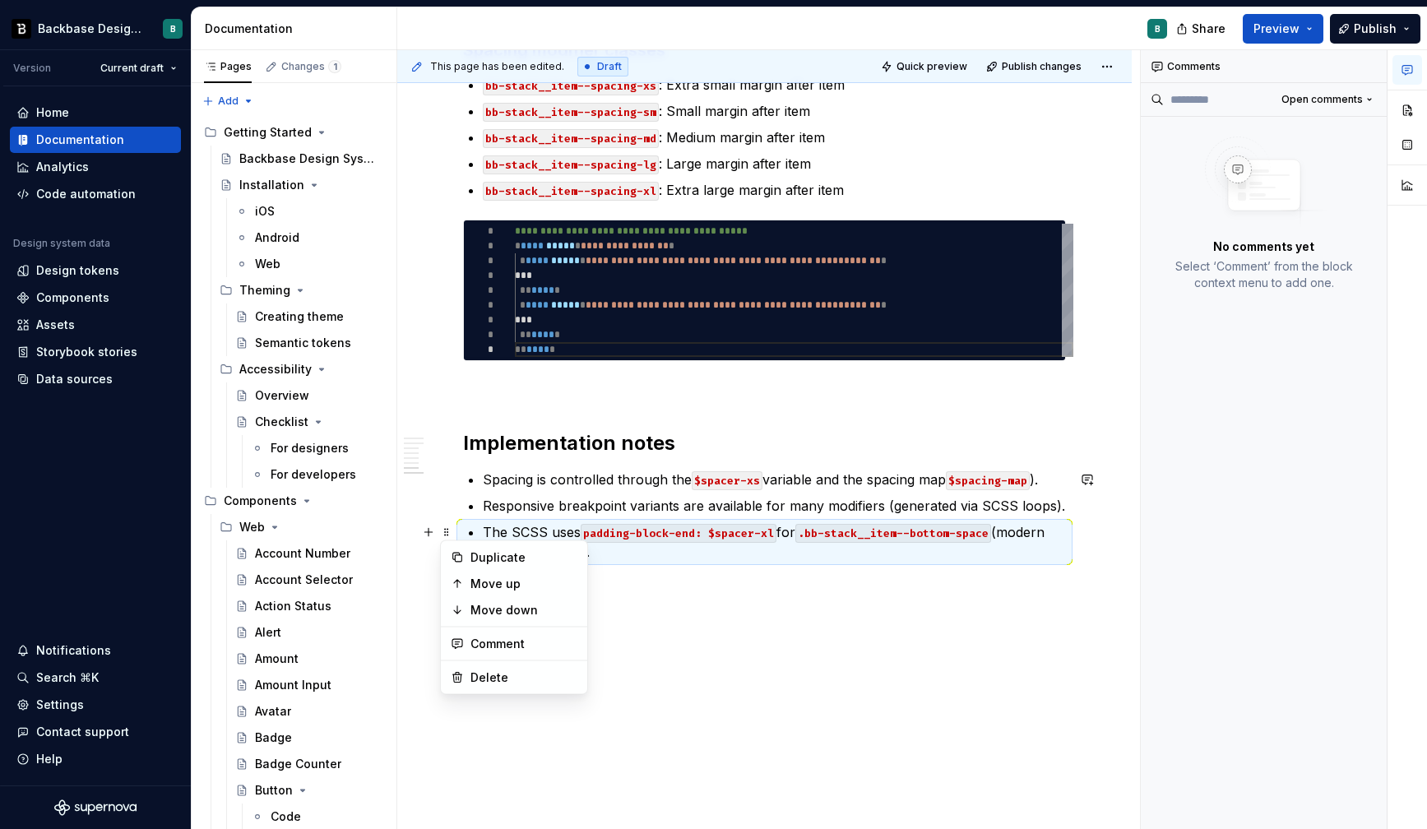
click at [685, 539] on code "padding-block-end: $spacer-xl" at bounding box center [679, 533] width 196 height 19
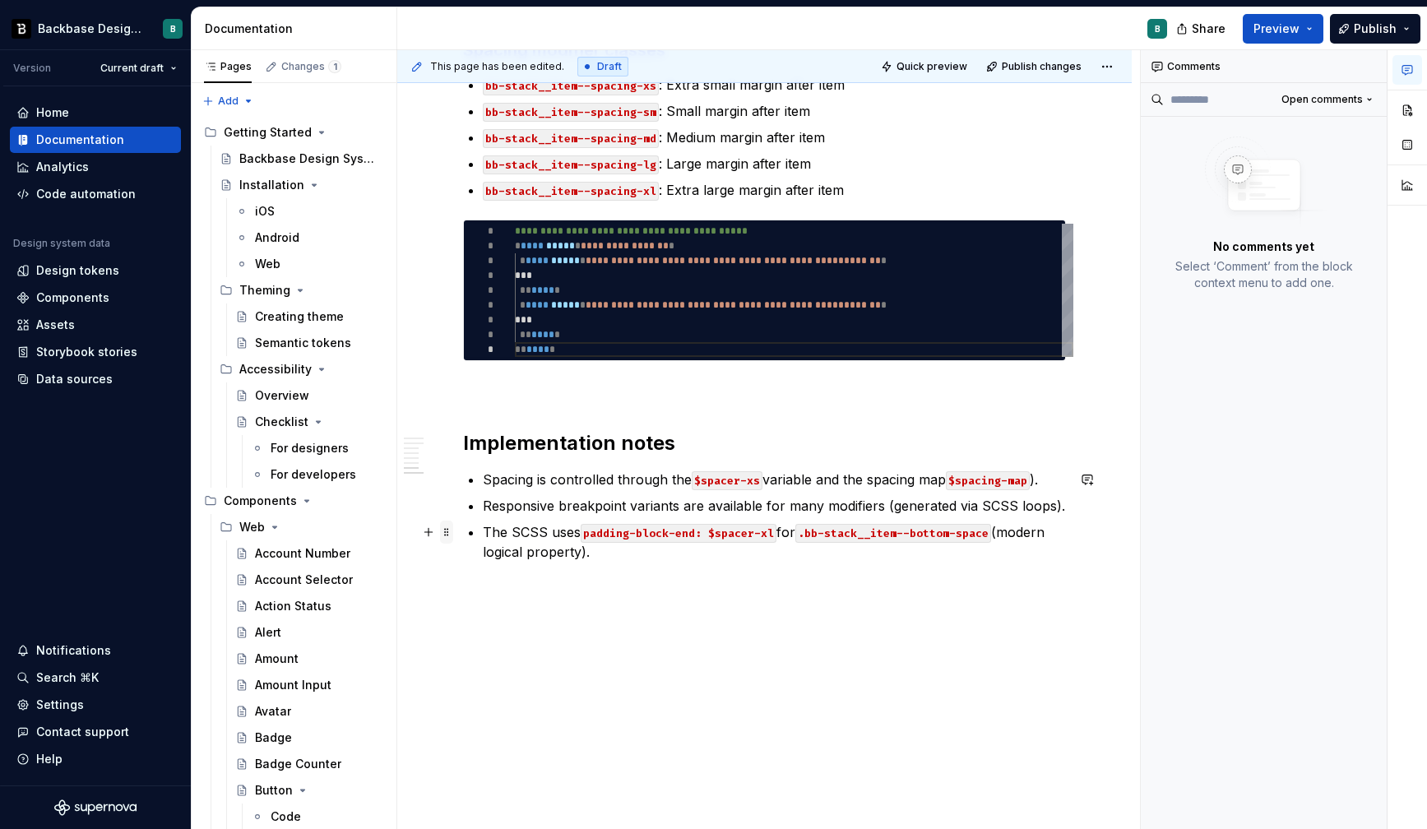
click at [447, 531] on span at bounding box center [446, 532] width 13 height 23
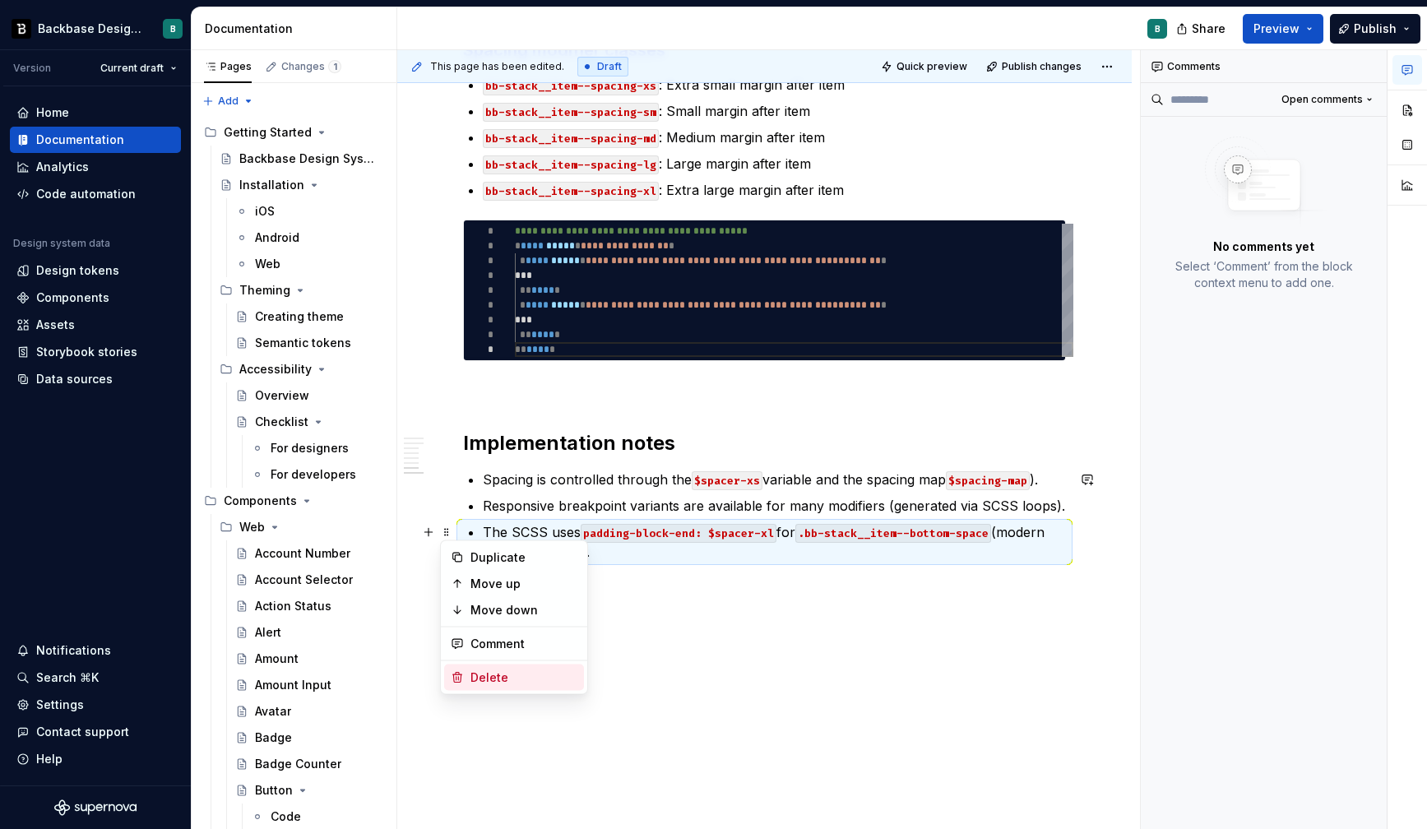
click at [500, 685] on div "Delete" at bounding box center [524, 678] width 107 height 16
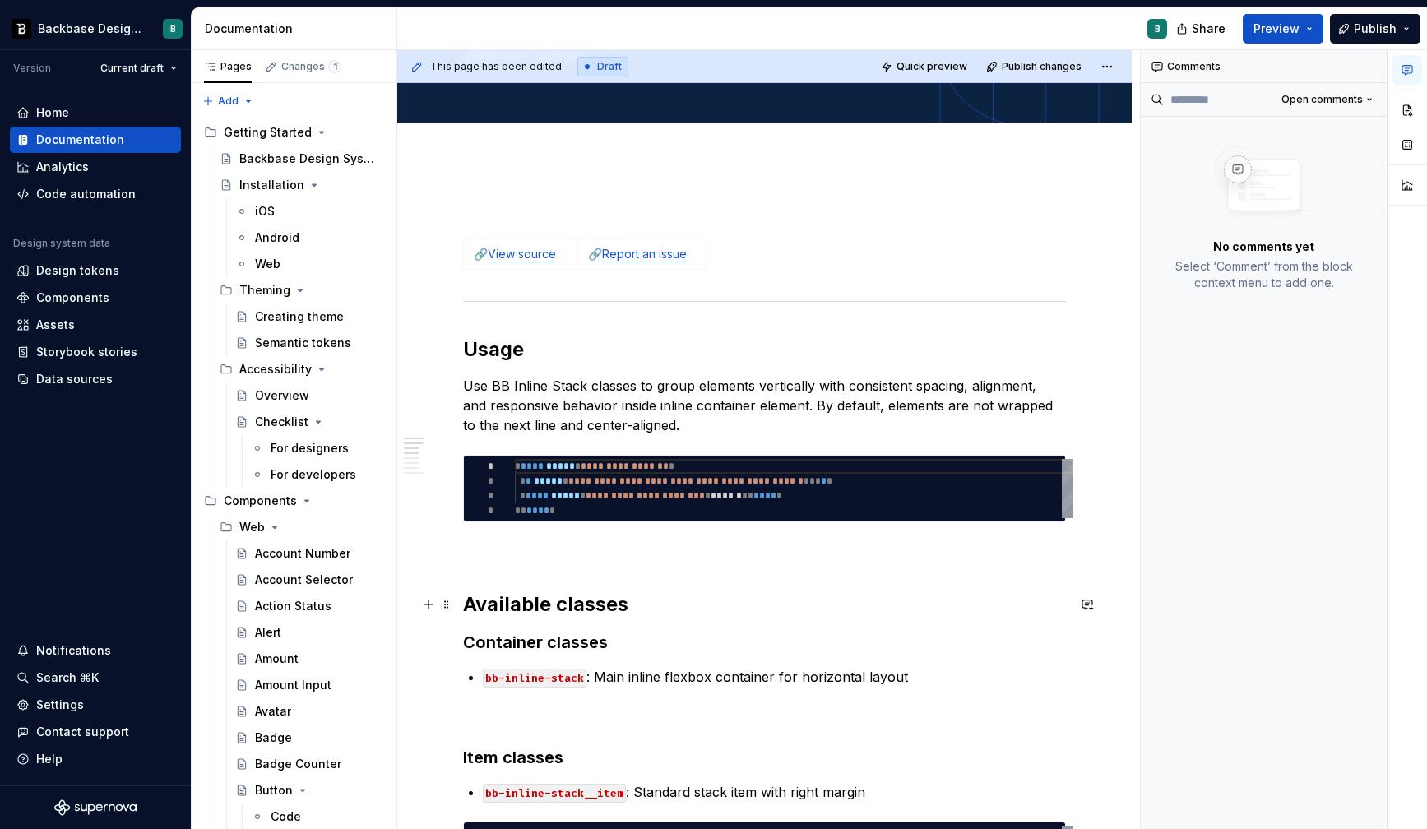
scroll to position [0, 0]
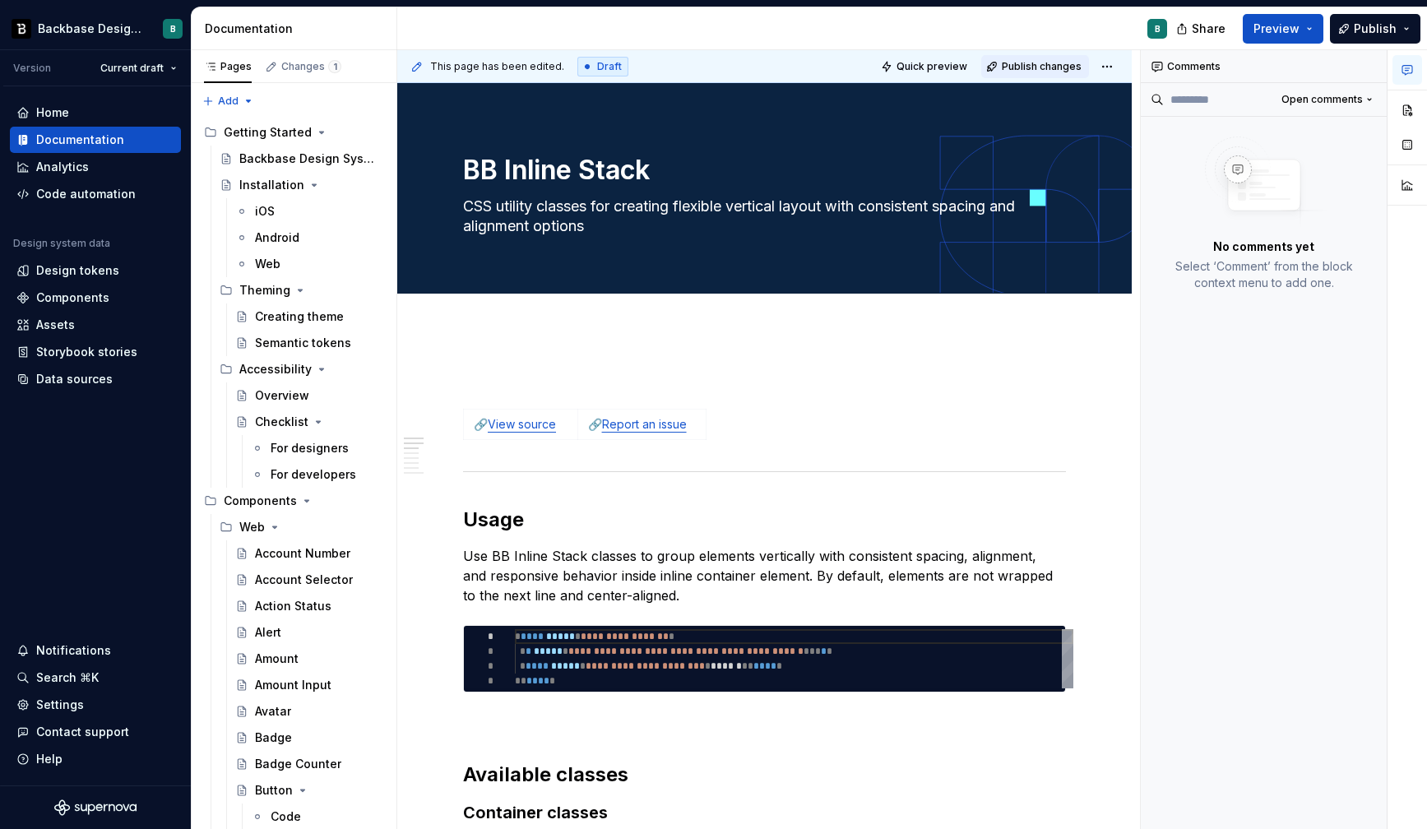
click at [1052, 62] on span "Publish changes" at bounding box center [1042, 66] width 80 height 13
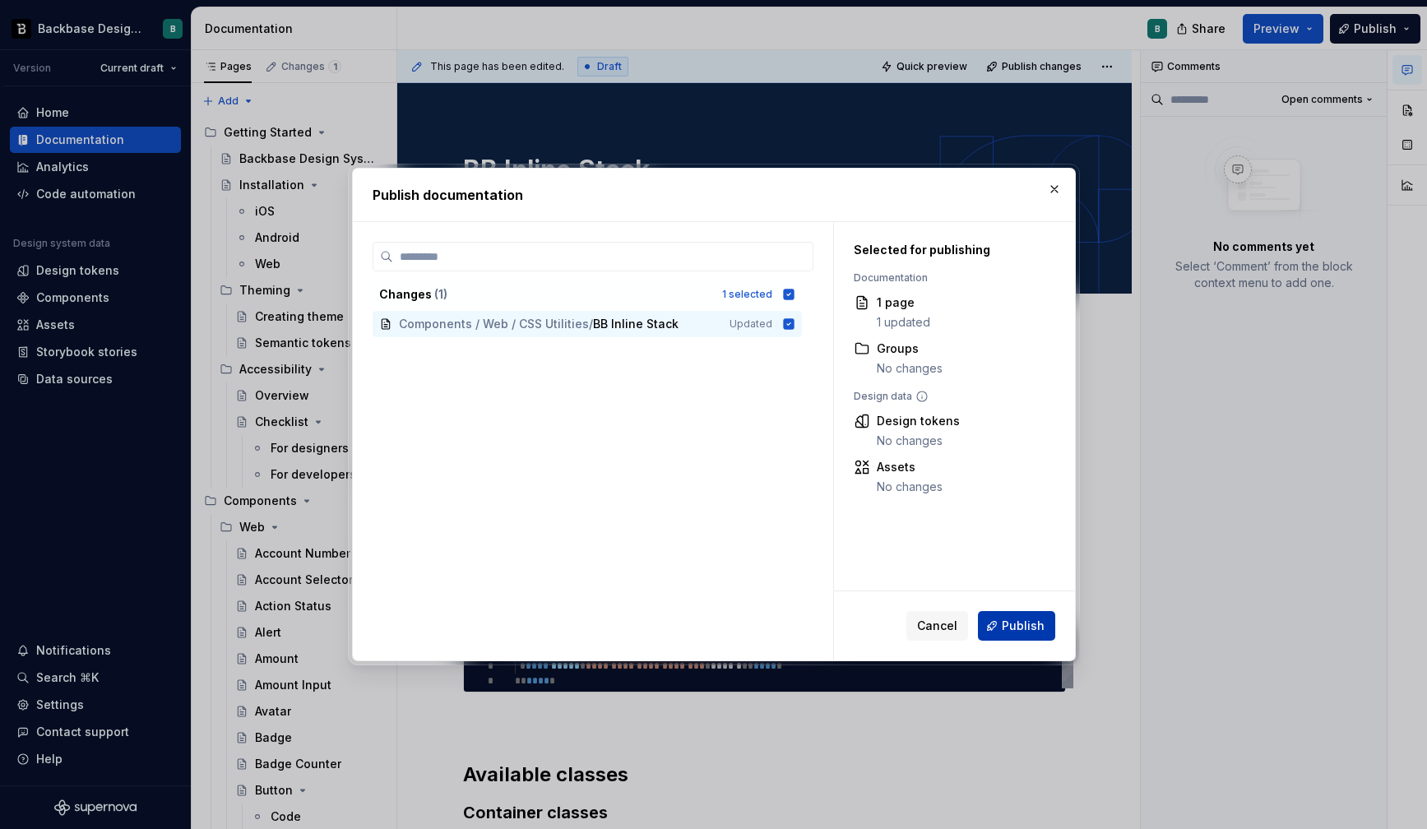
click at [1025, 619] on span "Publish" at bounding box center [1023, 626] width 43 height 16
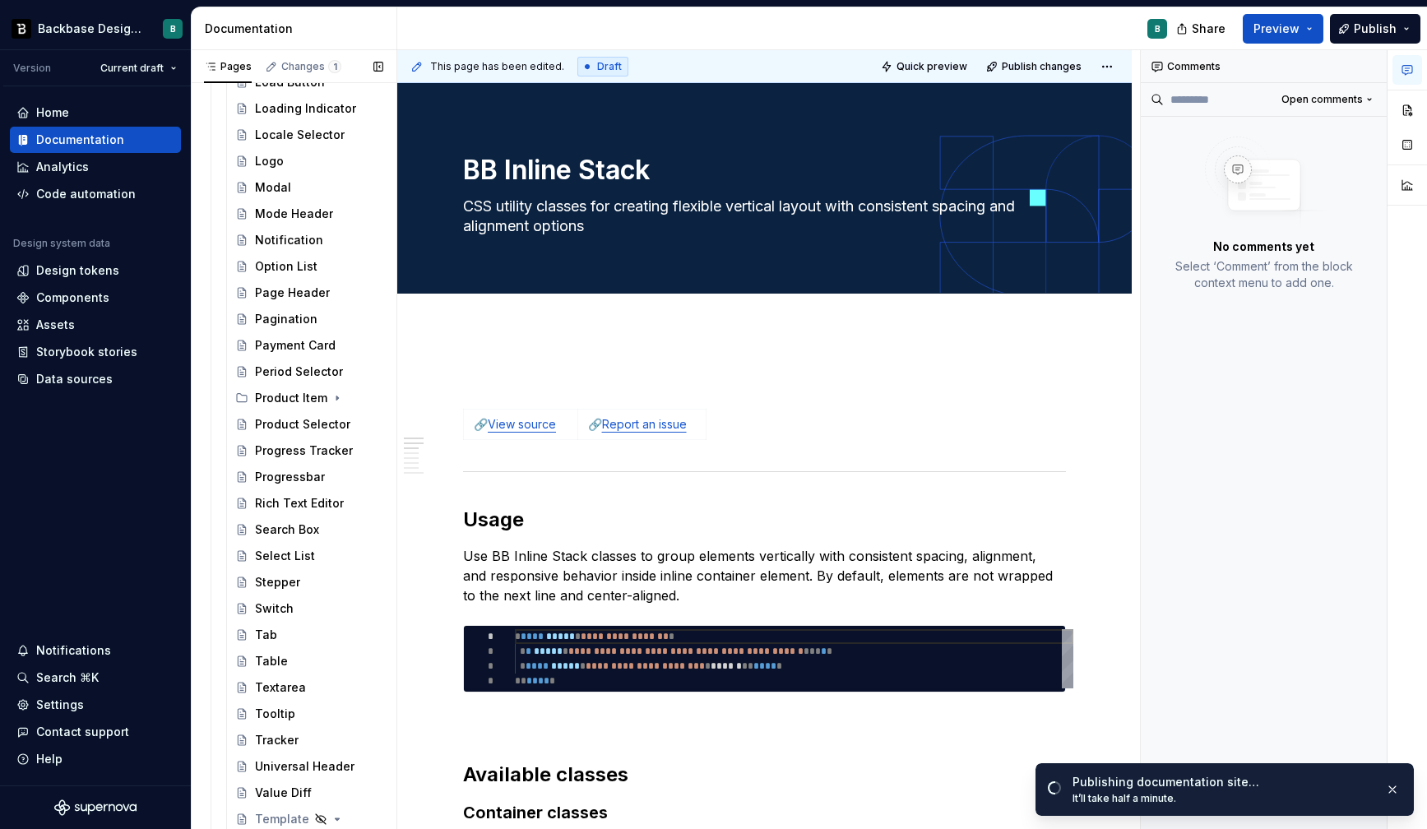
scroll to position [2419, 0]
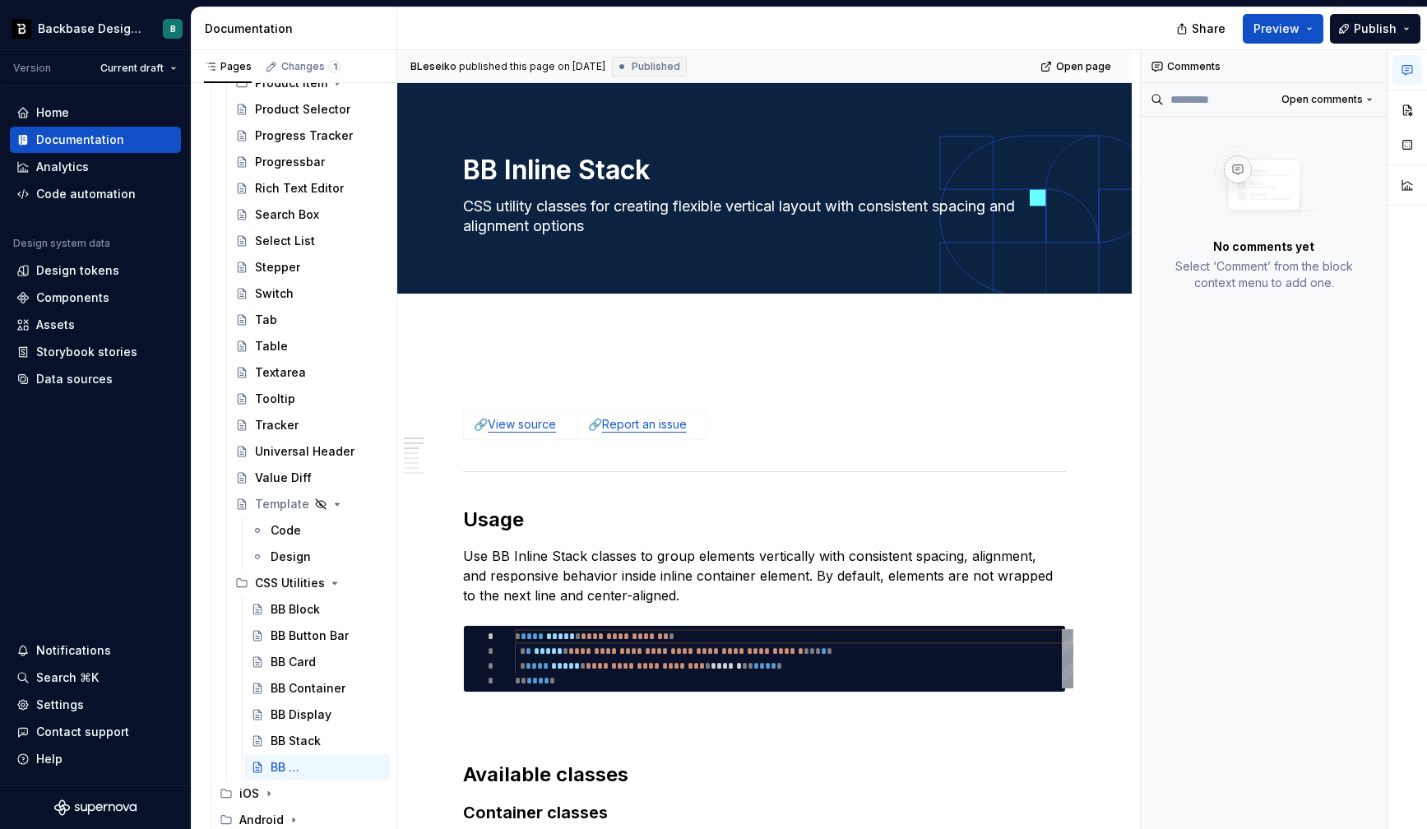
type textarea "*"
